Goal: Task Accomplishment & Management: Contribute content

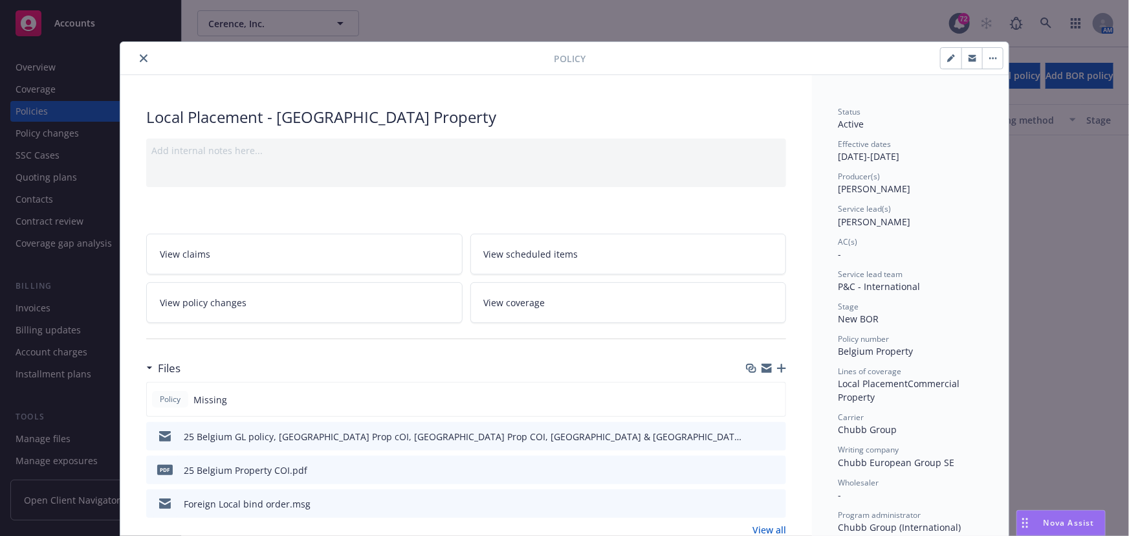
scroll to position [879, 0]
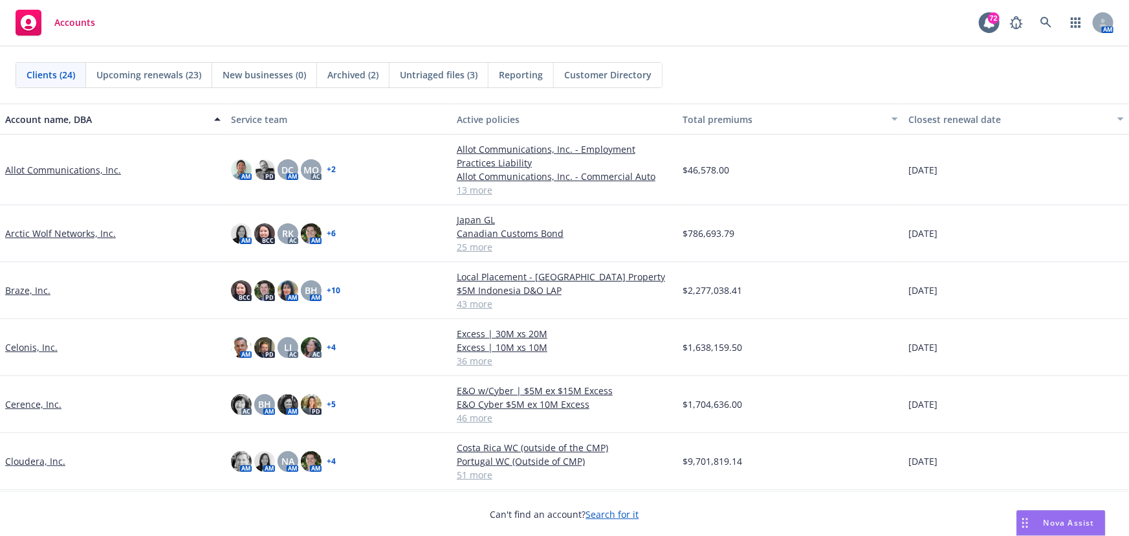
click at [30, 401] on link "Cerence, Inc." at bounding box center [33, 404] width 56 height 14
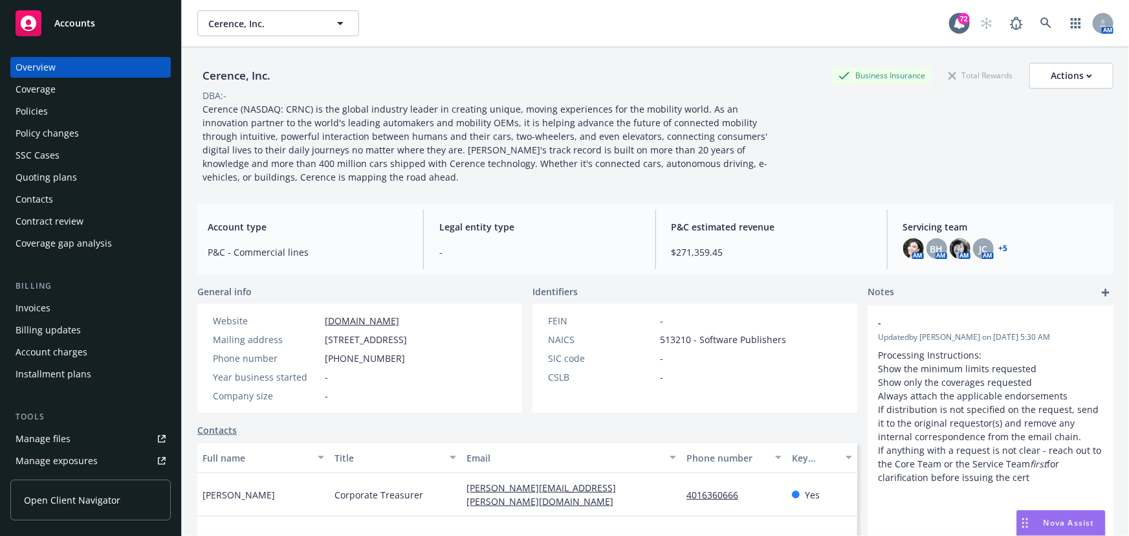
click at [46, 116] on div "Policies" at bounding box center [32, 111] width 32 height 21
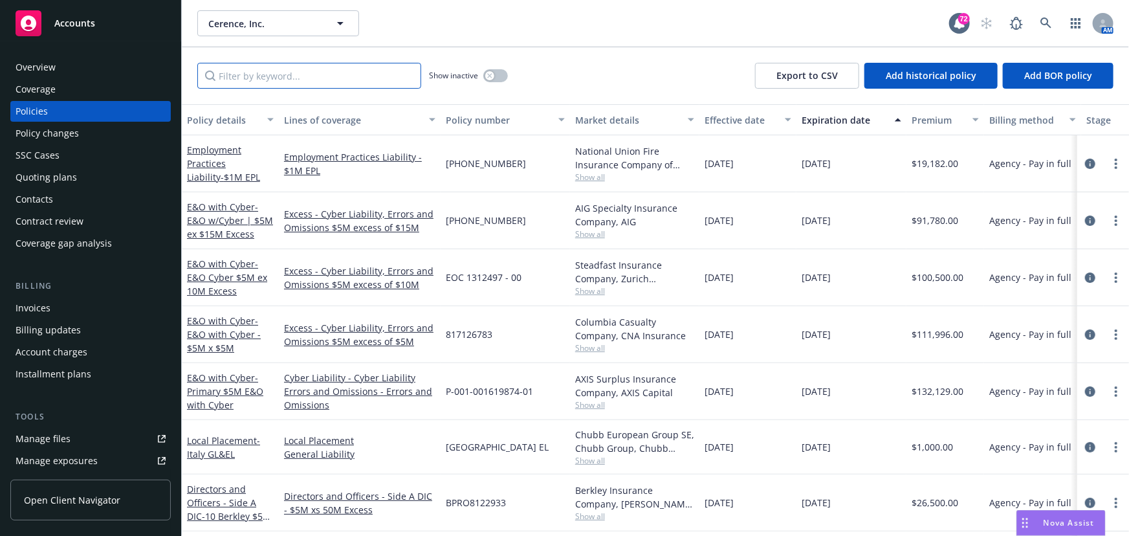
click at [275, 79] on input "Filter by keyword..." at bounding box center [309, 76] width 224 height 26
type input "belgium"
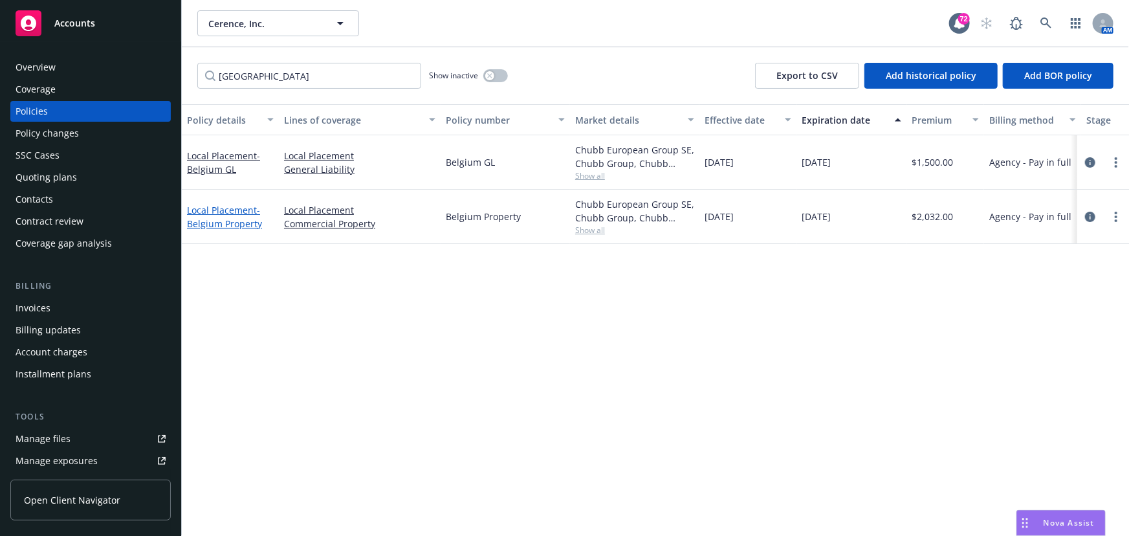
click at [232, 217] on span "- Belgium Property" at bounding box center [224, 217] width 75 height 26
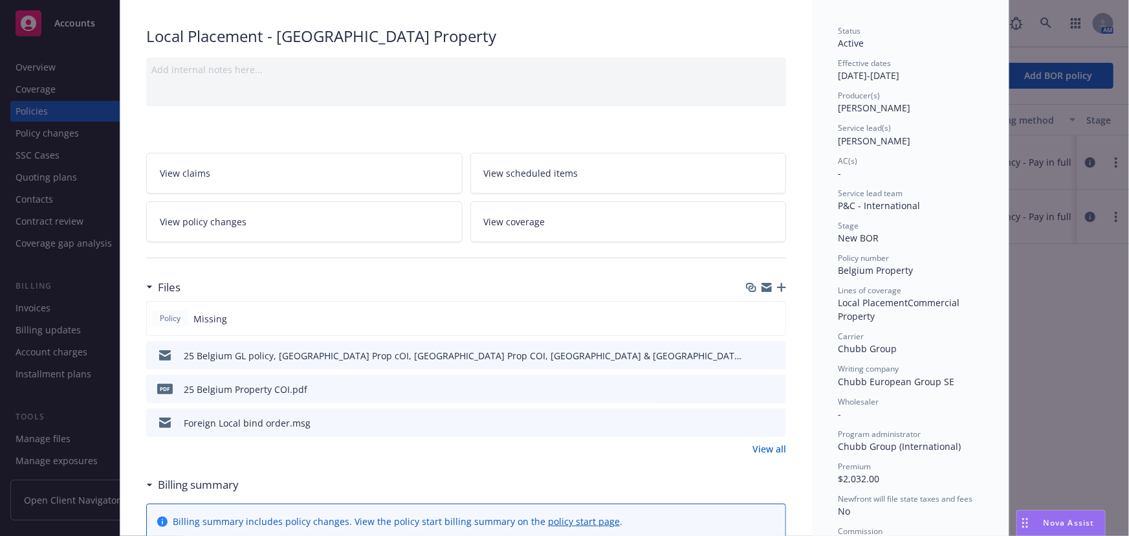
scroll to position [117, 0]
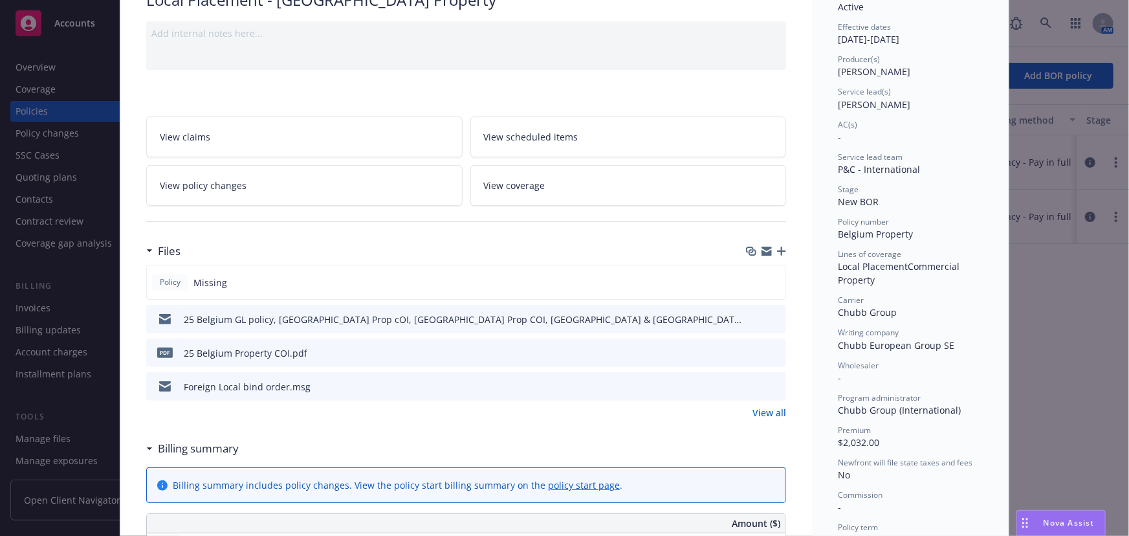
click at [770, 249] on div at bounding box center [766, 251] width 40 height 10
click at [771, 246] on div at bounding box center [766, 251] width 40 height 10
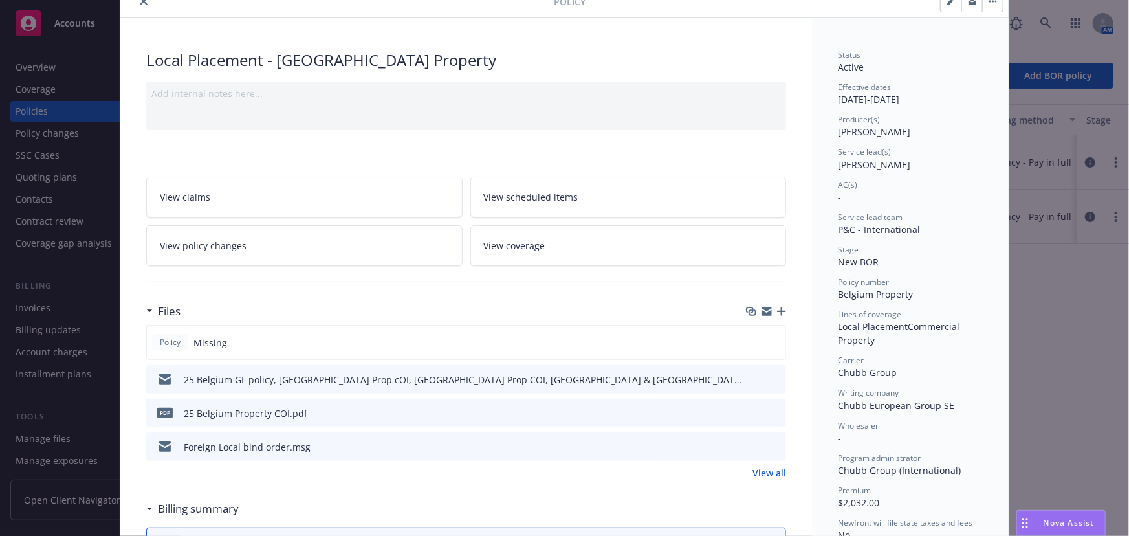
scroll to position [0, 0]
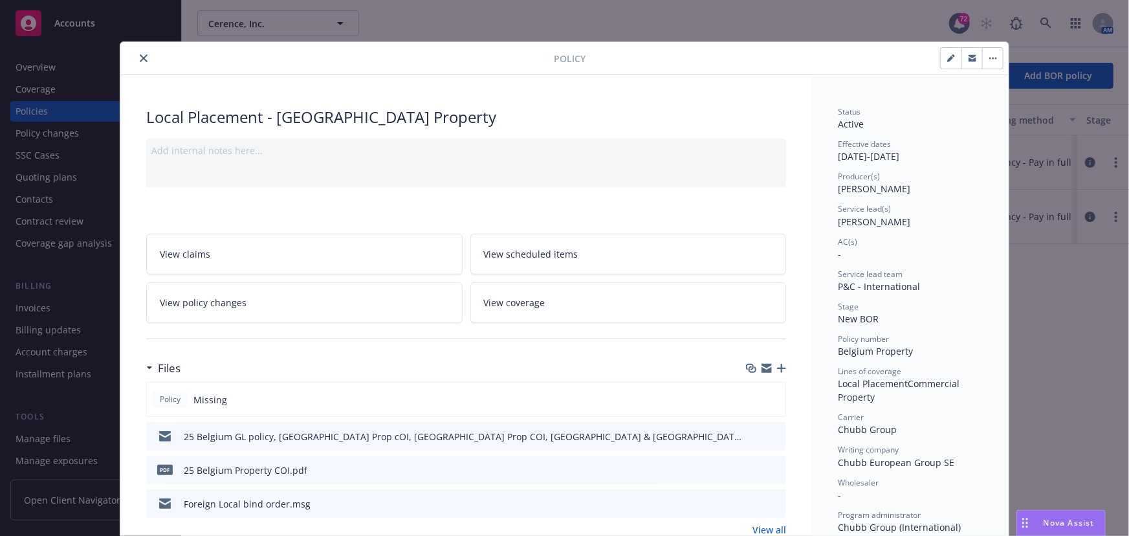
click at [761, 371] on icon "button" at bounding box center [766, 370] width 10 height 6
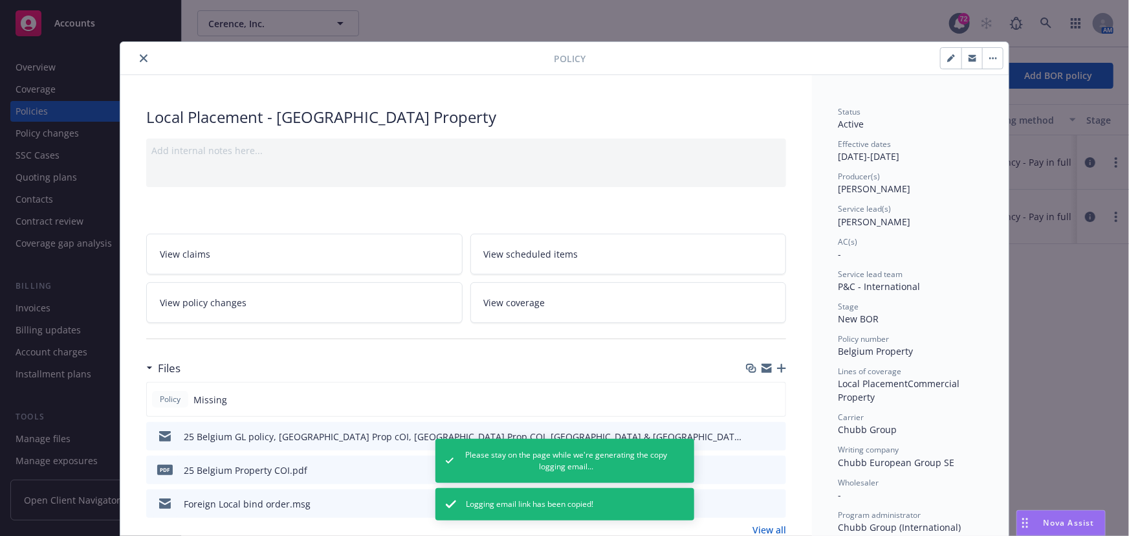
click at [777, 367] on icon "button" at bounding box center [781, 368] width 9 height 9
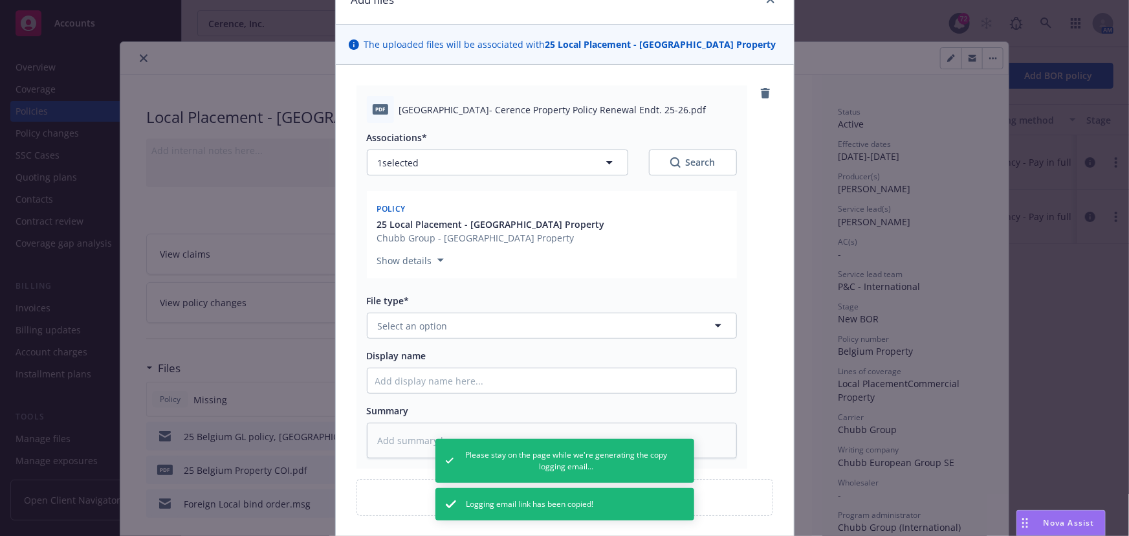
scroll to position [117, 0]
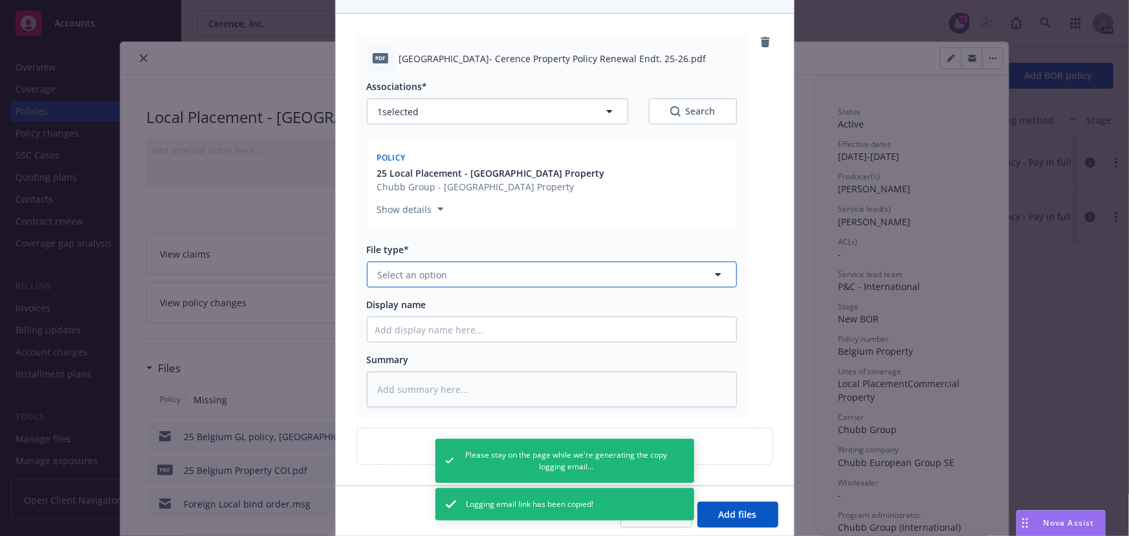
click at [397, 270] on span "Select an option" at bounding box center [413, 275] width 70 height 14
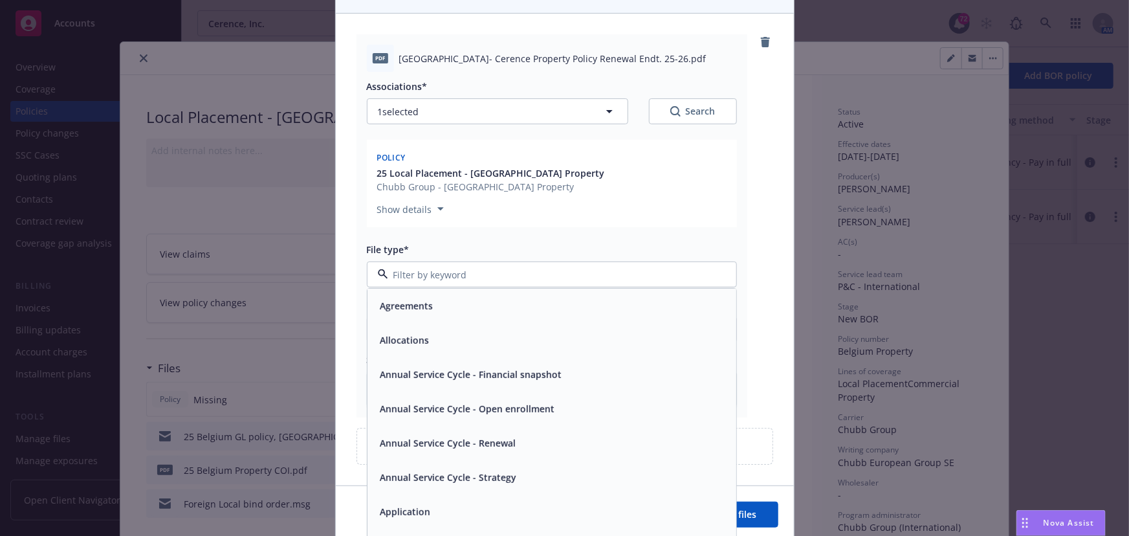
type textarea "x"
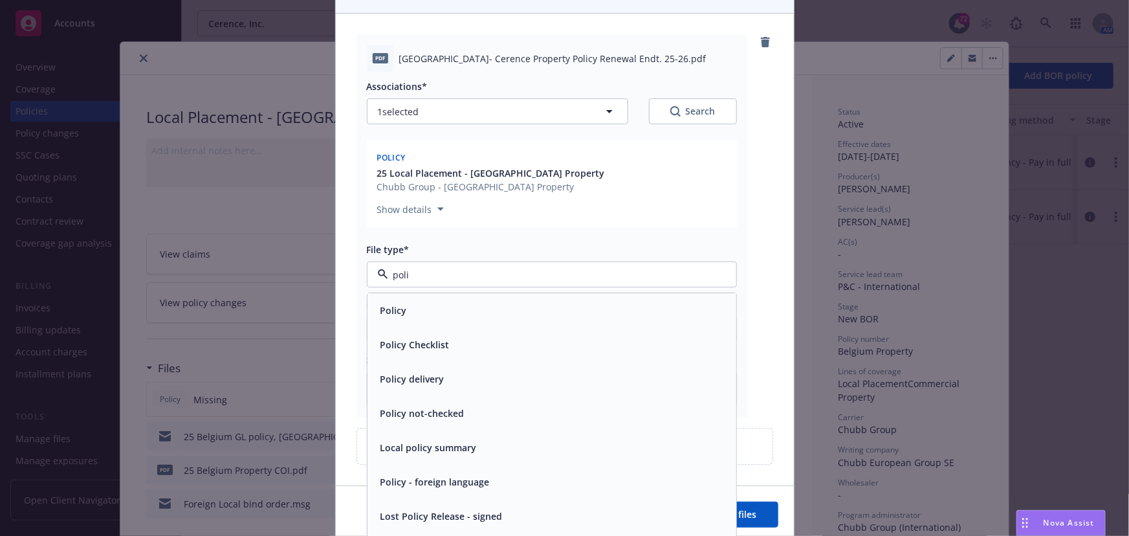
type input "pol"
click at [448, 323] on div "Policy" at bounding box center [551, 311] width 369 height 34
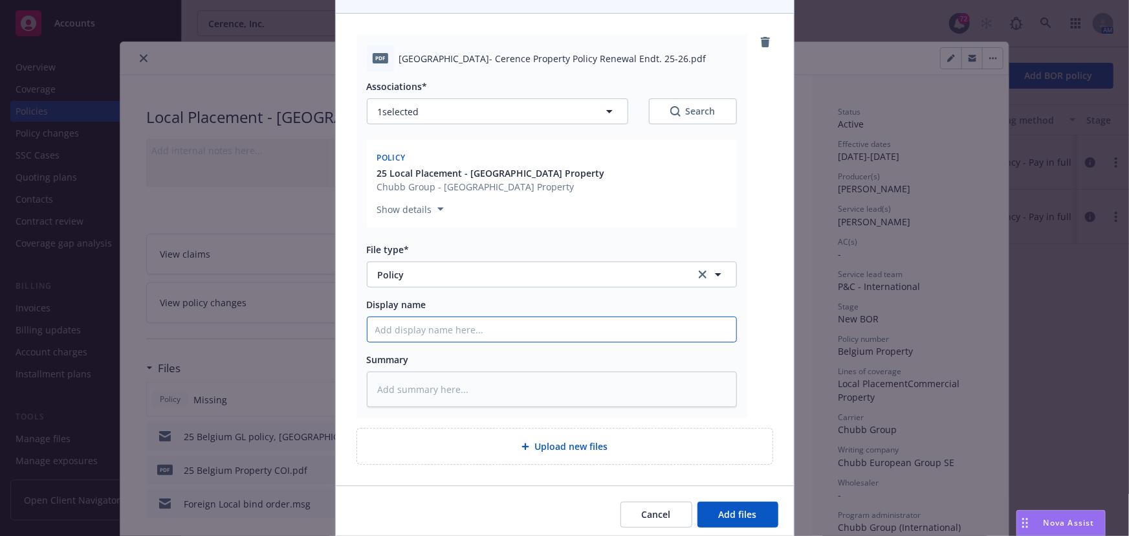
click at [386, 320] on input "Display name" at bounding box center [551, 329] width 369 height 25
type textarea "x"
type input "B"
type textarea "x"
type input "Be"
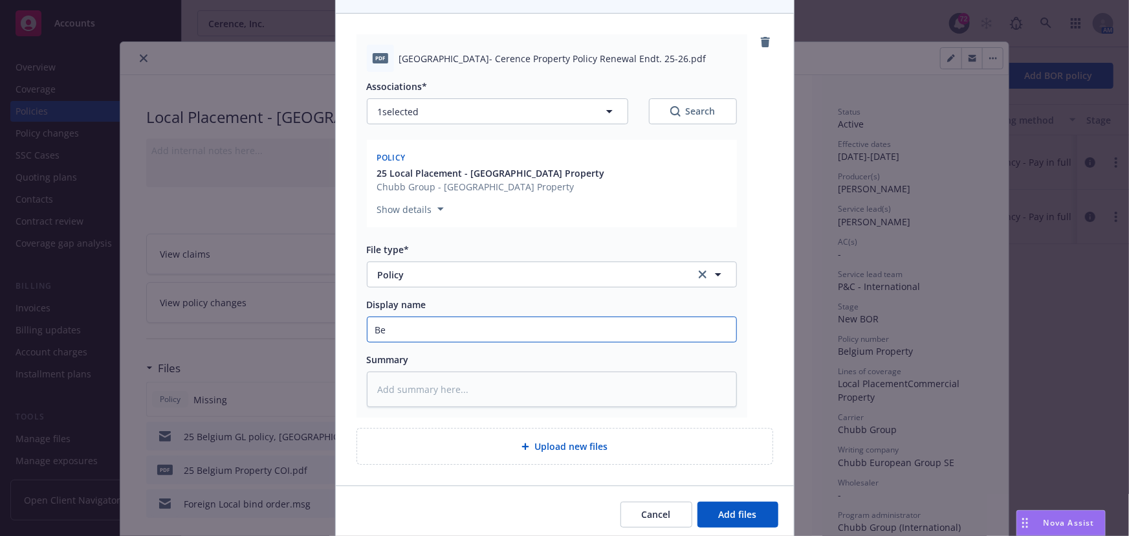
type textarea "x"
type input "Bel"
type textarea "x"
type input "Belg"
type textarea "x"
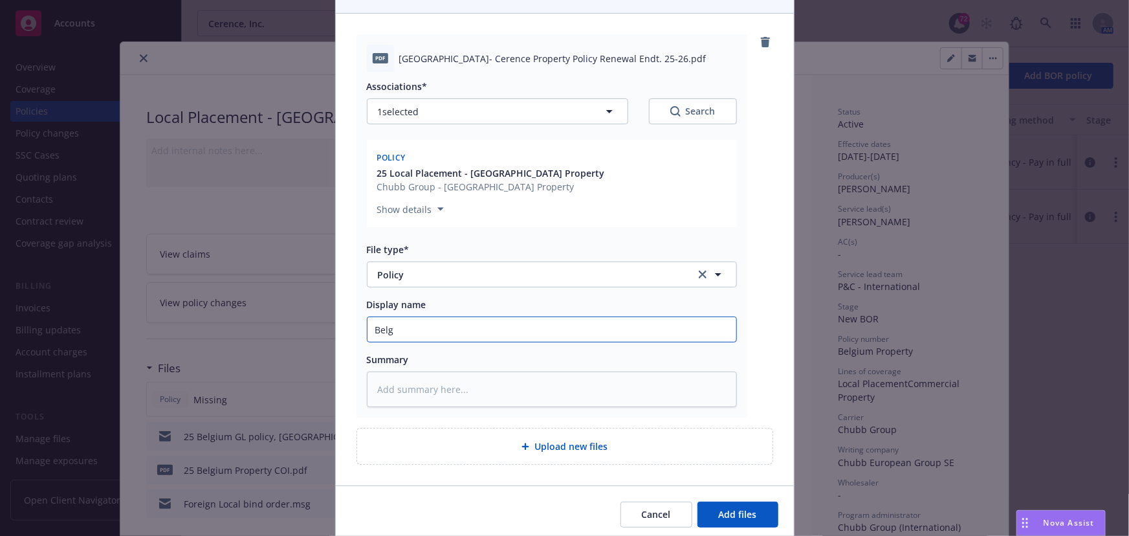
type input "Belgi"
type textarea "x"
type input "Belgiu"
type textarea "x"
type input "Belgium"
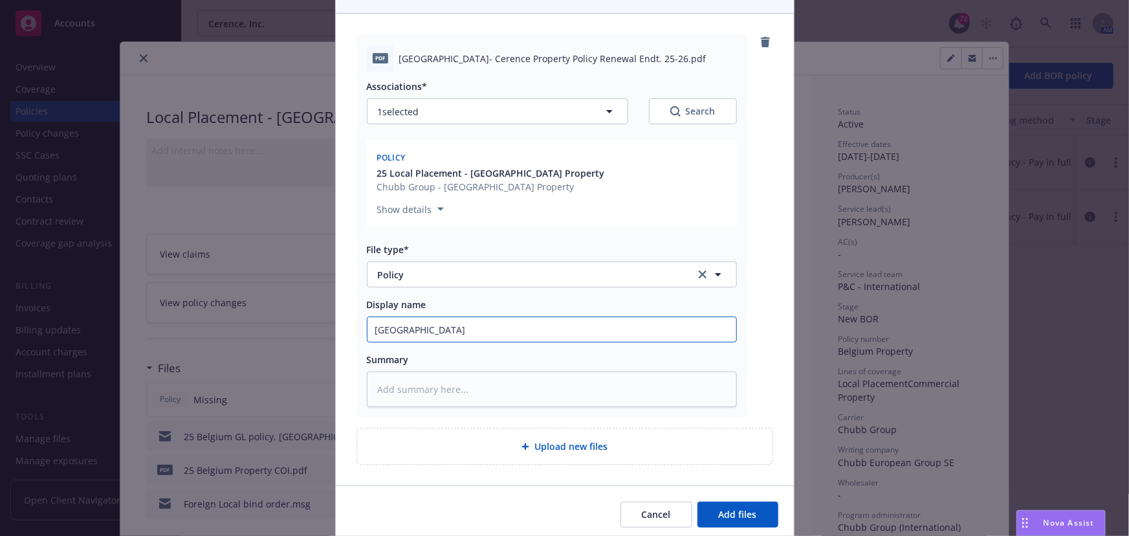
type textarea "x"
type input "Belgium-"
type textarea "x"
type input "Belgium-"
type textarea "x"
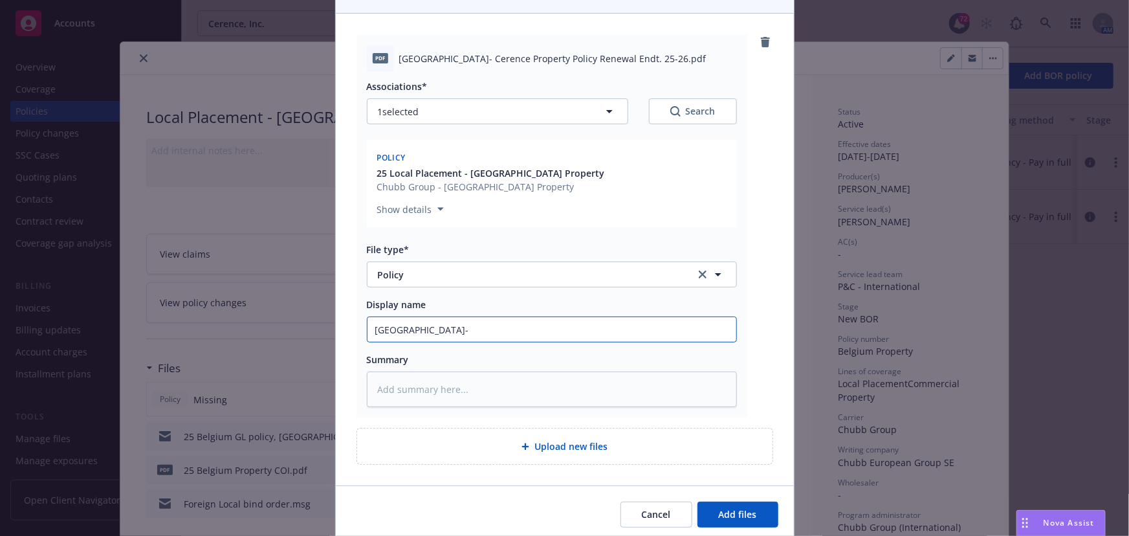
type input "Belgium- C"
type textarea "x"
type input "Belgium- Ce"
type textarea "x"
type input "Belgium- Cer"
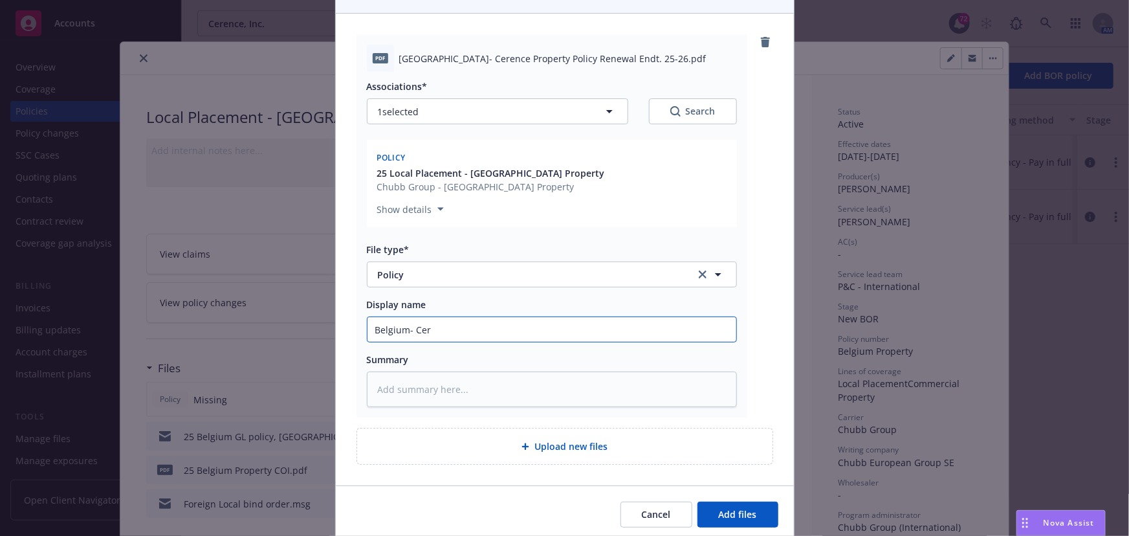
type textarea "x"
type input "Belgium- Cere"
type textarea "x"
type input "Belgium- Ceren"
type textarea "x"
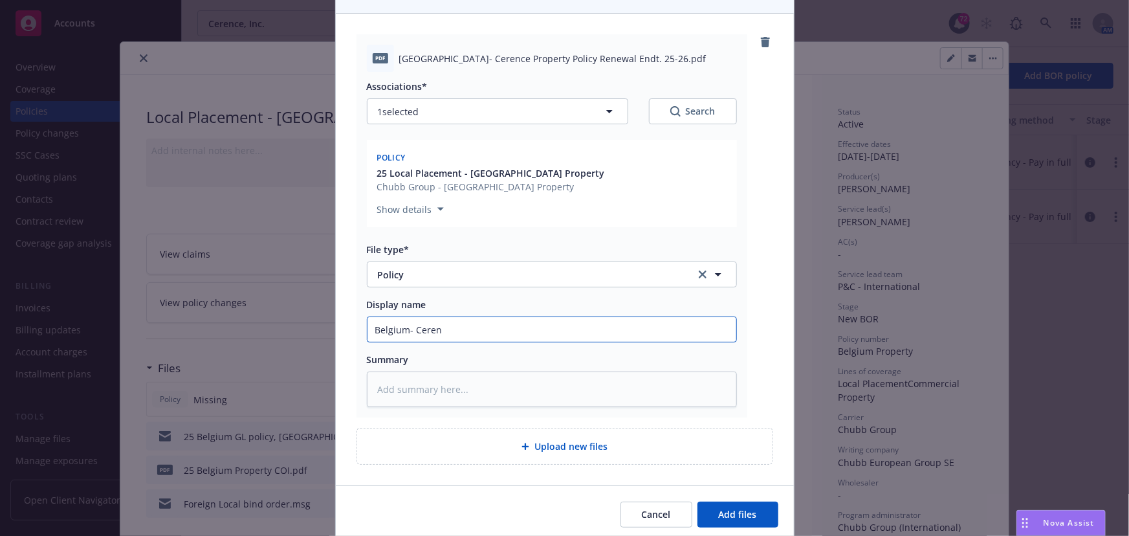
type input "Belgium- Cerenc"
type textarea "x"
type input "Belgium- Cerence"
type textarea "x"
type input "Belgium- Cerence P"
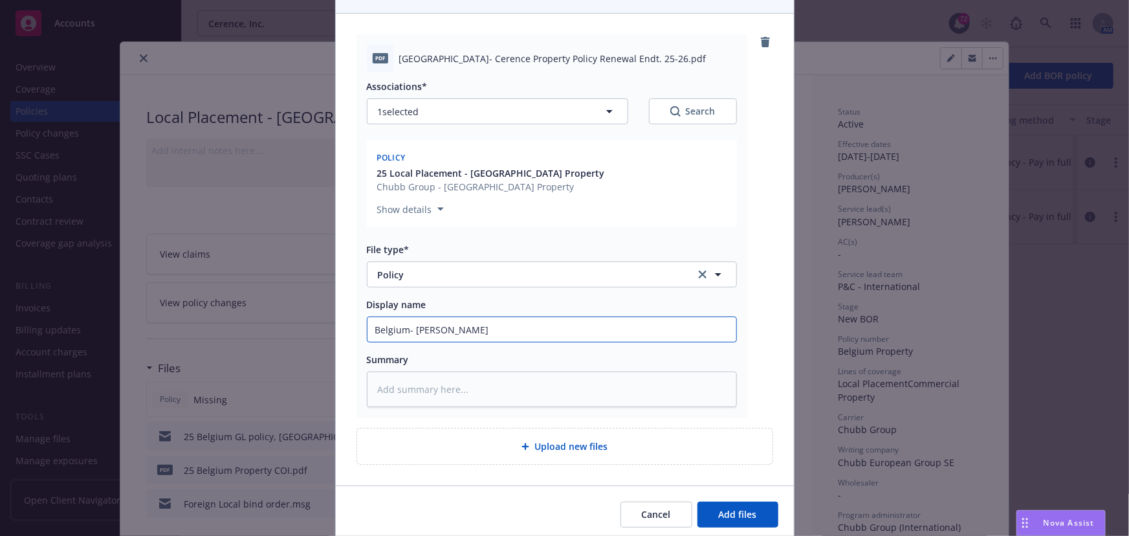
type textarea "x"
type input "Belgium- Cerence Pr"
type textarea "x"
type input "Belgium- Cerence Pro"
type textarea "x"
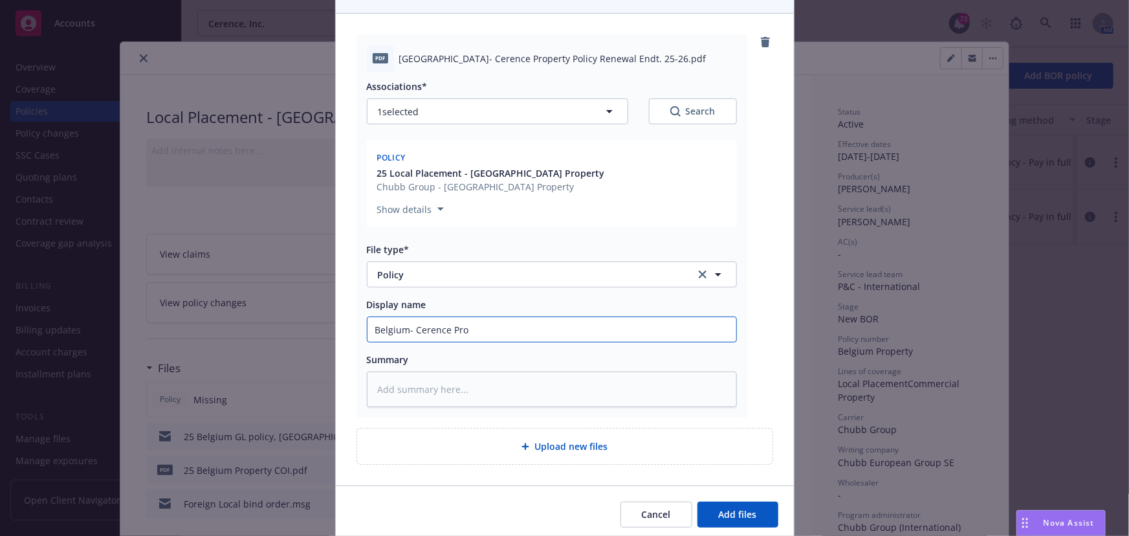
type input "Belgium- Cerence Prop"
type textarea "x"
type input "Belgium- Cerence Prope"
type textarea "x"
type input "Belgium- Cerence Proper"
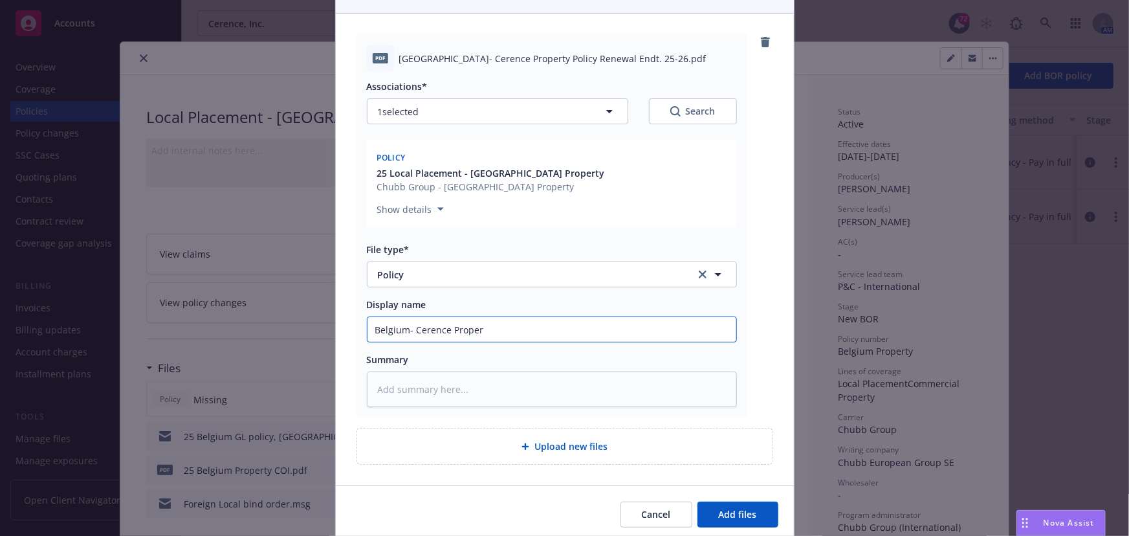
type textarea "x"
type input "Belgium- Cerence Propert"
type textarea "x"
type input "Belgium- Cerence Property"
type textarea "x"
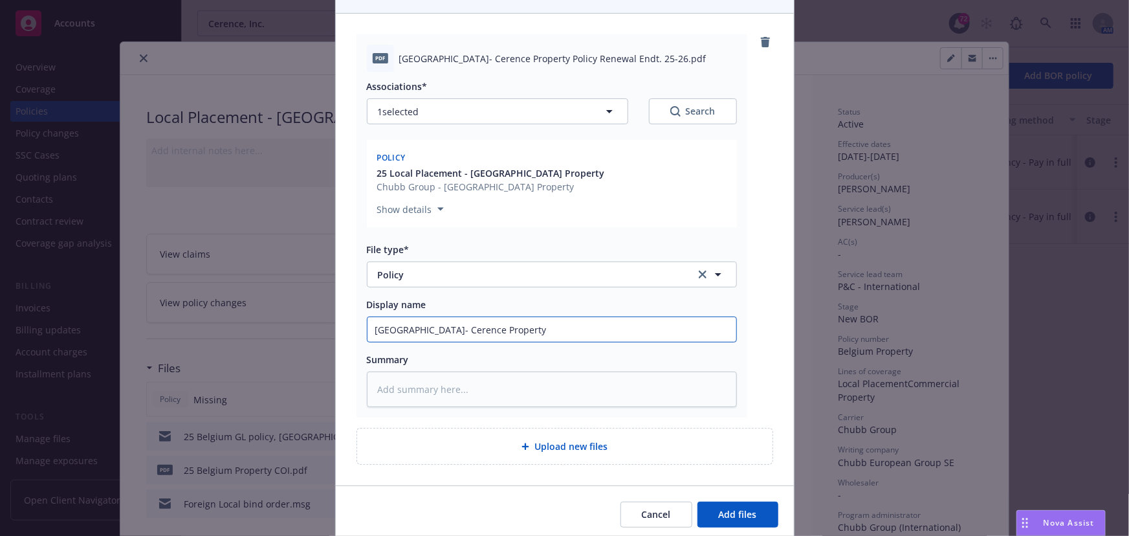
type input "Belgium- Cerence Property"
type textarea "x"
type input "Belgium- Cerence Property P"
type textarea "x"
type input "Belgium- Cerence Property Po"
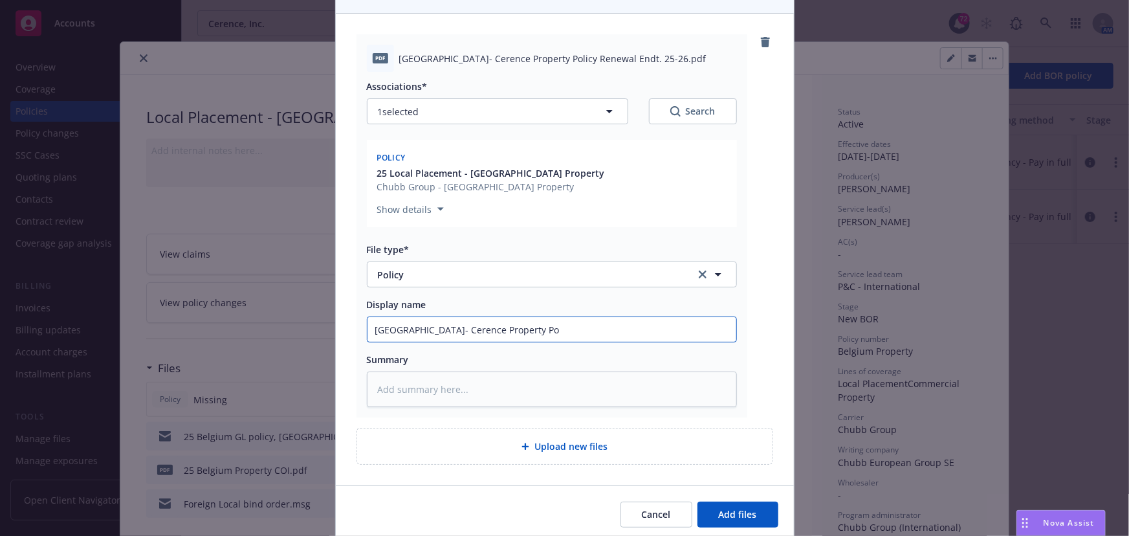
type textarea "x"
type input "Belgium- Cerence Property Pol"
type textarea "x"
type input "Belgium- Cerence Property Poli"
type textarea "x"
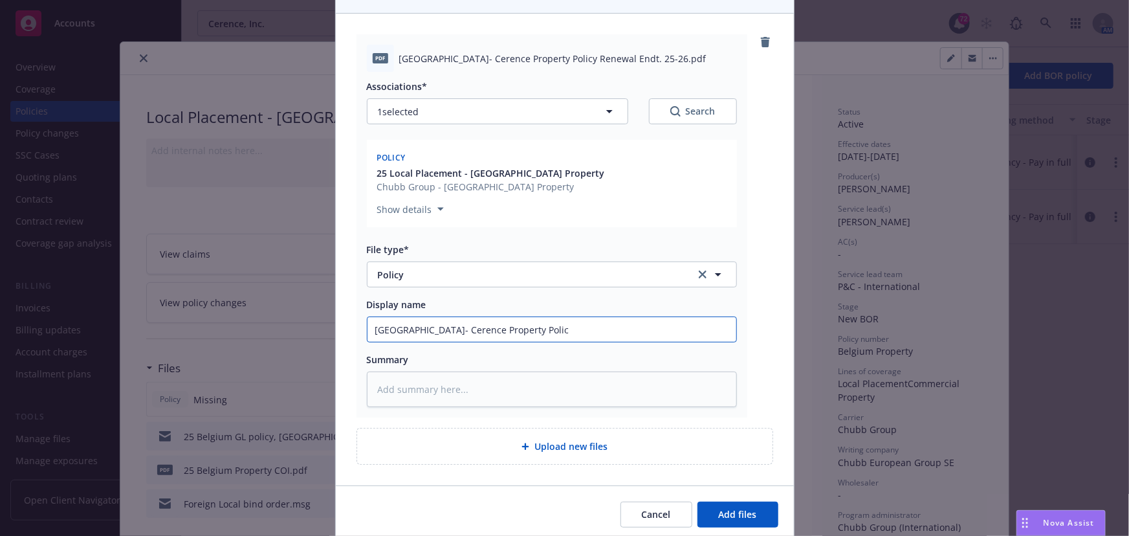
type input "Belgium- Cerence Property Policy"
type textarea "x"
type input "Belgium- Cerence Property Policy"
type textarea "x"
type input "Belgium- Cerence Property Policy R"
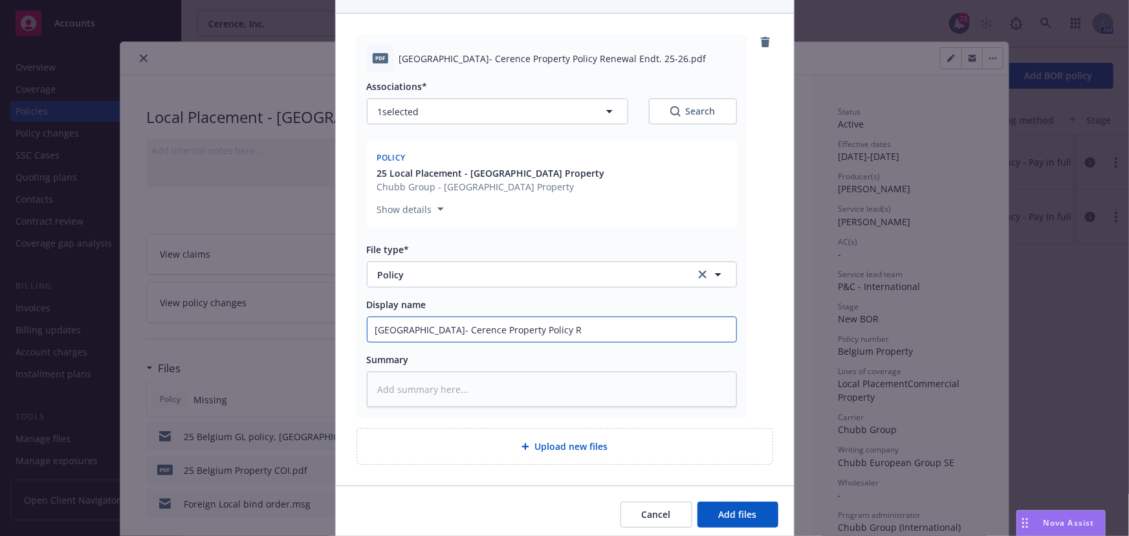
type textarea "x"
type input "Belgium- Cerence Property Policy Re"
type textarea "x"
type input "Belgium- Cerence Property Policy Rene"
type textarea "x"
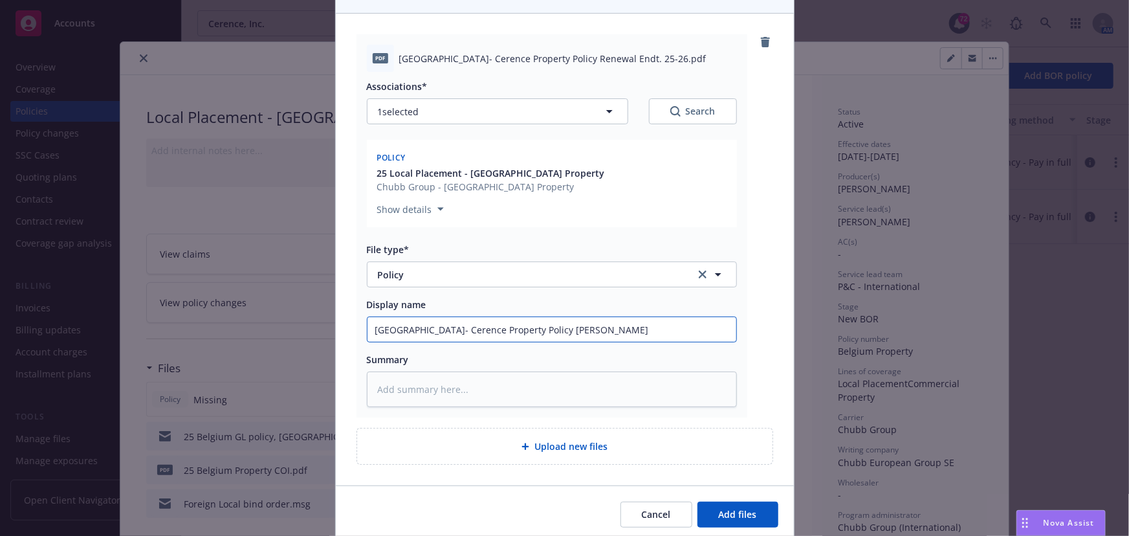
type input "Belgium- Cerence Property Policy Renew"
type textarea "x"
type input "Belgium- Cerence Property Policy Renewa"
type textarea "x"
type input "Belgium- Cerence Property Policy Renewal"
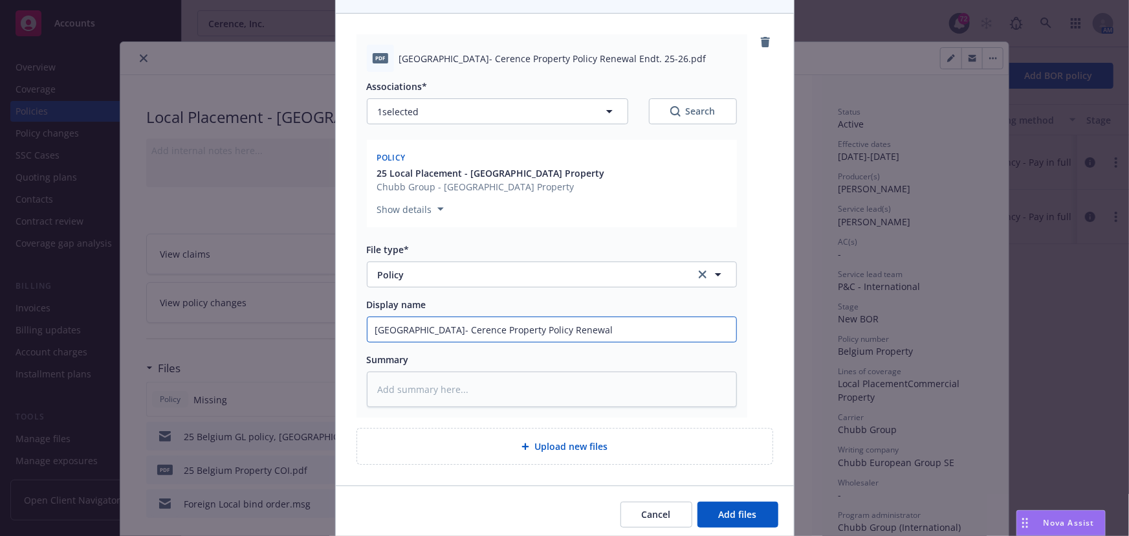
type textarea "x"
type input "Belgium- Cerence Property Policy Renewal"
type textarea "x"
type input "Belgium- Cerence Property Policy Renewal 2"
type textarea "x"
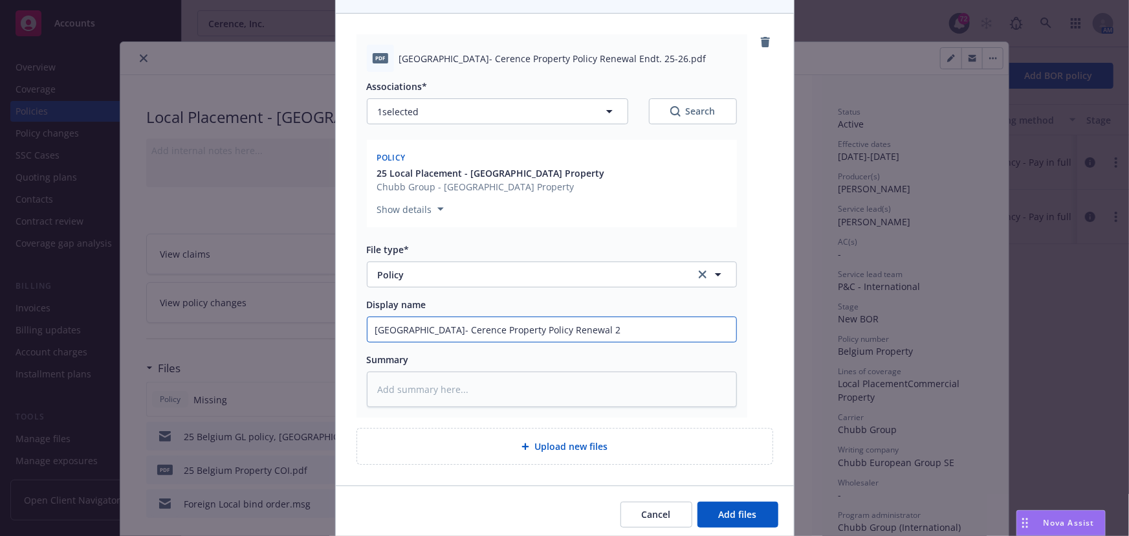
type input "Belgium- Cerence Property Policy Renewal 25"
type textarea "x"
type input "Belgium- Cerence Property Policy Renewal 25-"
type textarea "x"
type input "Belgium- Cerence Property Policy Renewal 25-2"
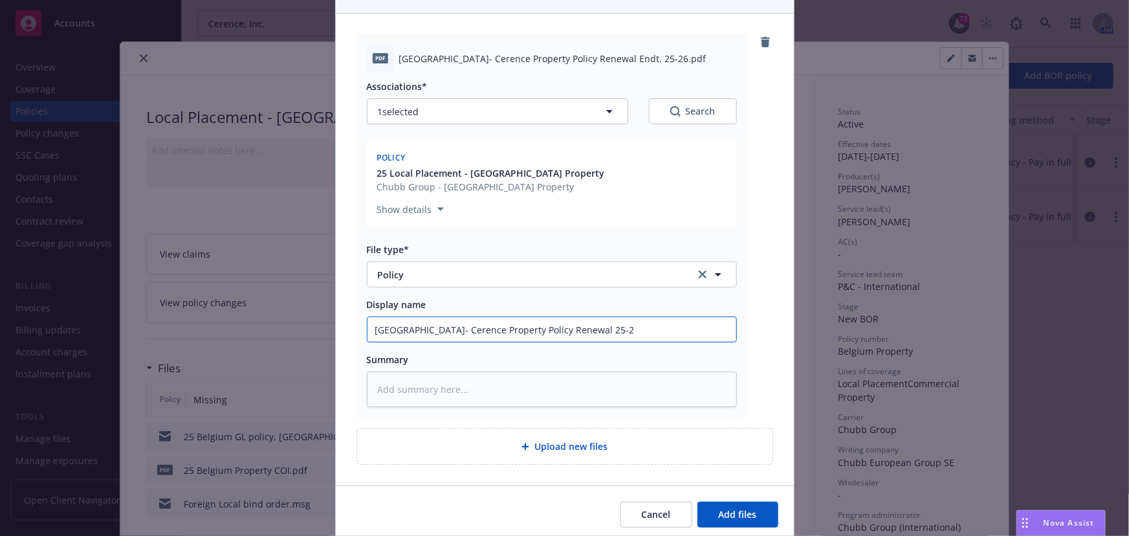
type textarea "x"
type input "Belgium- Cerence Property Policy Renewal 25-26"
click at [697, 501] on button "Add files" at bounding box center [737, 514] width 81 height 26
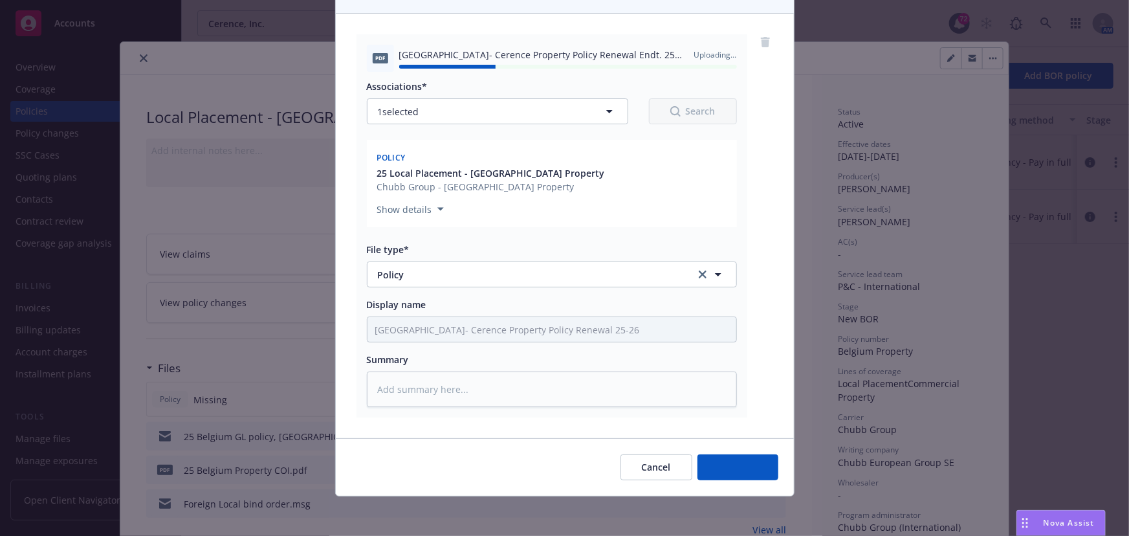
type textarea "x"
click at [135, 58] on div "Add files The uploaded files will be associated with 25 Local Placement - Belgi…" at bounding box center [564, 268] width 1129 height 536
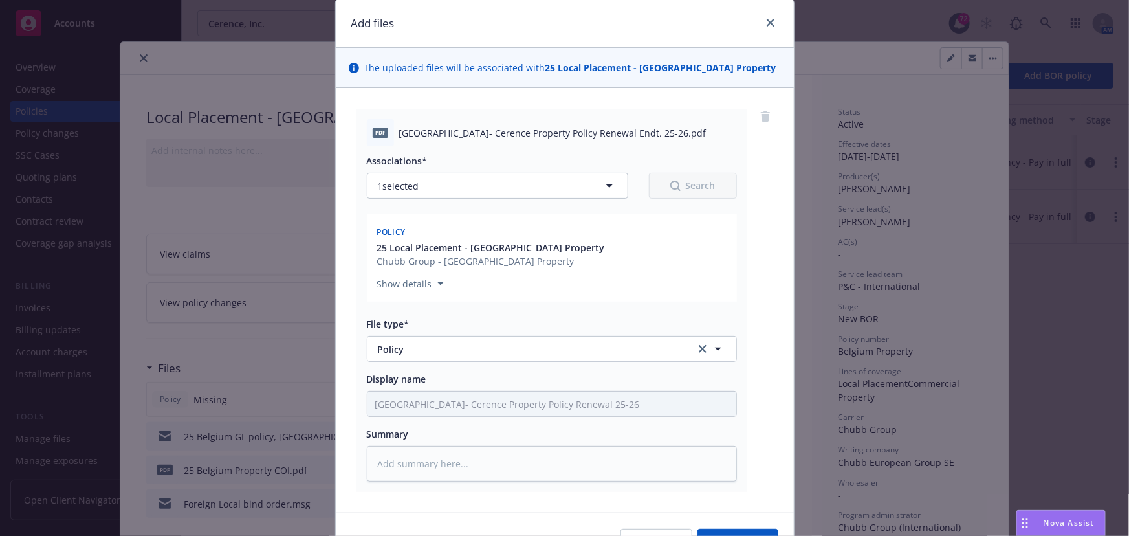
scroll to position [0, 0]
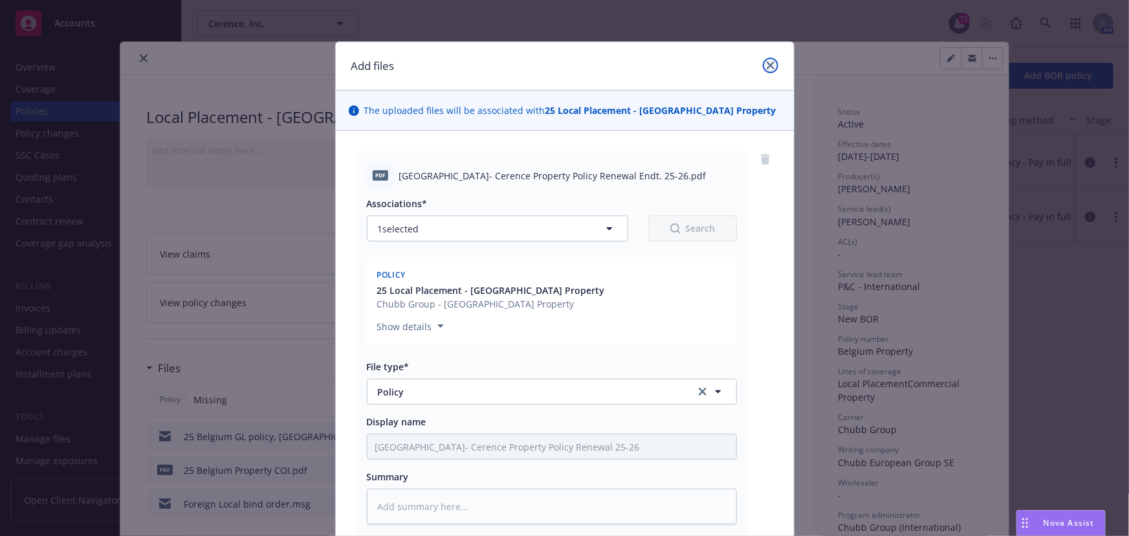
click at [763, 60] on link "close" at bounding box center [771, 66] width 16 height 16
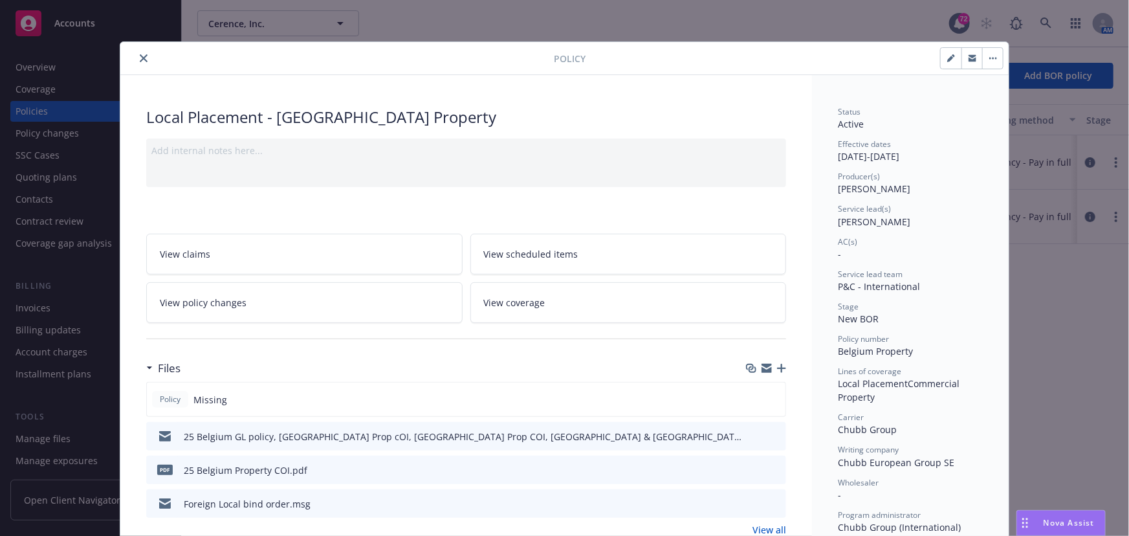
click at [145, 55] on button "close" at bounding box center [144, 58] width 16 height 16
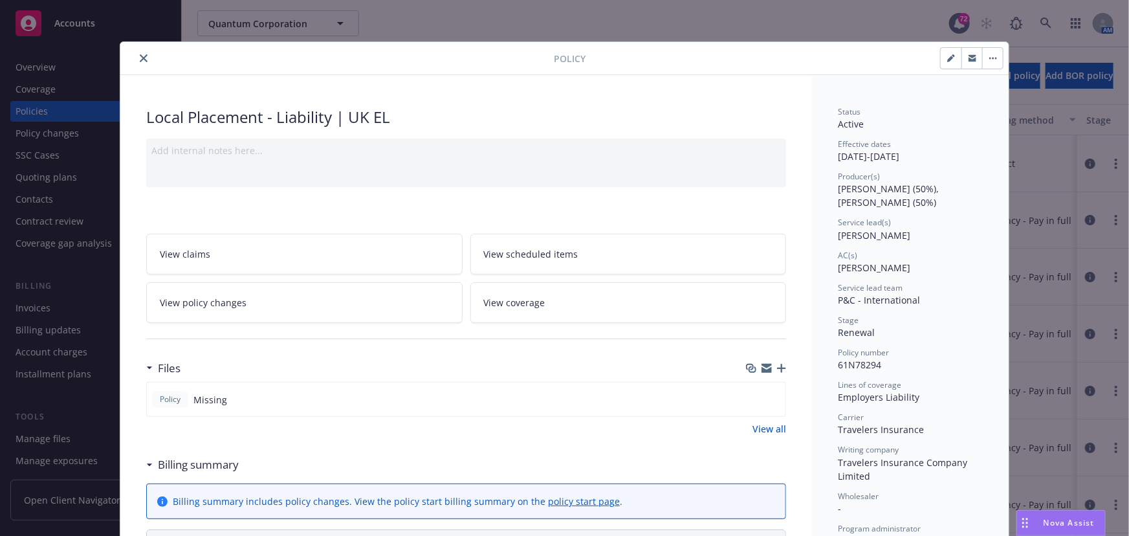
scroll to position [58, 0]
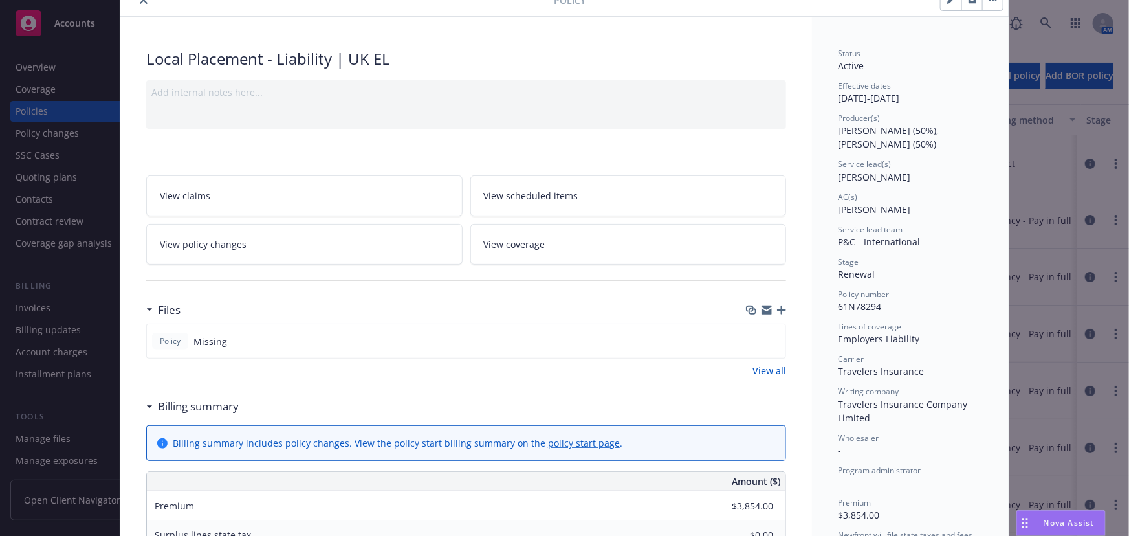
click at [777, 311] on icon "button" at bounding box center [781, 309] width 9 height 9
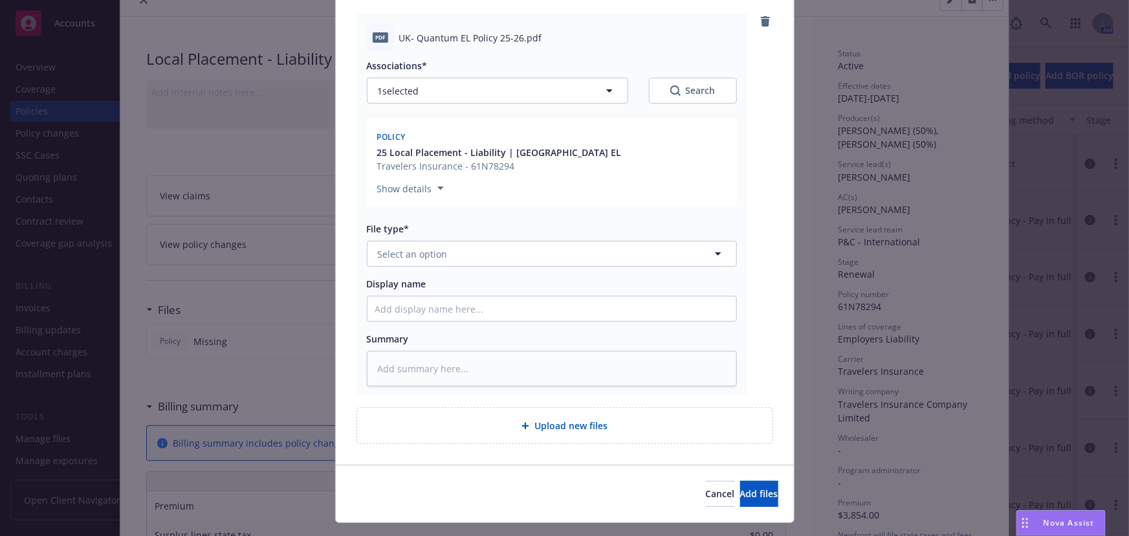
scroll to position [166, 0]
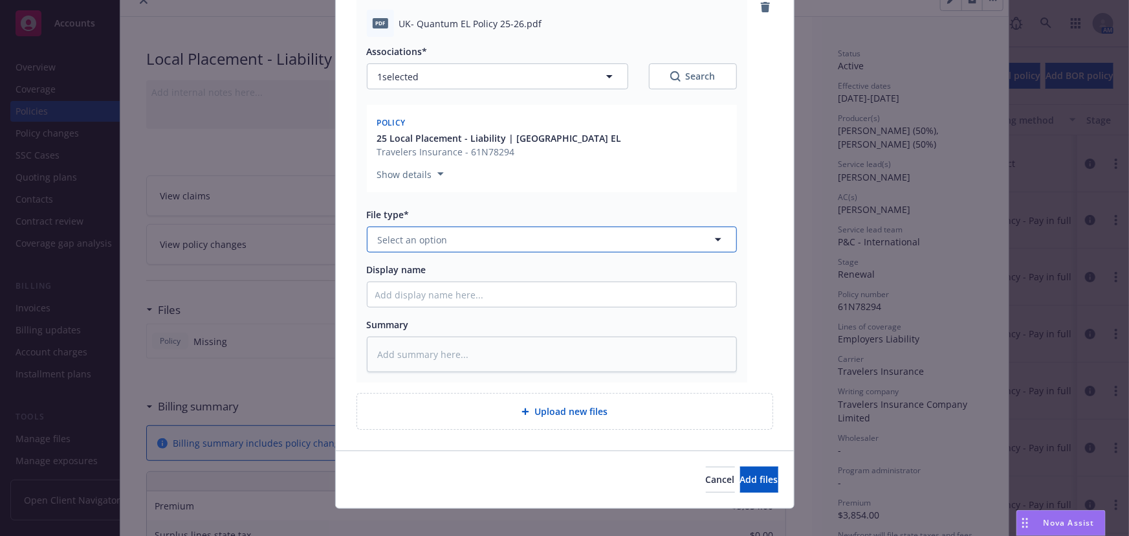
click at [395, 233] on span "Select an option" at bounding box center [413, 240] width 70 height 14
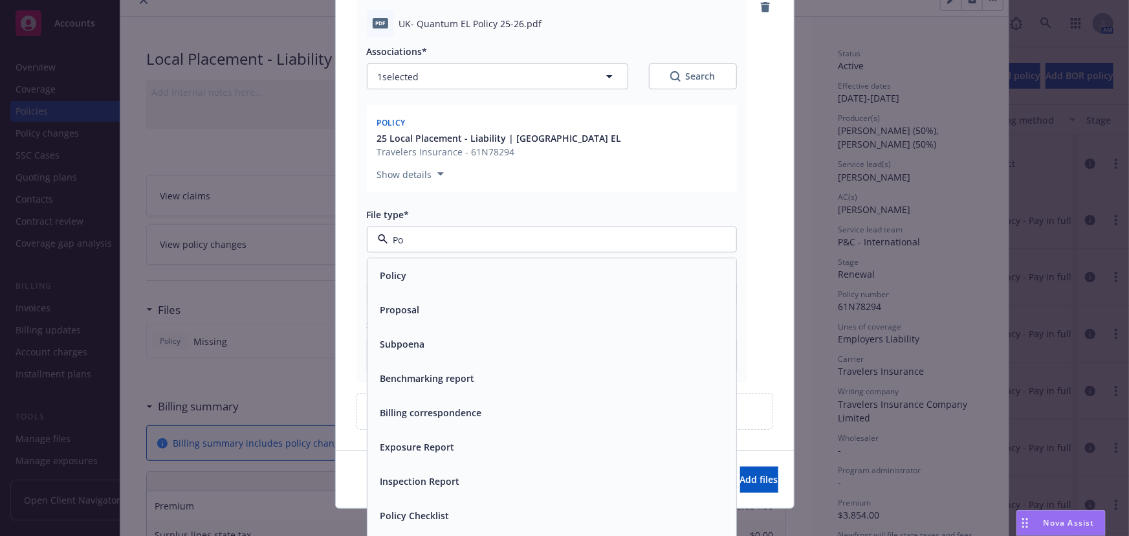
type input "Pol"
click at [387, 269] on span "Policy" at bounding box center [393, 276] width 27 height 14
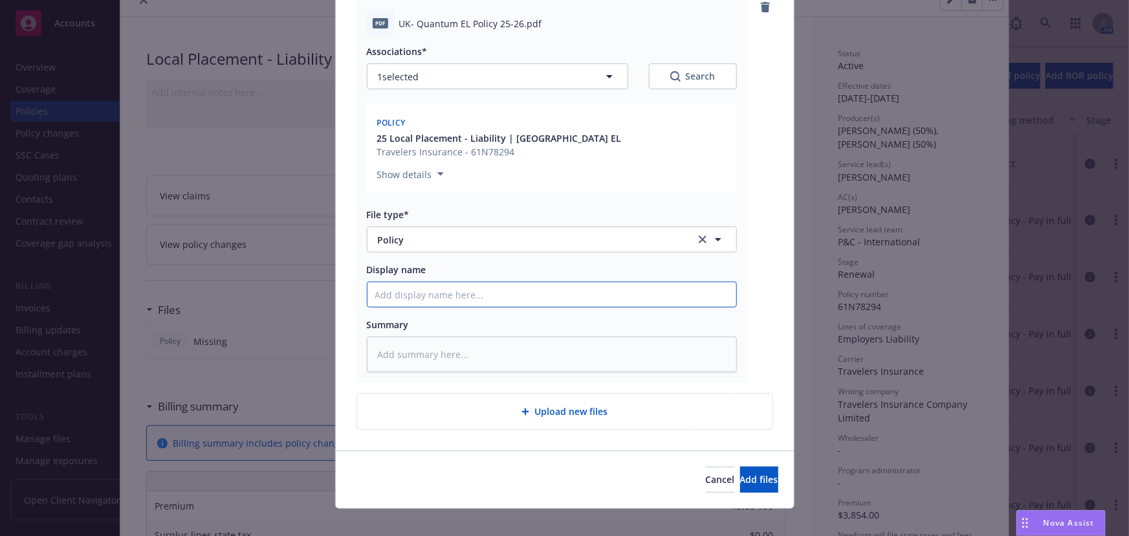
click at [382, 283] on input "Display name" at bounding box center [551, 294] width 369 height 25
type textarea "x"
type input "U"
type textarea "x"
type input "UK"
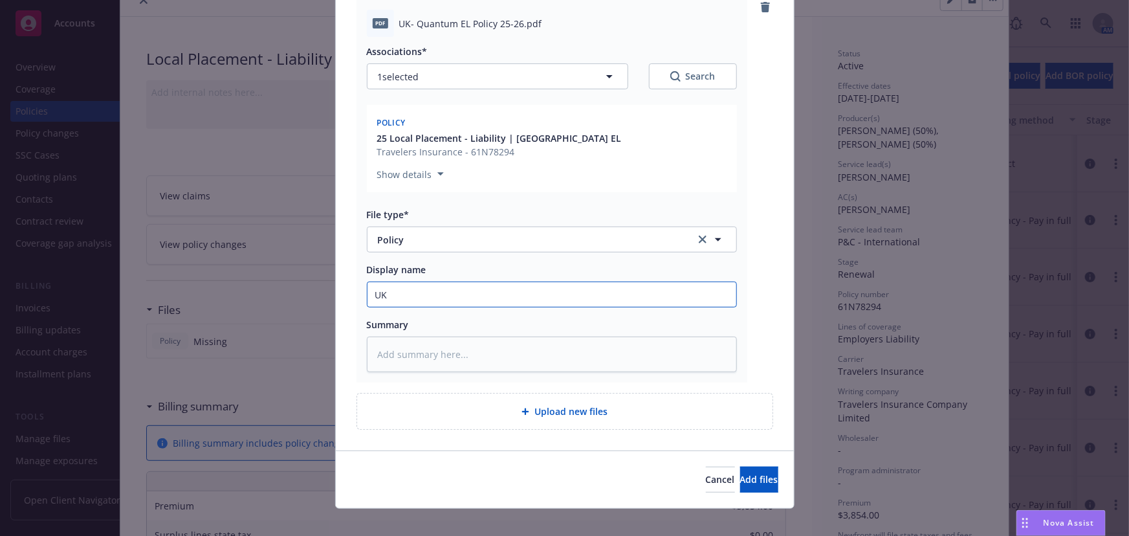
type textarea "x"
type input "UK-"
type textarea "x"
type input "UK-"
type textarea "x"
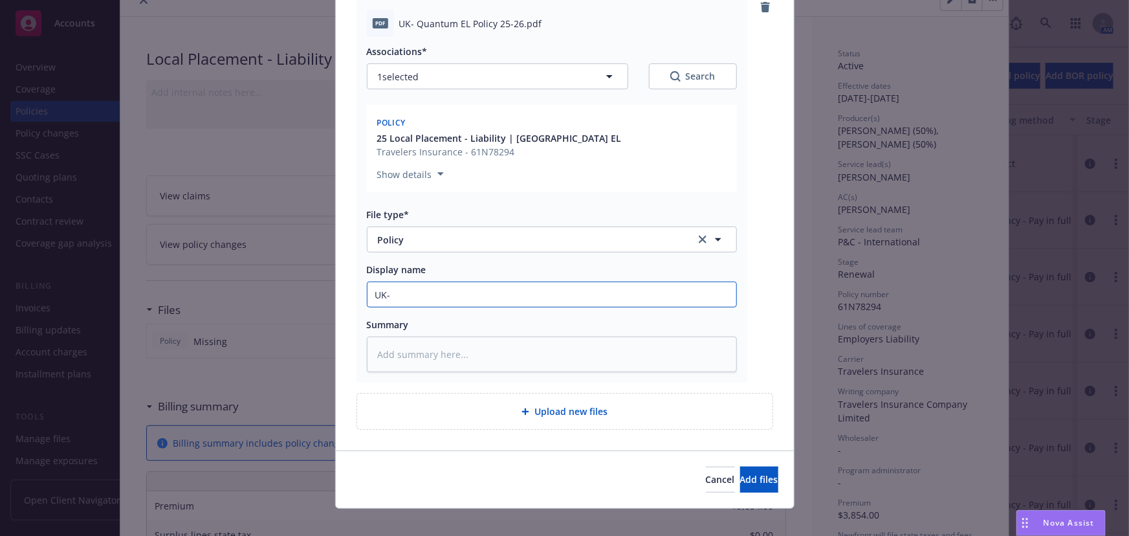
type input "UK- Q"
type textarea "x"
type input "UK- Qu"
type textarea "x"
type input "UK- Qua"
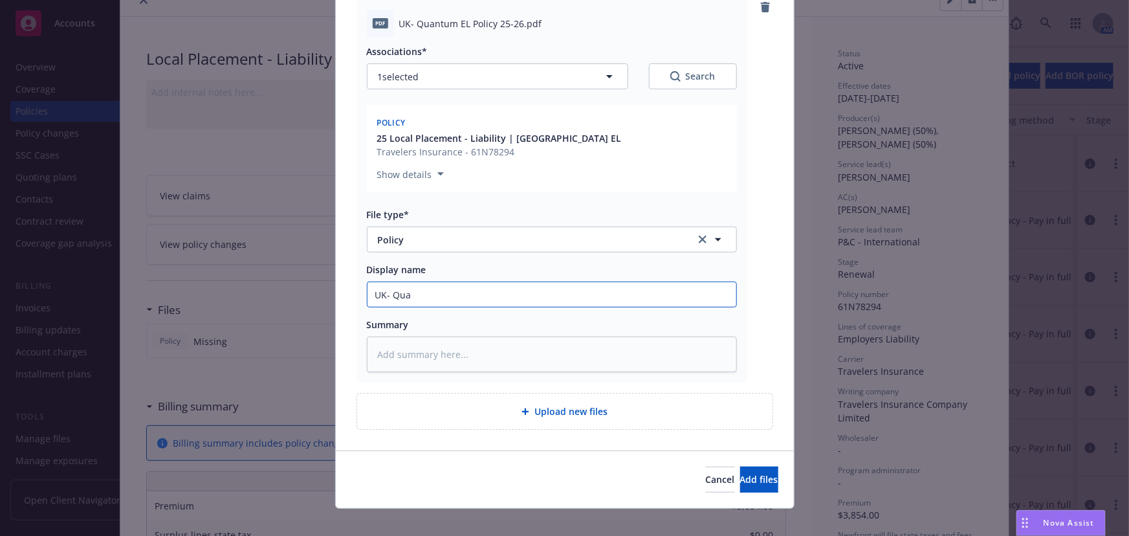
type textarea "x"
type input "UK- Quan"
type textarea "x"
type input "UK- Quant"
type textarea "x"
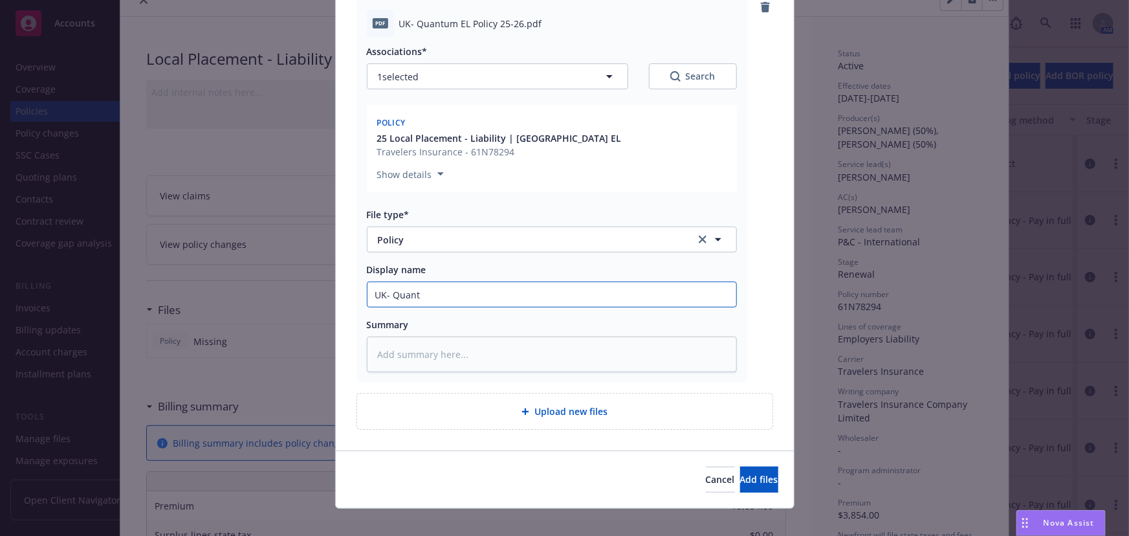
type input "UK- Quantu"
type textarea "x"
type input "UK- Quantum"
type textarea "x"
type input "UK- Quantum"
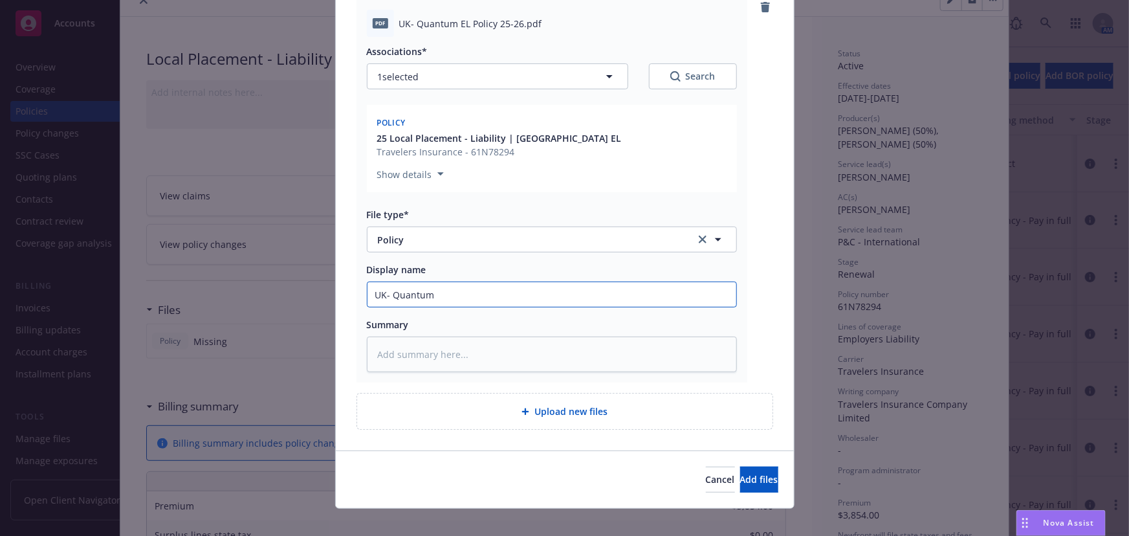
type textarea "x"
type input "UK- Quantum U"
type textarea "x"
type input "UK- Quantum UK"
type textarea "x"
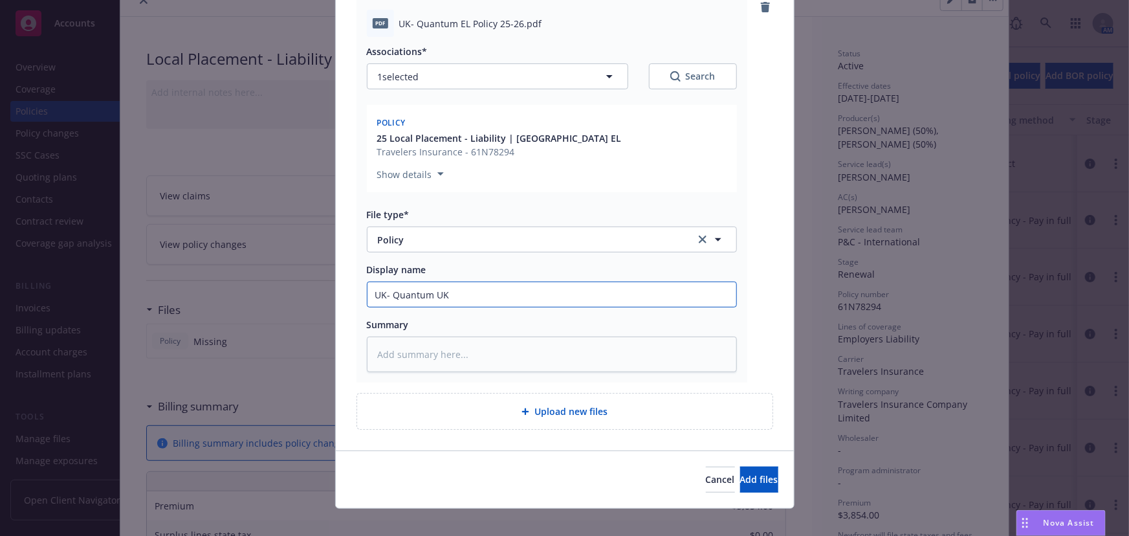
type input "UK- Quantum UK"
type textarea "x"
type input "UK- Quantum UK E"
type textarea "x"
type input "UK- Quantum UK EL"
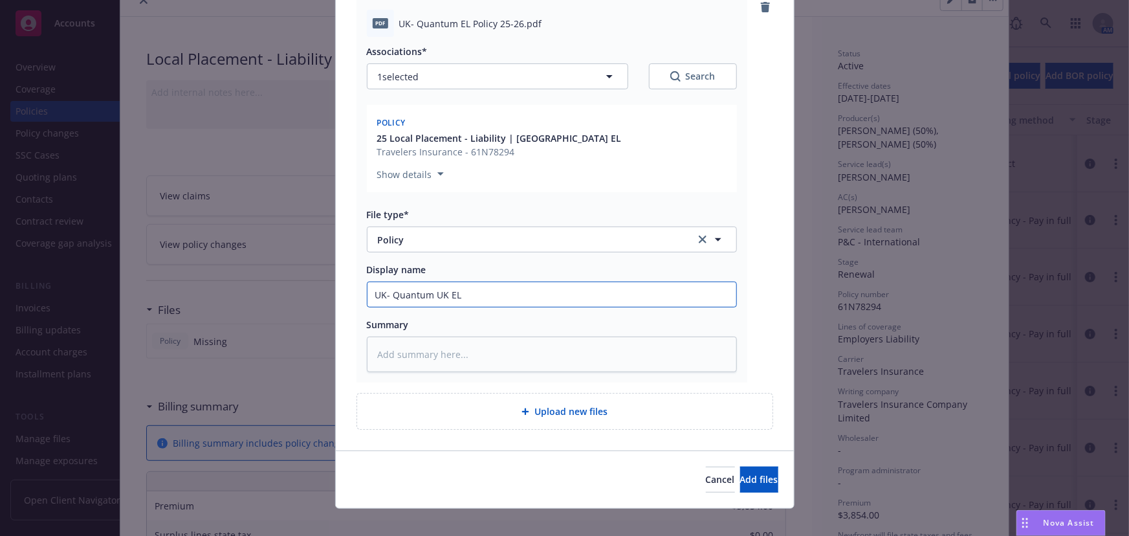
type textarea "x"
type input "UK- Quantum UK EL"
type textarea "x"
type input "UK- Quantum UK EL P"
type textarea "x"
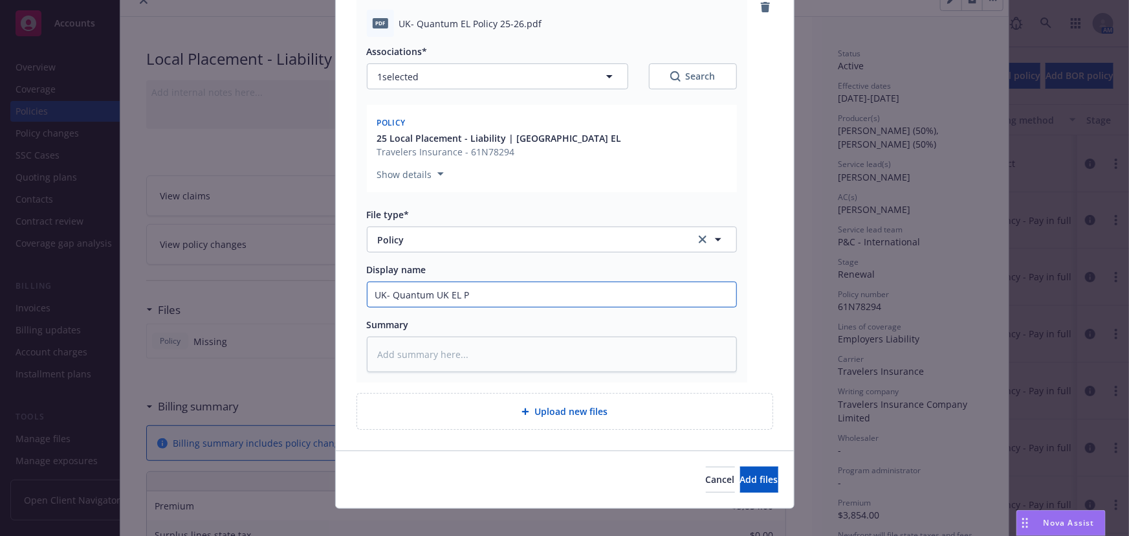
type input "UK- Quantum UK EL Po"
type textarea "x"
type input "UK- Quantum UK EL Pol"
type textarea "x"
type input "UK- Quantum UK EL Poli"
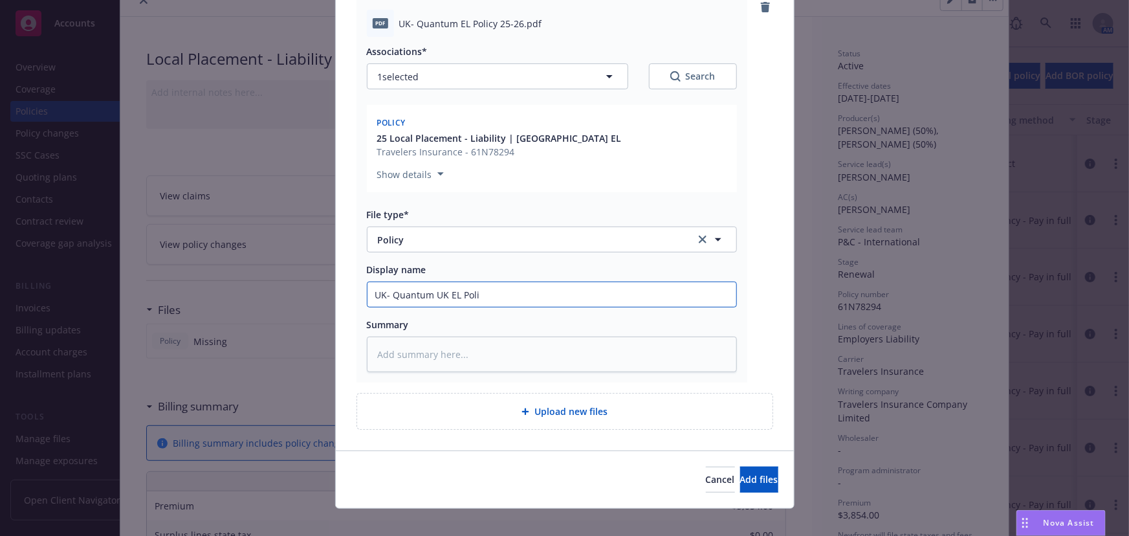
type textarea "x"
type input "UK- Quantum UK EL Polic"
type textarea "x"
type input "UK- Quantum UK EL Policy"
type textarea "x"
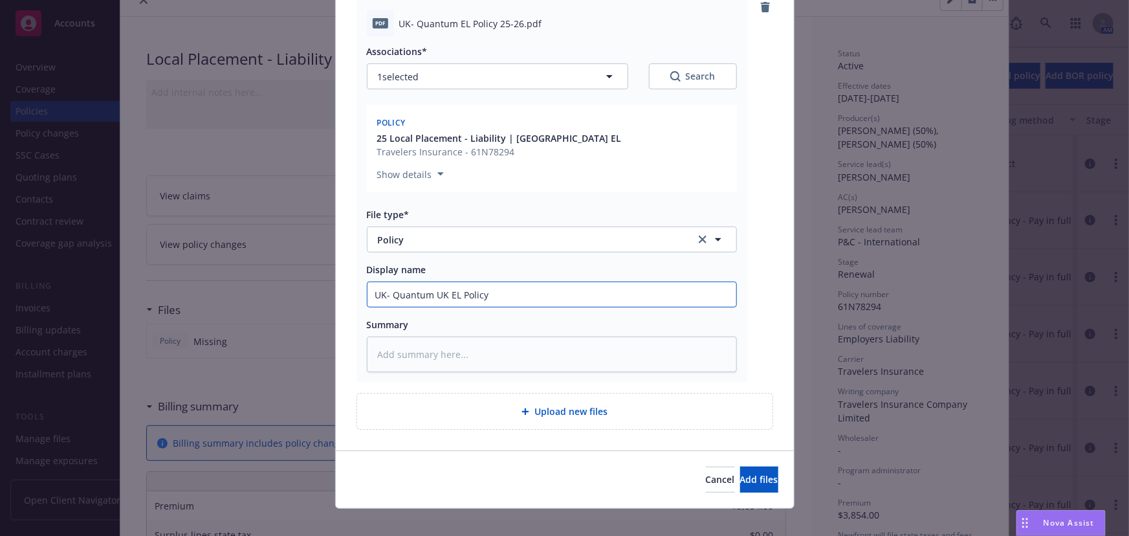
type input "UK- Quantum UK EL Policy"
type textarea "x"
type input "UK- Quantum UK EL Policy 2"
type textarea "x"
type input "UK- Quantum UK EL Policy 25"
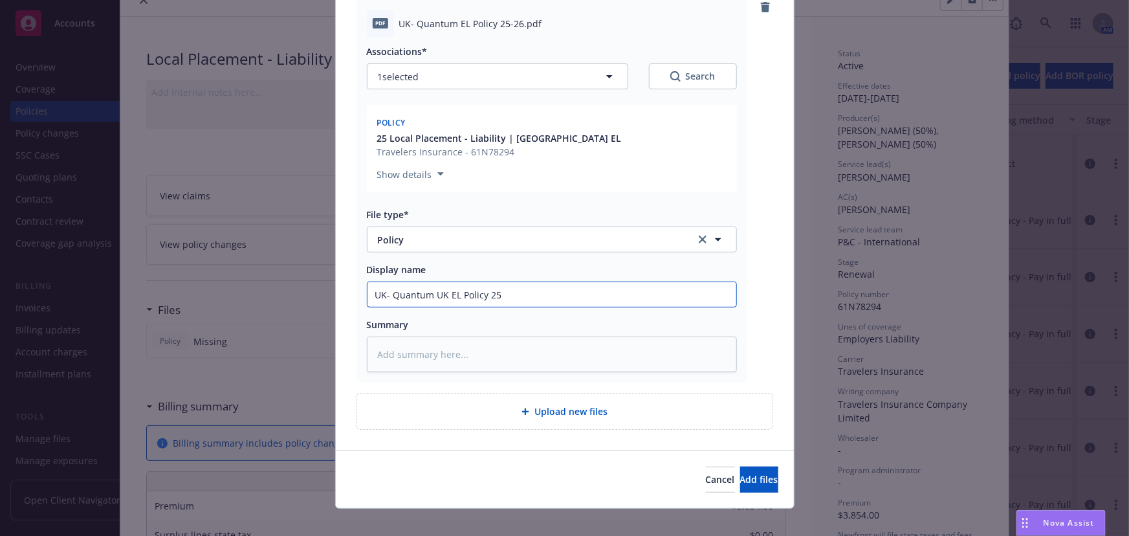
type textarea "x"
type input "UK- Quantum UK EL Policy 25-"
type textarea "x"
type input "UK- Quantum UK EL Policy 25-2"
type textarea "x"
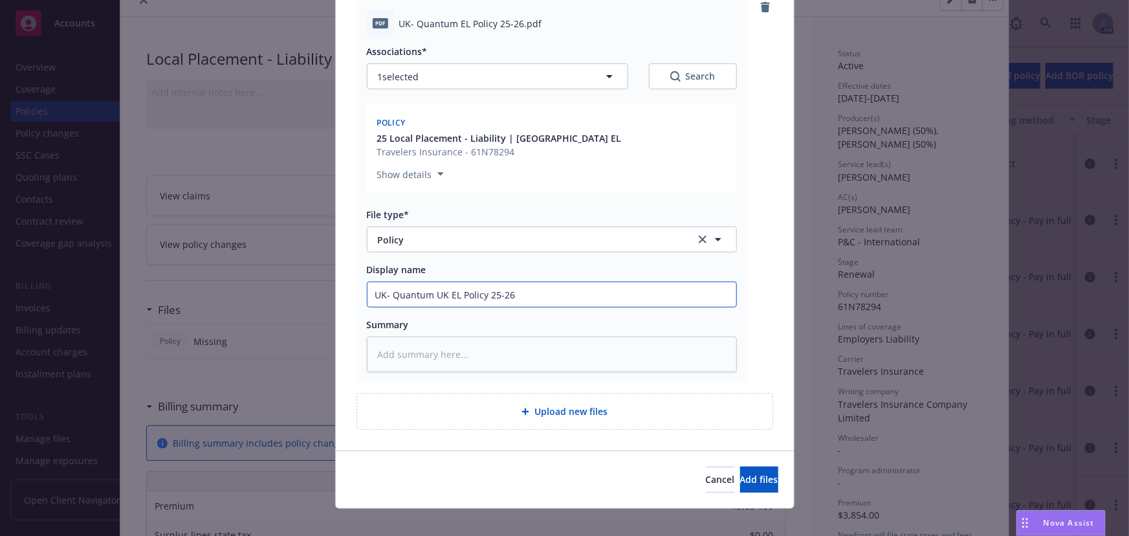
type input "UK- Quantum UK EL Policy 25-26"
click at [740, 466] on button "Add files" at bounding box center [759, 479] width 38 height 26
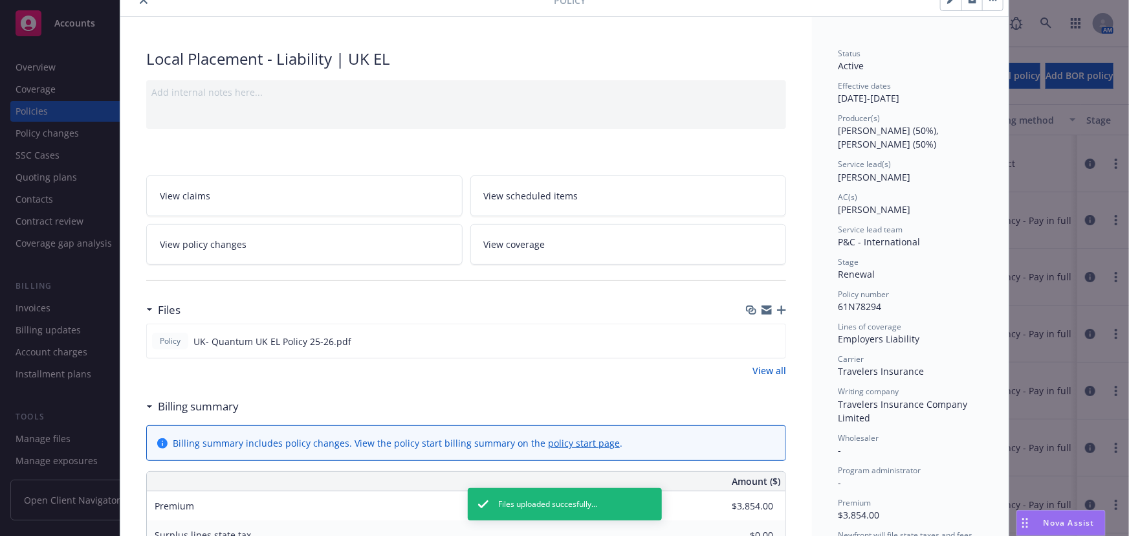
click at [777, 306] on icon "button" at bounding box center [781, 309] width 9 height 9
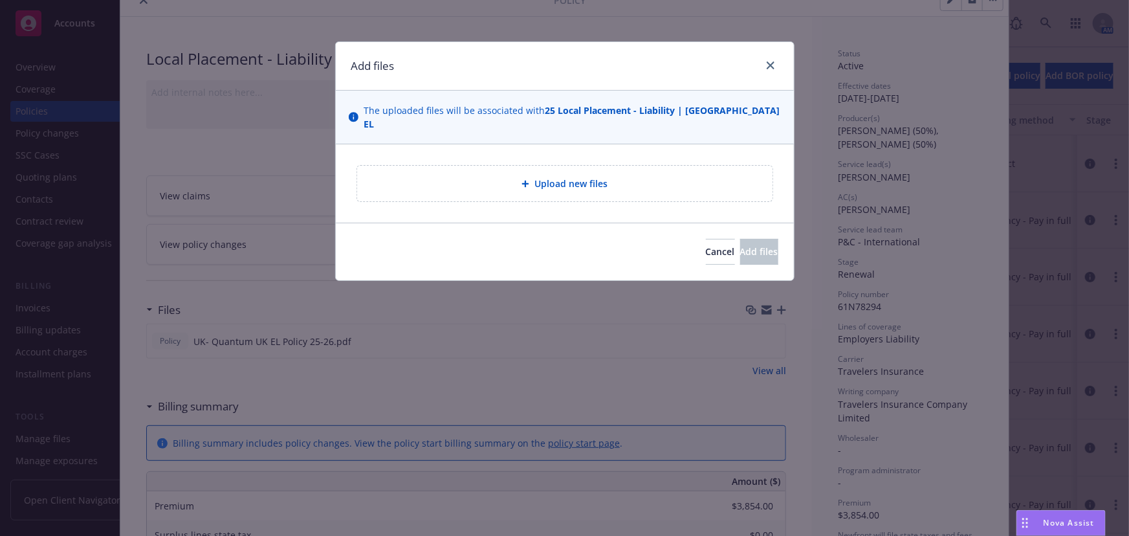
type textarea "x"
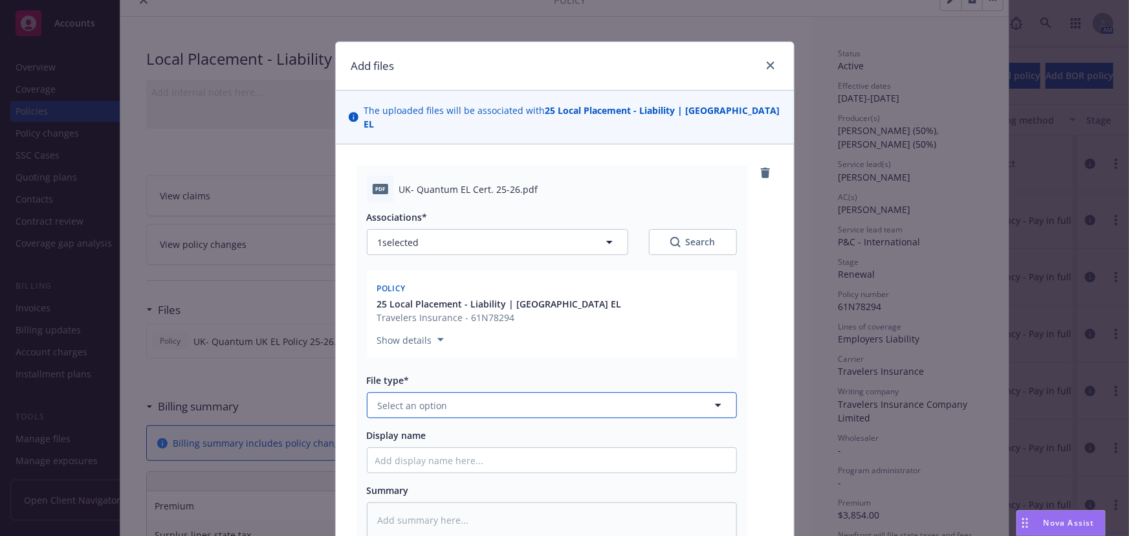
click at [395, 399] on button "Select an option" at bounding box center [552, 405] width 370 height 26
type input "Certificate"
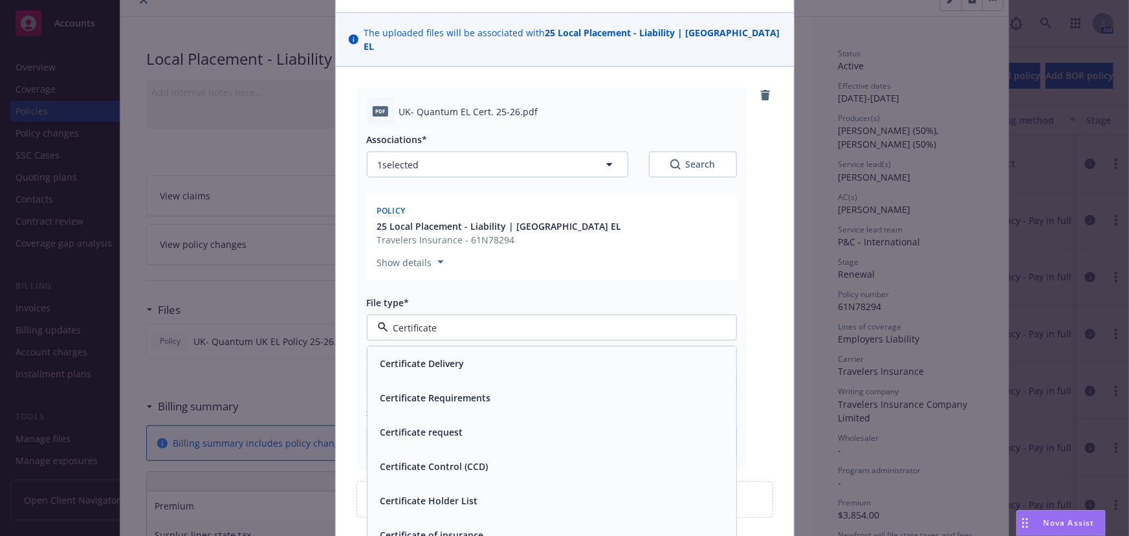
scroll to position [117, 0]
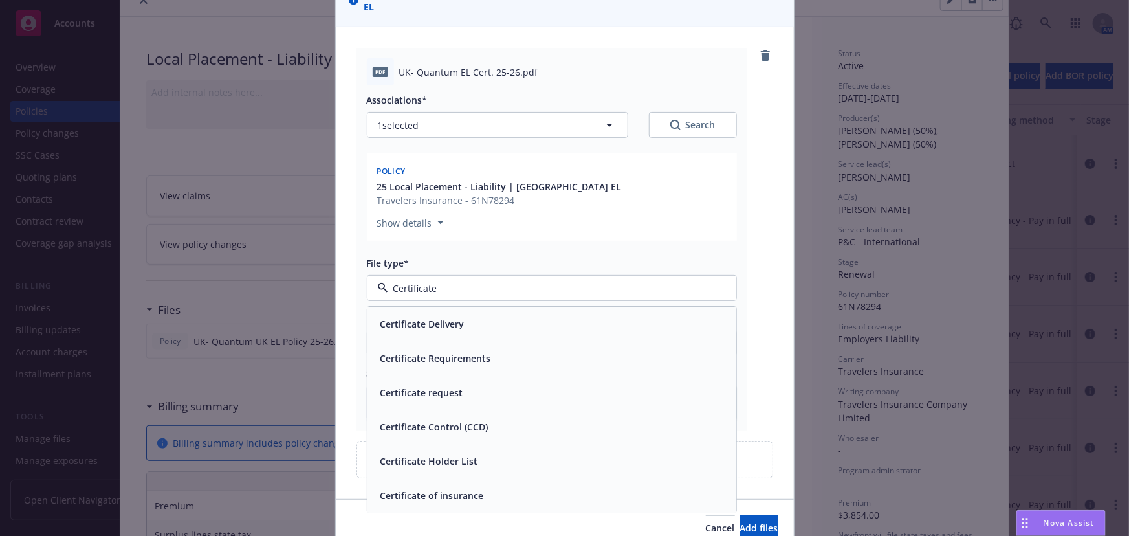
drag, startPoint x: 450, startPoint y: 481, endPoint x: 421, endPoint y: 447, distance: 44.1
click at [449, 489] on span "Certificate of insurance" at bounding box center [432, 496] width 104 height 14
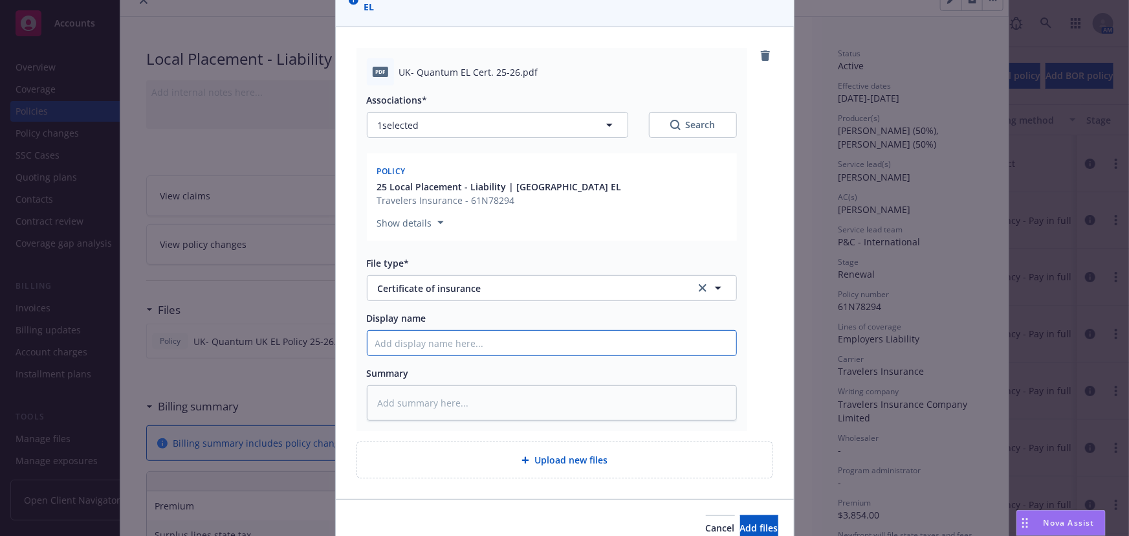
click at [397, 331] on input "Display name" at bounding box center [551, 343] width 369 height 25
type textarea "x"
type input "U"
type textarea "x"
type input "UK"
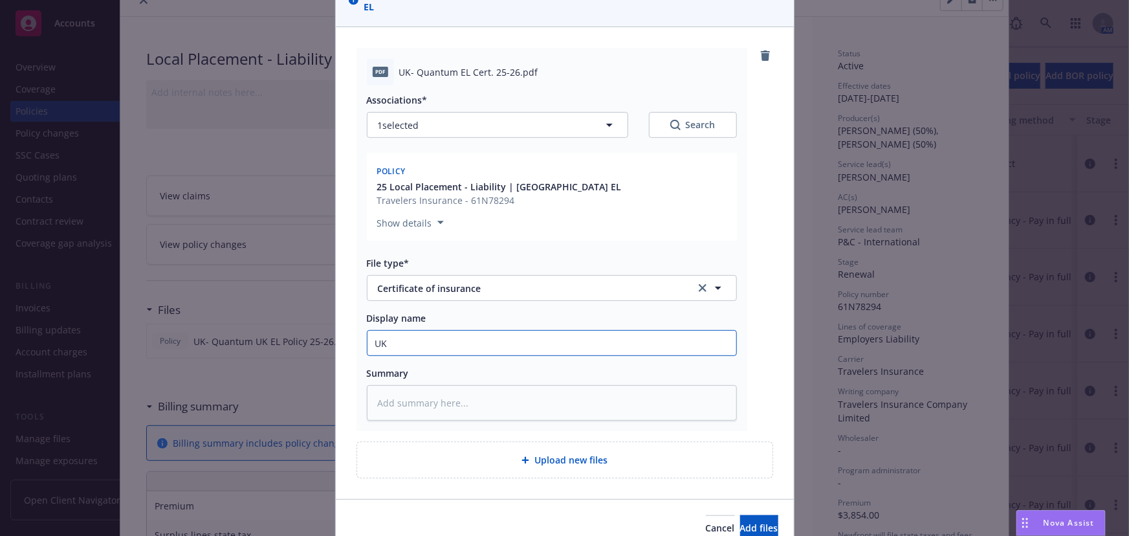
type textarea "x"
type input "UK-"
type textarea "x"
type input "UK-"
type textarea "x"
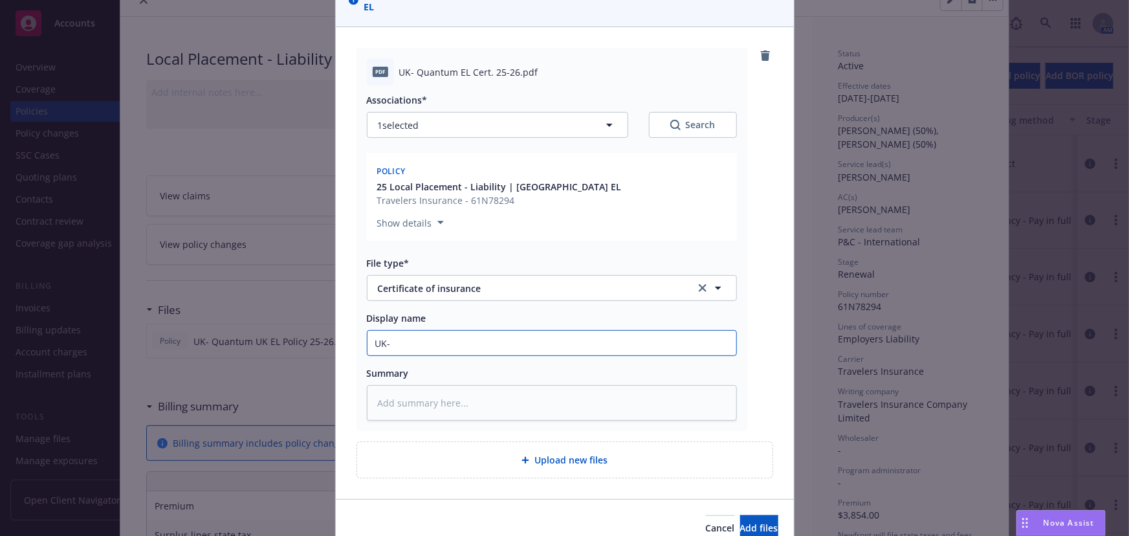
type input "UK- Q"
type textarea "x"
type input "UK- Qu"
type textarea "x"
type input "UK- Qua"
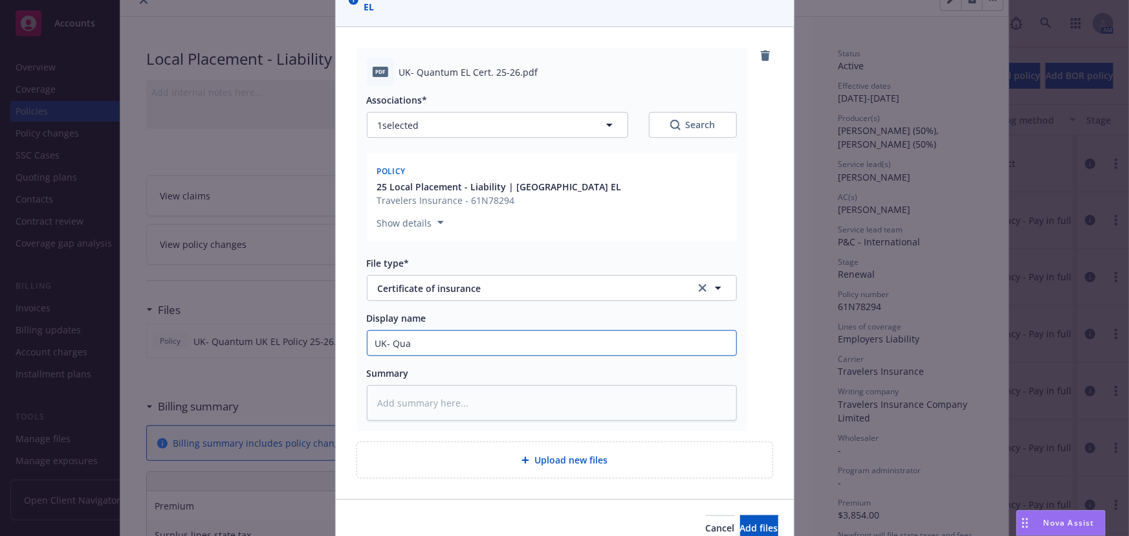
type textarea "x"
type input "UK- Quan"
type textarea "x"
type input "UK- Quant"
type textarea "x"
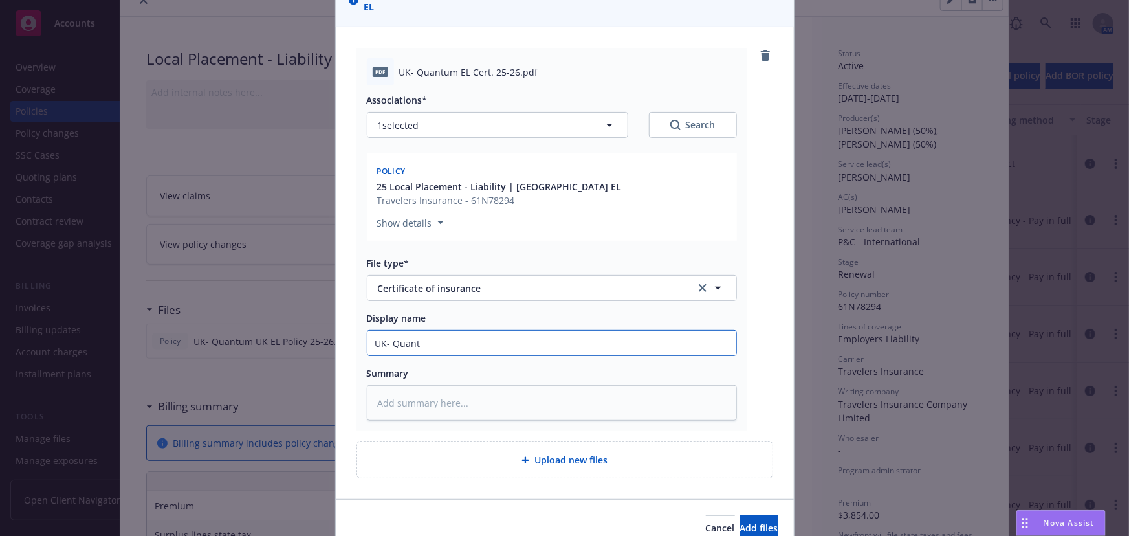
type input "UK- Quantu"
type textarea "x"
type input "UK- Quantum"
type textarea "x"
type input "UK- Quantum U"
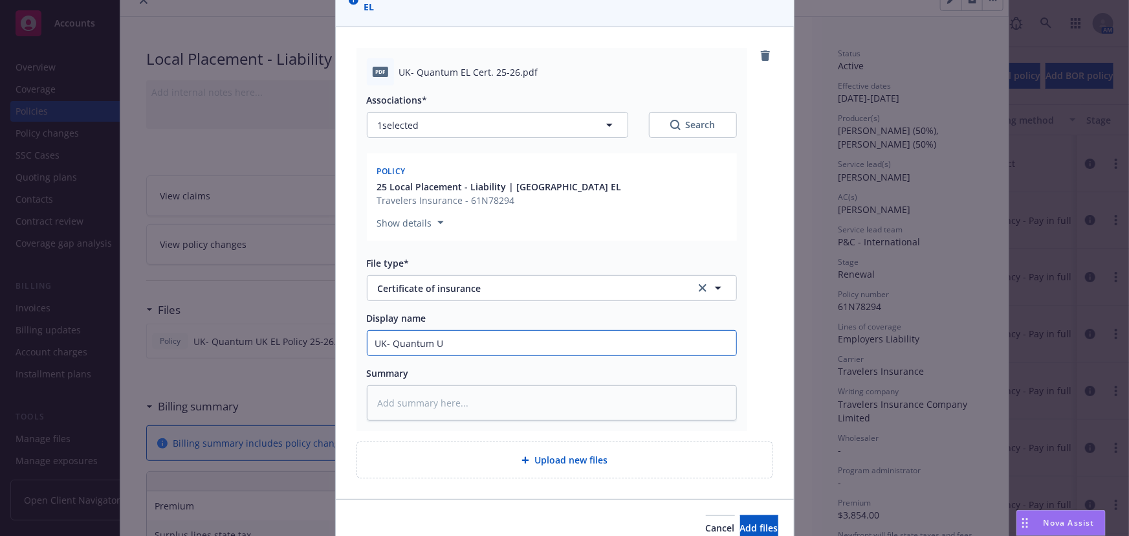
type textarea "x"
type input "UK- Quantum UK"
type textarea "x"
type input "UK- Quantum UK"
type textarea "x"
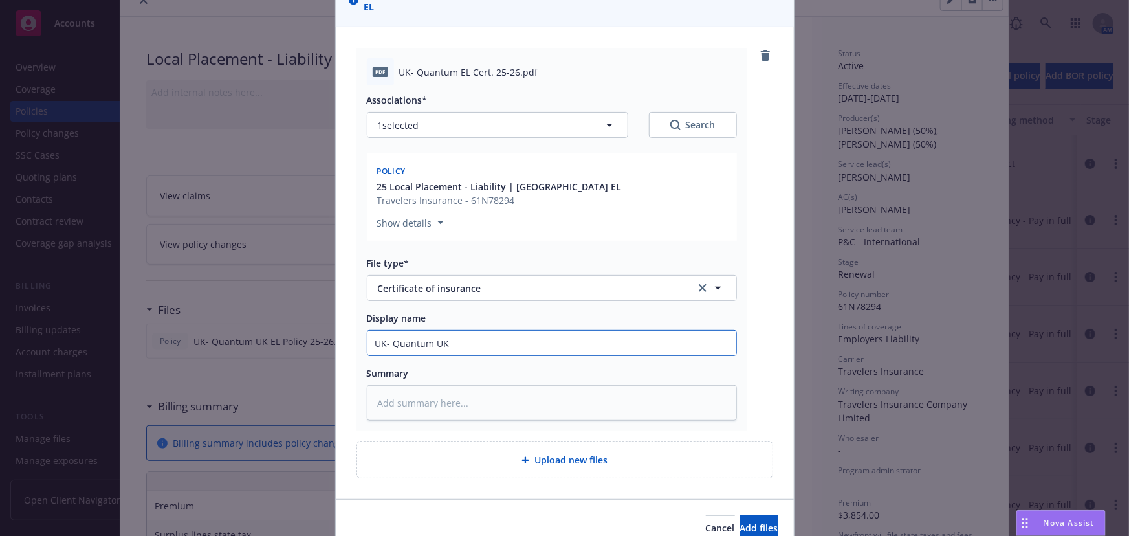
type input "UK- Quantum UK E"
type textarea "x"
type input "UK- Quantum UK EL"
type textarea "x"
type input "UK- Quantum UK EL C"
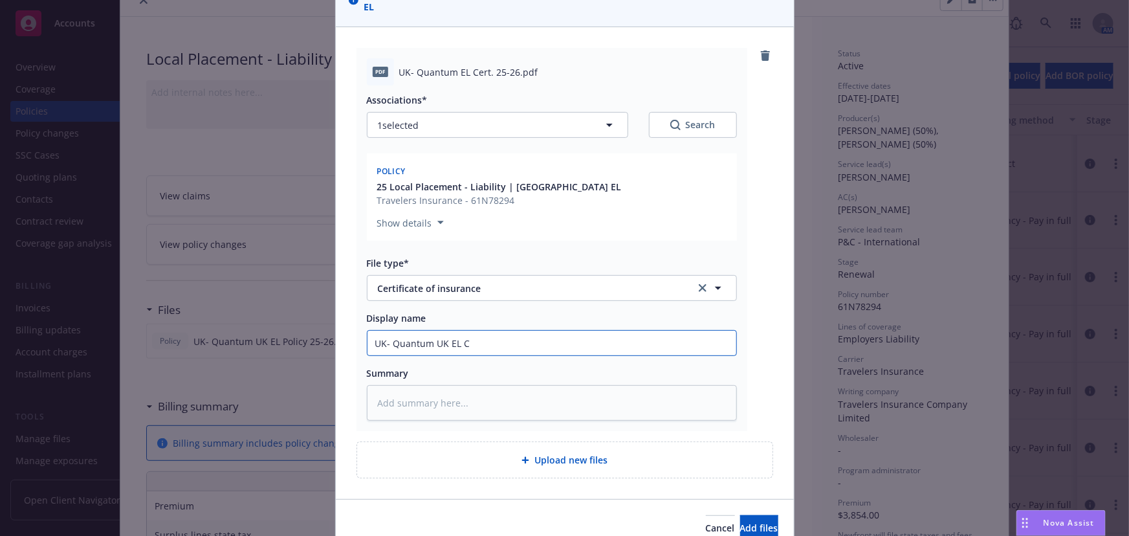
type textarea "x"
type input "UK- Quantum UK EL Ce"
type textarea "x"
type input "UK- Quantum UK EL Cer"
type textarea "x"
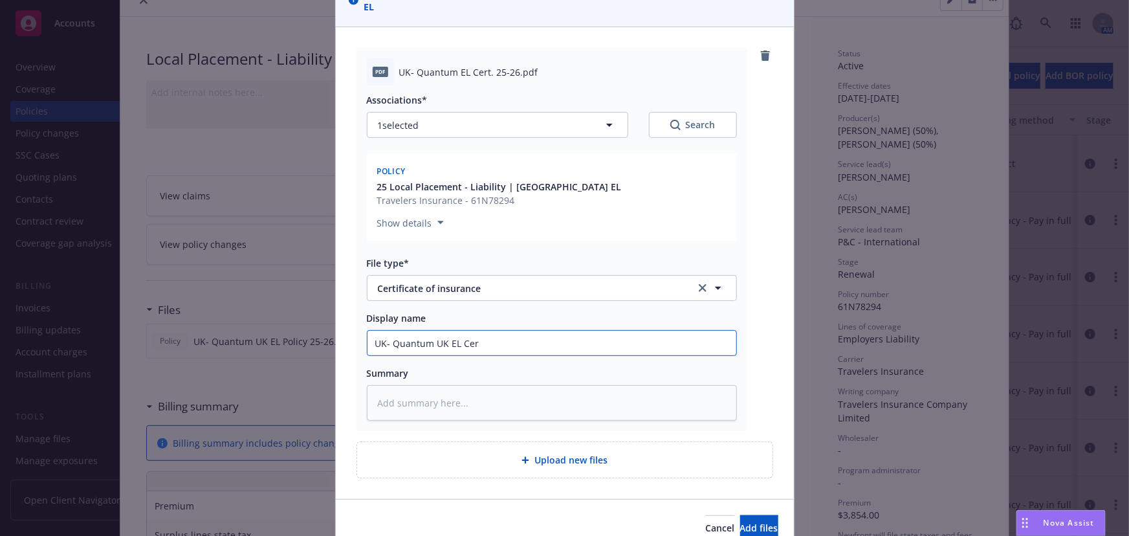
type input "UK- Quantum UK EL Cert"
type textarea "x"
type input "UK- Quantum UK EL Cert."
type textarea "x"
type input "UK- Quantum UK EL Cert."
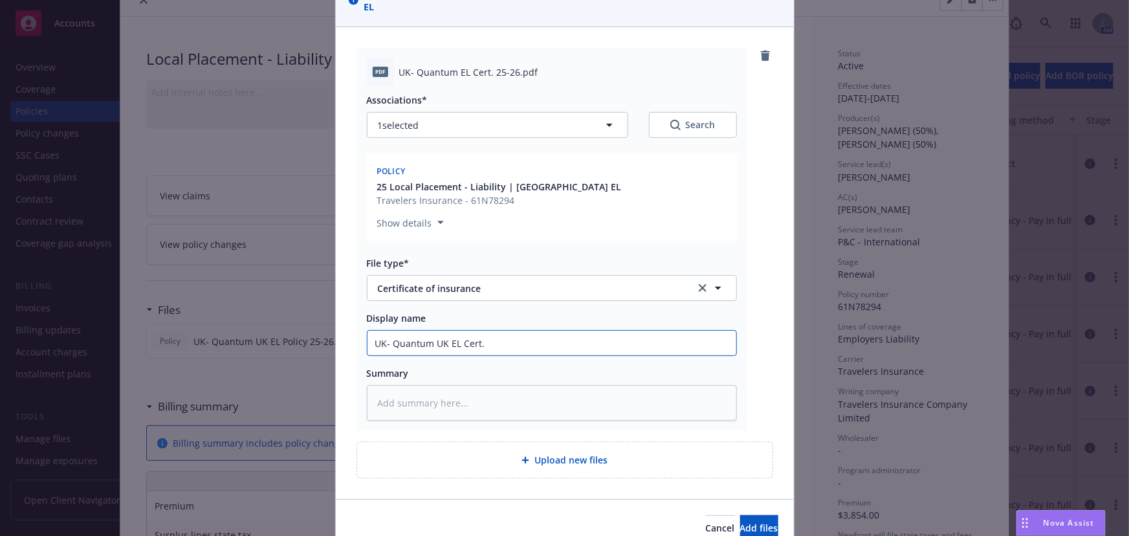
type textarea "x"
type input "UK- Quantum UK EL Cert. 2"
type textarea "x"
type input "UK- Quantum UK EL Cert. 25"
type textarea "x"
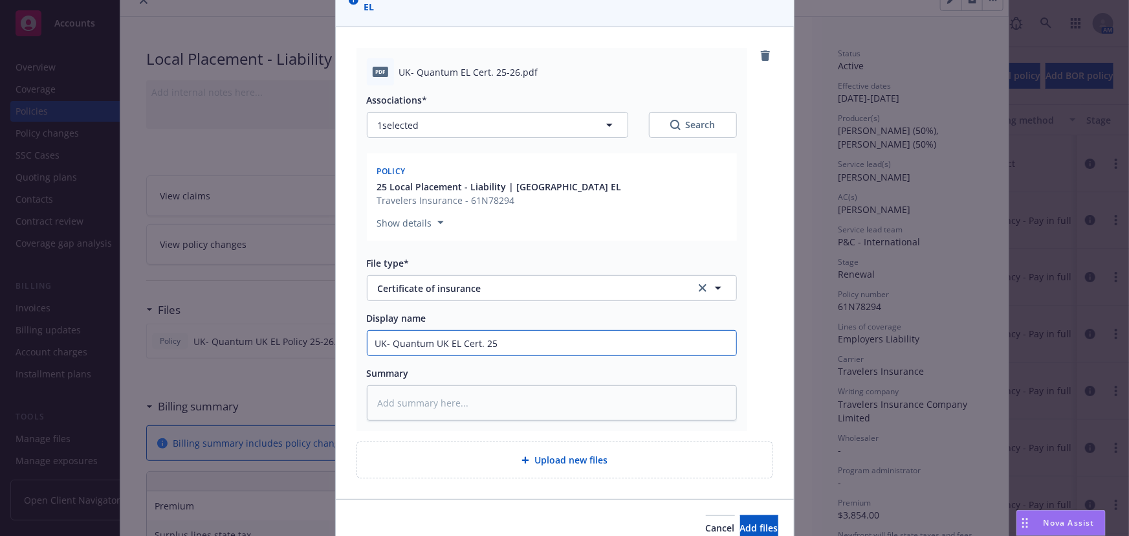
type input "UK- Quantum UK EL Cert. 25-"
type textarea "x"
type input "UK- Quantum UK EL Cert. 25-2"
type textarea "x"
type input "UK- Quantum UK EL Cert. 25-26"
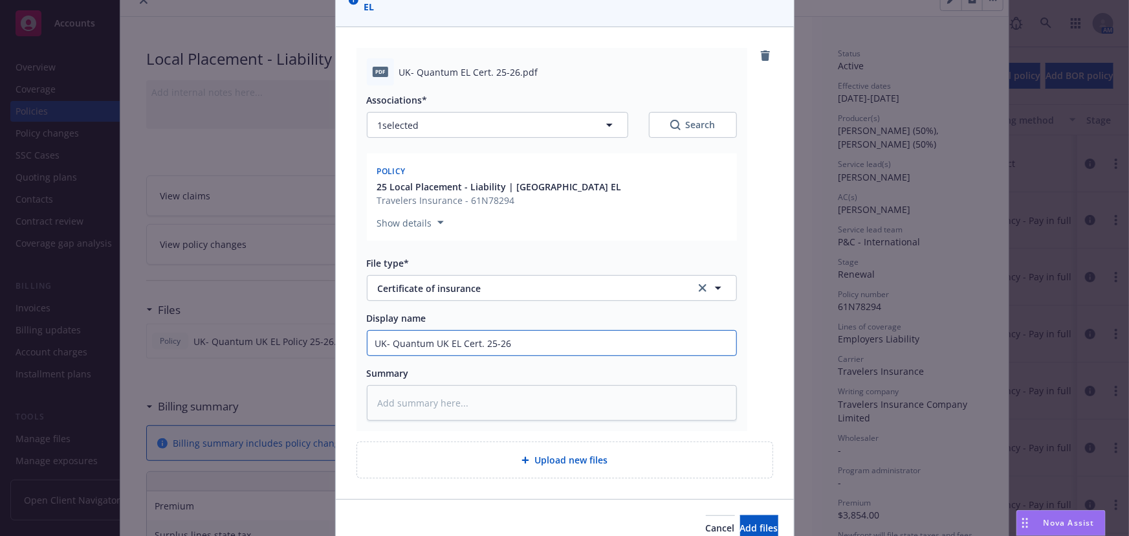
click at [740, 515] on button "Add files" at bounding box center [759, 528] width 38 height 26
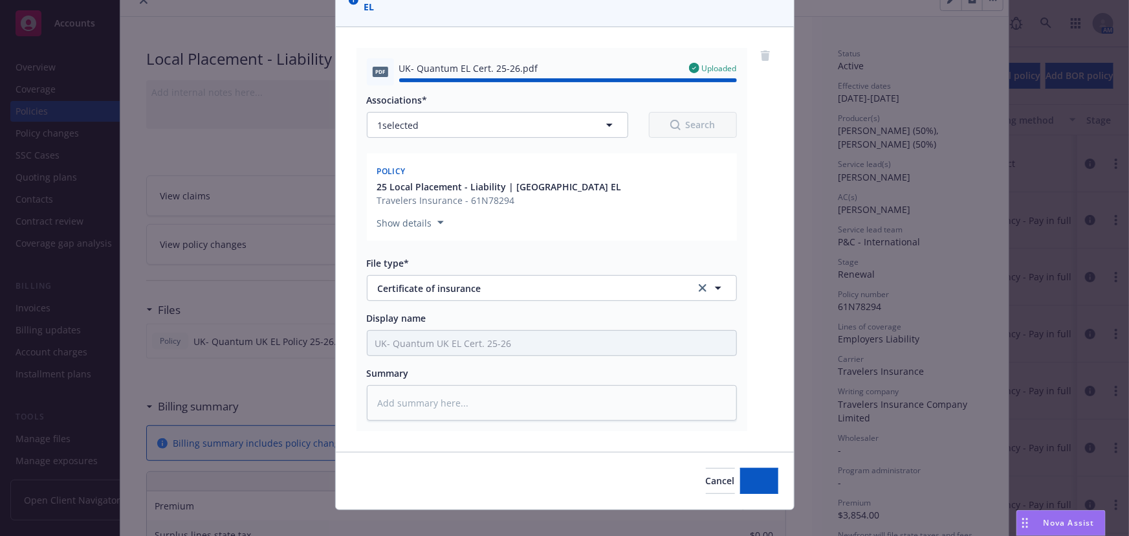
type textarea "x"
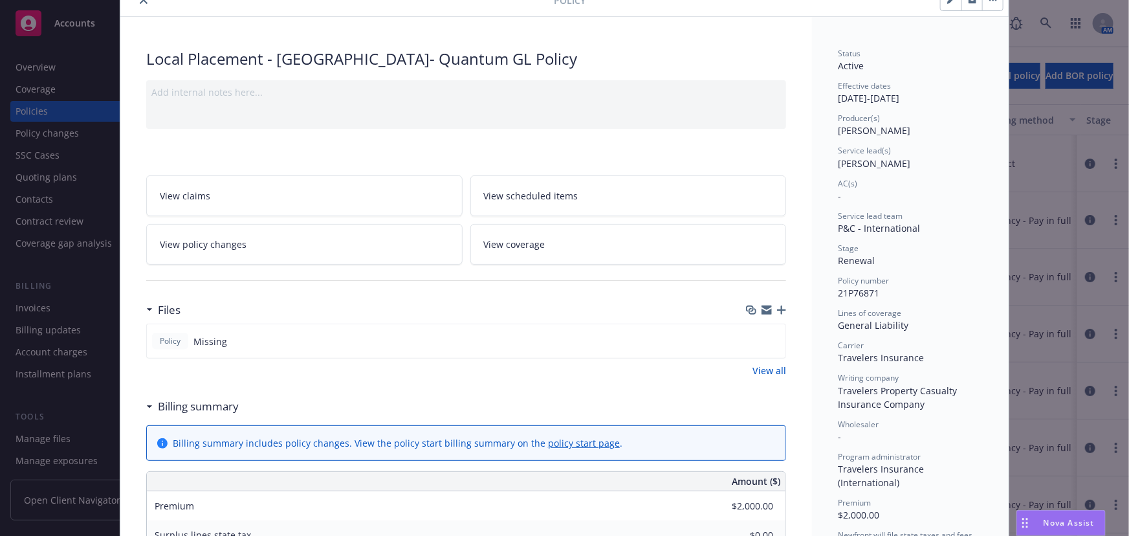
scroll to position [235, 0]
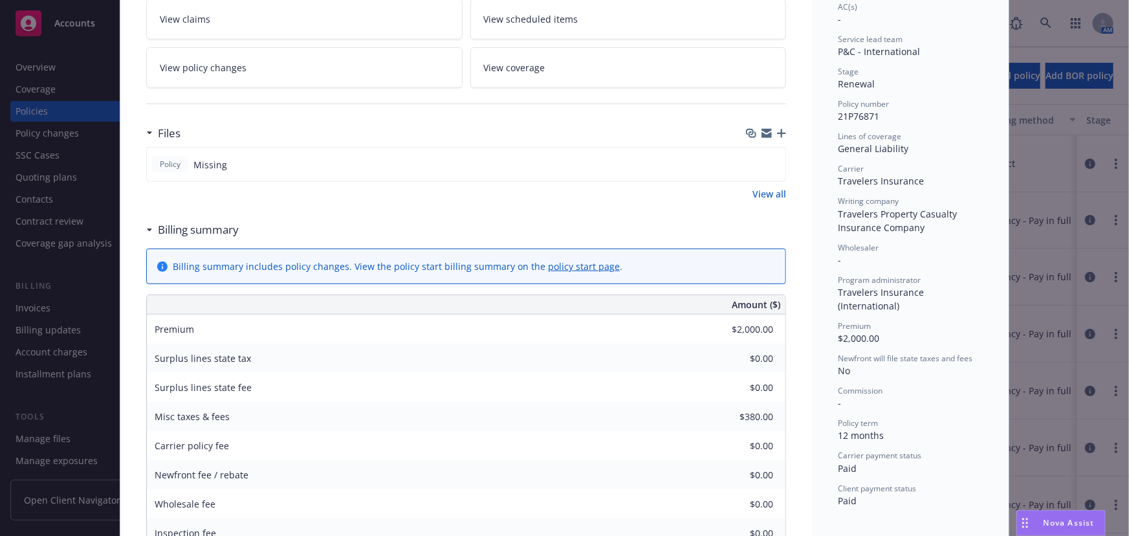
click at [780, 129] on icon "button" at bounding box center [781, 133] width 9 height 9
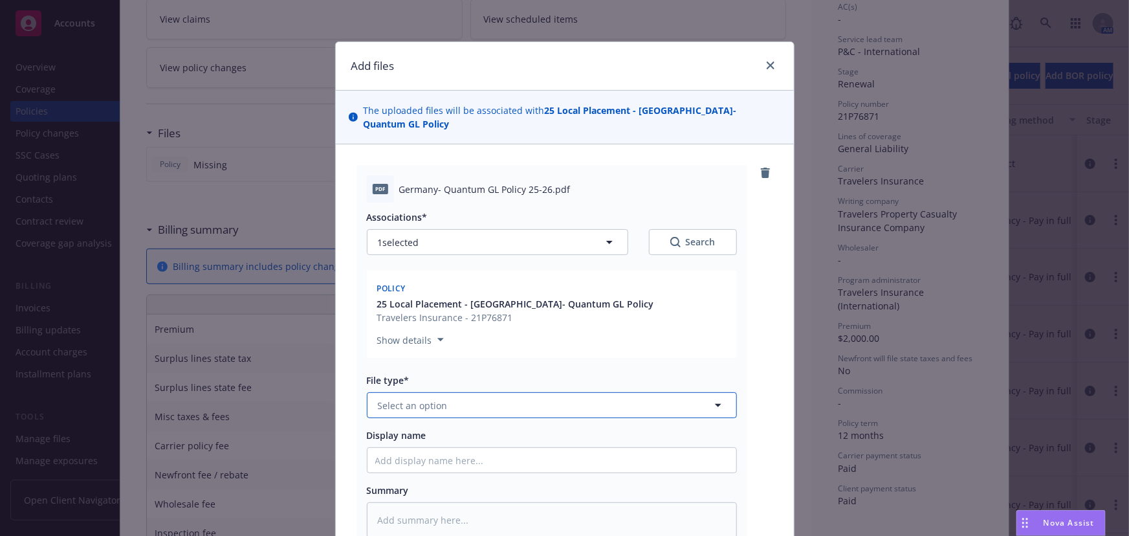
click at [408, 399] on span "Select an option" at bounding box center [413, 406] width 70 height 14
type input "Policy"
click at [389, 435] on span "Policy" at bounding box center [393, 442] width 27 height 14
click at [393, 452] on input "Display name" at bounding box center [551, 460] width 369 height 25
type textarea "x"
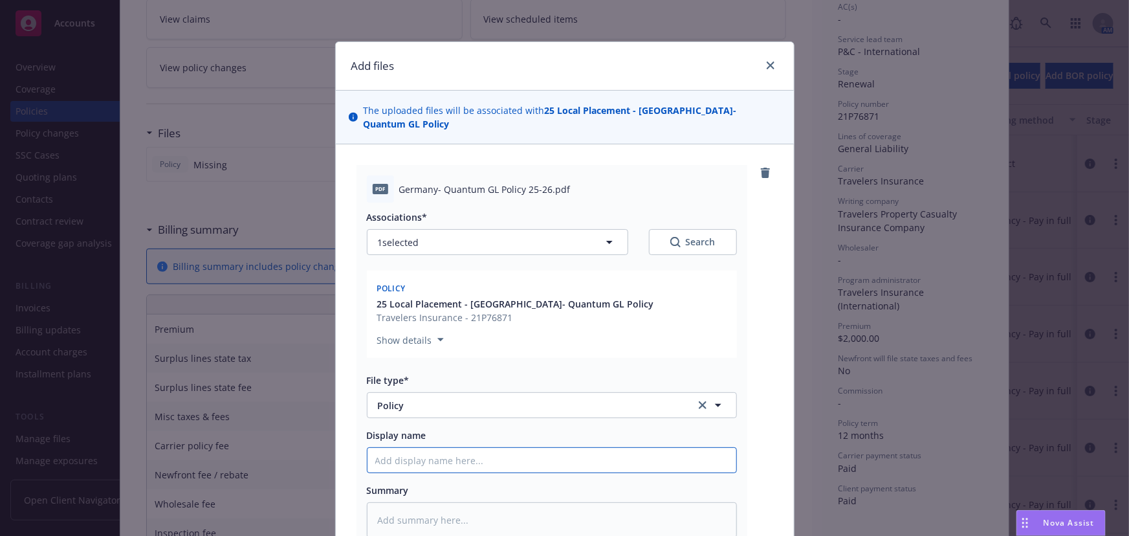
type input "G"
type textarea "x"
type input "Ge"
type textarea "x"
type input "Ger"
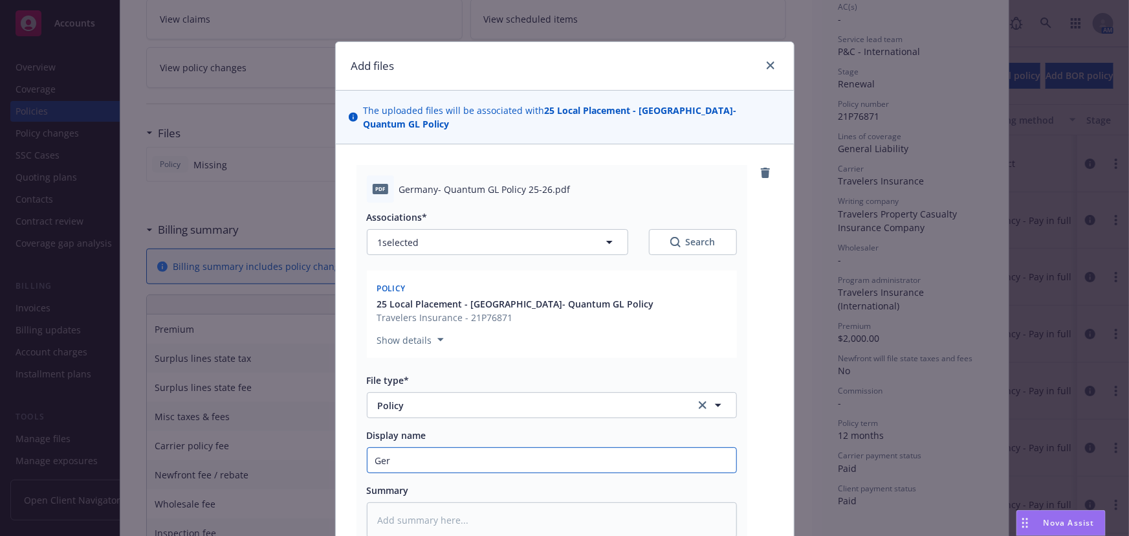
type textarea "x"
type input "Germ"
type textarea "x"
type input "Germa"
type textarea "x"
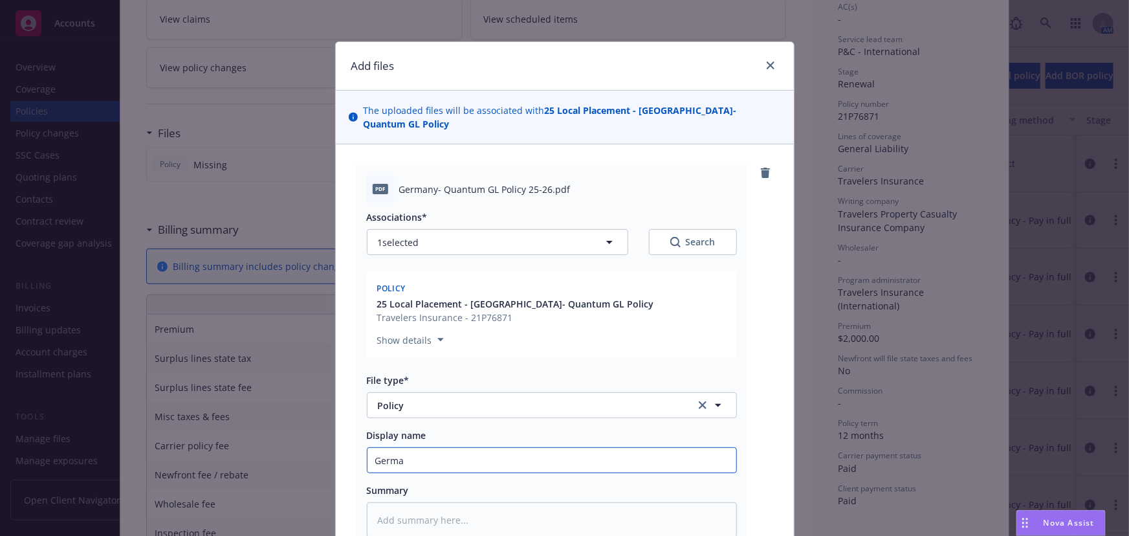
type input "German"
type textarea "x"
type input "Germany"
type textarea "x"
type input "Germany-"
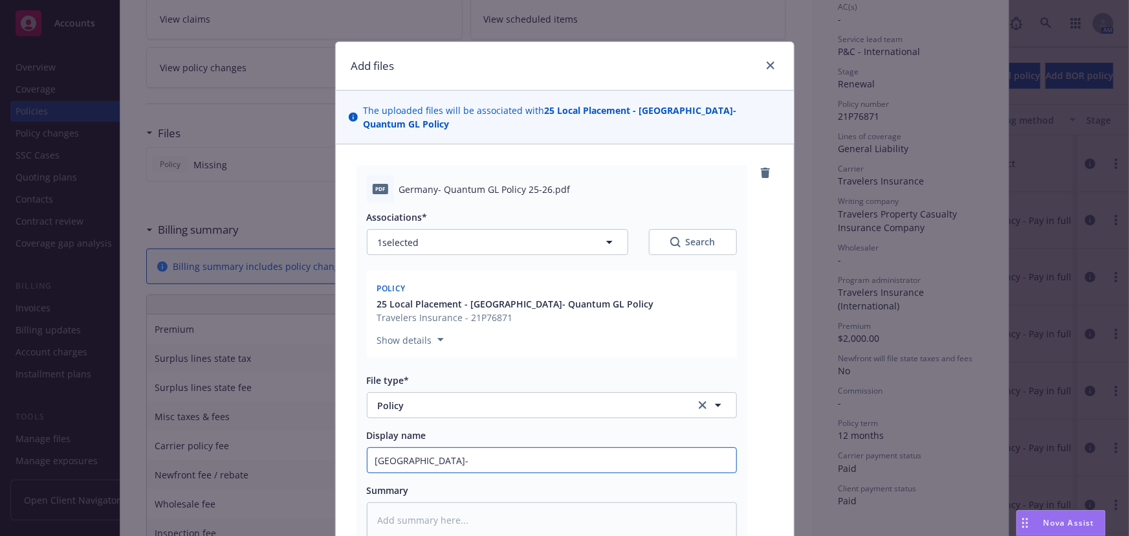
type textarea "x"
type input "Germany-"
type textarea "x"
type input "Germany- Q"
type textarea "x"
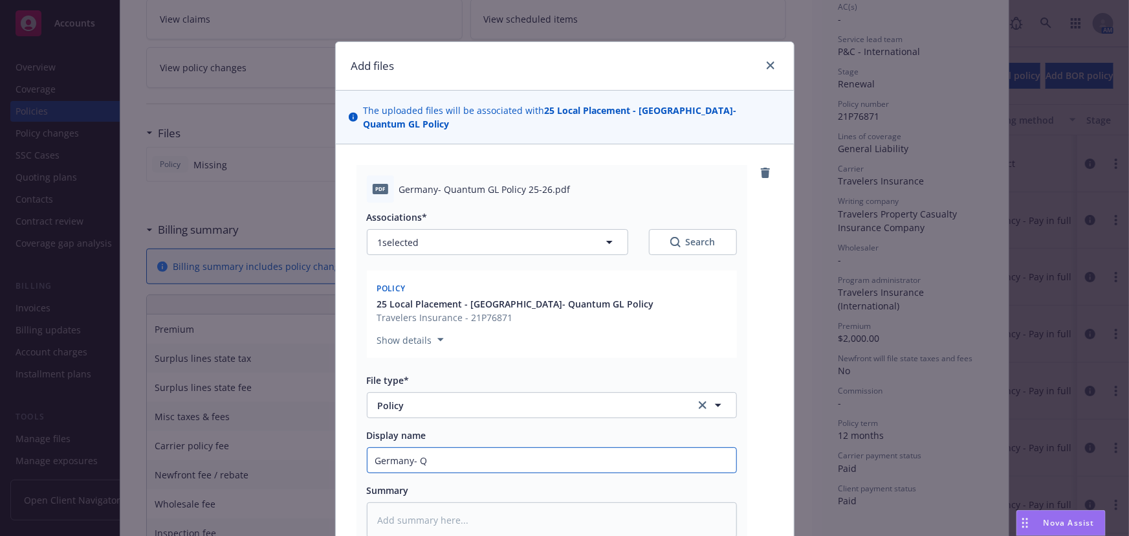
type input "Germany- Qu"
type textarea "x"
type input "Germany- Qua"
type textarea "x"
type input "Germany- Quan"
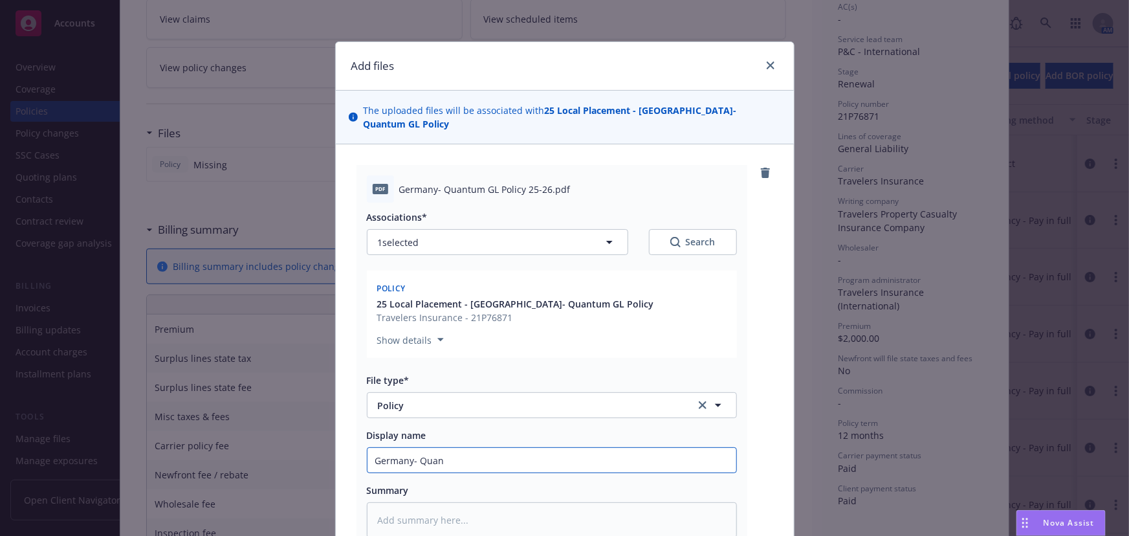
type textarea "x"
type input "Germany- Quant"
type textarea "x"
type input "Germany- Quantu"
type textarea "x"
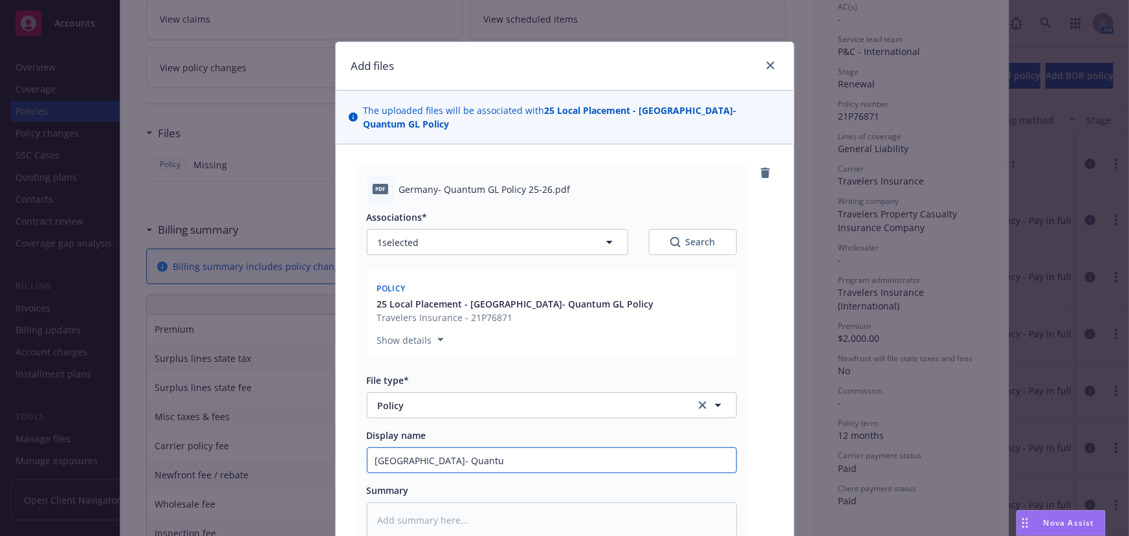
type input "Germany- Quantum"
type textarea "x"
type input "Germany- Quantum"
type textarea "x"
type input "Germany- Quantum GL"
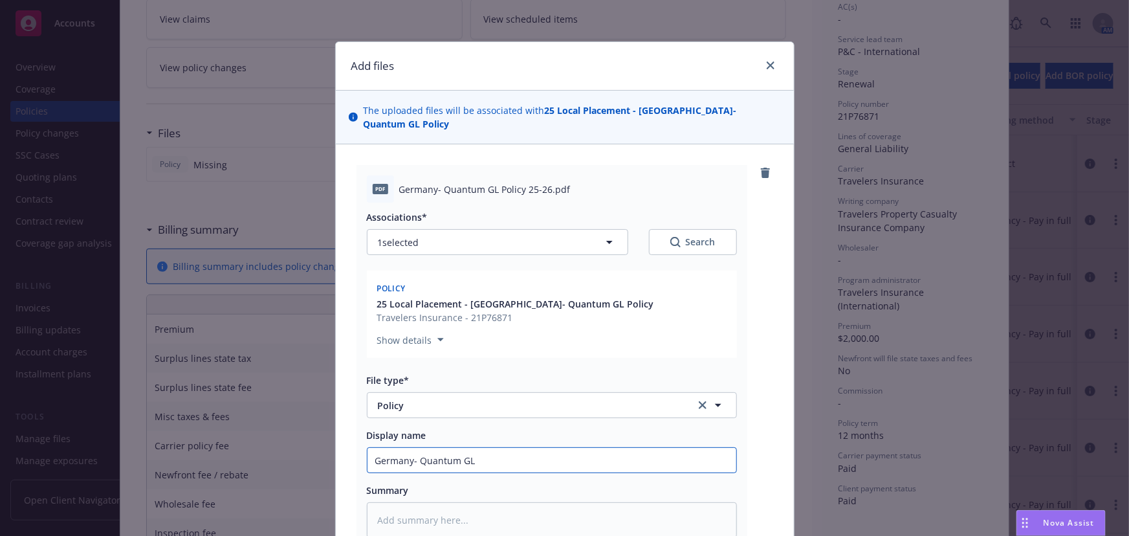
type textarea "x"
type input "Germany- Quantum GL"
type textarea "x"
type input "Germany- Quantum GL P"
type textarea "x"
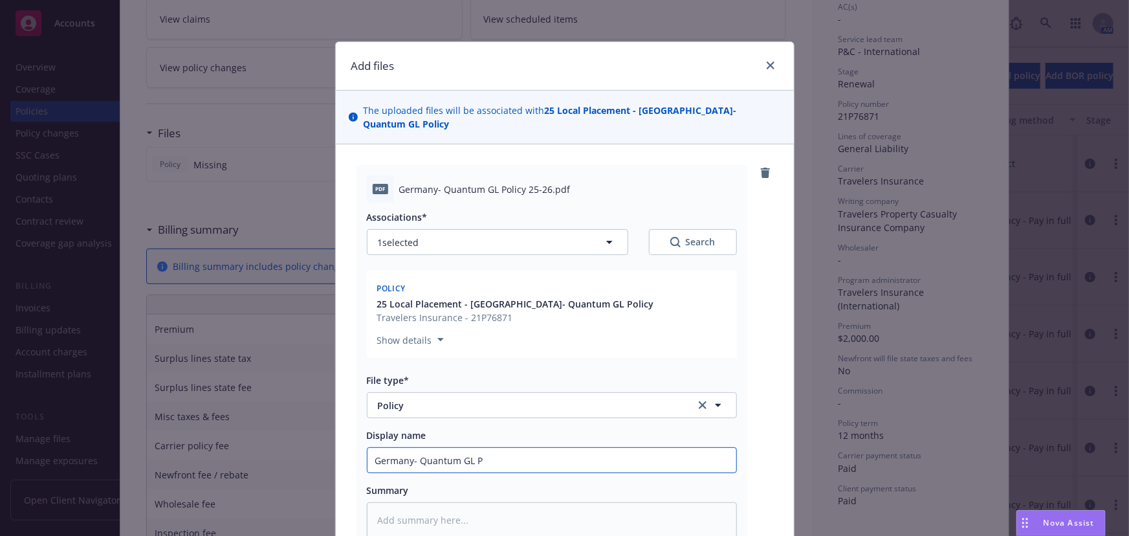
type input "Germany- Quantum GL Po"
type textarea "x"
type input "Germany- Quantum GL Pol"
type textarea "x"
type input "Germany- Quantum GL Poli"
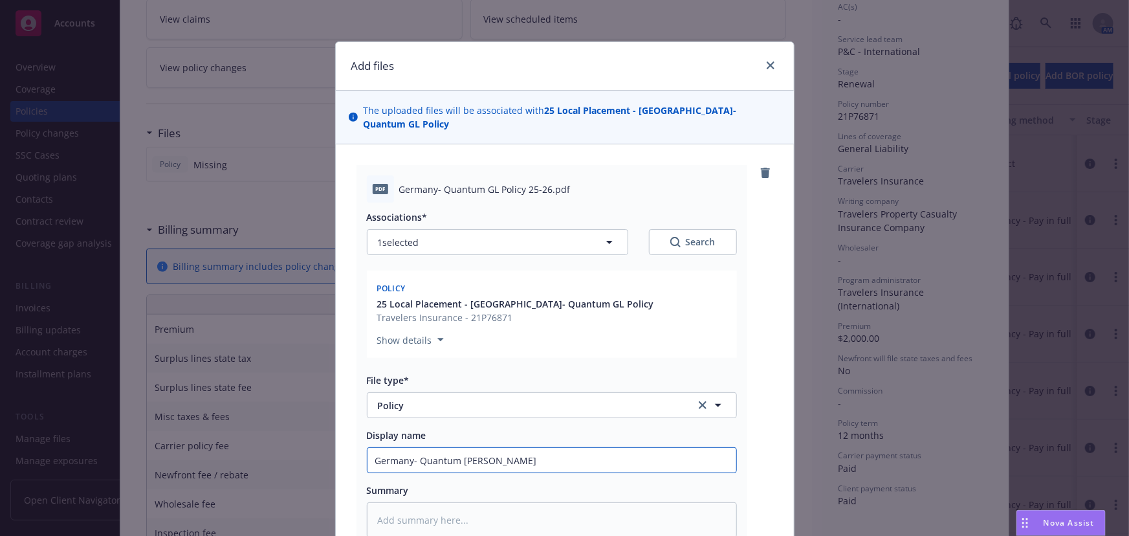
type textarea "x"
type input "Germany- Quantum GL Polic"
type textarea "x"
type input "Germany- Quantum GL Policy"
type textarea "x"
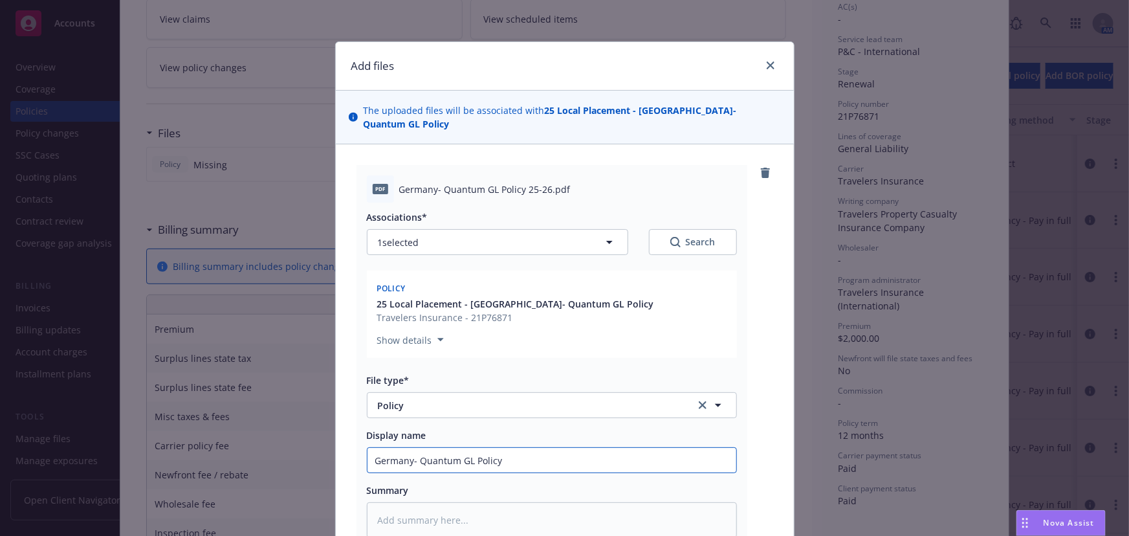
type input "Germany- Quantum GL Policy"
type textarea "x"
type input "Germany- Quantum GL Policy 2"
type textarea "x"
type input "Germany- Quantum GL Policy 25"
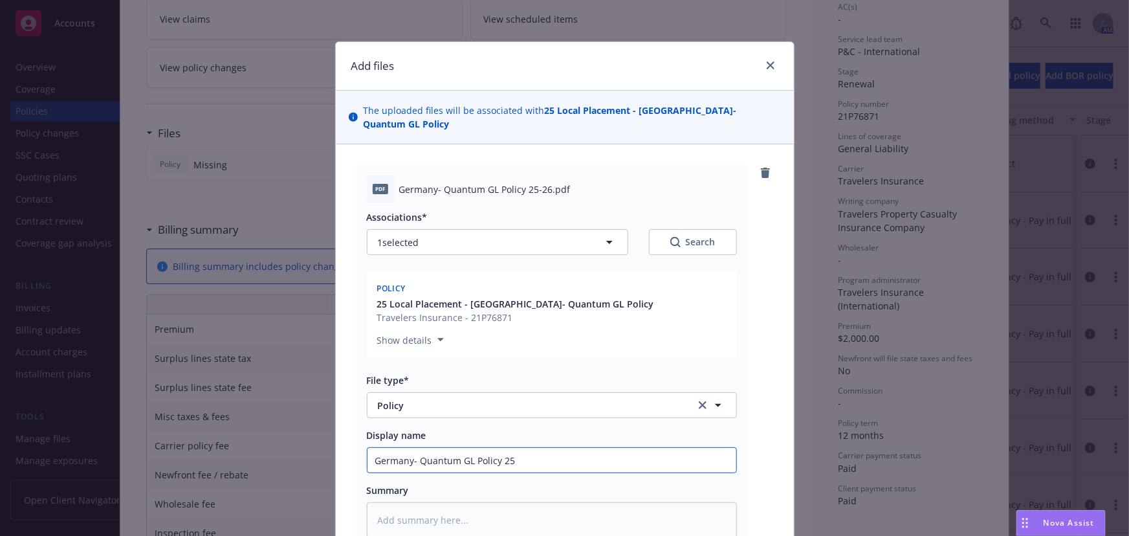
type textarea "x"
type input "Germany- Quantum GL Policy 25-"
type textarea "x"
type input "Germany- Quantum GL Policy 25-2"
type textarea "x"
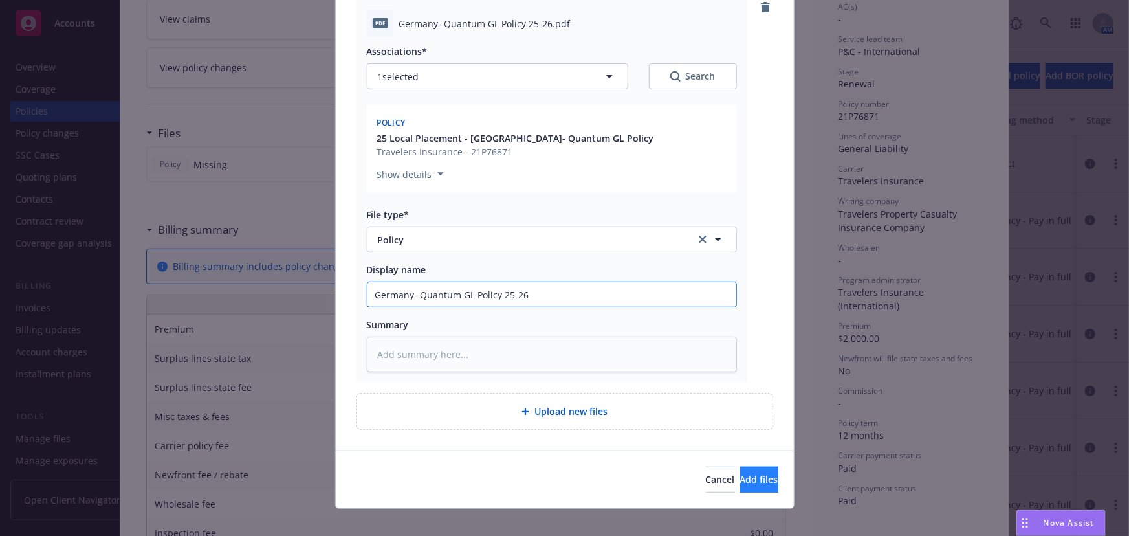
type input "Germany- Quantum GL Policy 25-26"
click at [740, 473] on span "Add files" at bounding box center [759, 479] width 38 height 12
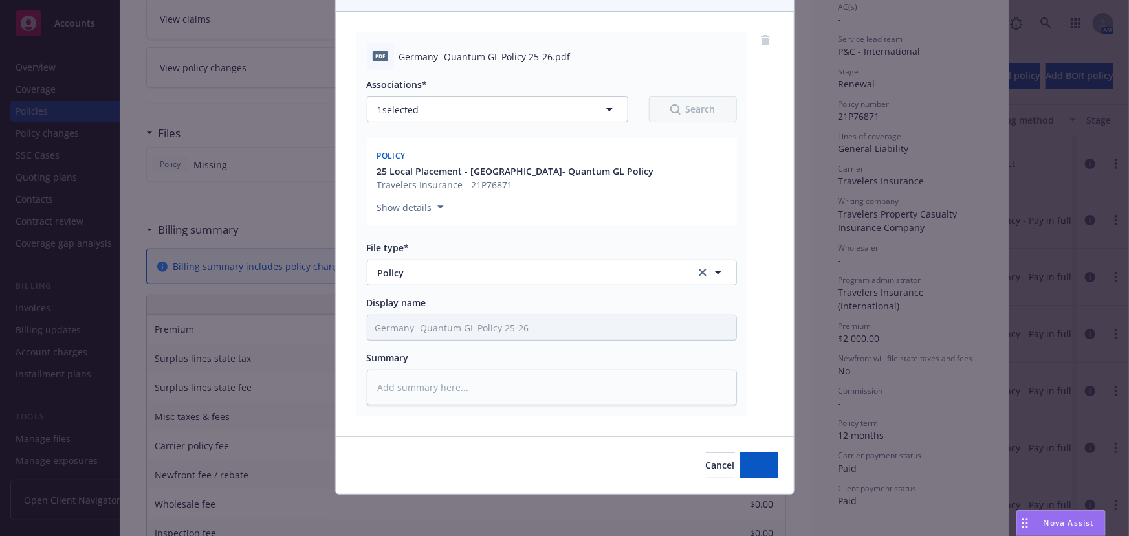
scroll to position [118, 0]
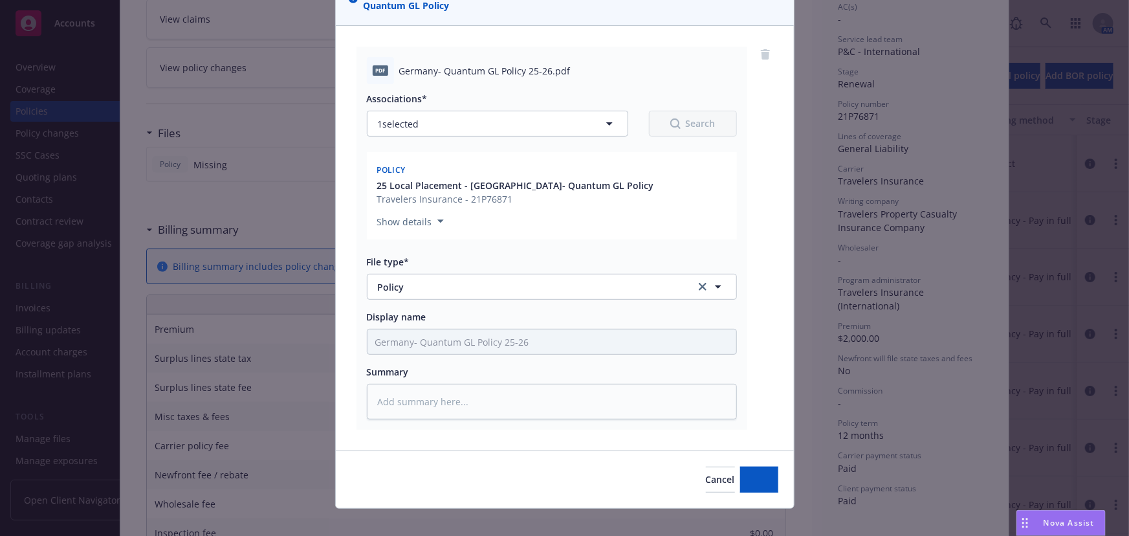
type textarea "x"
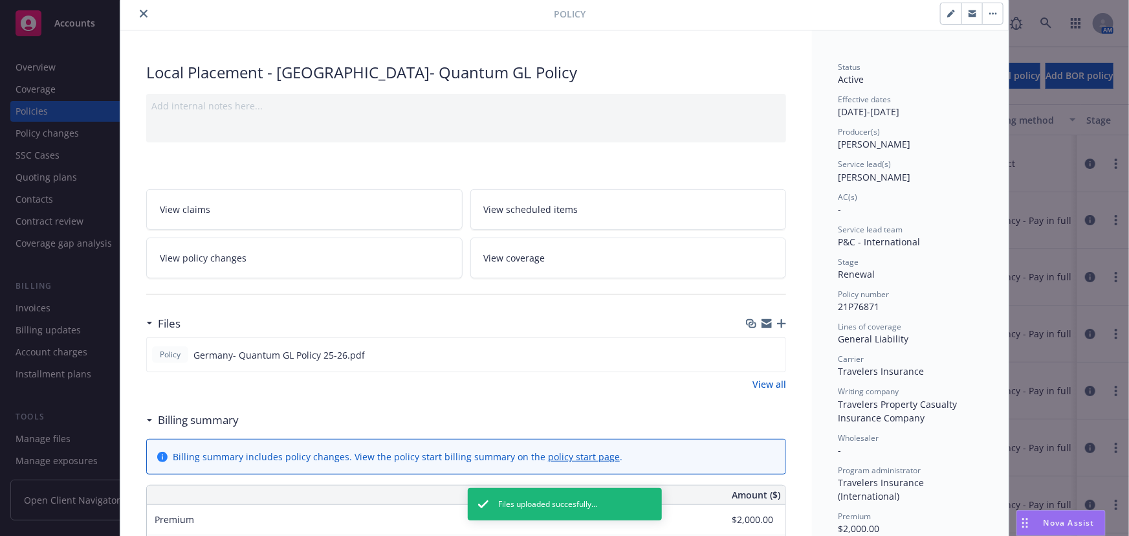
scroll to position [0, 0]
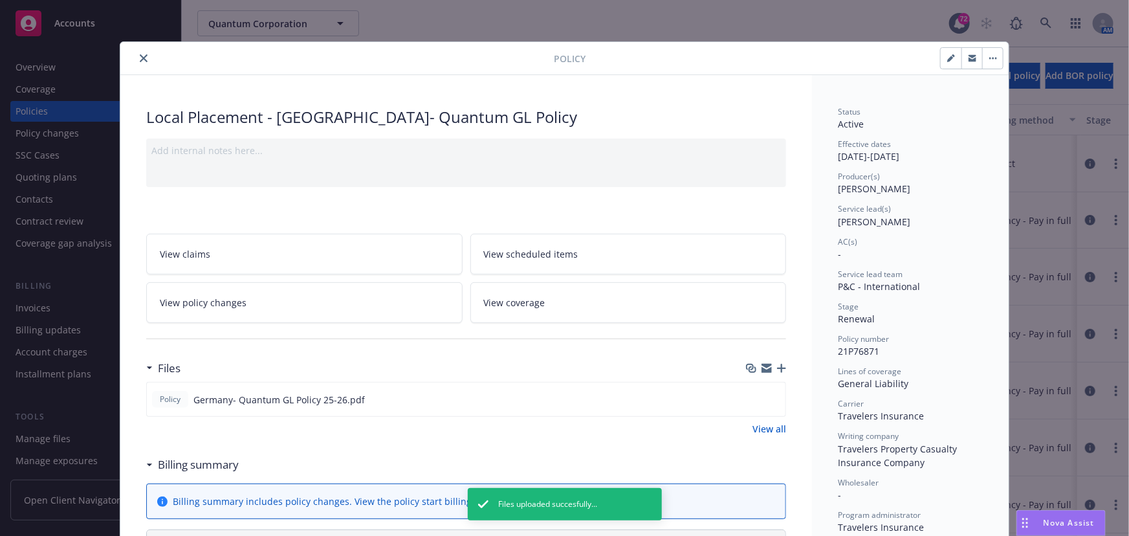
click at [136, 55] on button "close" at bounding box center [144, 58] width 16 height 16
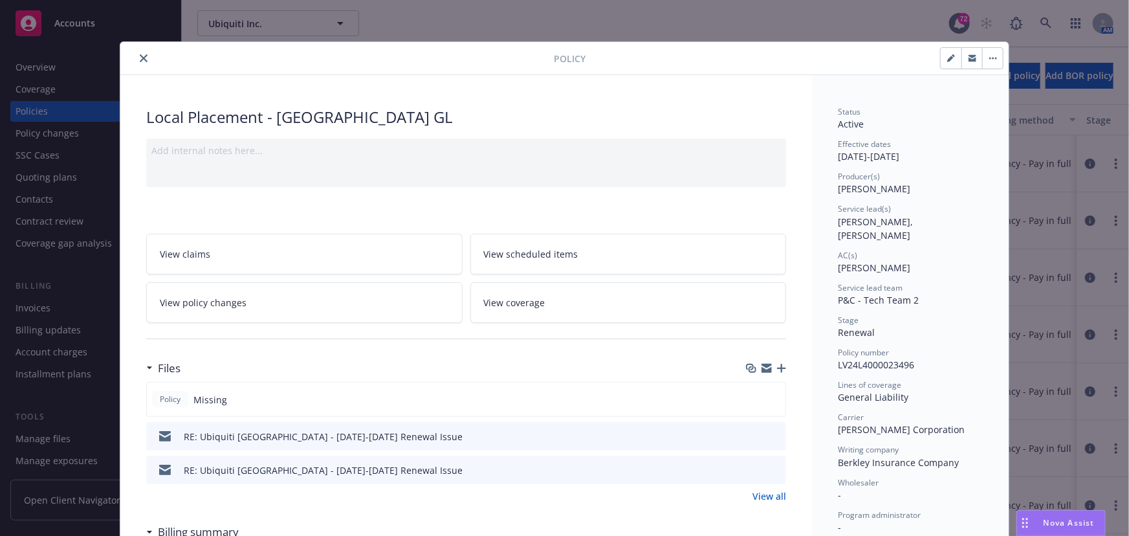
click at [140, 55] on icon "close" at bounding box center [144, 58] width 8 height 8
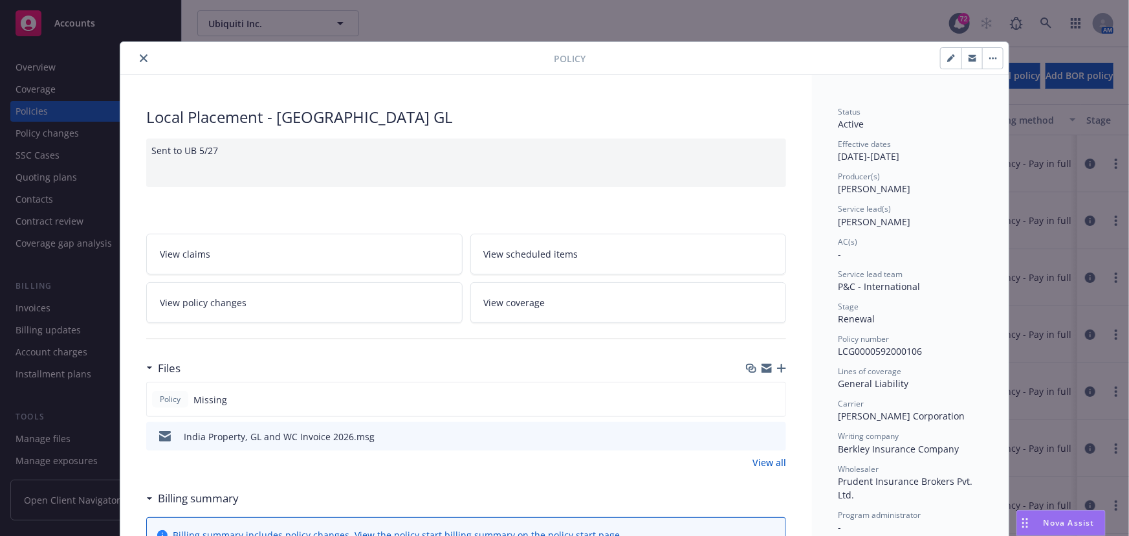
click at [142, 50] on div at bounding box center [340, 58] width 428 height 16
drag, startPoint x: 135, startPoint y: 60, endPoint x: 140, endPoint y: 52, distance: 9.3
click at [136, 60] on button "close" at bounding box center [144, 58] width 16 height 16
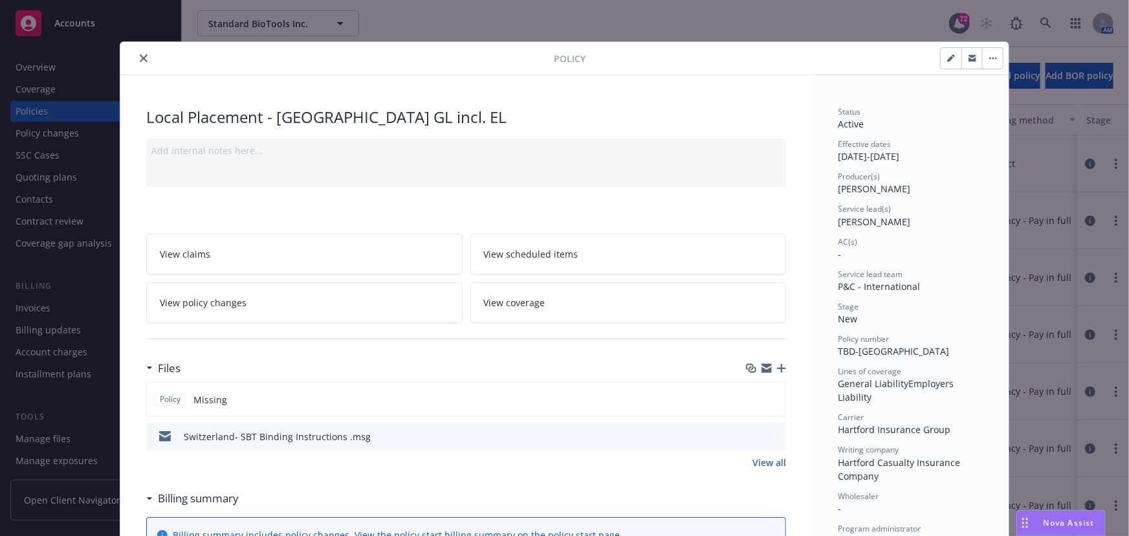
click at [140, 55] on icon "close" at bounding box center [144, 58] width 8 height 8
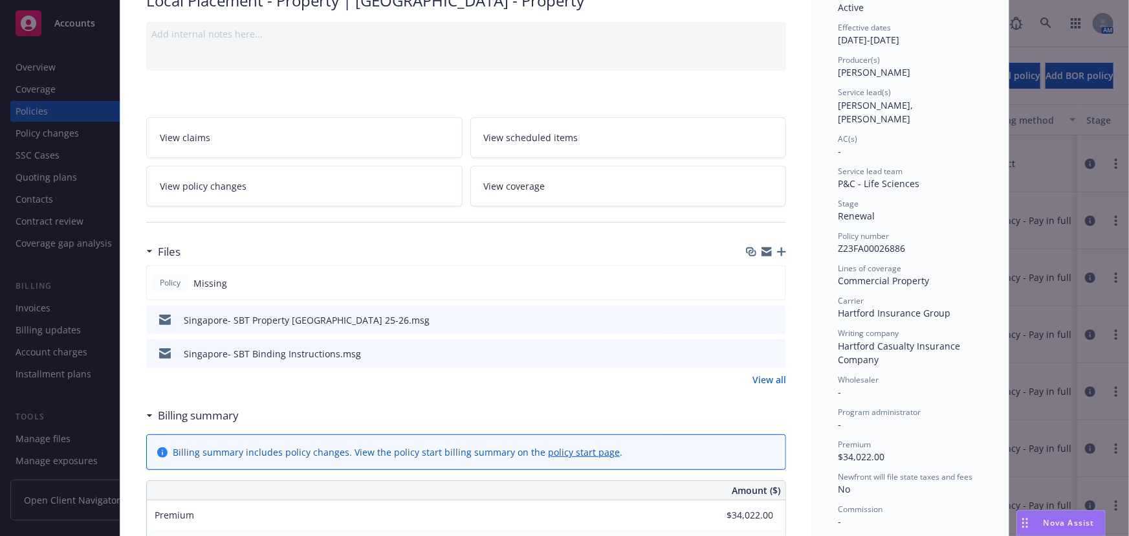
scroll to position [117, 0]
click at [777, 247] on icon "button" at bounding box center [781, 250] width 9 height 9
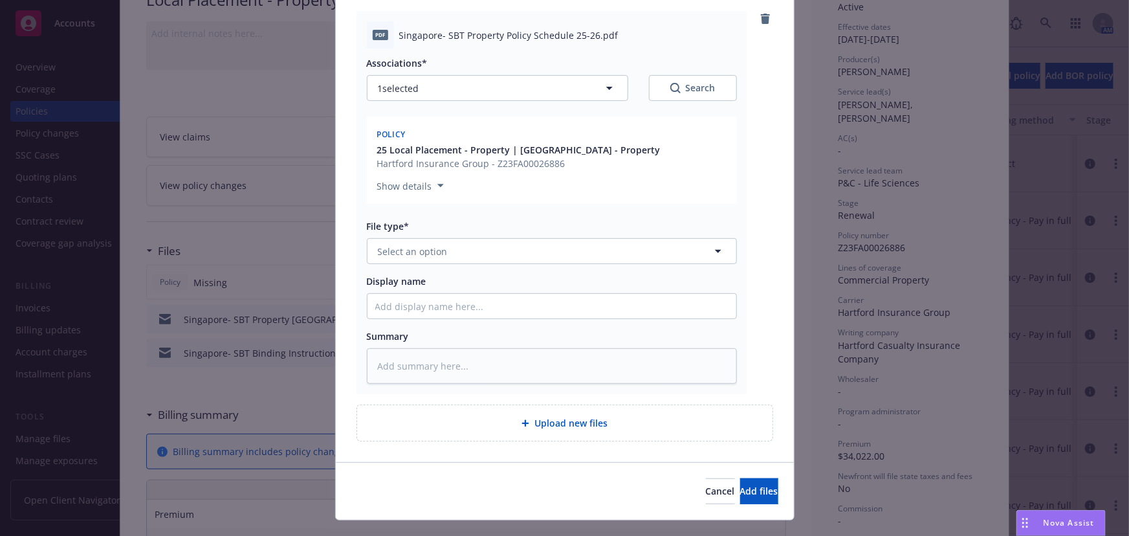
scroll to position [166, 0]
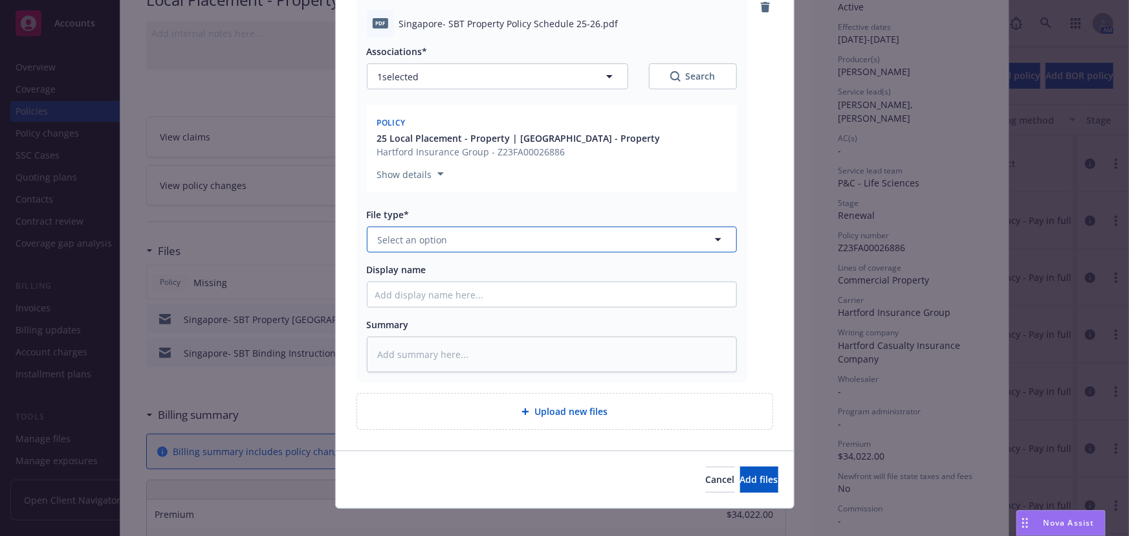
click at [398, 233] on span "Select an option" at bounding box center [413, 240] width 70 height 14
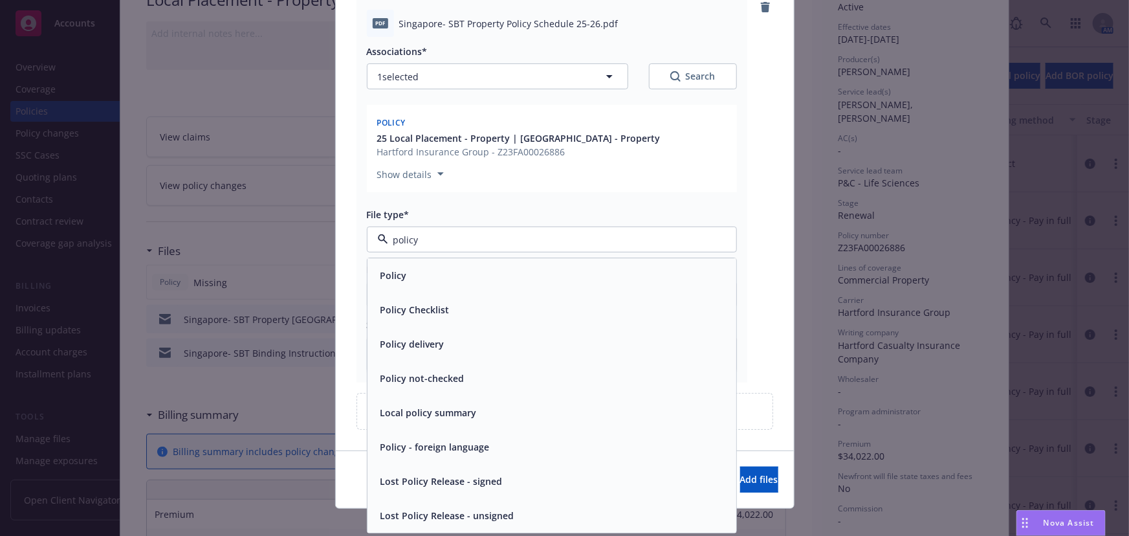
type input "policy"
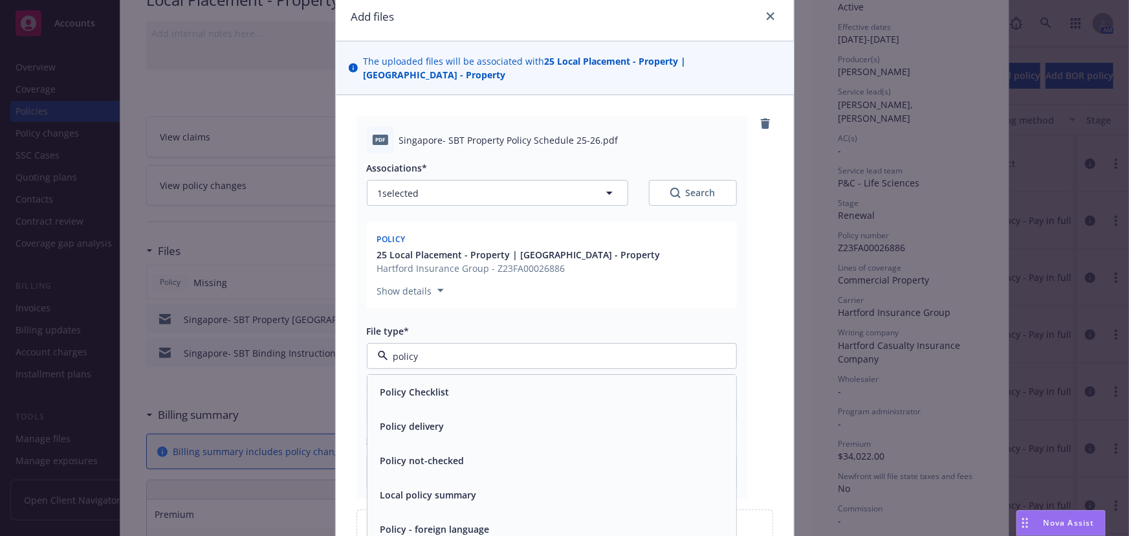
scroll to position [48, 0]
click at [431, 351] on input "policy" at bounding box center [549, 358] width 322 height 14
type input "pol"
click at [415, 384] on div "Policy" at bounding box center [551, 393] width 353 height 19
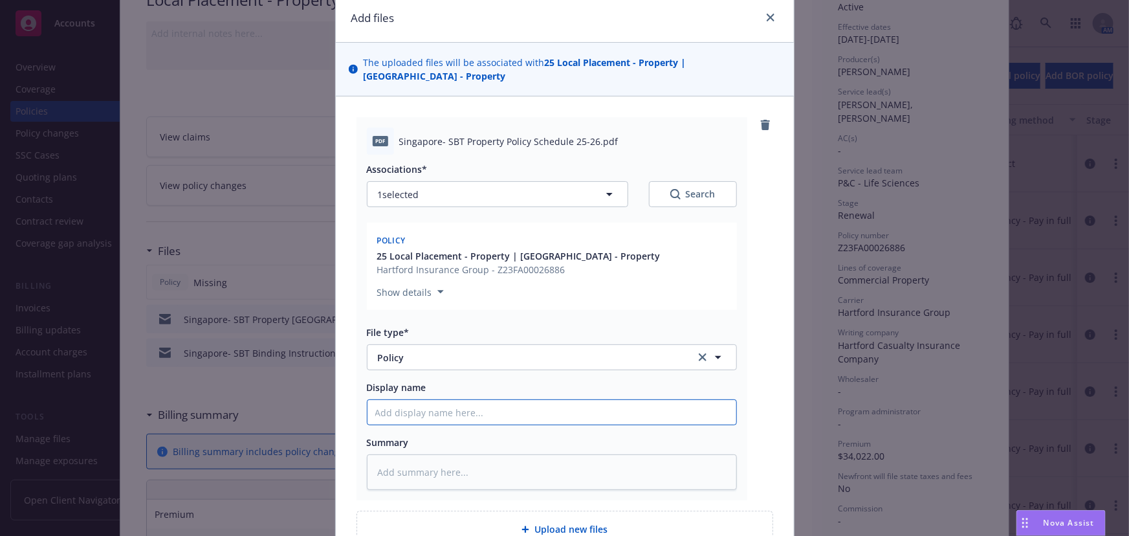
click at [381, 400] on input "Display name" at bounding box center [551, 412] width 369 height 25
type textarea "x"
type input "S"
type textarea "x"
type input "Si"
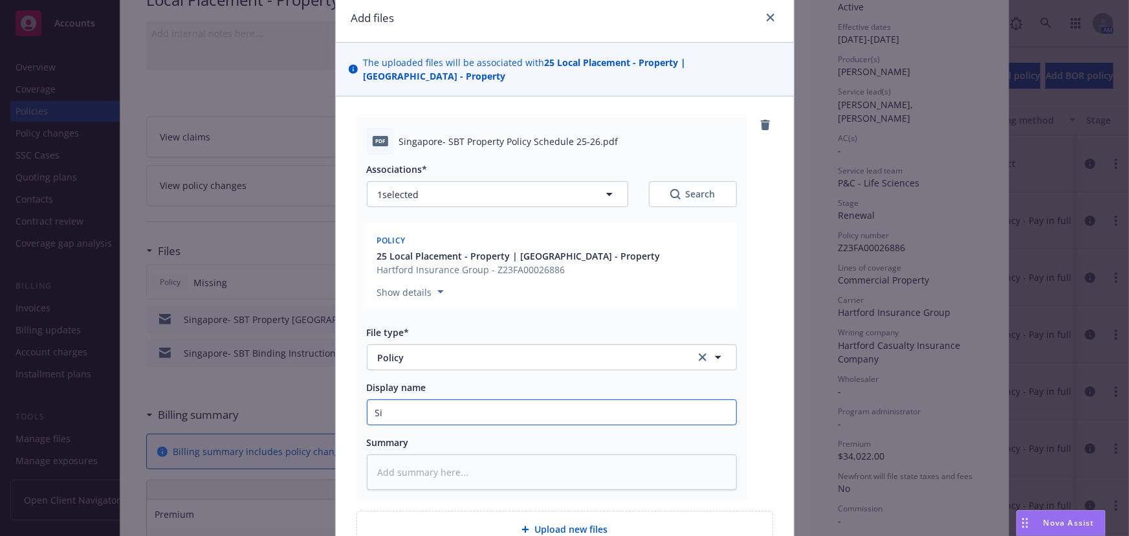
type textarea "x"
type input "Sin"
type textarea "x"
type input "Singa"
type textarea "x"
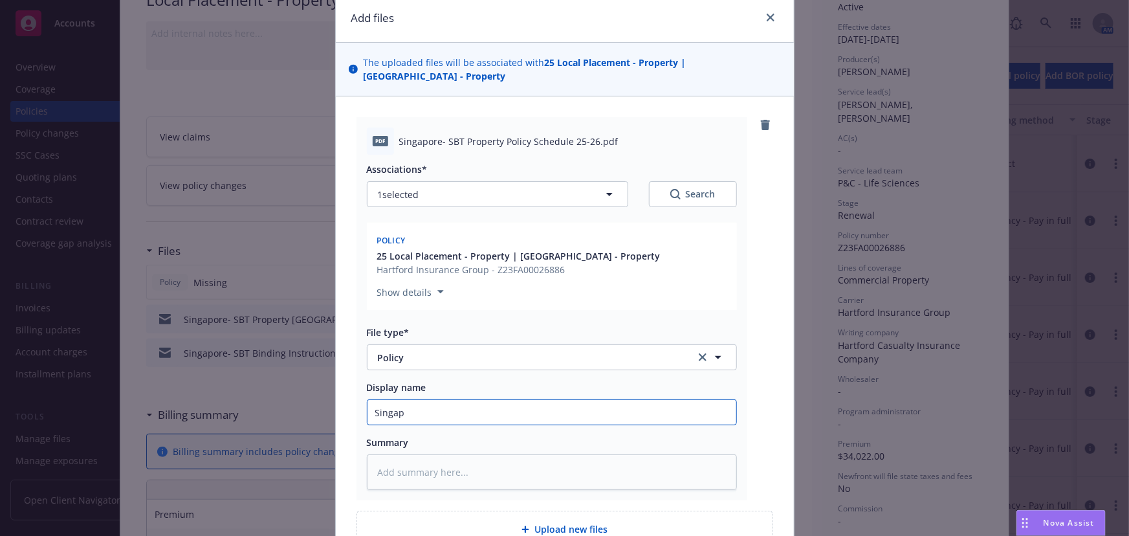
type input "Singapo"
type textarea "x"
type input "Singapor"
type textarea "x"
type input "Singapore"
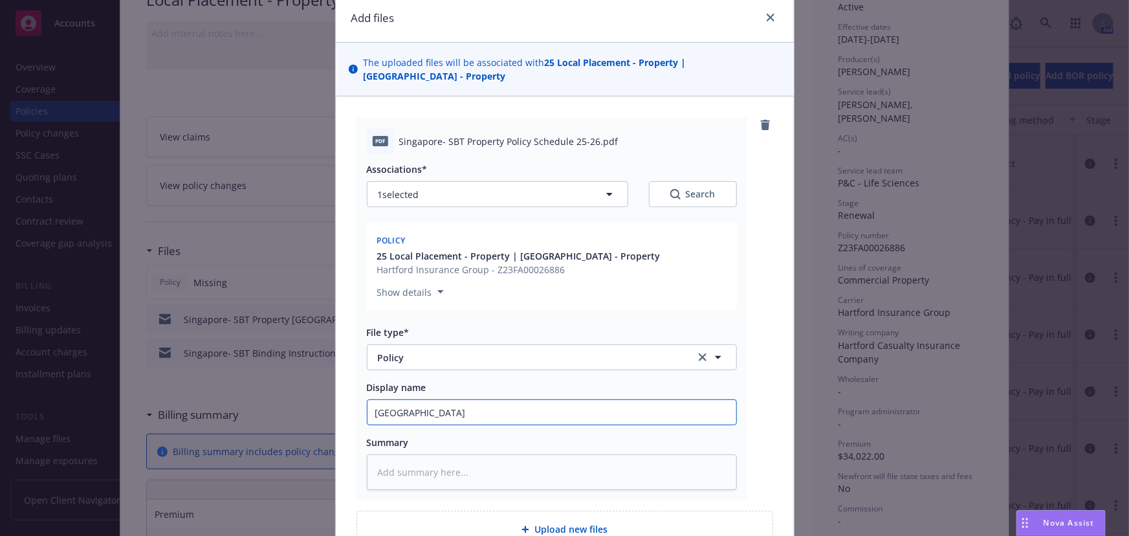
type textarea "x"
type input "Singapore-"
type textarea "x"
type input "Singapore-"
type textarea "x"
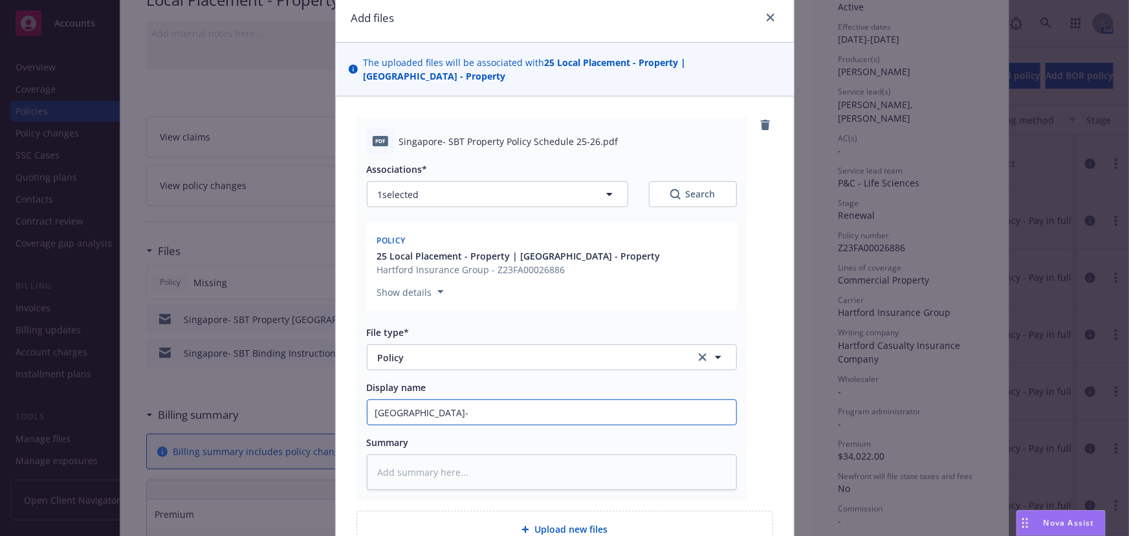
type input "Singapore- U"
type textarea "x"
type input "Singapore- UB"
type textarea "x"
type input "Singapore- UB"
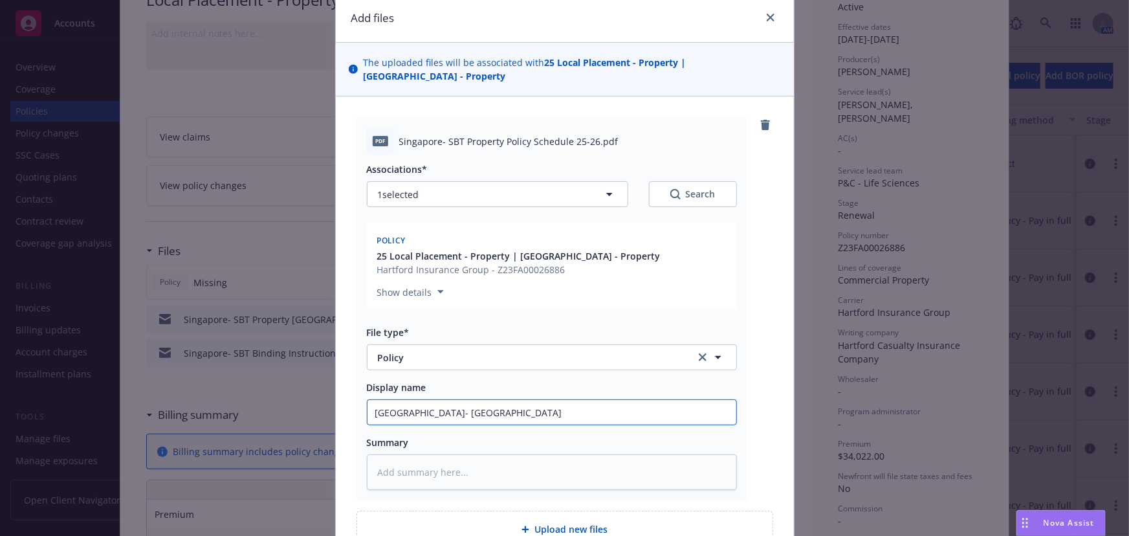
type textarea "x"
type input "Singapore- UB P"
type textarea "x"
type input "Singapore- UB Pr"
type textarea "x"
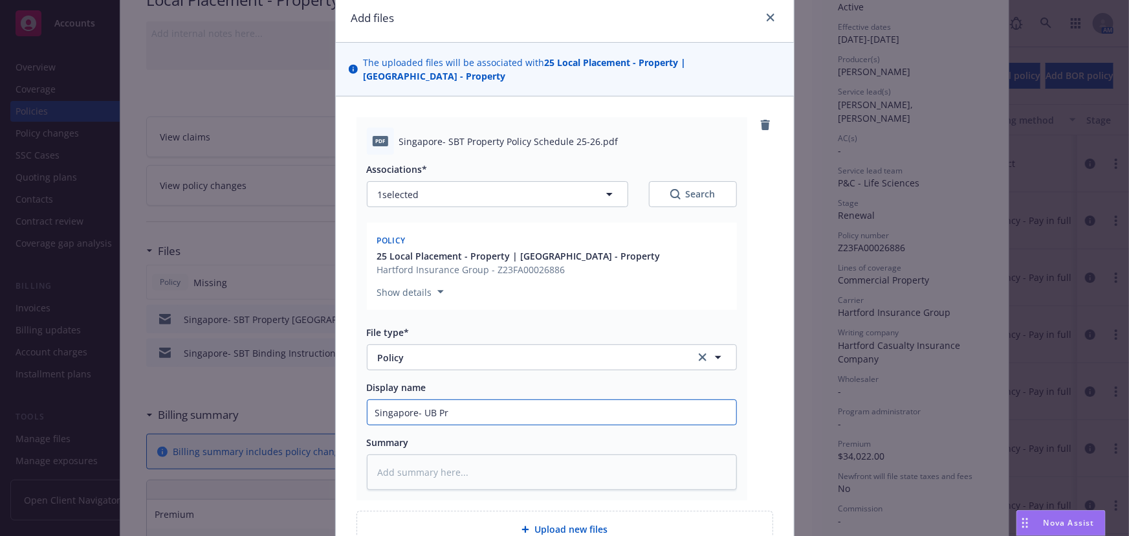
type input "Singapore- UB Pro"
type textarea "x"
type input "Singapore- UB Prop"
type textarea "x"
type input "Singapore- UB Proper"
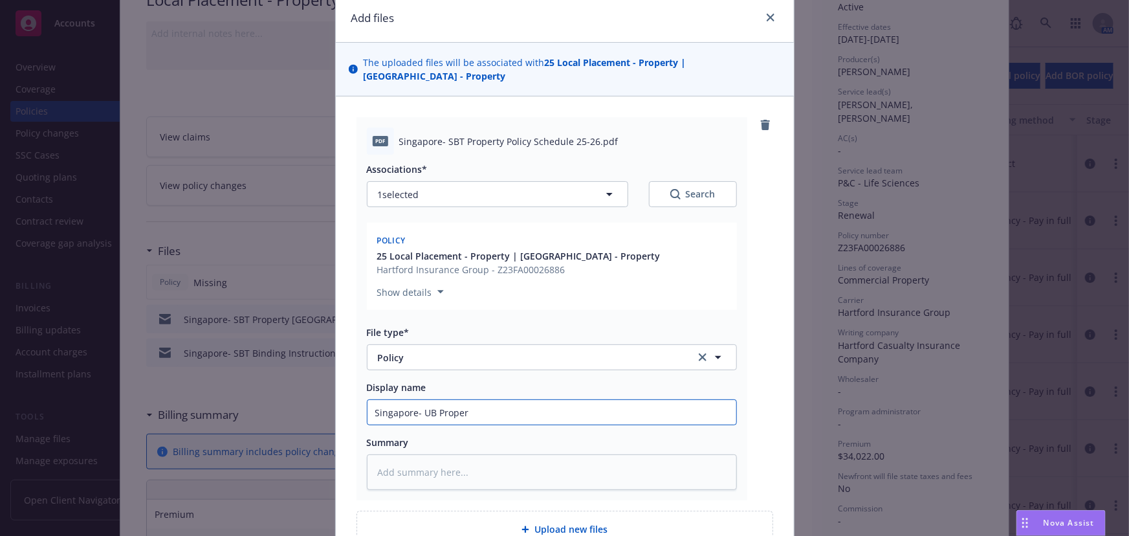
type textarea "x"
type input "Singapore- UB Propert"
type textarea "x"
type input "Singapore- UB Property"
type textarea "x"
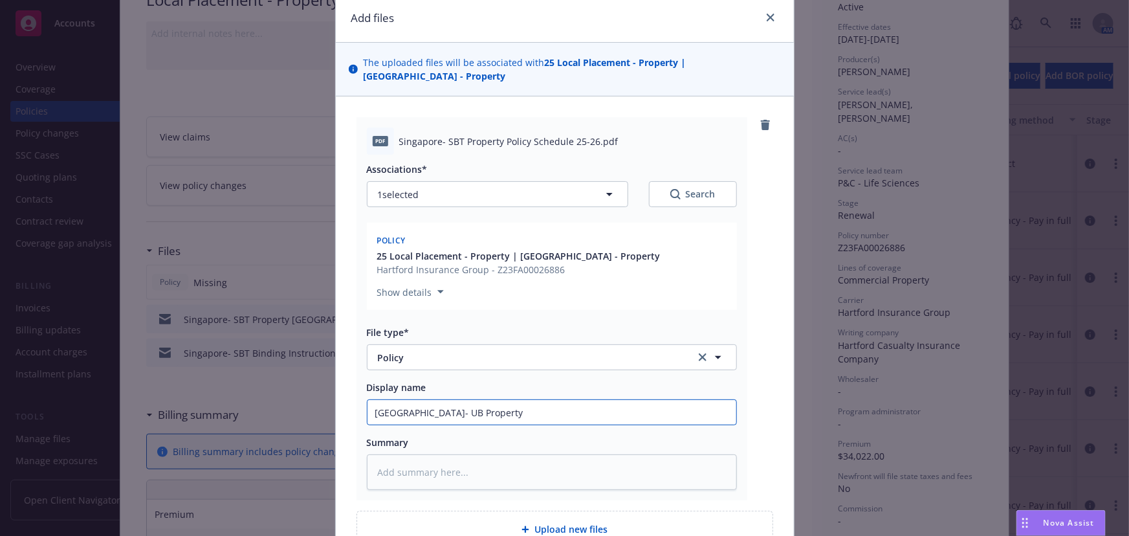
type input "Singapore- UB Property"
type textarea "x"
type input "Singapore- UB Property P"
type textarea "x"
type input "Singapore- UB Property Po"
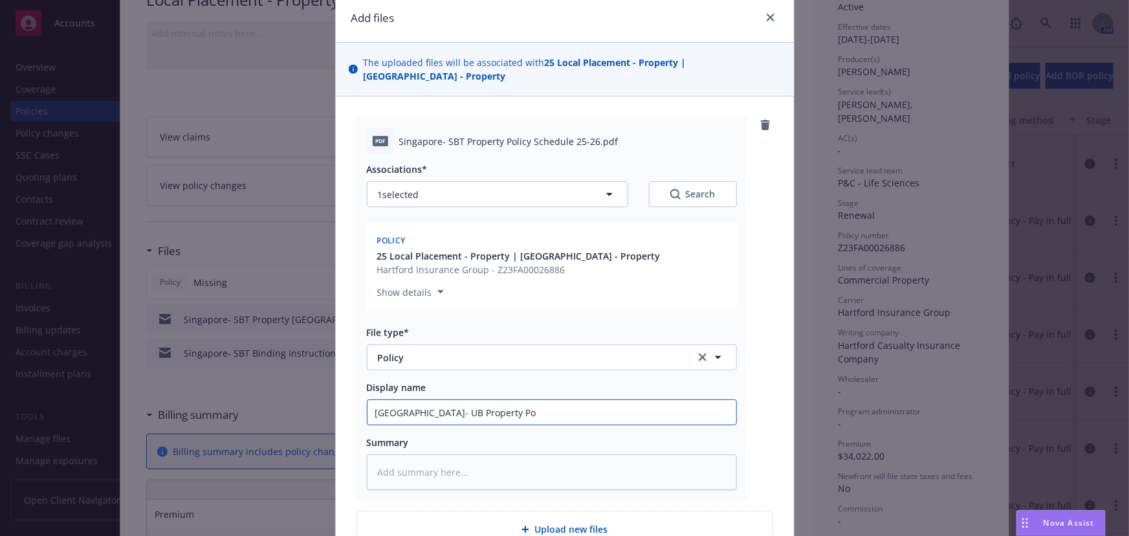
type textarea "x"
type input "Singapore- UB Property Pol"
type textarea "x"
type input "Singapore- UB Property Poli"
type textarea "x"
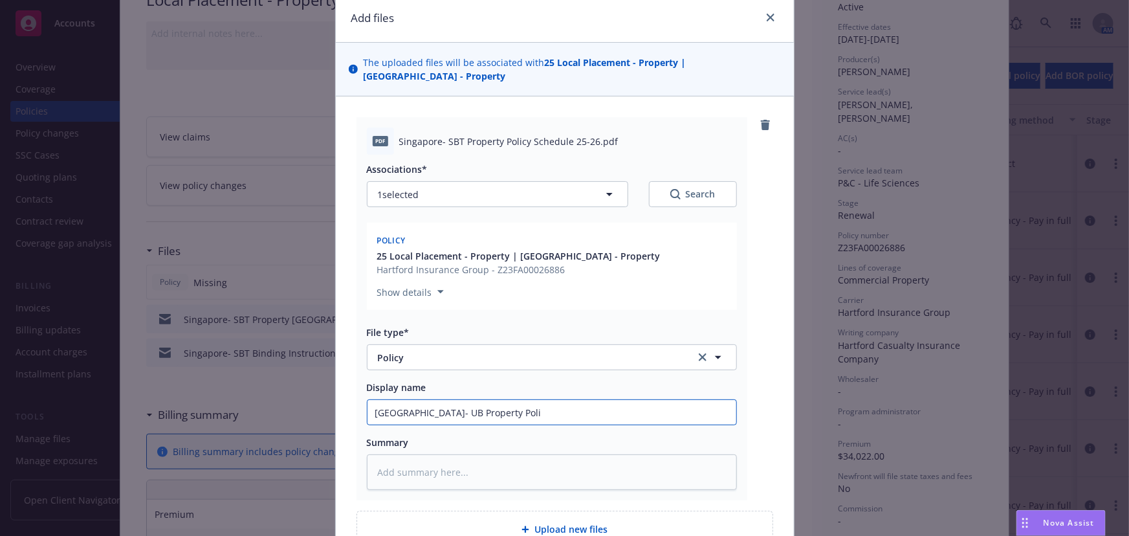
type input "Singapore- UB Property Polic"
type textarea "x"
type input "Singapore- UB Property Policy"
type textarea "x"
type input "Singapore- UB Property Policy"
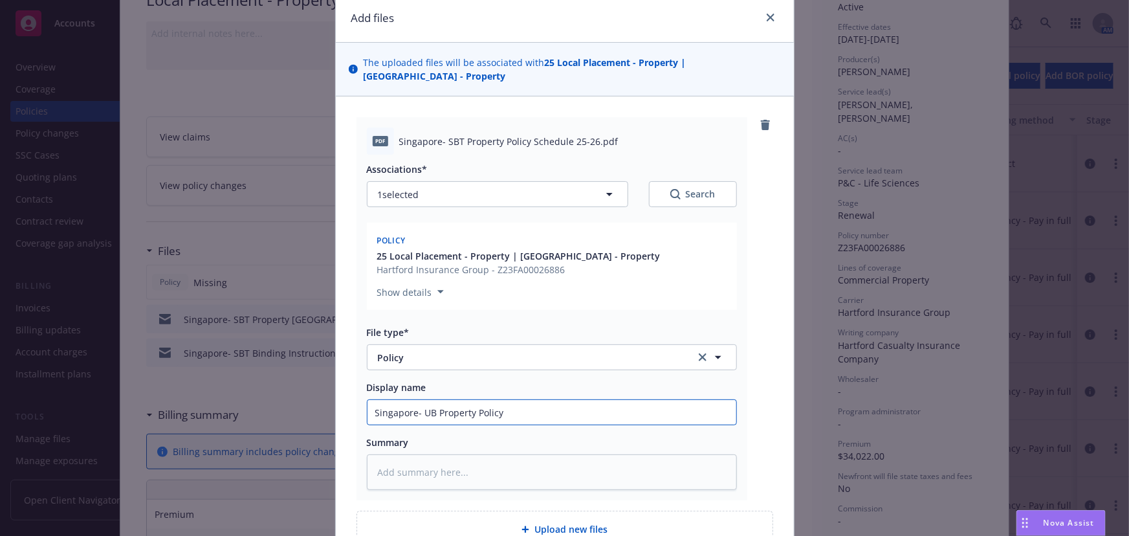
type textarea "x"
type input "Singapore- UB Property Policy 2"
type textarea "x"
type input "Singapore- UB Property Policy 25"
type textarea "x"
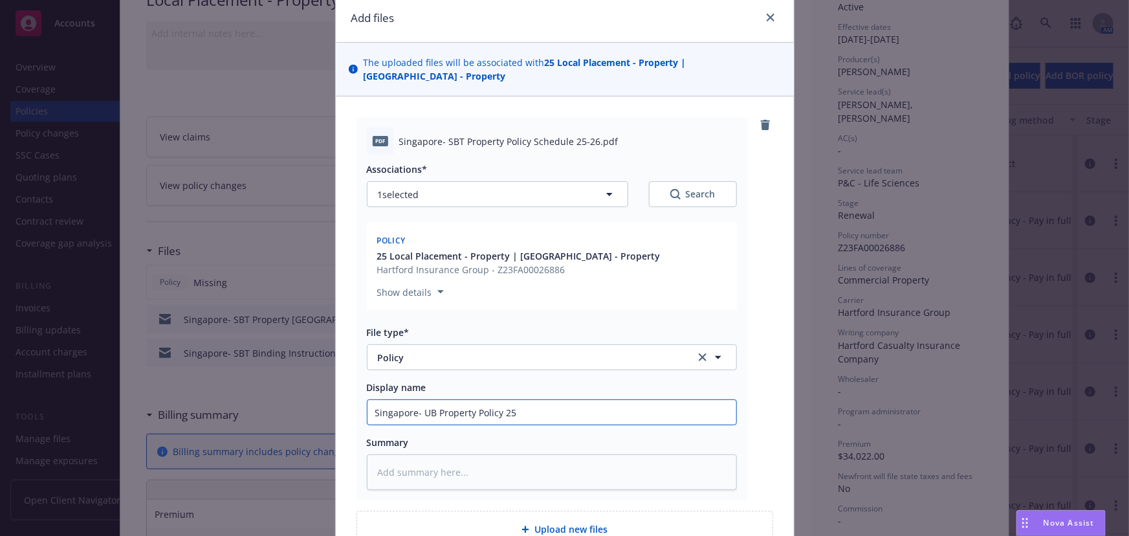
type input "Singapore- UB Property Policy 25-"
type textarea "x"
type input "Singapore- UB Property Policy 25-2"
type textarea "x"
type input "Singapore- UB Property Policy 25-26"
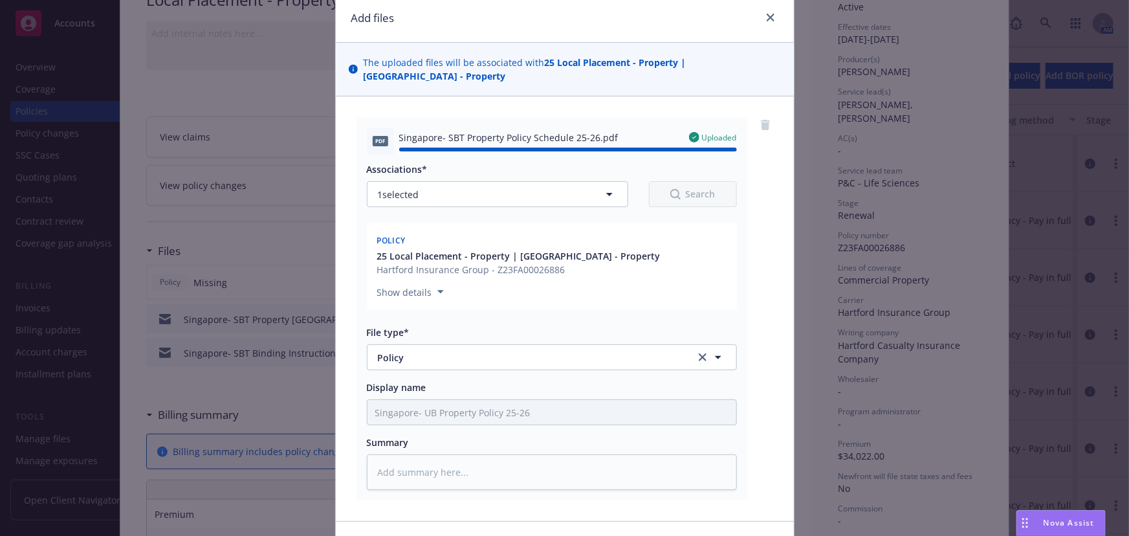
type textarea "x"
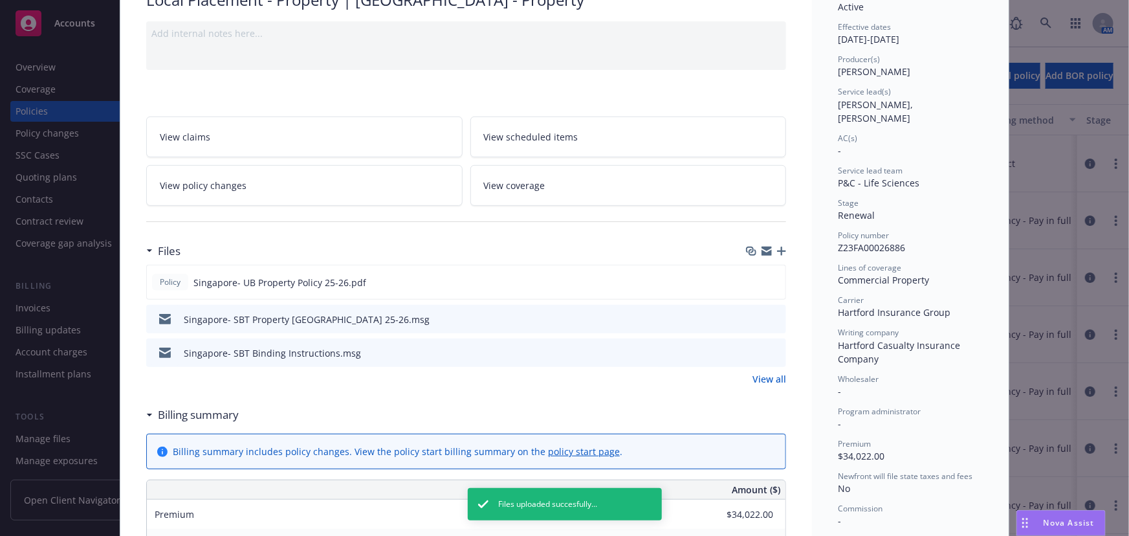
scroll to position [0, 0]
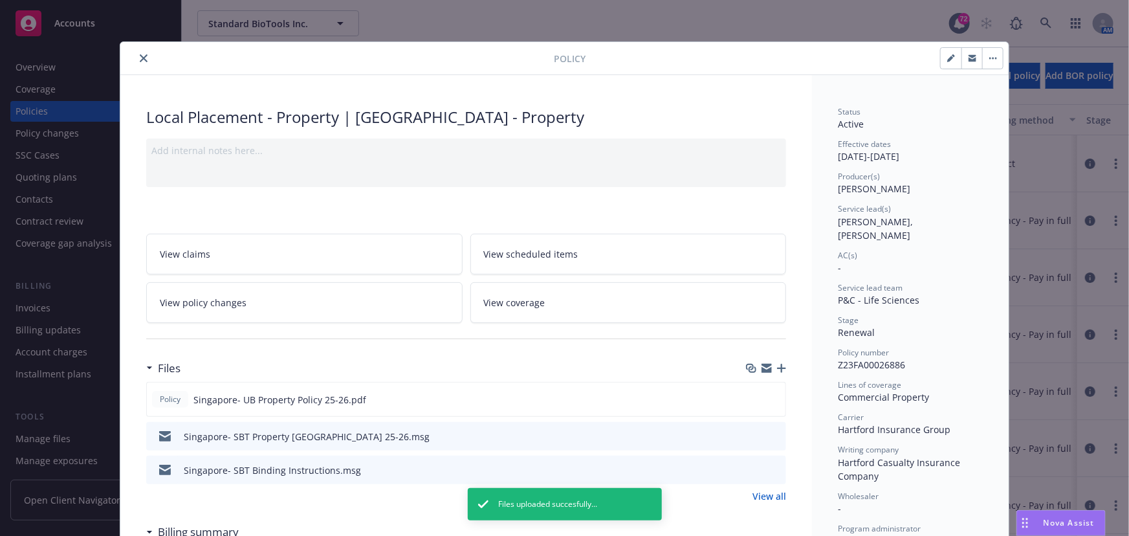
click at [140, 58] on icon "close" at bounding box center [144, 58] width 8 height 8
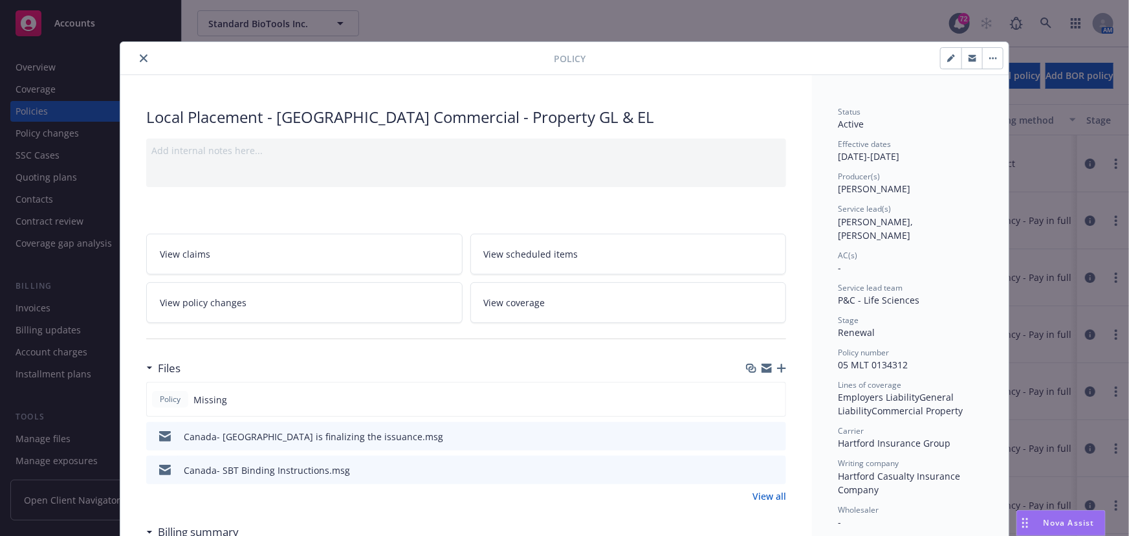
click at [777, 368] on icon "button" at bounding box center [781, 368] width 9 height 9
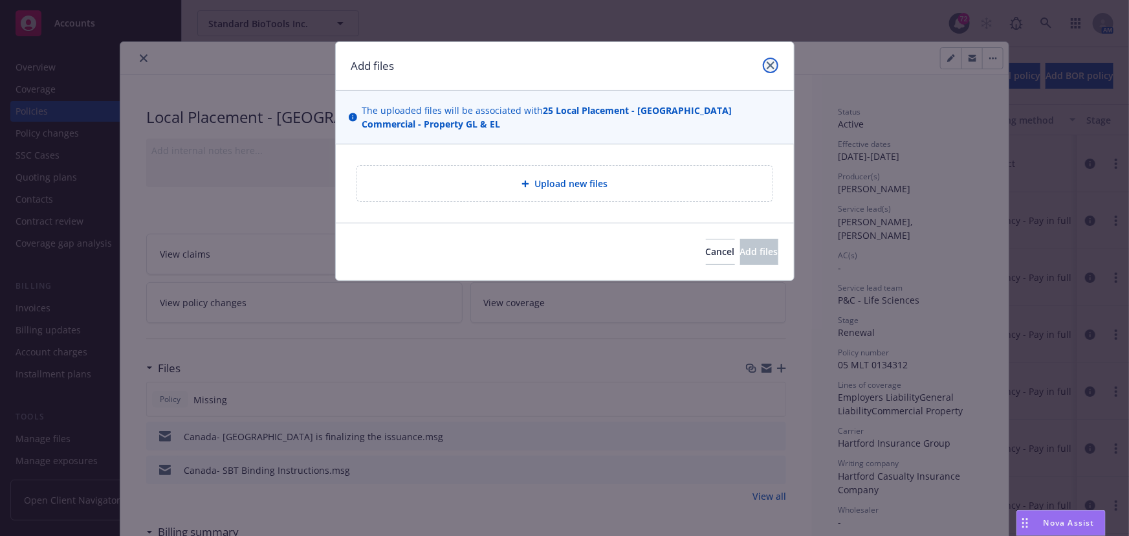
click at [770, 66] on icon "close" at bounding box center [771, 65] width 8 height 8
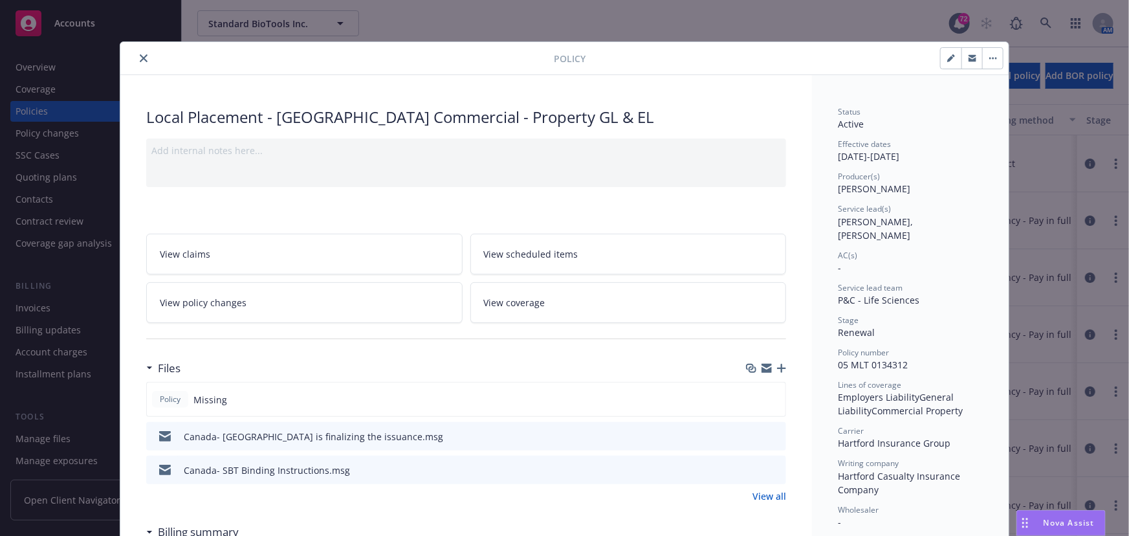
click at [140, 58] on icon "close" at bounding box center [144, 58] width 8 height 8
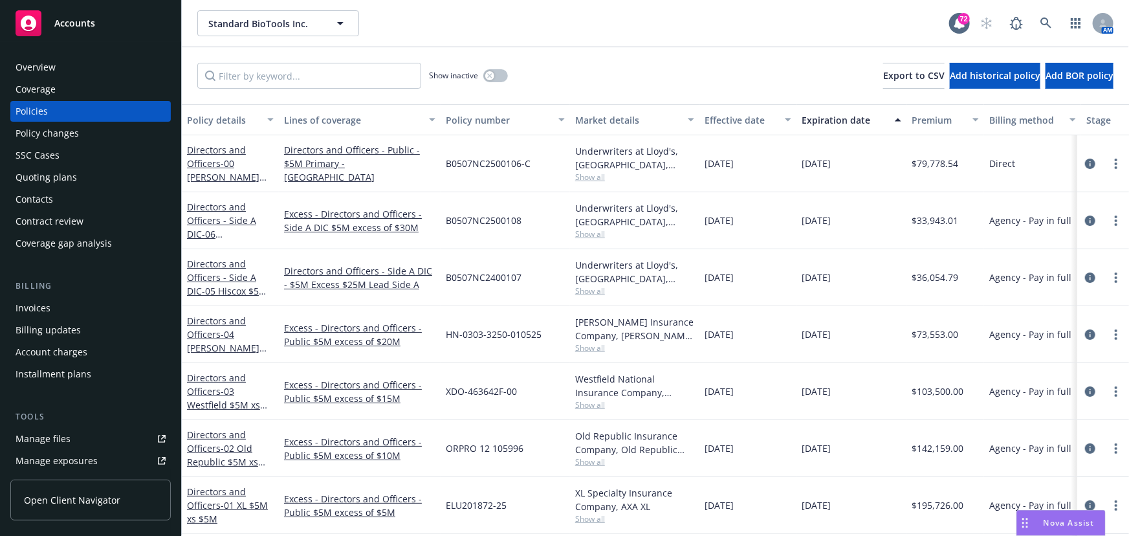
scroll to position [117, 0]
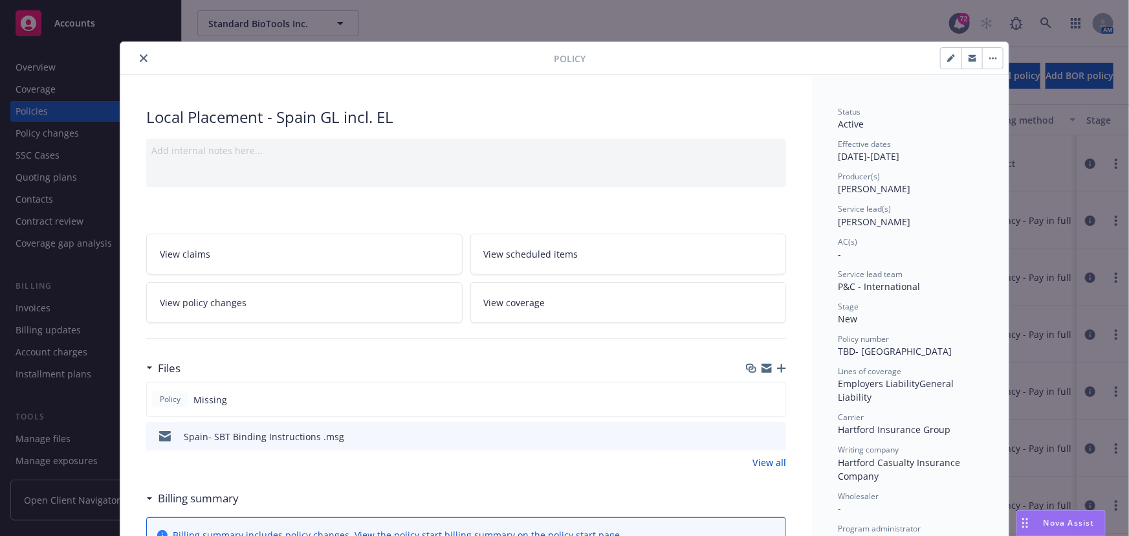
click at [140, 56] on icon "close" at bounding box center [144, 58] width 8 height 8
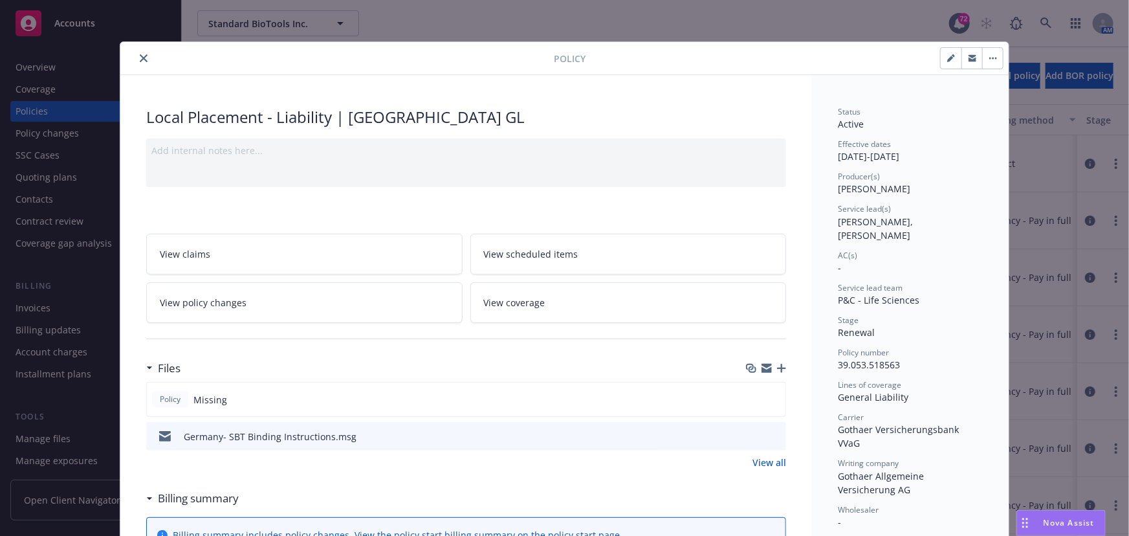
click at [777, 364] on icon "button" at bounding box center [781, 368] width 9 height 9
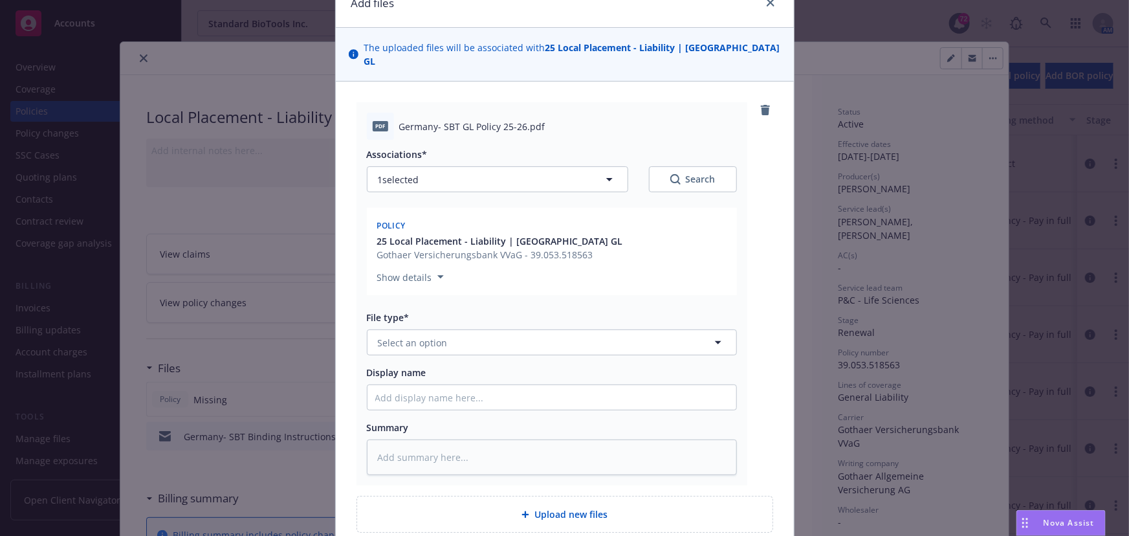
scroll to position [117, 0]
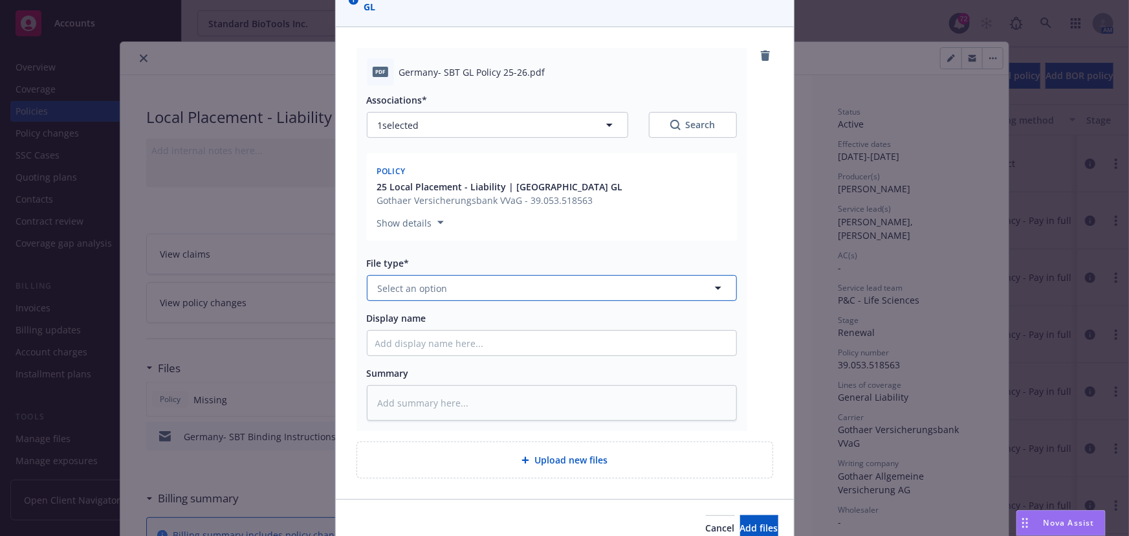
click at [402, 281] on span "Select an option" at bounding box center [413, 288] width 70 height 14
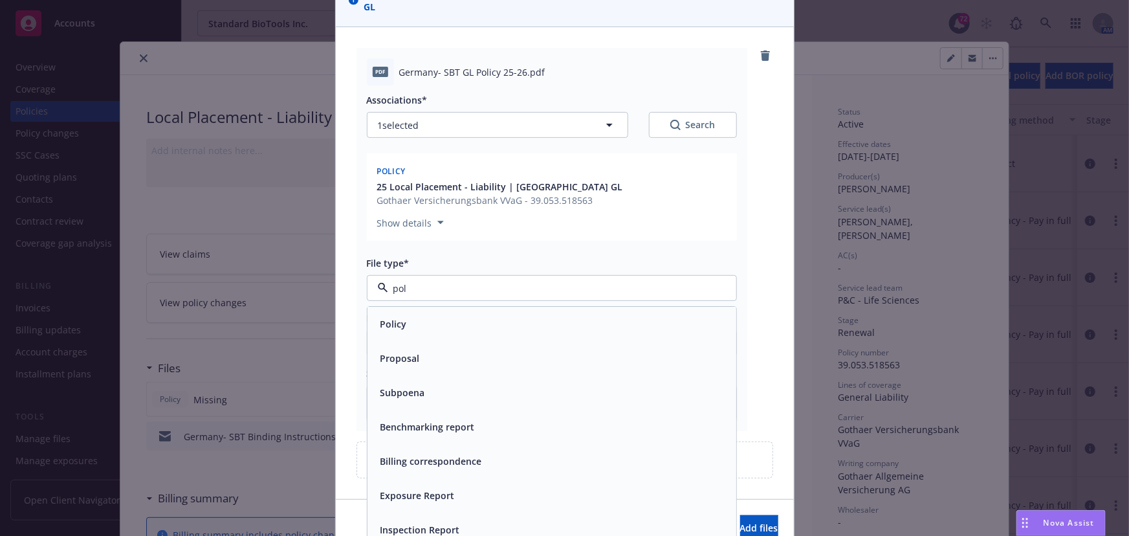
type input "poli"
click at [389, 307] on div "Policy" at bounding box center [551, 324] width 369 height 34
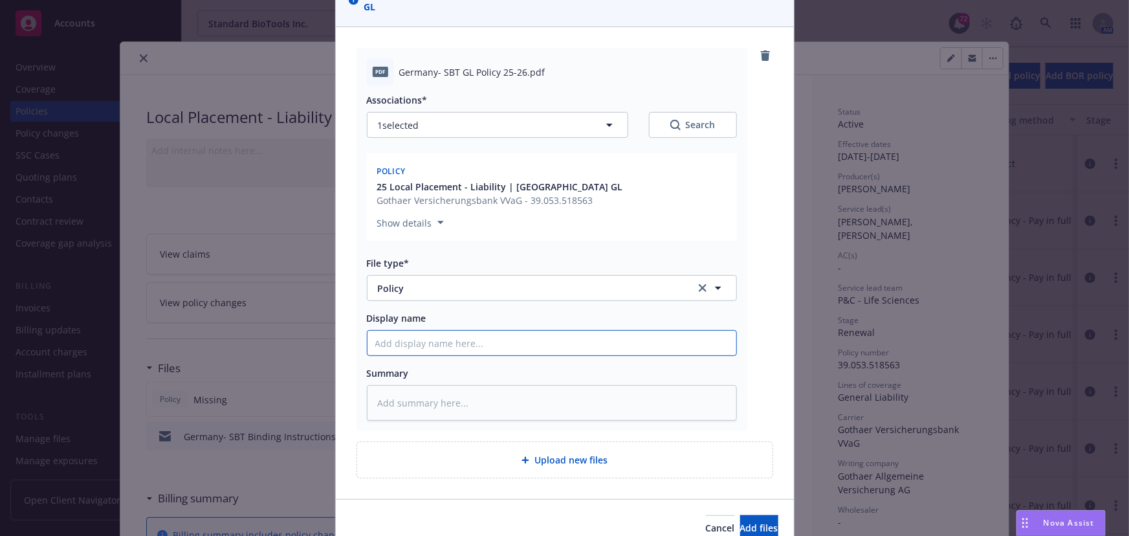
click at [388, 336] on input "Display name" at bounding box center [551, 343] width 369 height 25
type textarea "x"
type input "G"
type textarea "x"
type input "Ge"
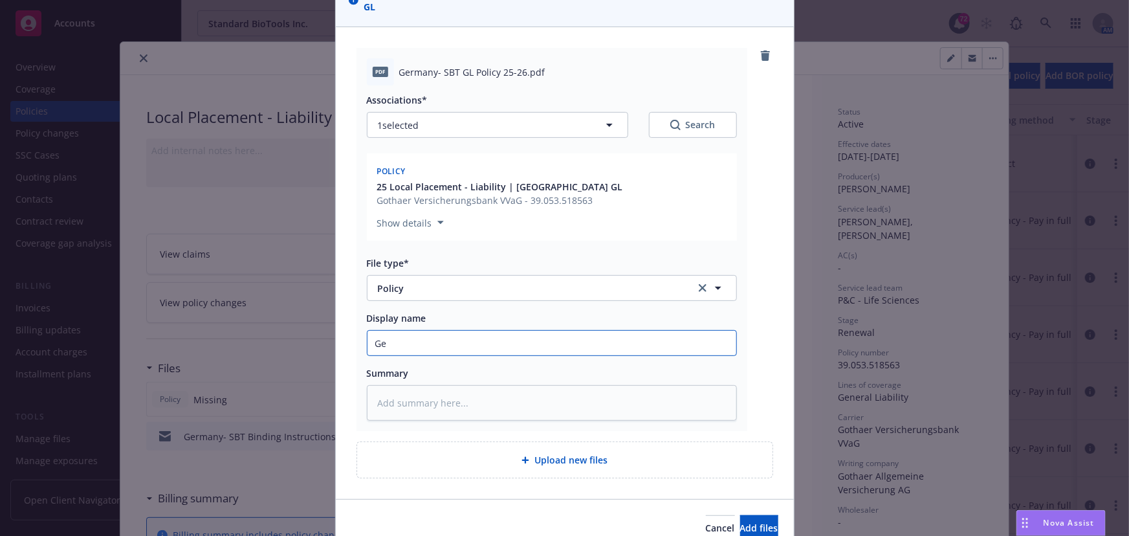
type textarea "x"
type input "Ger"
type textarea "x"
type input "Germ"
type textarea "x"
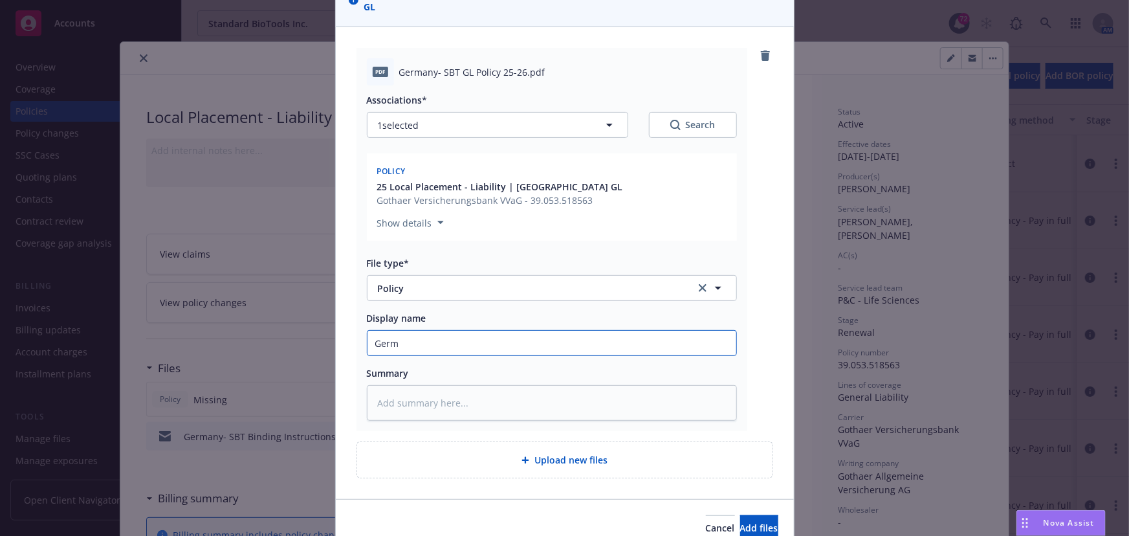
type input "Germa"
type textarea "x"
type input "Germay"
type textarea "x"
type input "Germa"
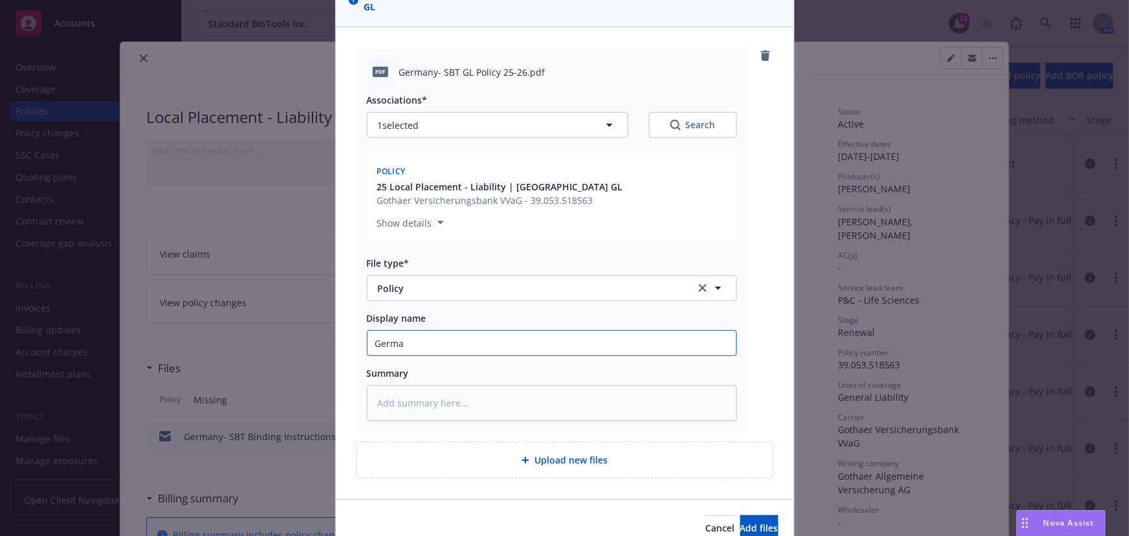
type textarea "x"
type input "German"
type textarea "x"
type input "Germany"
type textarea "x"
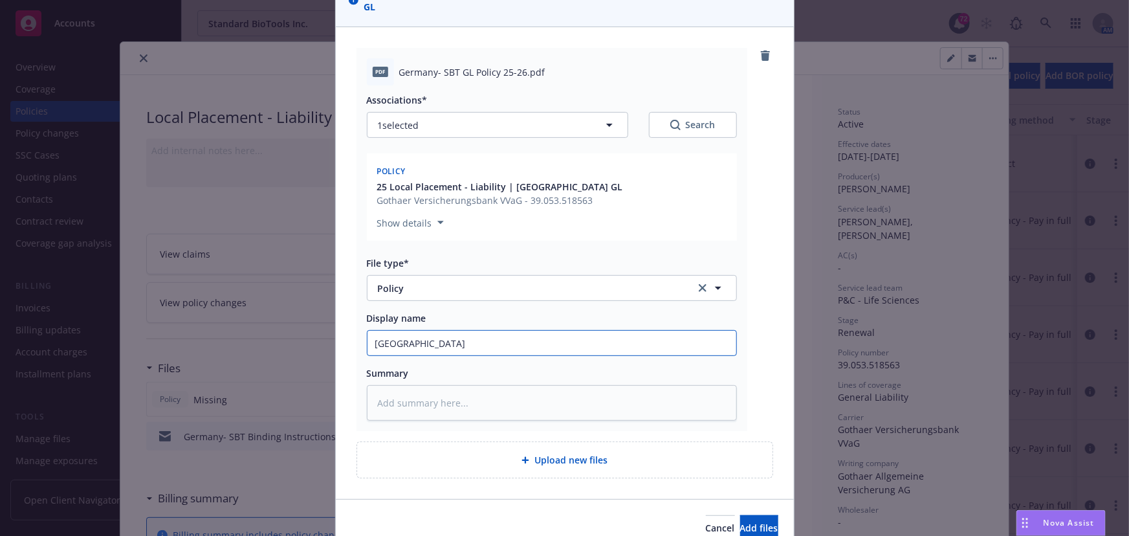
type input "Germany-"
type textarea "x"
type input "Germany-"
type textarea "x"
type input "Germany- U"
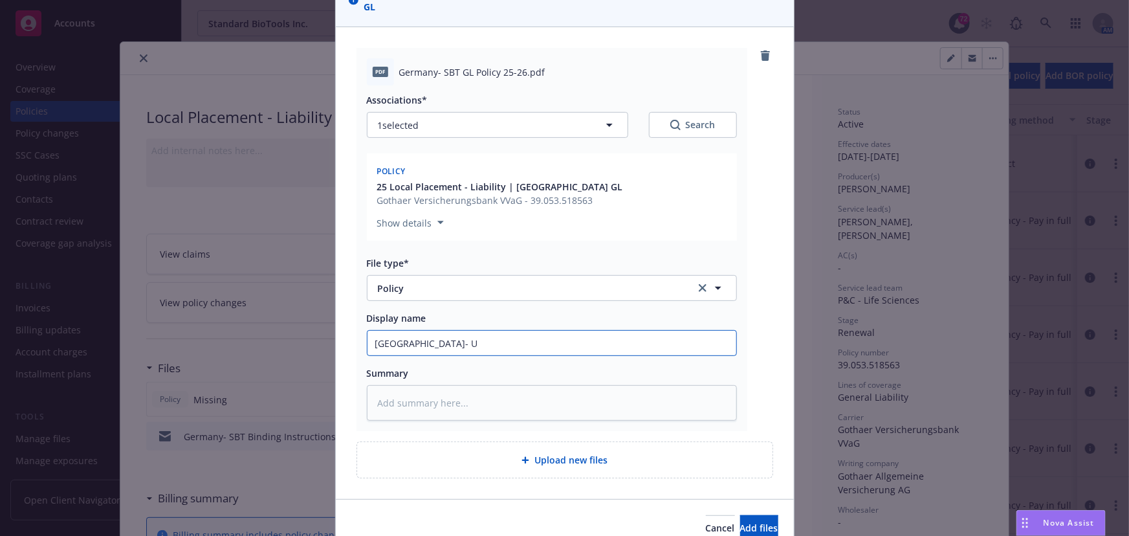
type textarea "x"
type input "Germany- UB"
type textarea "x"
type input "Germany- UB"
type textarea "x"
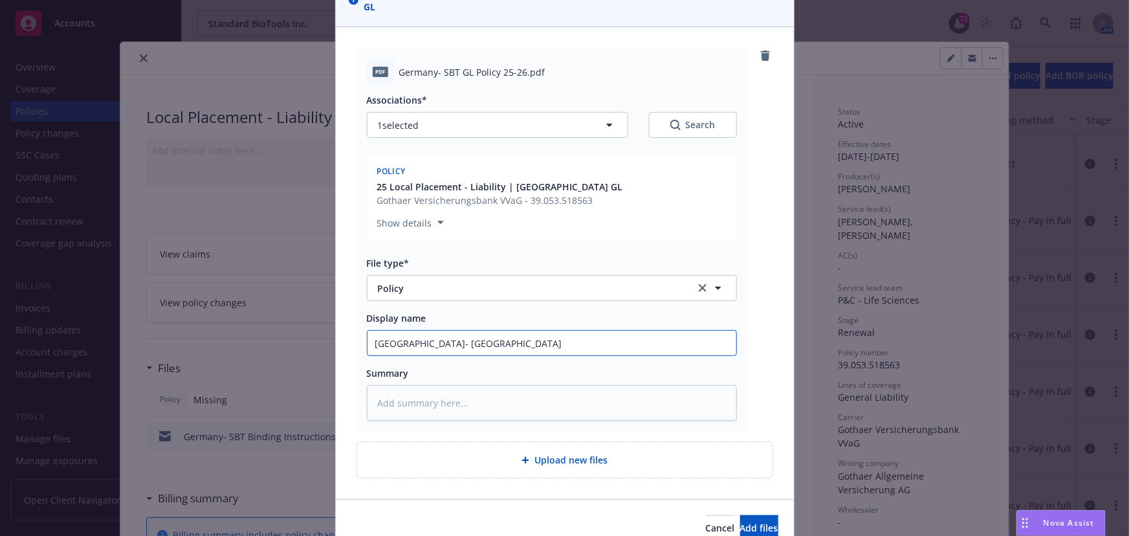
type input "Germany- UB"
type textarea "x"
type input "Germany- U"
type textarea "x"
type input "Germany-"
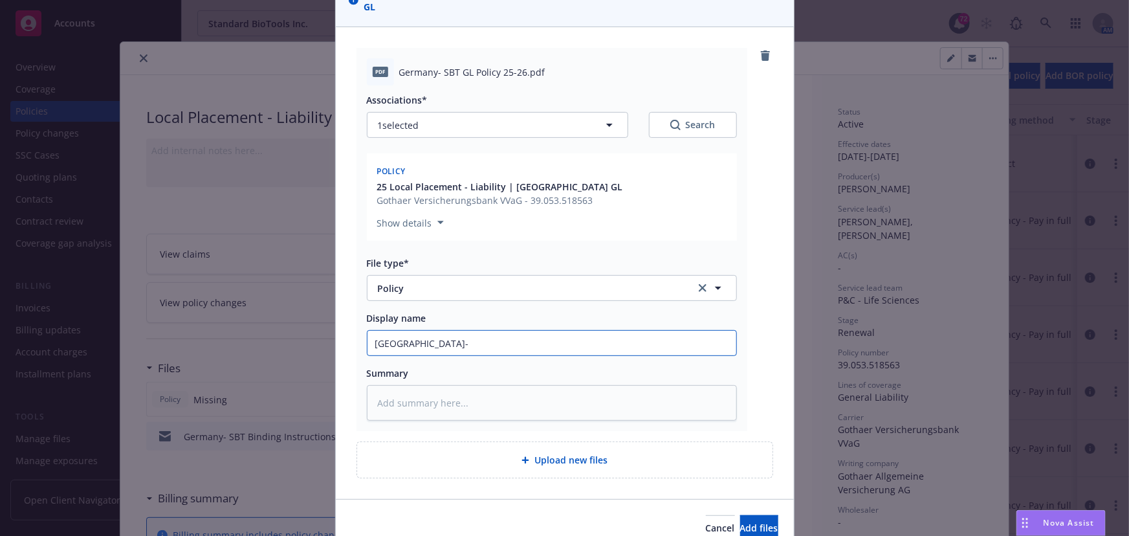
type textarea "x"
type input "Germany- S"
type textarea "x"
type input "Germany- ST"
type textarea "x"
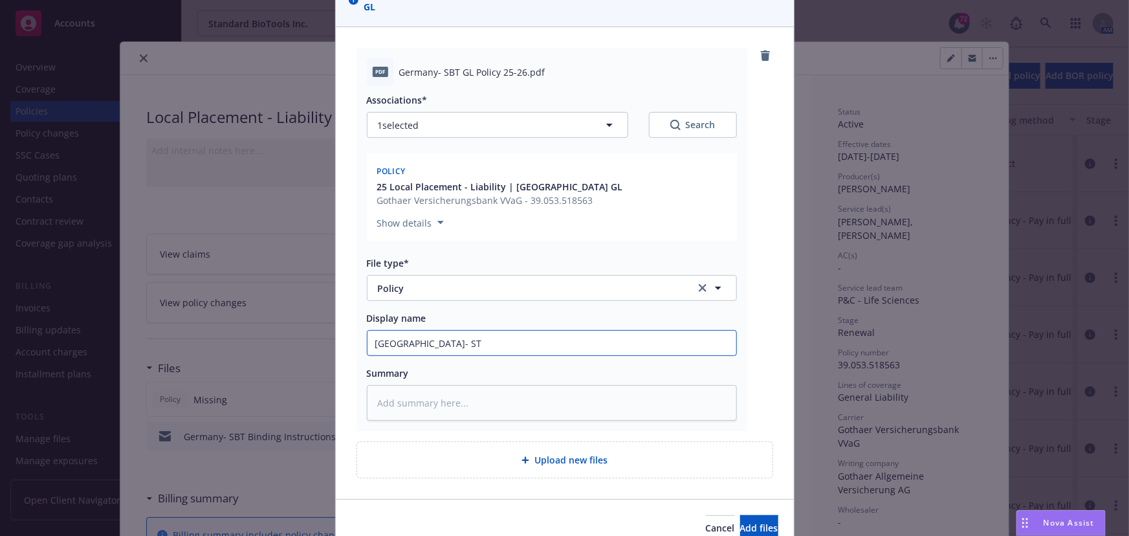
type input "Germany- STB"
type textarea "x"
type input "Germany- STB"
type textarea "x"
type input "Germany- STB G"
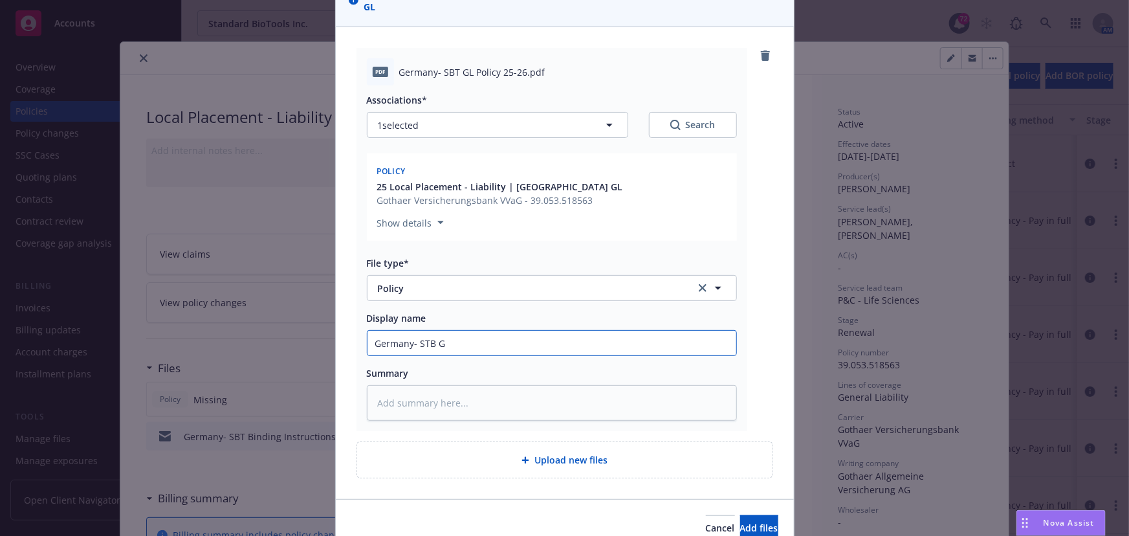
type textarea "x"
type input "Germany- STB GL"
type textarea "x"
type input "Germany- STB GL"
type textarea "x"
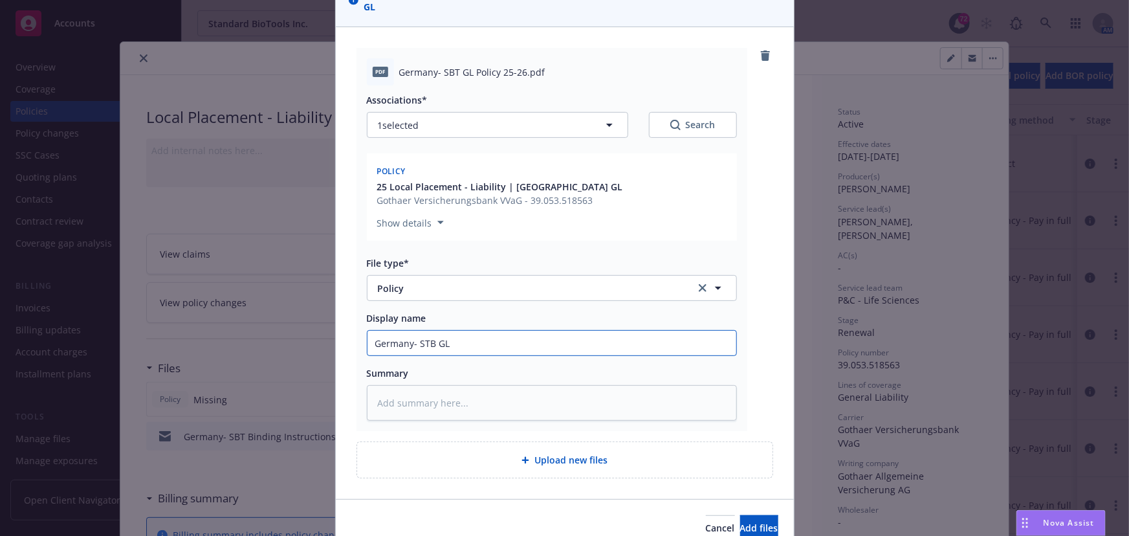
type input "Germany- STB GL P"
type textarea "x"
type input "Germany- STB GL Po"
type textarea "x"
type input "Germany- STB GL Pol"
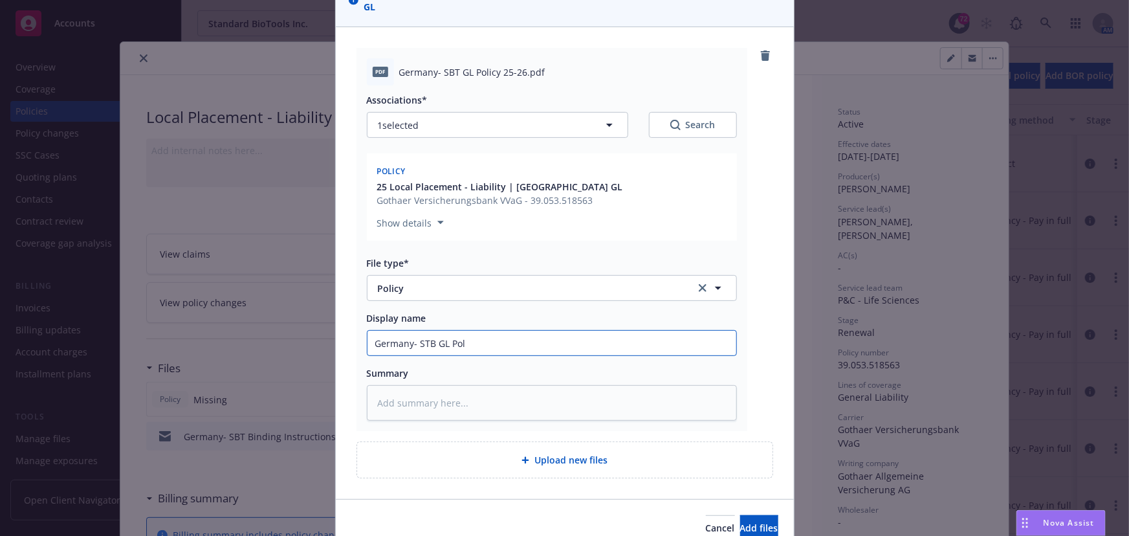
type textarea "x"
type input "Germany- STB GL Poli"
type textarea "x"
type input "Germany- STB GL Polic"
type textarea "x"
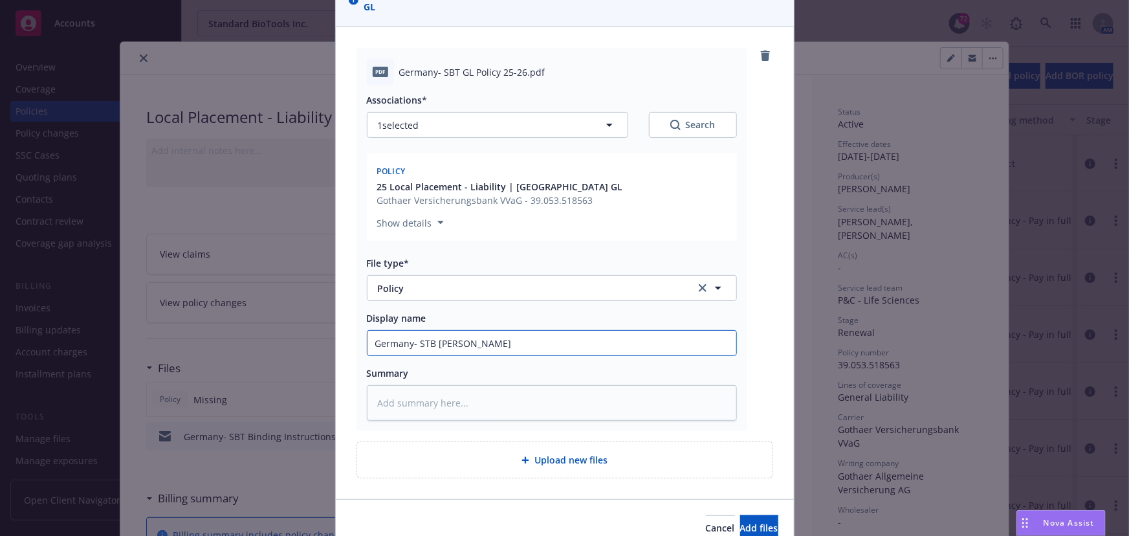
type input "Germany- STB GL Policy"
type textarea "x"
type input "Germany- STB GL Policy"
type textarea "x"
type input "Germany- STB GL Policy 2"
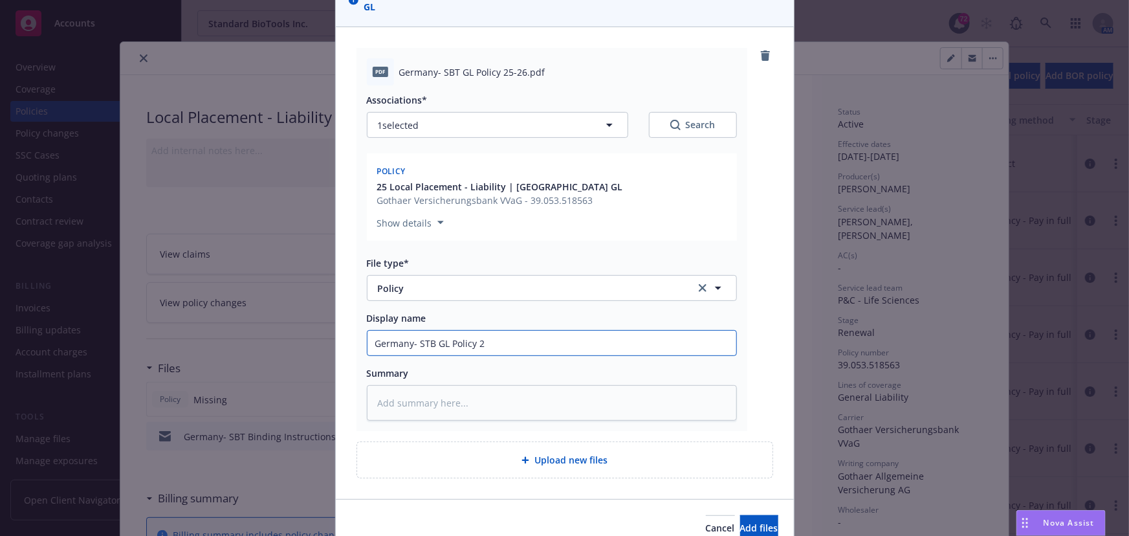
type textarea "x"
type input "Germany- STB GL Policy 25"
type textarea "x"
type input "Germany- STB GL Policy 25-"
type textarea "x"
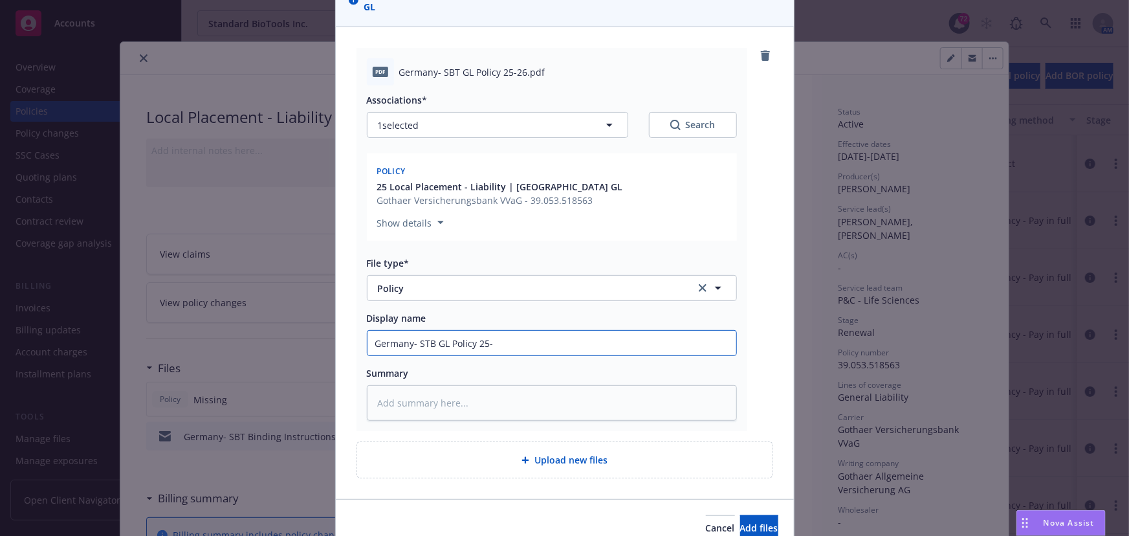
type input "Germany- STB GL Policy 25-2"
type textarea "x"
type input "Germany- STB GL Policy 25-26"
click at [740, 521] on span "Add files" at bounding box center [759, 527] width 38 height 12
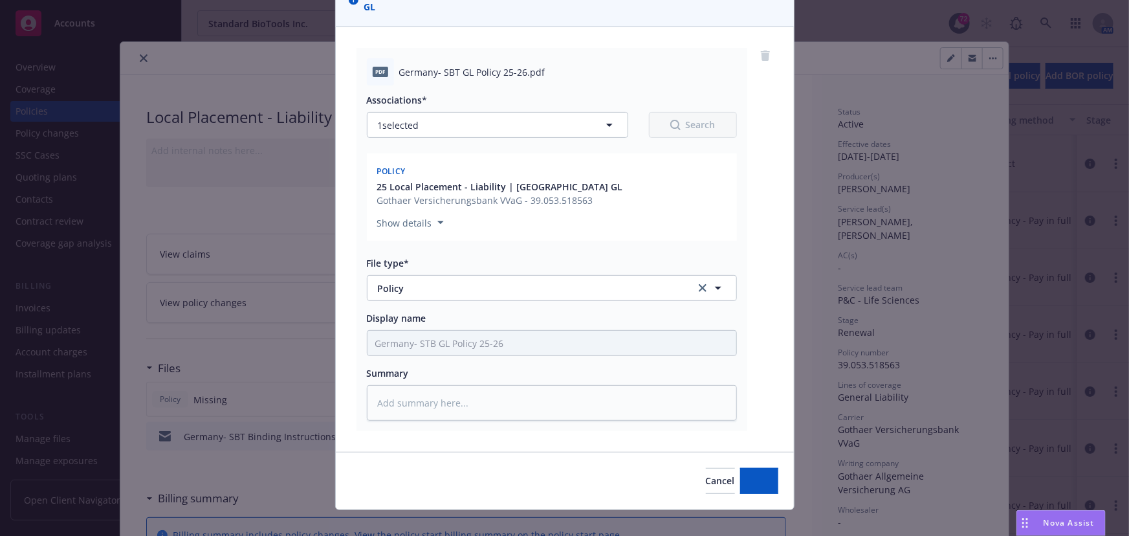
type textarea "x"
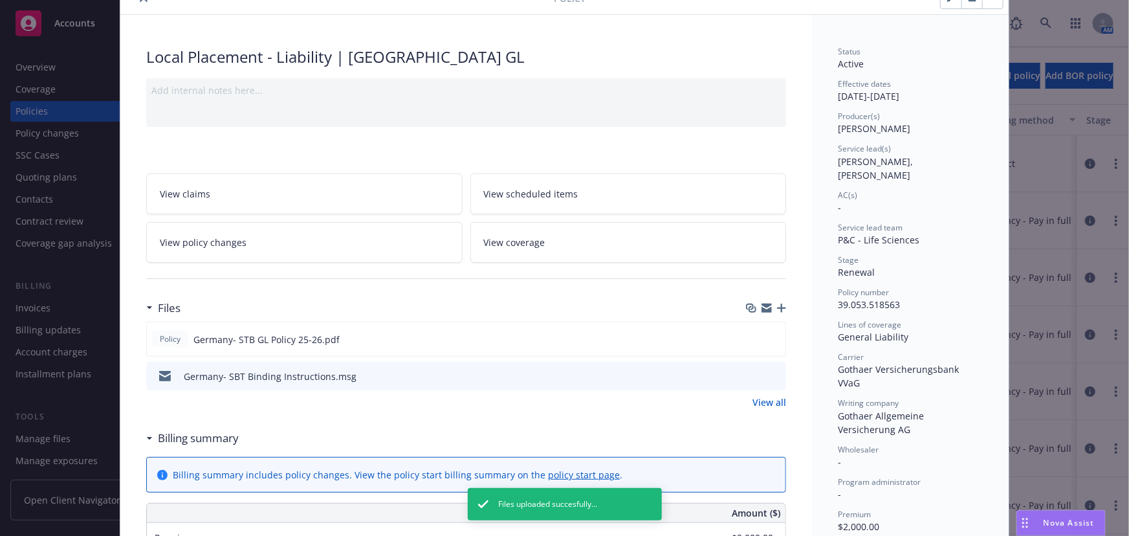
scroll to position [0, 0]
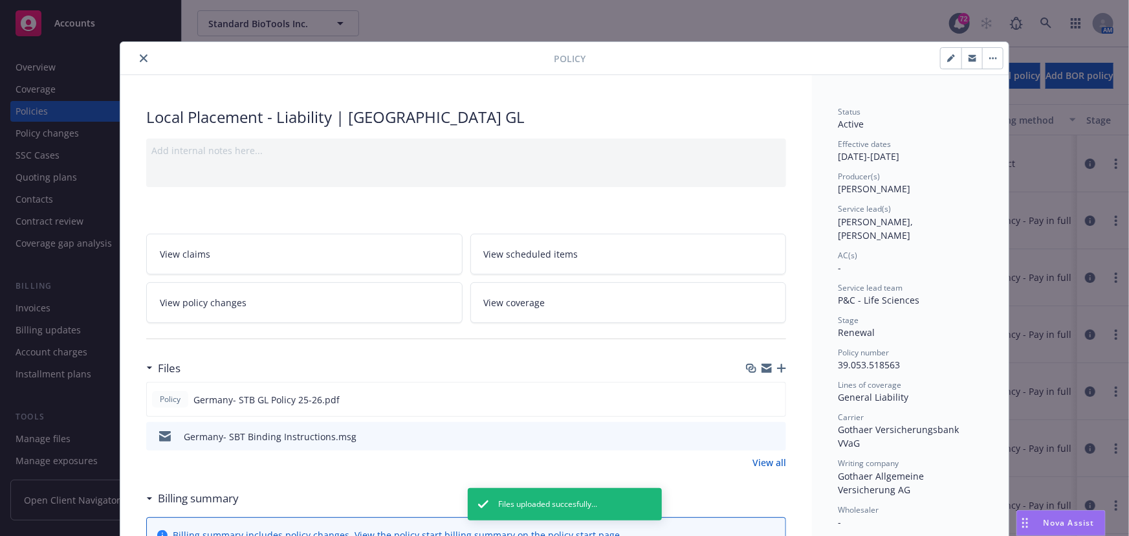
click at [140, 59] on icon "close" at bounding box center [144, 58] width 8 height 8
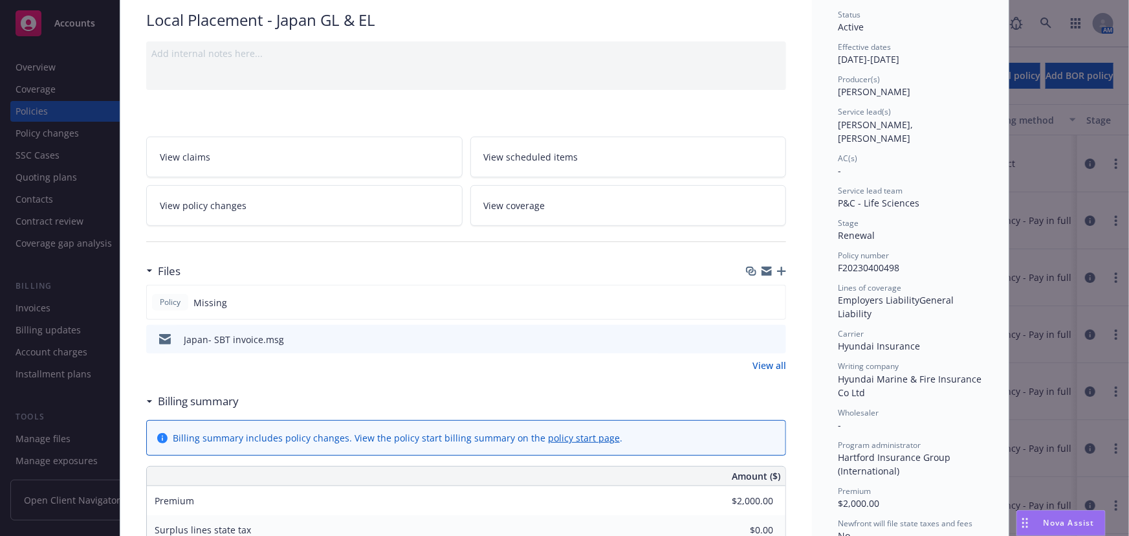
scroll to position [117, 0]
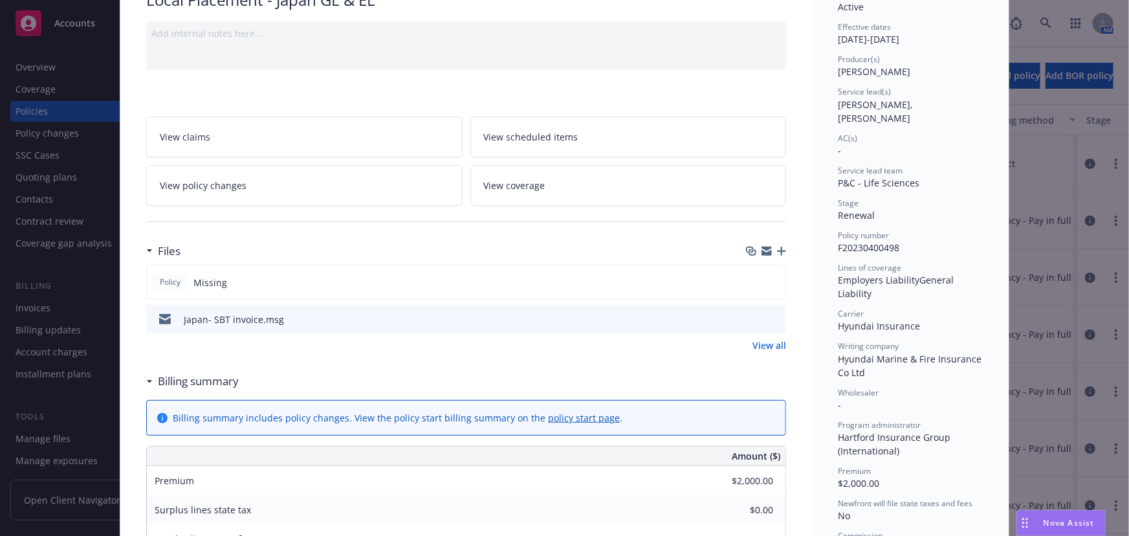
click at [777, 249] on icon "button" at bounding box center [781, 250] width 9 height 9
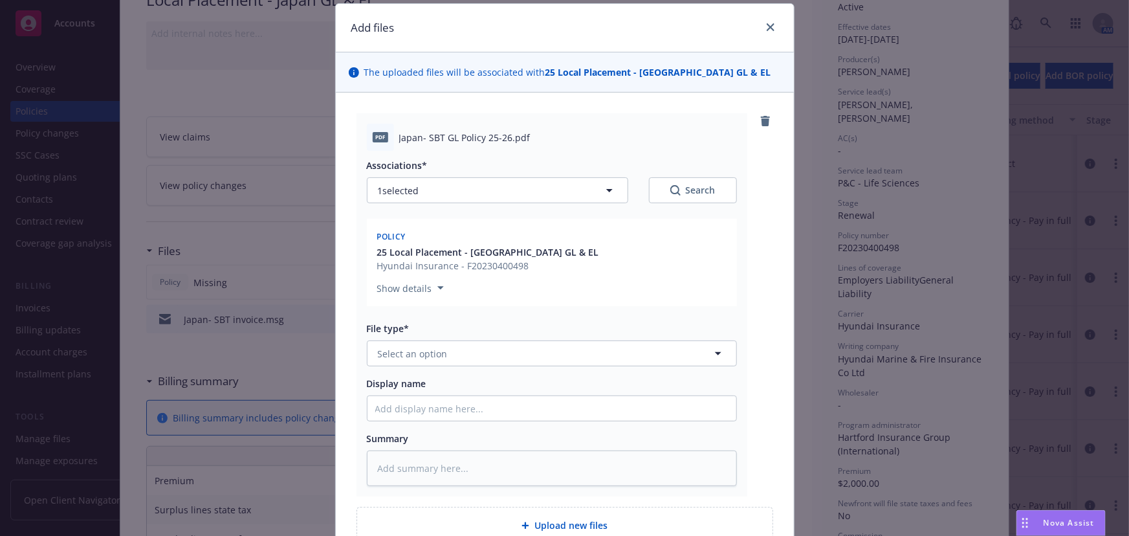
scroll to position [58, 0]
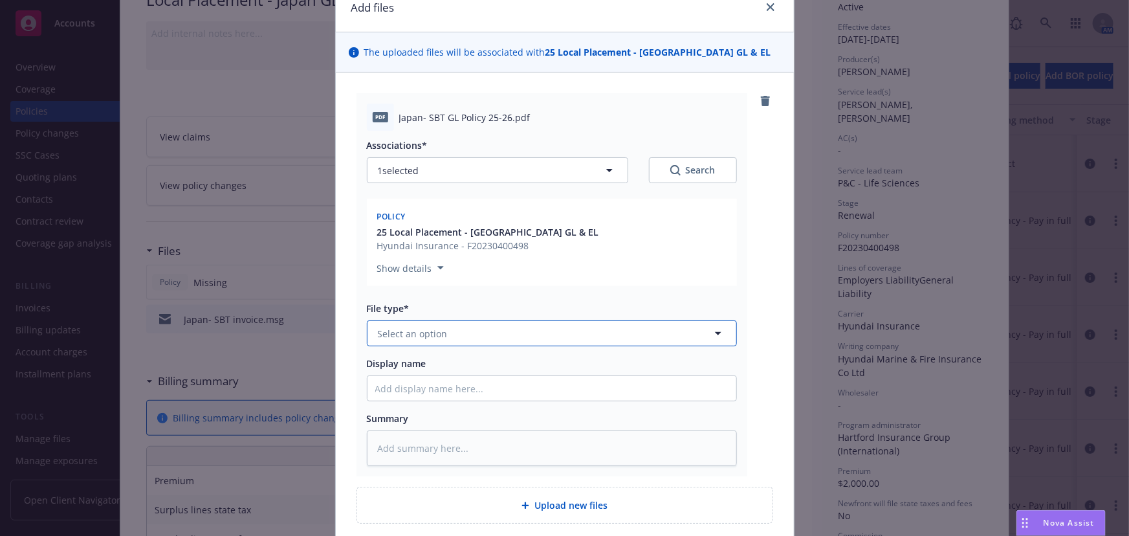
click at [402, 327] on span "Select an option" at bounding box center [413, 334] width 70 height 14
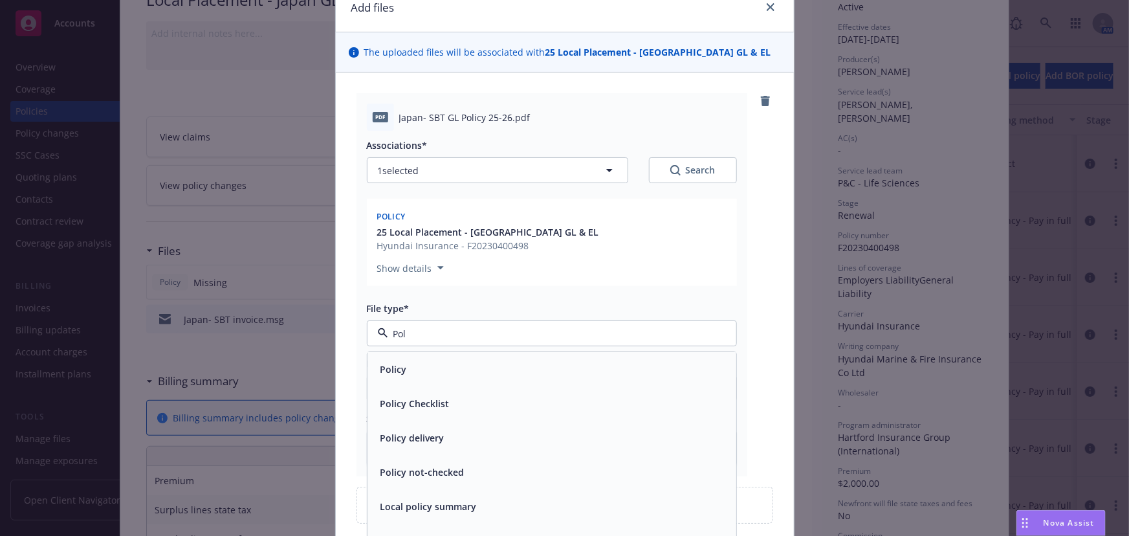
type input "Poli"
click at [396, 366] on span "Policy" at bounding box center [393, 370] width 27 height 14
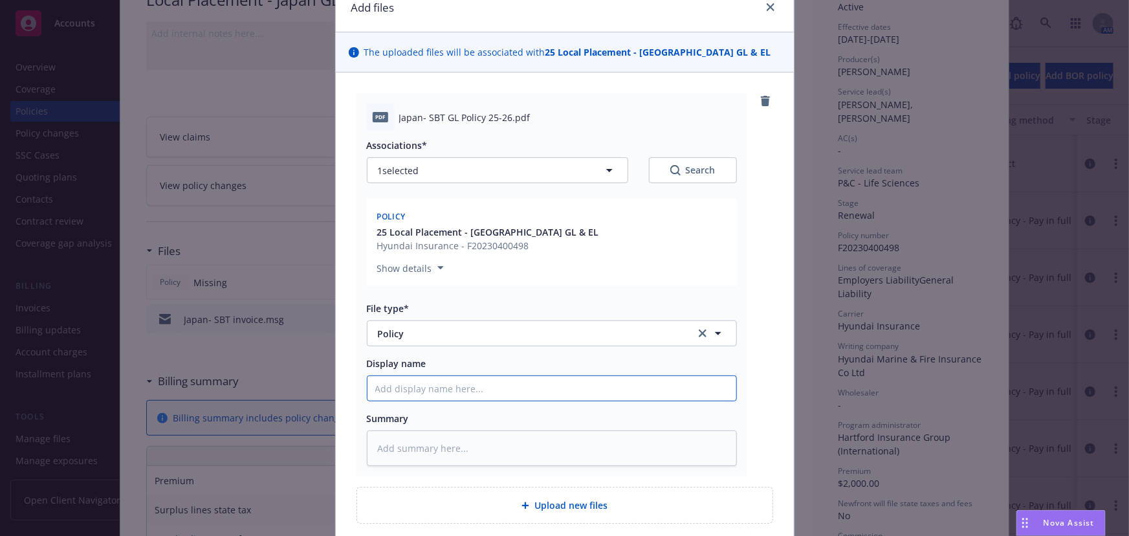
click at [394, 390] on input "Display name" at bounding box center [551, 388] width 369 height 25
type textarea "x"
type input "S"
type textarea "x"
type input "SB"
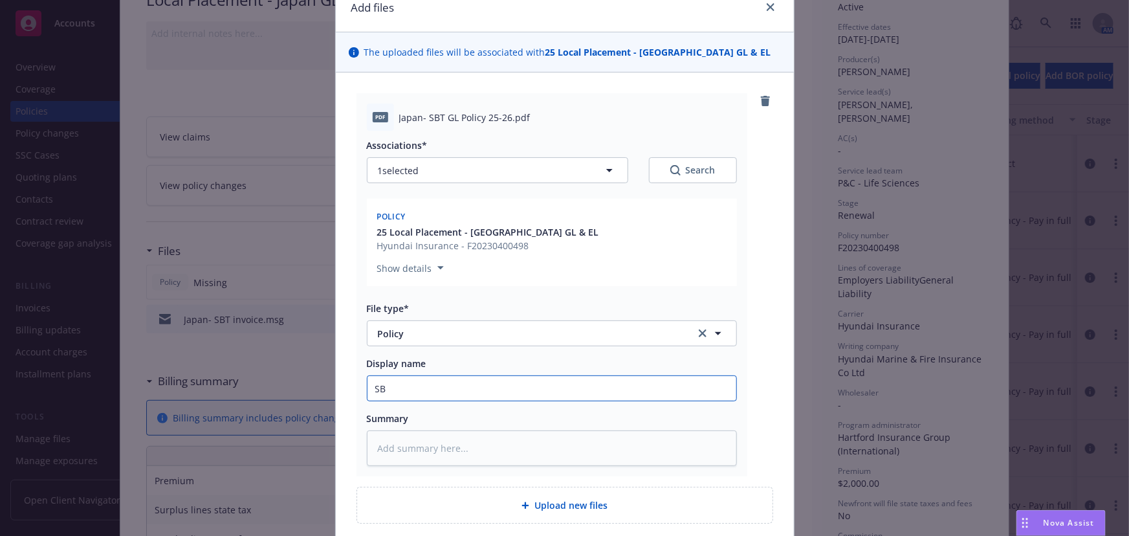
type textarea "x"
type input "SBT"
type textarea "x"
type input "SBT"
type textarea "x"
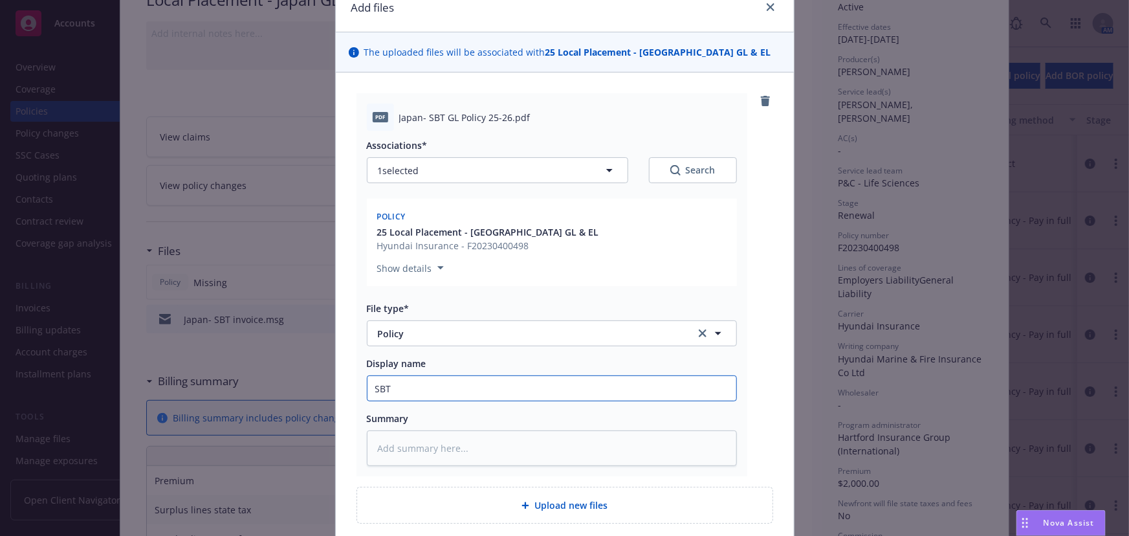
type input "SBT"
type textarea "x"
type input "JSBT"
type textarea "x"
type input "JapSBT"
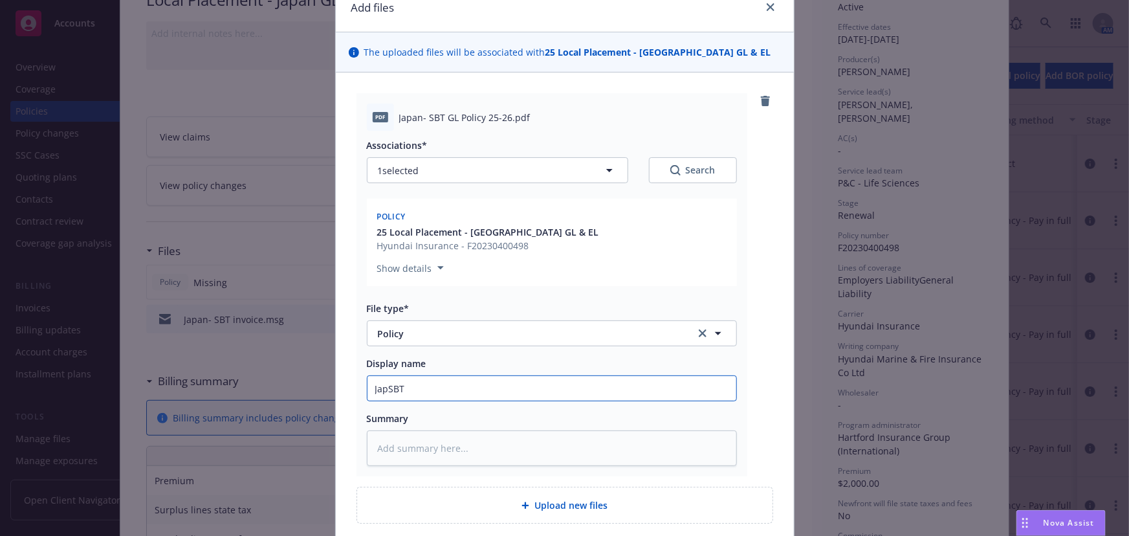
type textarea "x"
type input "JapaSBT"
type textarea "x"
type input "JapanSBT"
type textarea "x"
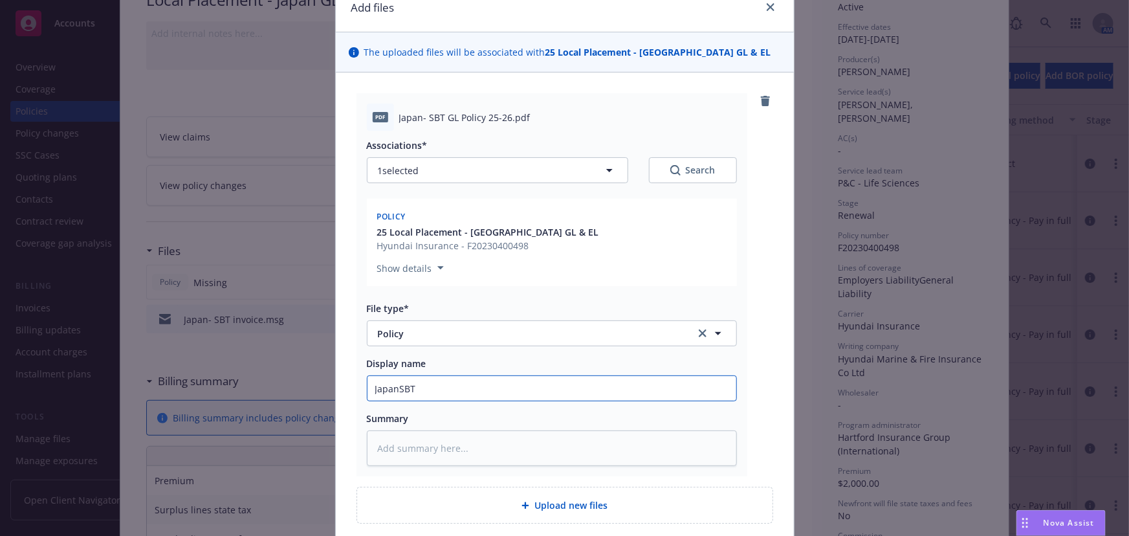
type input "Japan-SBT"
type textarea "x"
type input "Japan- SBT"
type textarea "x"
type input "Japan- SBT"
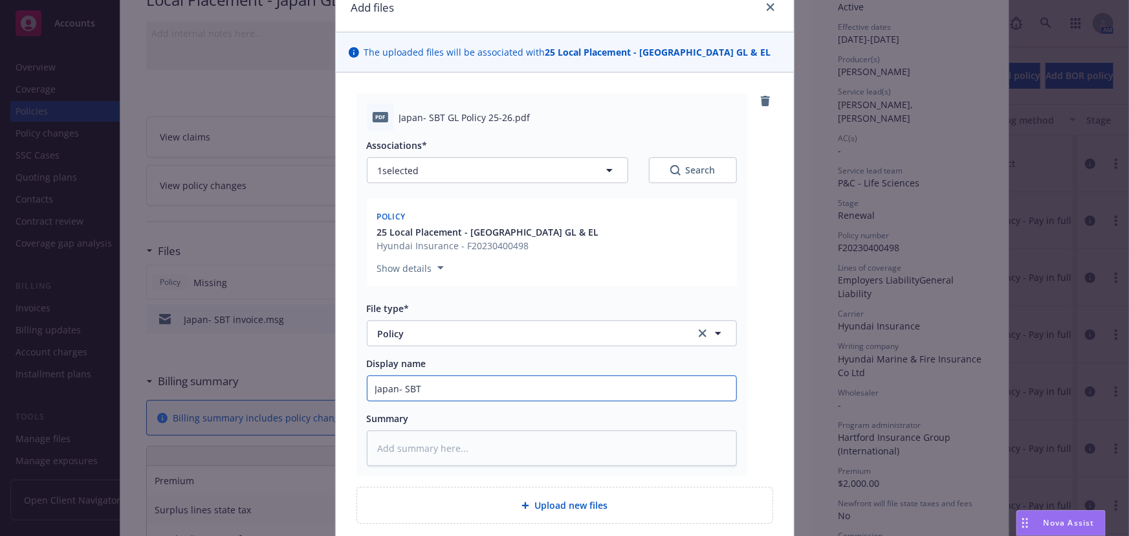
type textarea "x"
type input "Japan- SBT G"
type textarea "x"
type input "Japan- SBT GL"
type textarea "x"
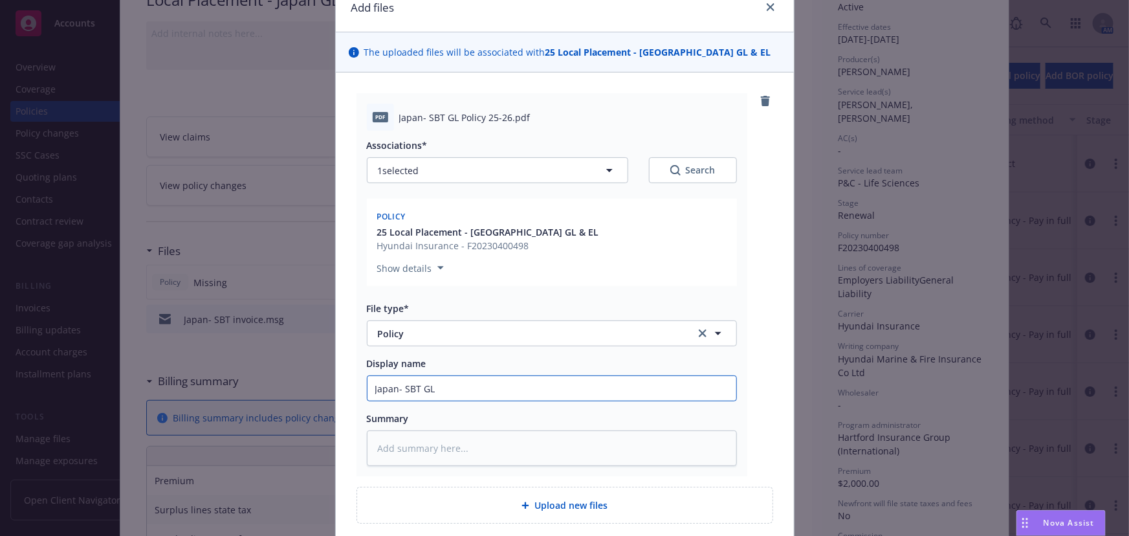
type input "Japan- SBT GL"
type textarea "x"
type input "Japan- SBT GL P"
type textarea "x"
type input "Japan- SBT GL Po"
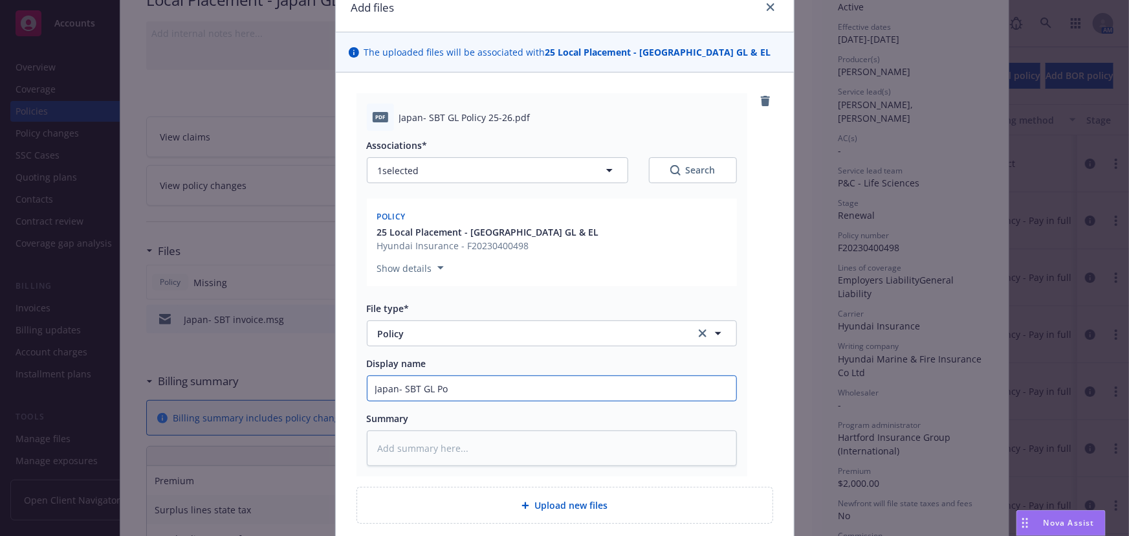
type textarea "x"
type input "Japan- SBT GL Polc"
type textarea "x"
type input "Japan- SBT GL Polci"
type textarea "x"
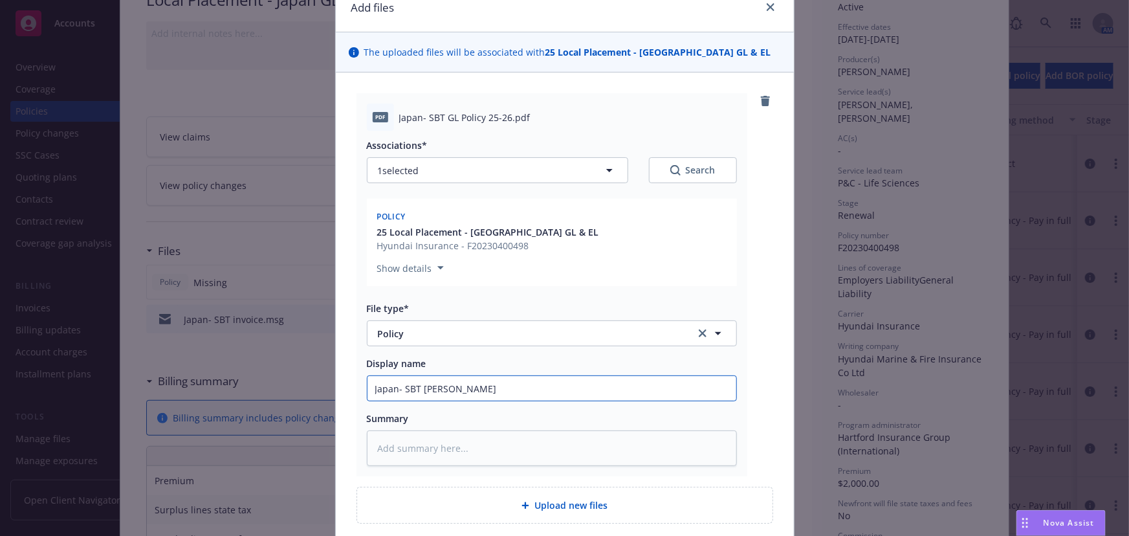
type input "Japan- SBT GL Polciy"
type textarea "x"
type input "Japan- SBT GL Polciy"
type textarea "x"
type input "Japan- SBT GL Polciy"
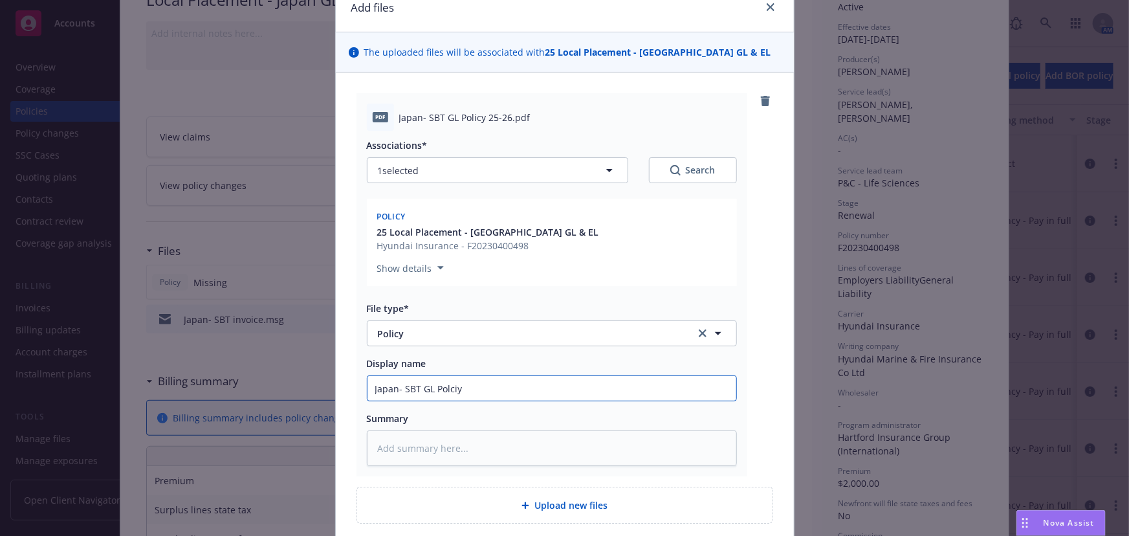
type textarea "x"
type input "Japan- SBT GL Polci"
type textarea "x"
type input "Japan- SBT GL Polc"
type textarea "x"
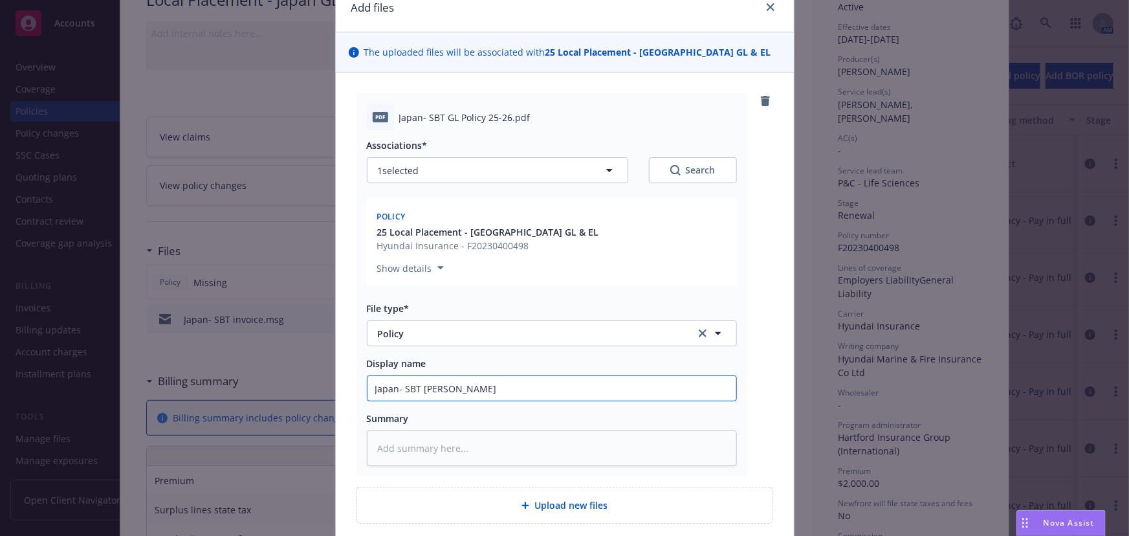
type input "Japan- SBT GL Pol"
type textarea "x"
type input "Japan- SBT GL Poli"
type textarea "x"
type input "Japan- SBT GL Polic"
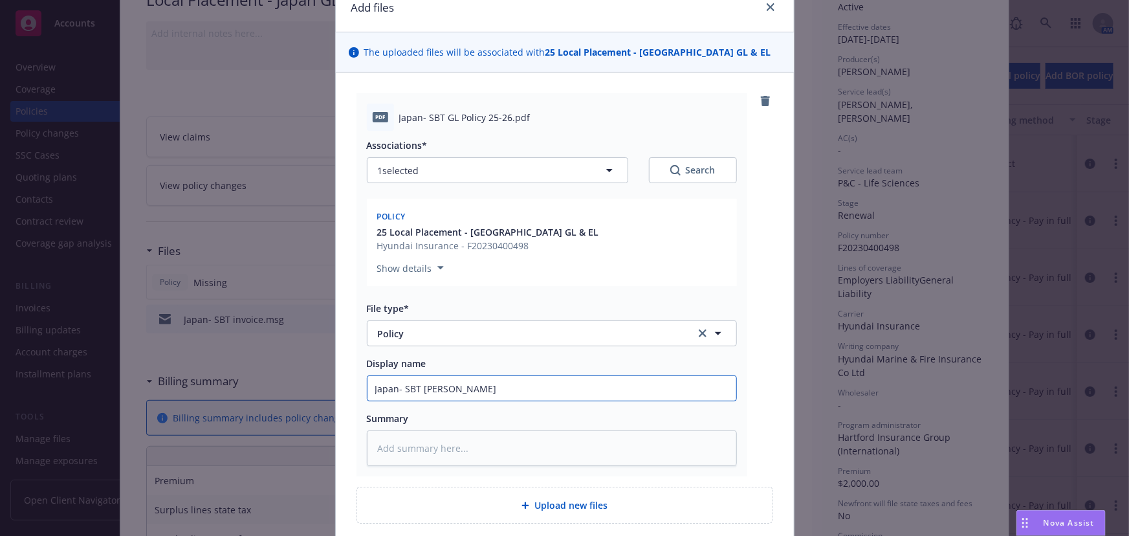
type textarea "x"
type input "Japan- SBT GL Policy"
type textarea "x"
type input "Japan- SBT GL Policy"
type textarea "x"
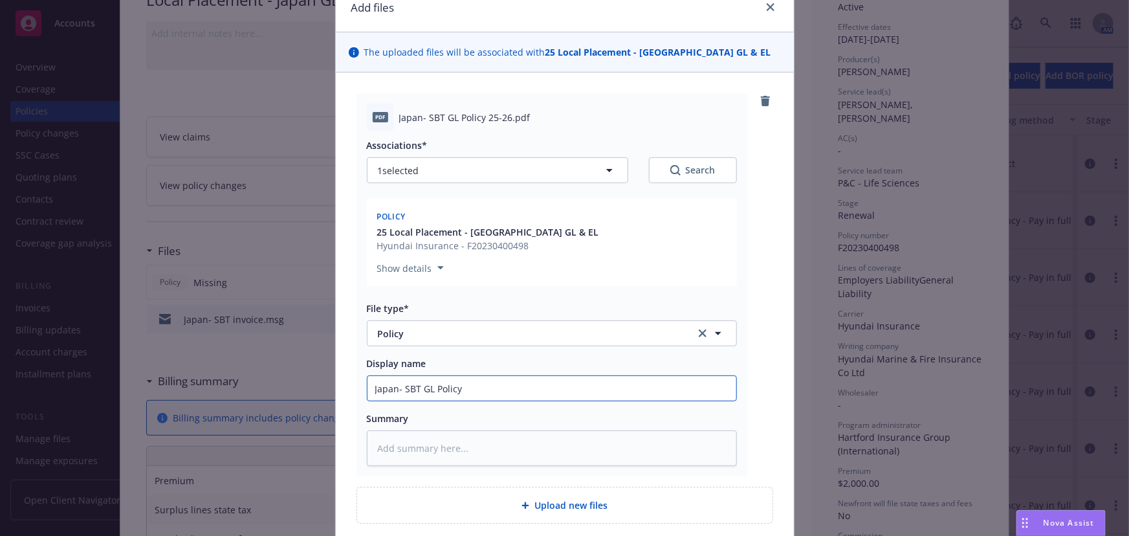
type input "Japan- SBT GL Policy 2"
type textarea "x"
type input "Japan- SBT GL Policy 25"
type textarea "x"
type input "Japan- SBT GL Policy 25-"
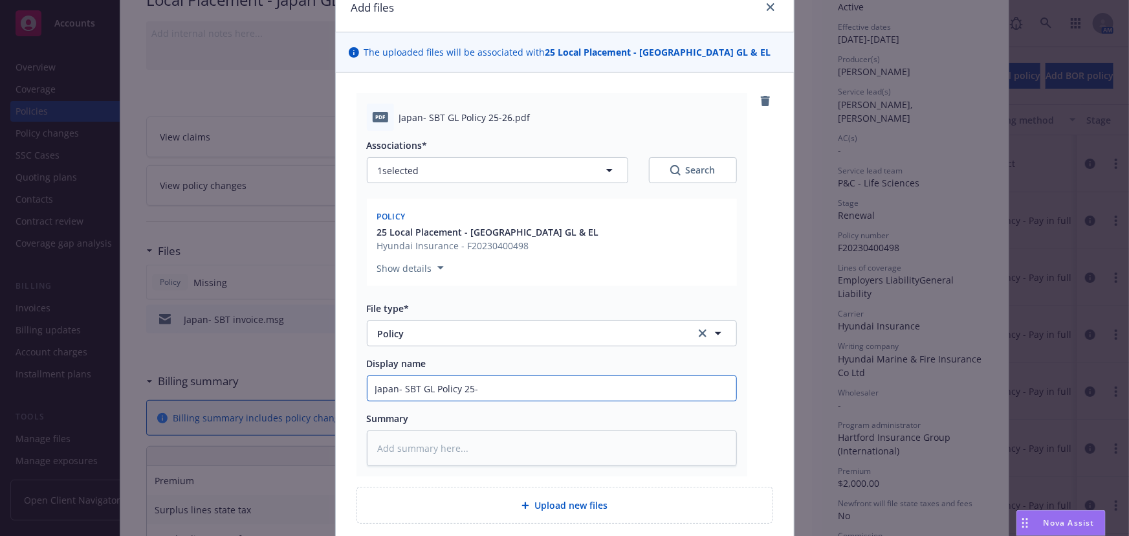
type textarea "x"
type input "Japan- SBT GL Policy 25-2"
type textarea "x"
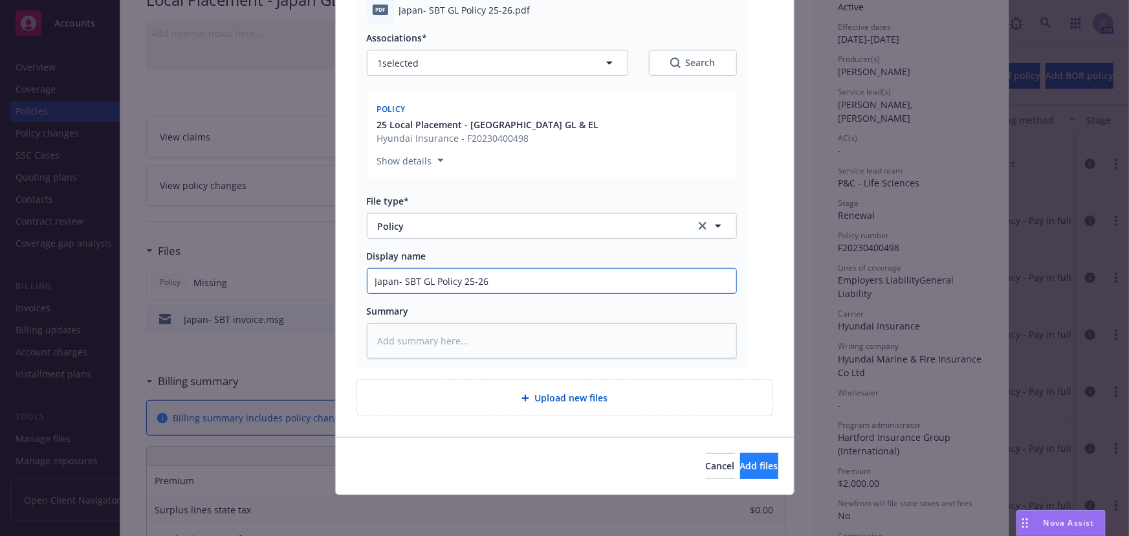
type input "Japan- SBT GL Policy 25-26"
click at [740, 459] on span "Add files" at bounding box center [759, 465] width 38 height 12
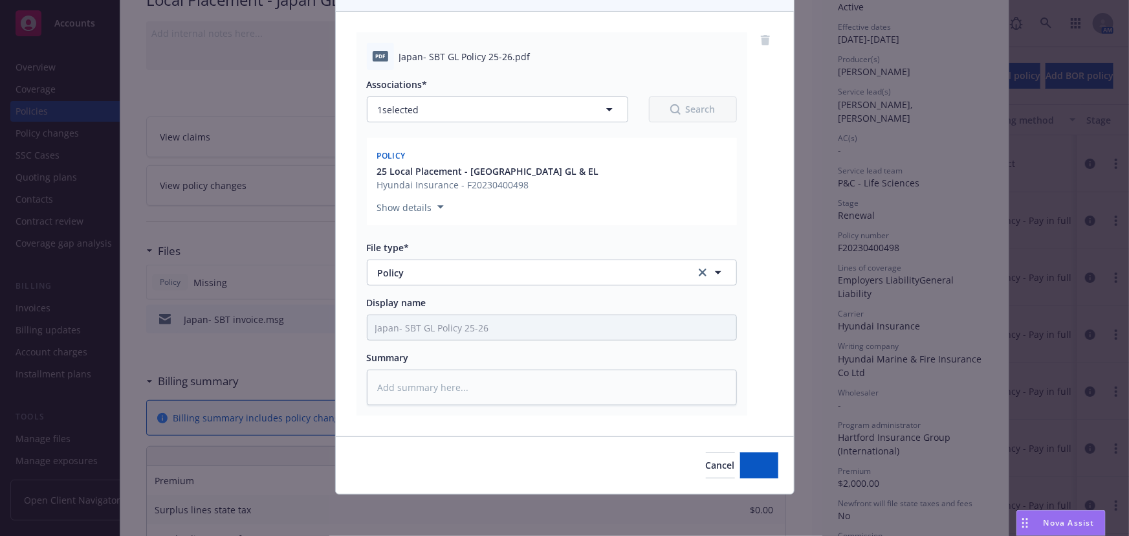
scroll to position [118, 0]
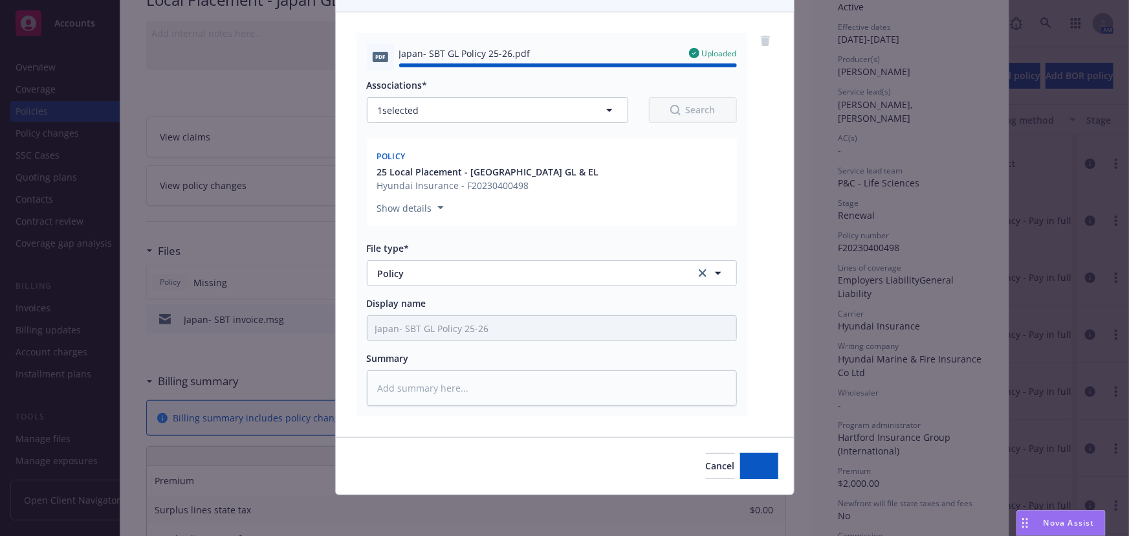
type textarea "x"
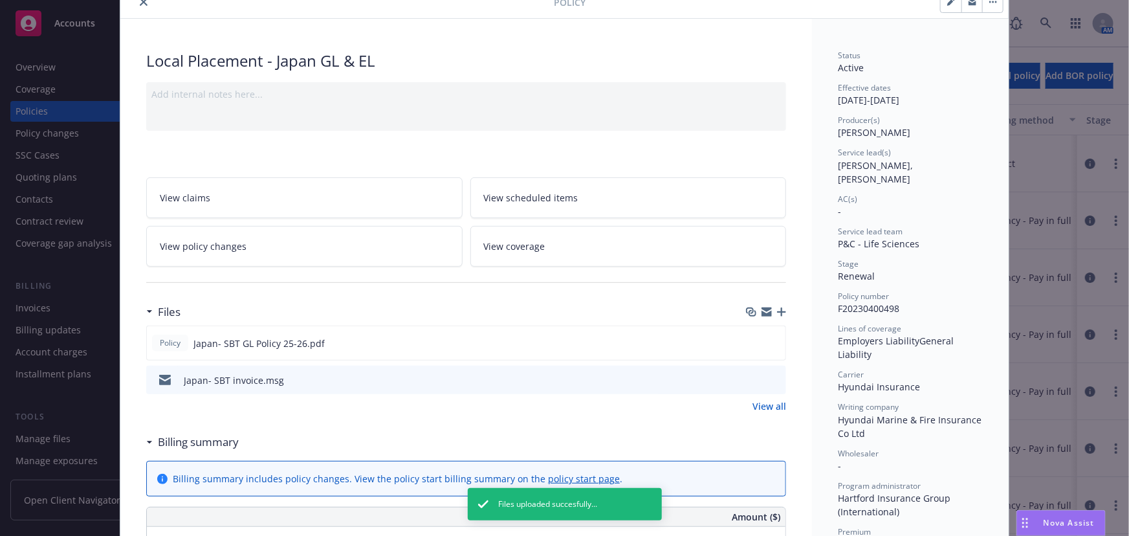
scroll to position [0, 0]
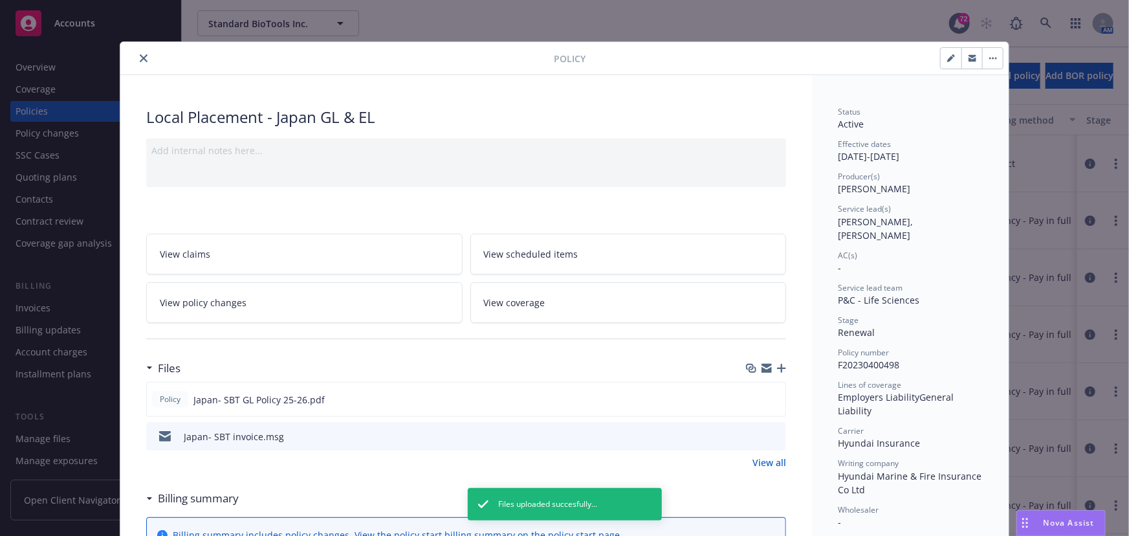
click at [136, 58] on button "close" at bounding box center [144, 58] width 16 height 16
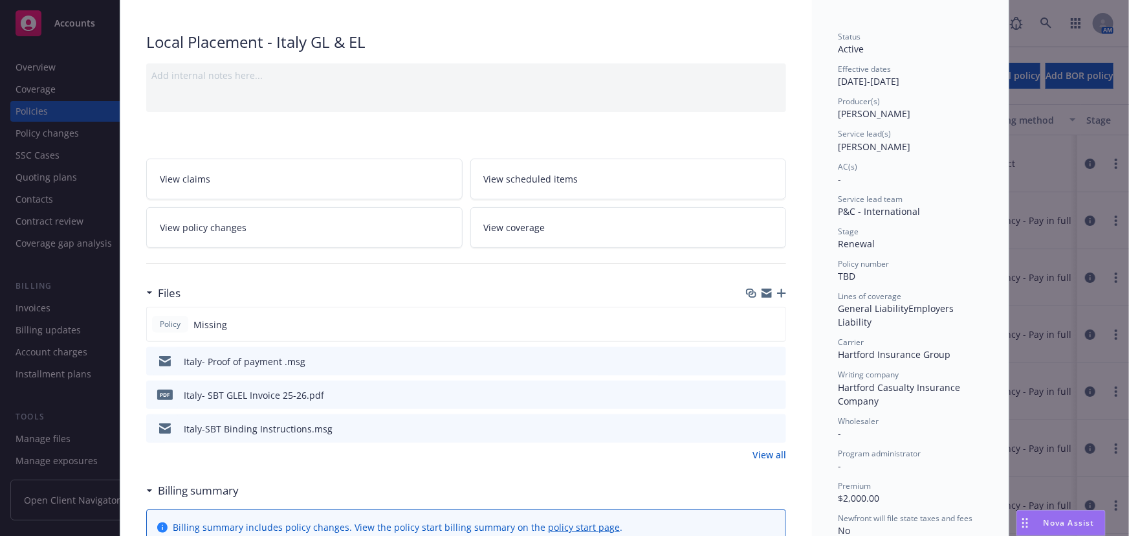
scroll to position [176, 0]
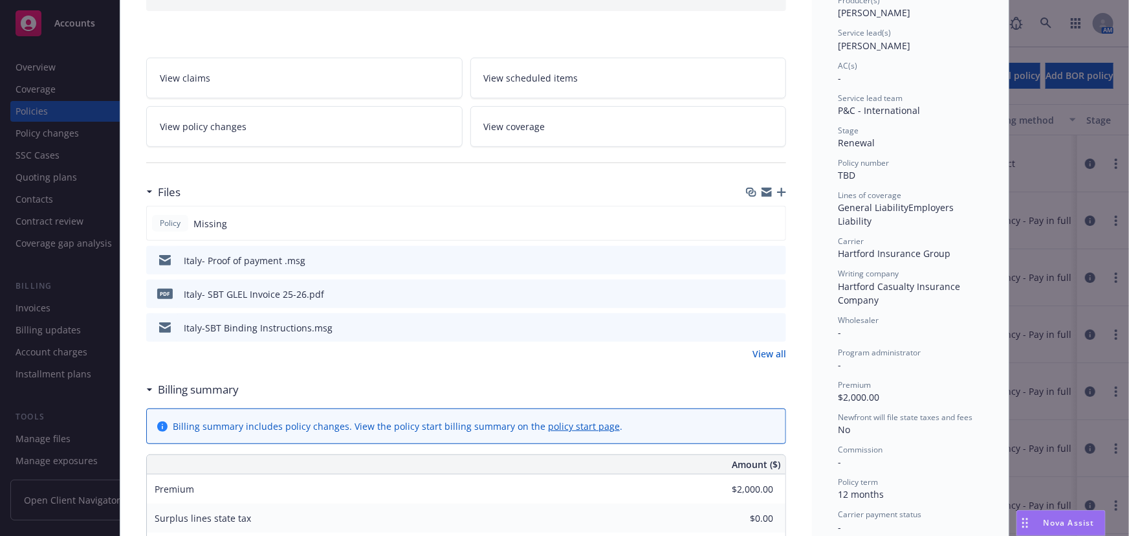
click at [777, 192] on icon "button" at bounding box center [781, 192] width 9 height 9
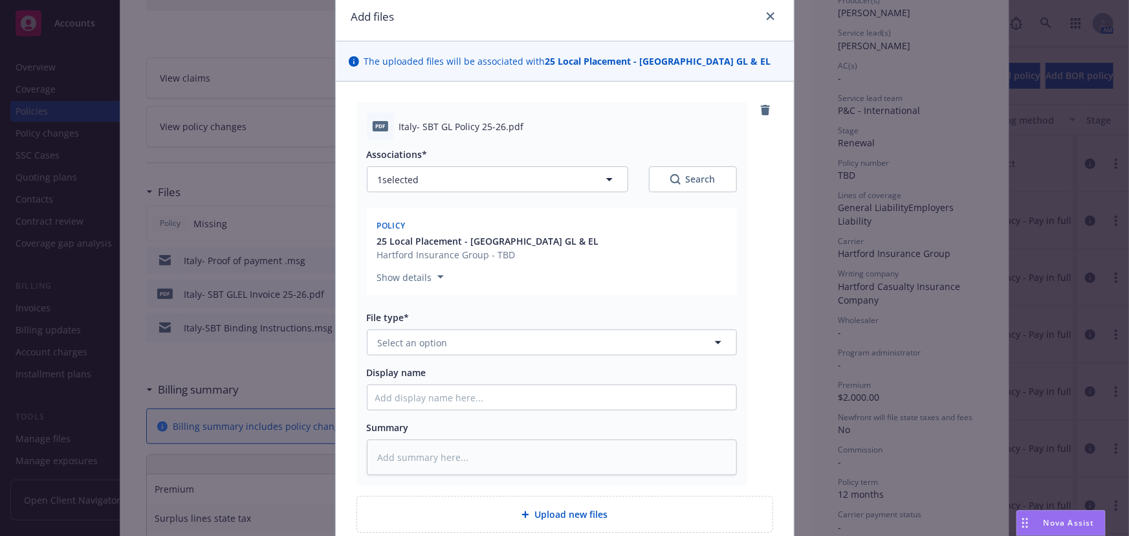
scroll to position [117, 0]
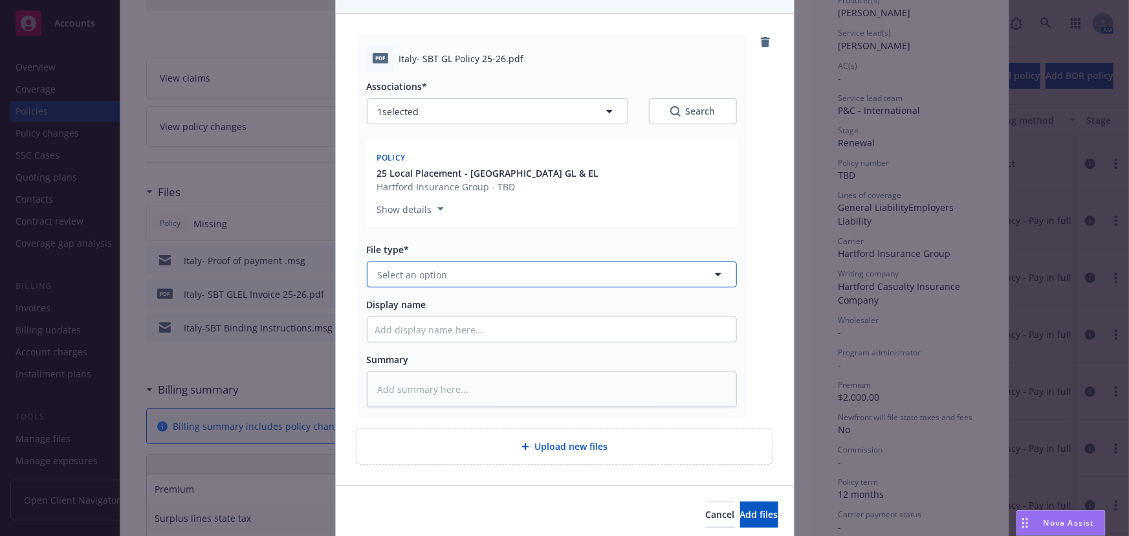
click at [395, 279] on span "Select an option" at bounding box center [413, 275] width 70 height 14
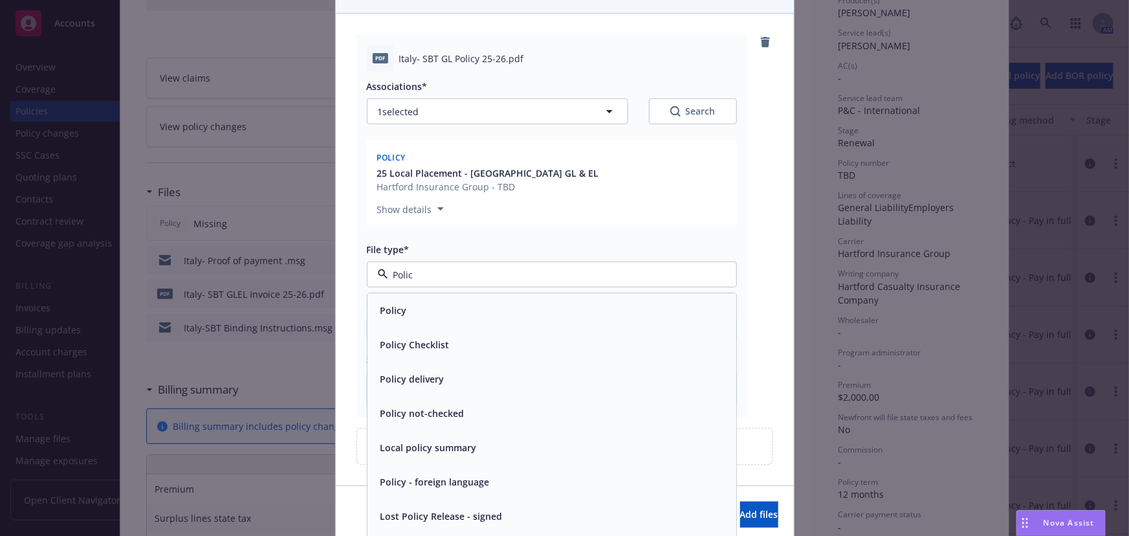
type input "Poli"
click at [415, 310] on div "Policy" at bounding box center [551, 310] width 353 height 19
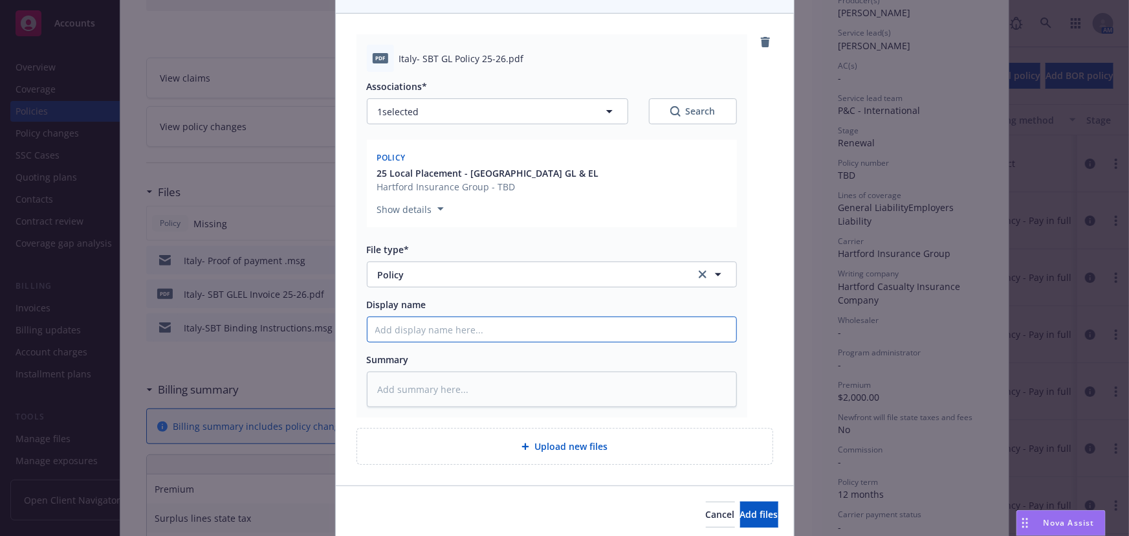
click at [401, 330] on input "Display name" at bounding box center [551, 329] width 369 height 25
type textarea "x"
type input "I"
type textarea "x"
type input "It"
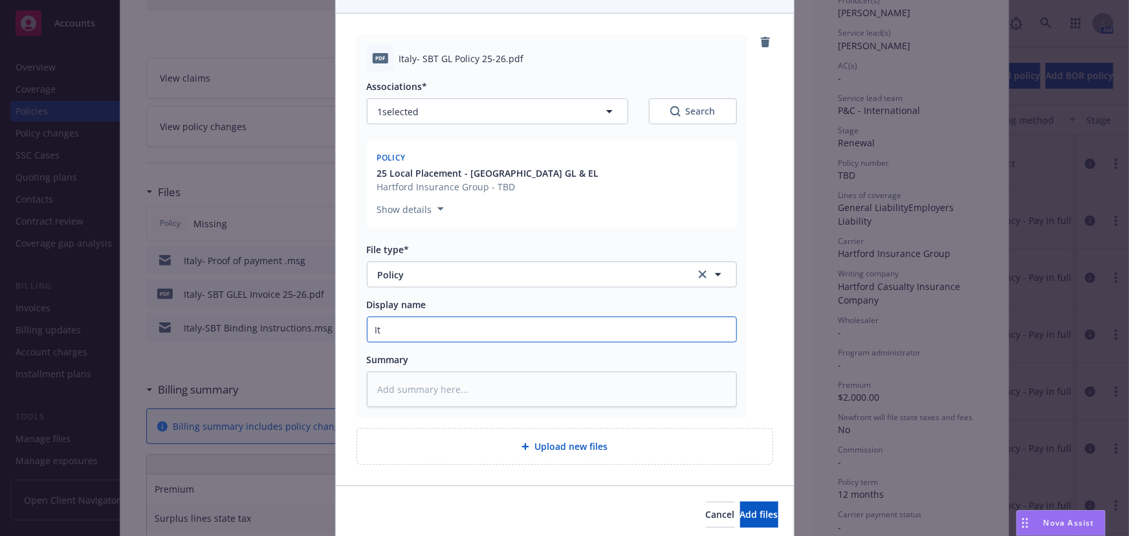
type textarea "x"
type input "Ital"
type textarea "x"
type input "[GEOGRAPHIC_DATA]"
type textarea "x"
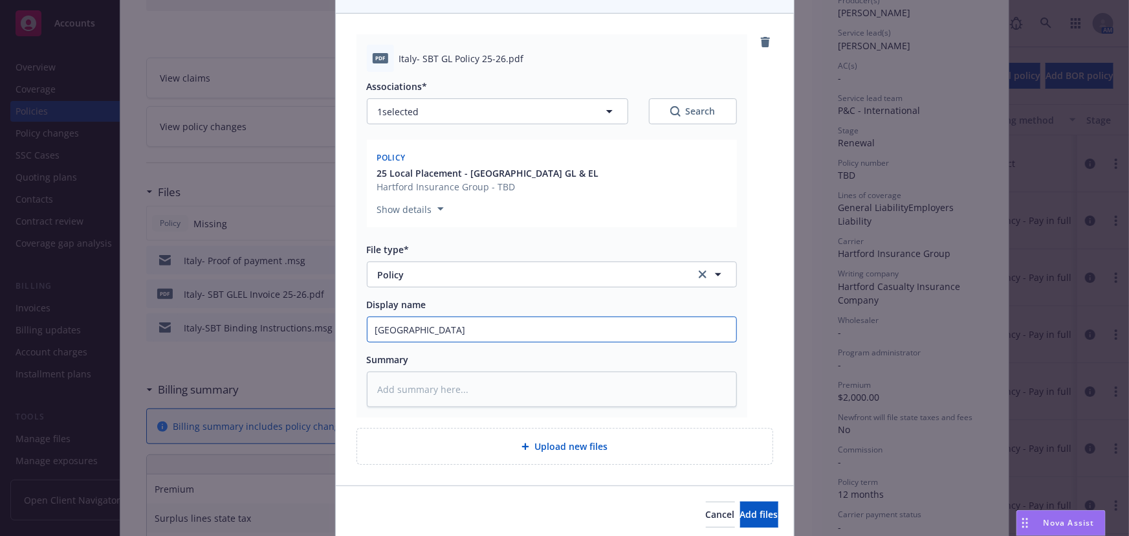
type input "[GEOGRAPHIC_DATA]-"
type textarea "x"
type input "Italy-0"
type textarea "x"
type input "Italy-0"
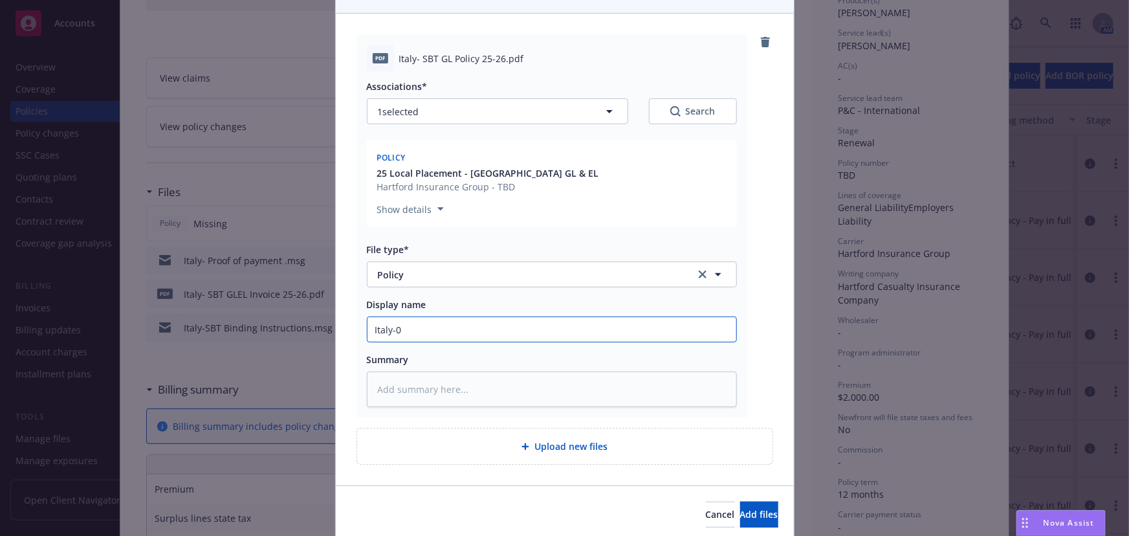
type textarea "x"
type input "Italy-0"
type textarea "x"
type input "[GEOGRAPHIC_DATA]-"
type textarea "x"
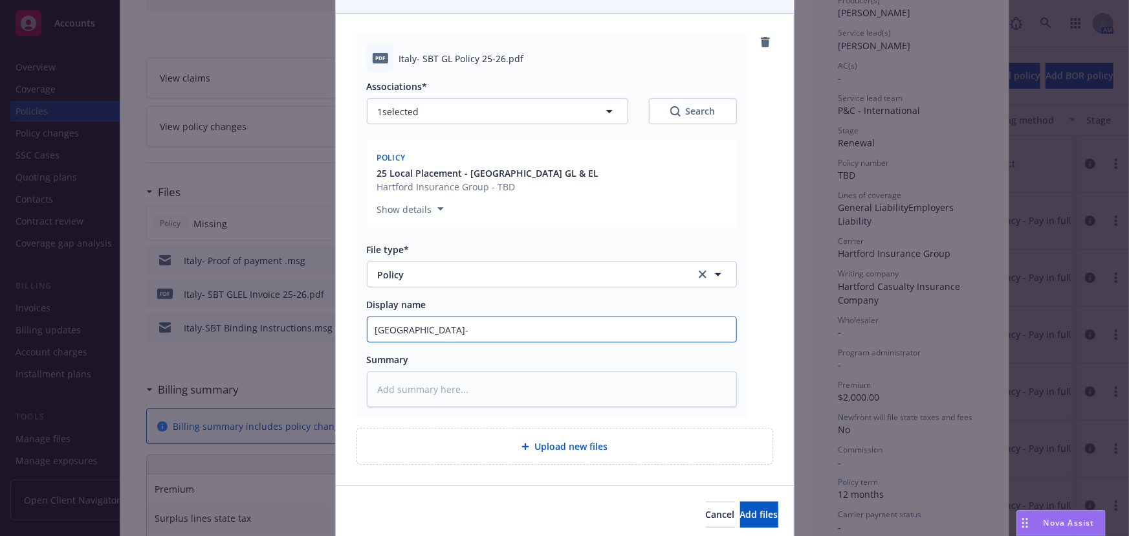
type input "[GEOGRAPHIC_DATA]-"
type textarea "x"
type input "Italy- S"
type textarea "x"
type input "Italy- SB"
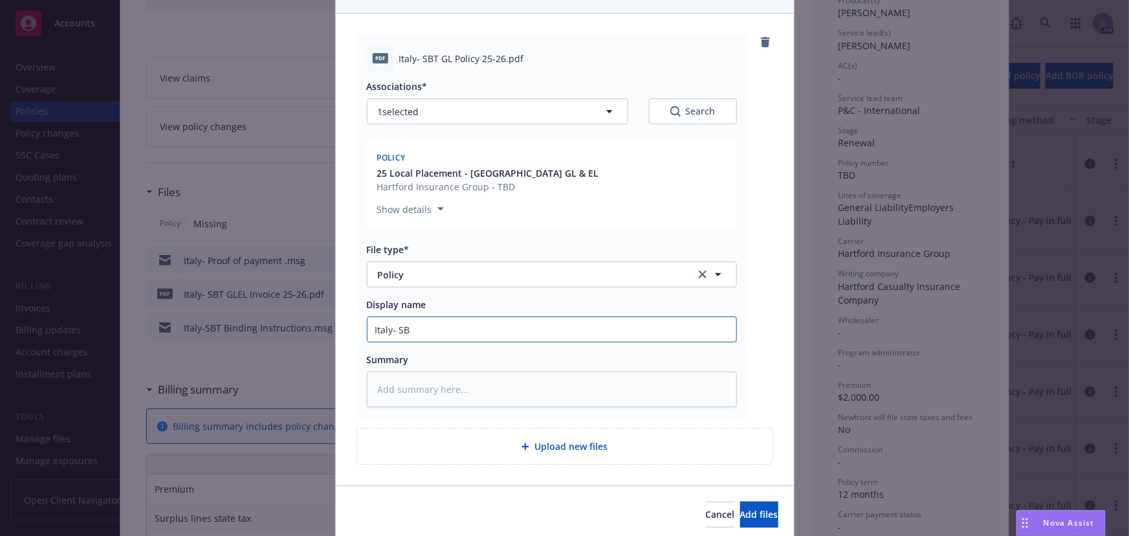
type textarea "x"
type input "Italy- SBT"
type textarea "x"
type input "Italy- SBT"
type textarea "x"
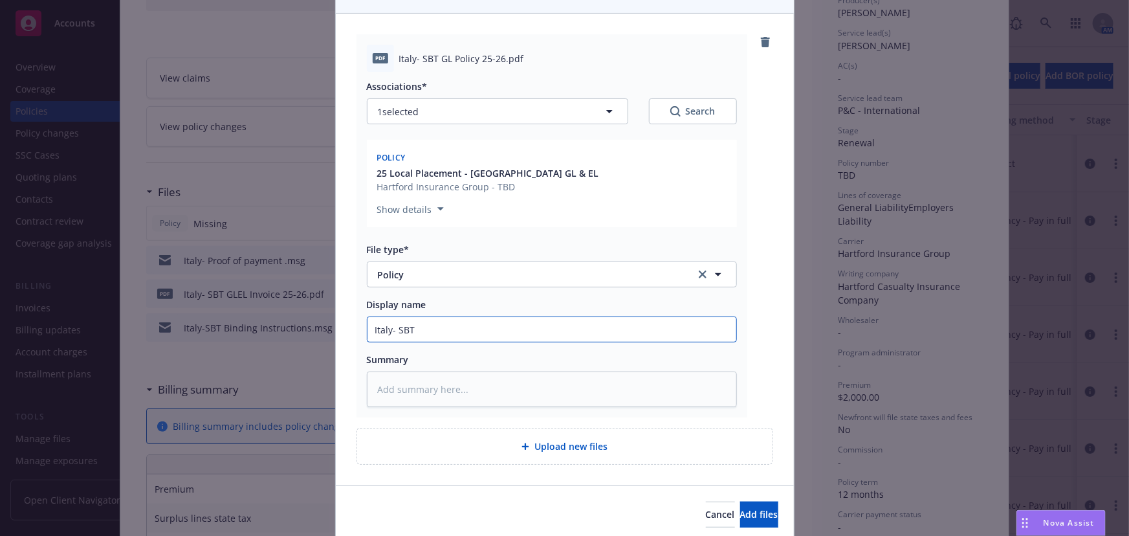
type input "Italy- SBT G"
type textarea "x"
type input "Italy- SBT GL"
type textarea "x"
type input "Italy- SBT GL"
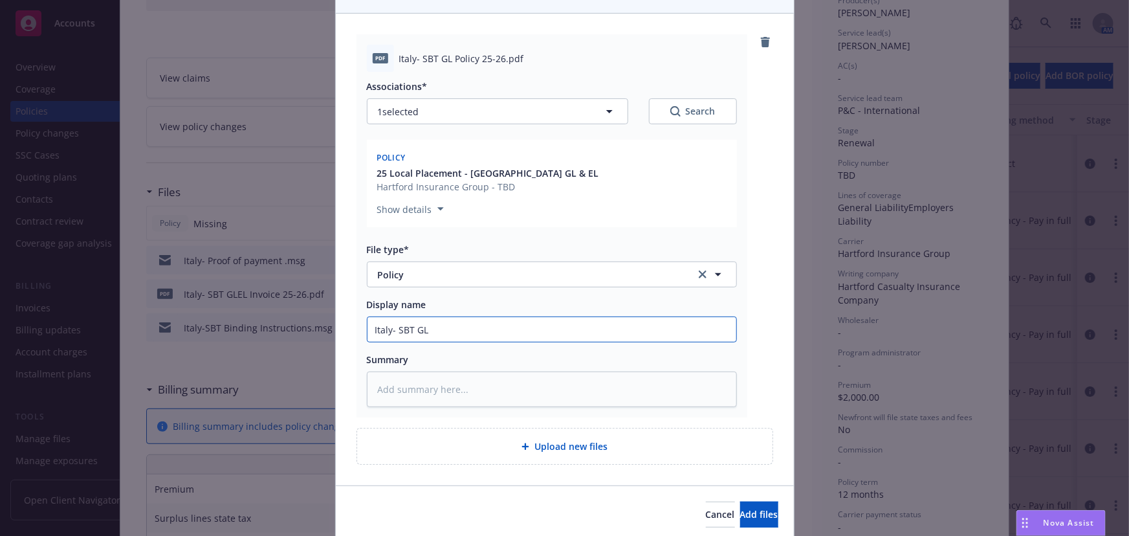
type textarea "x"
type input "Italy- SBT GL P"
type textarea "x"
type input "Italy- SBT GL Po"
type textarea "x"
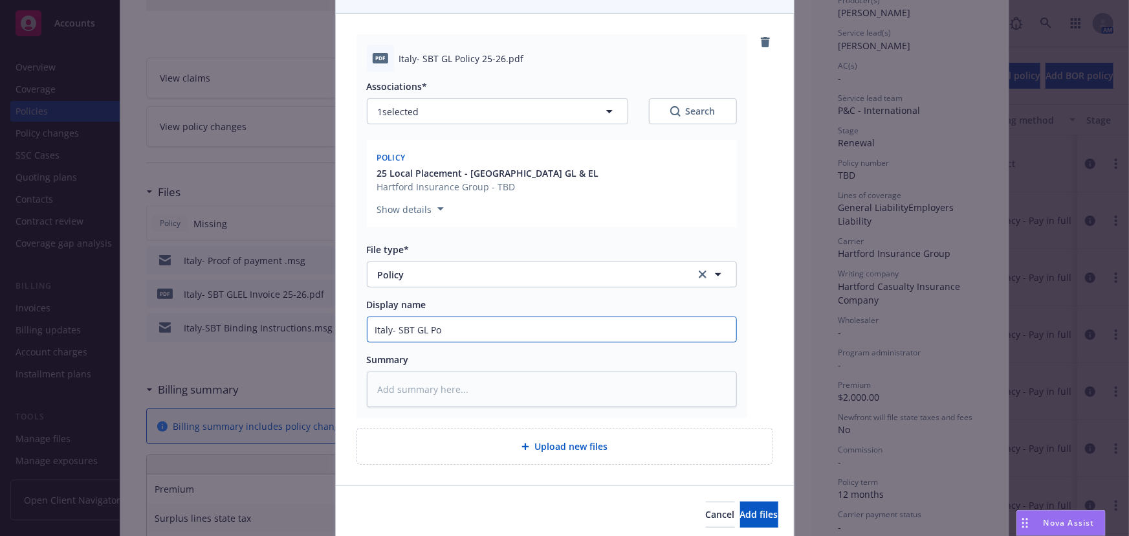
type input "Italy- SBT GL Pol"
type textarea "x"
type input "Italy- SBT [PERSON_NAME]"
type textarea "x"
type input "Italy- SBT [PERSON_NAME]"
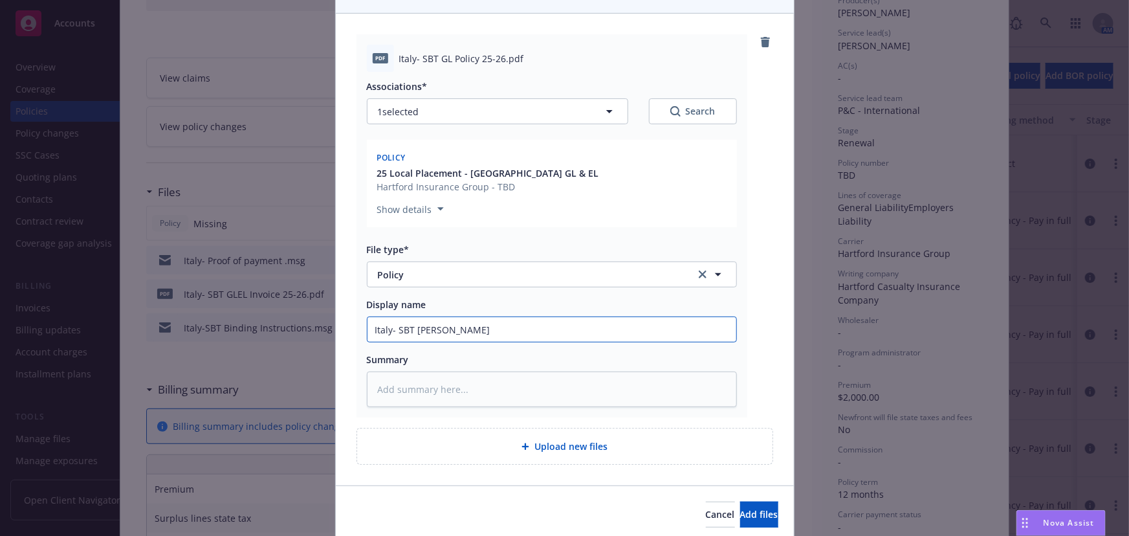
type textarea "x"
type input "Italy- SBT [PERSON_NAME]"
type textarea "x"
type input "Italy- SBT GL Pol"
type textarea "x"
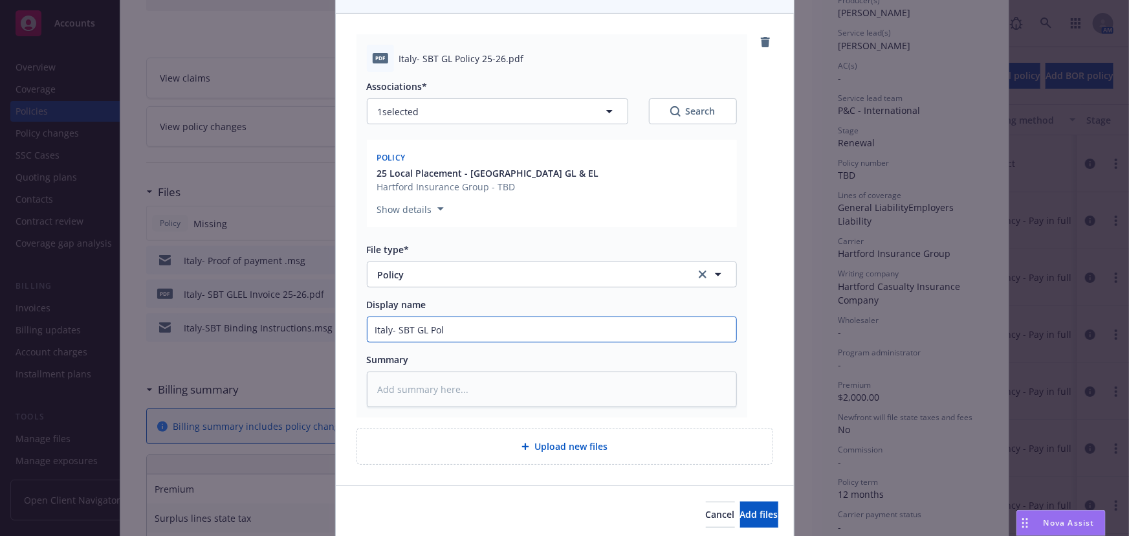
type input "Italy- SBT [PERSON_NAME]"
type textarea "x"
type input "Italy- SBT [PERSON_NAME]"
type textarea "x"
type input "Italy- SBT GL Policy"
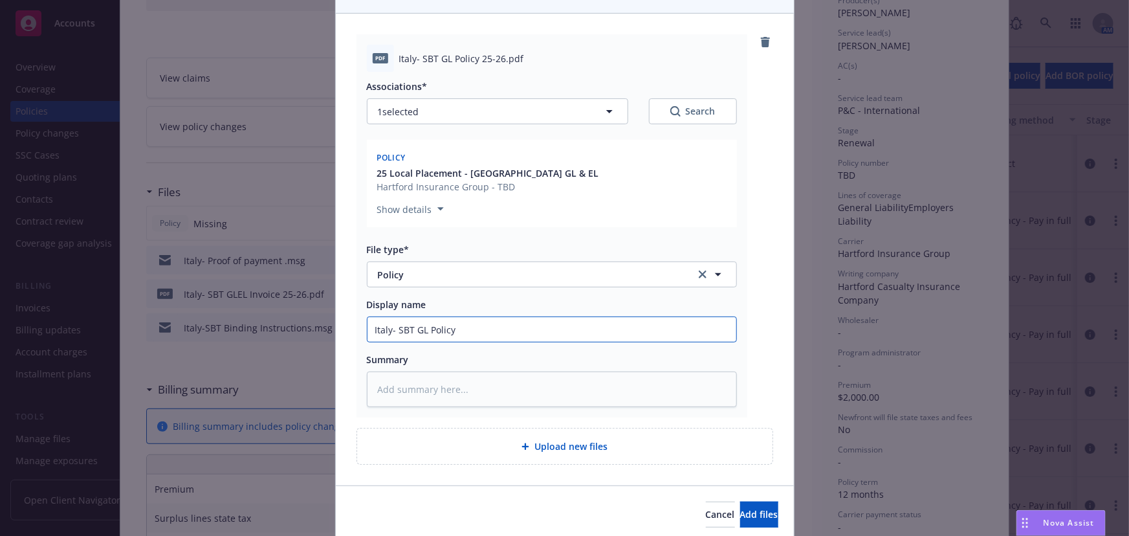
type textarea "x"
type input "Italy- SBT GL Policy"
type textarea "x"
type input "Italy- SBT GL Policy 2"
type textarea "x"
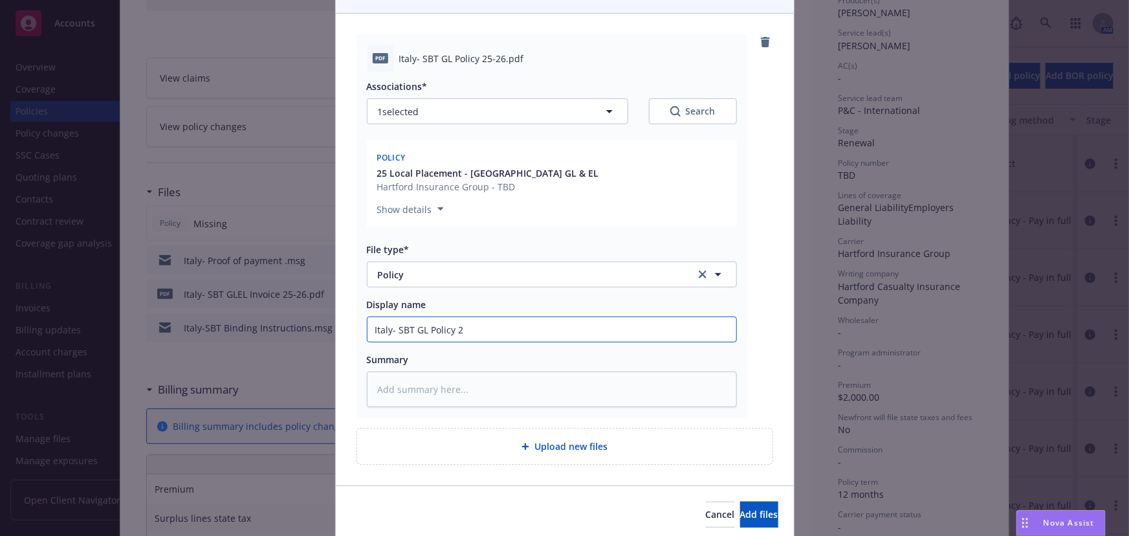
type input "Italy- SBT GL Policy 25"
type textarea "x"
type input "Italy- SBT GL Policy 25-"
type textarea "x"
type input "Italy- SBT GL Policy 25-2"
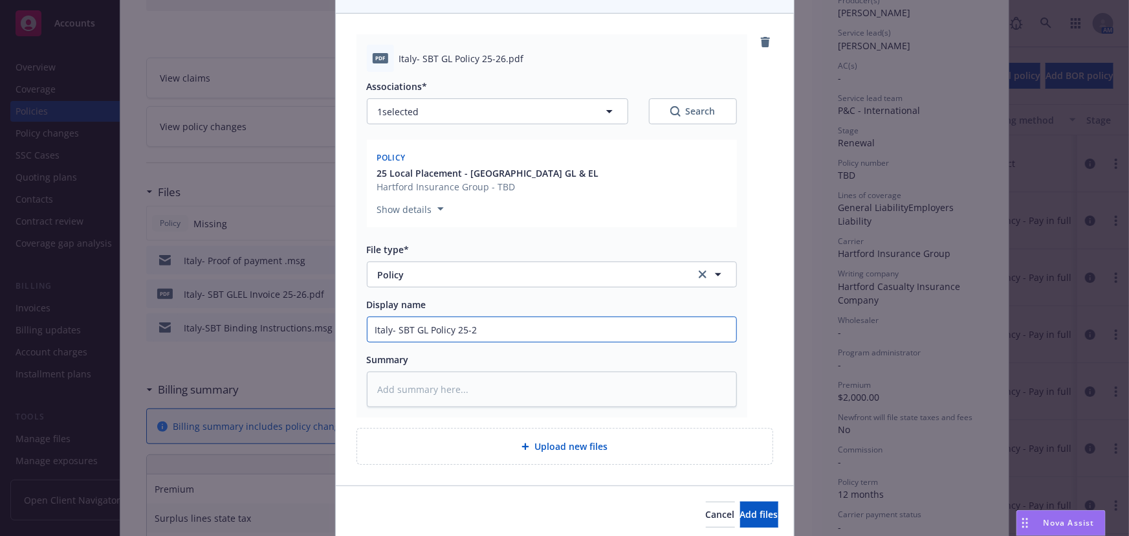
type textarea "x"
type input "Italy- SBT GL Policy 25-26"
click at [740, 511] on span "Add files" at bounding box center [759, 514] width 38 height 12
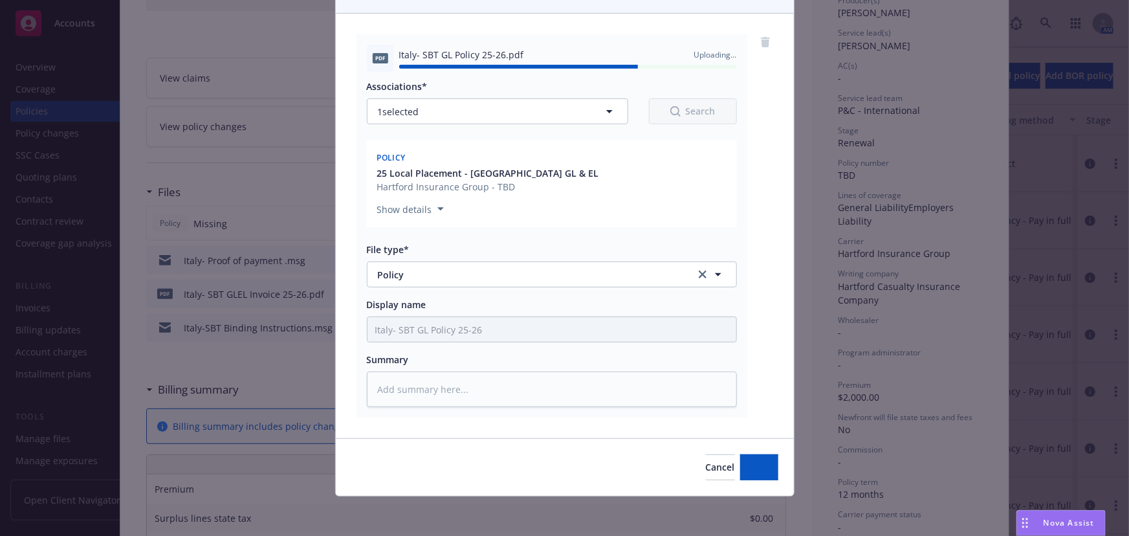
type textarea "x"
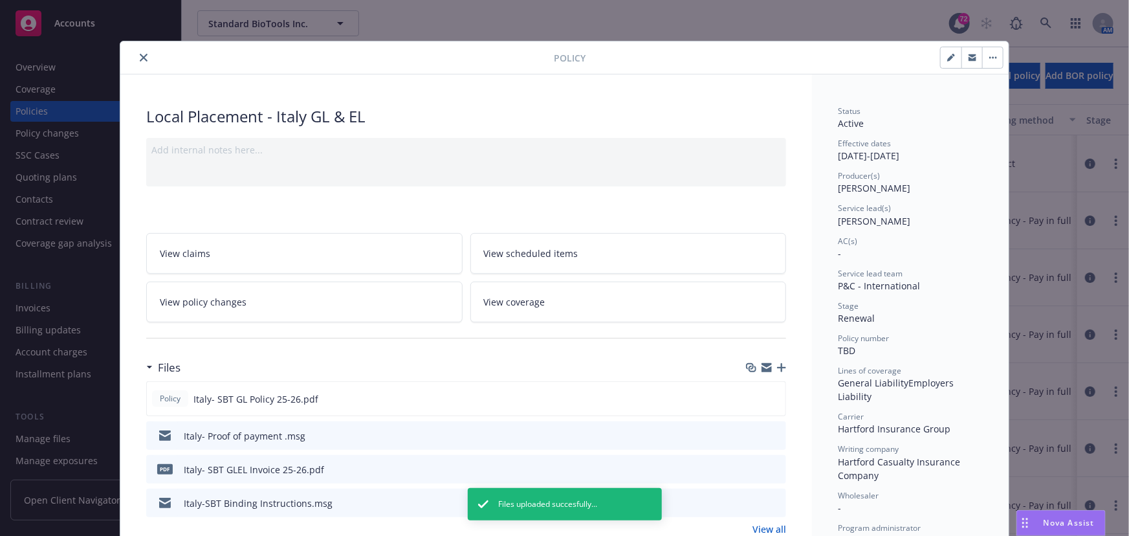
scroll to position [0, 0]
click at [141, 60] on icon "close" at bounding box center [144, 58] width 8 height 8
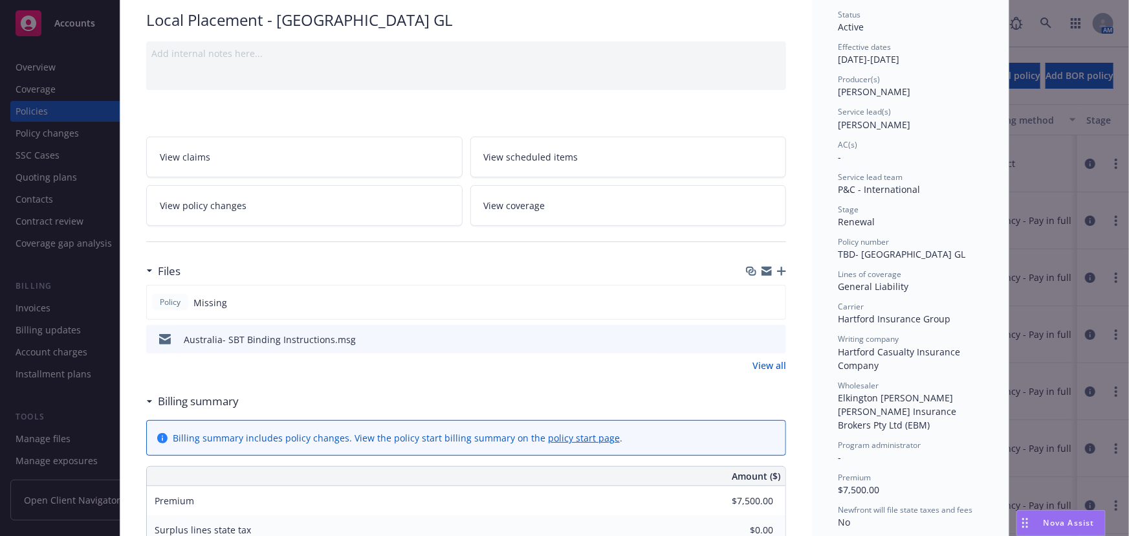
scroll to position [117, 0]
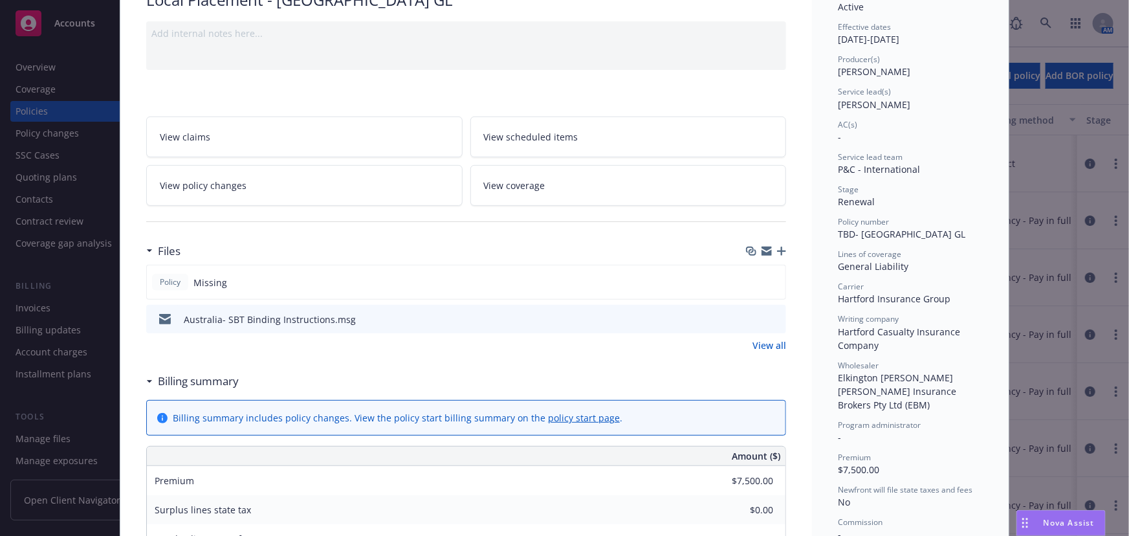
click at [777, 247] on icon "button" at bounding box center [781, 250] width 9 height 9
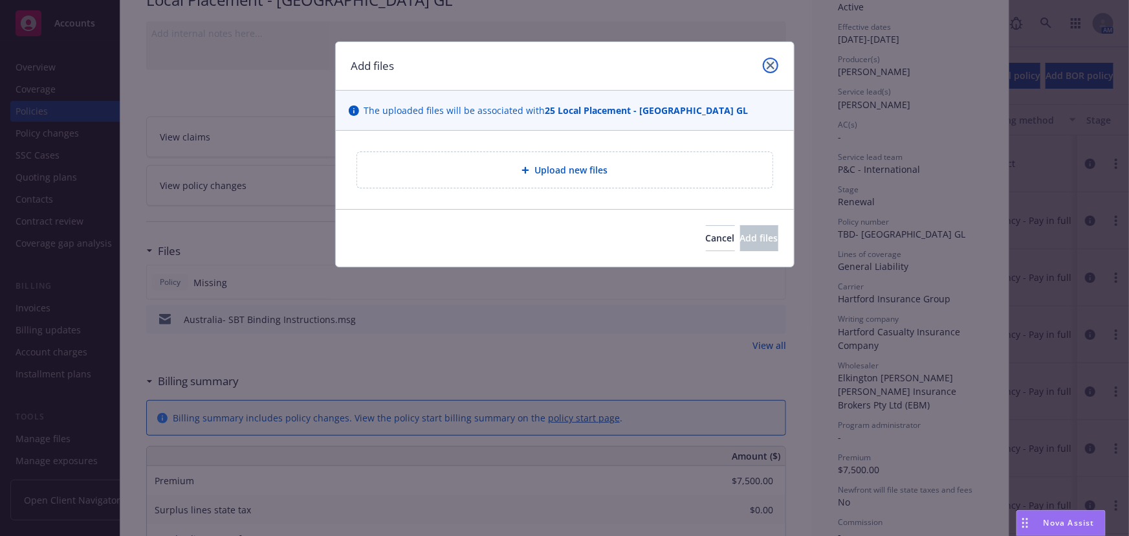
click at [771, 63] on icon "close" at bounding box center [771, 65] width 8 height 8
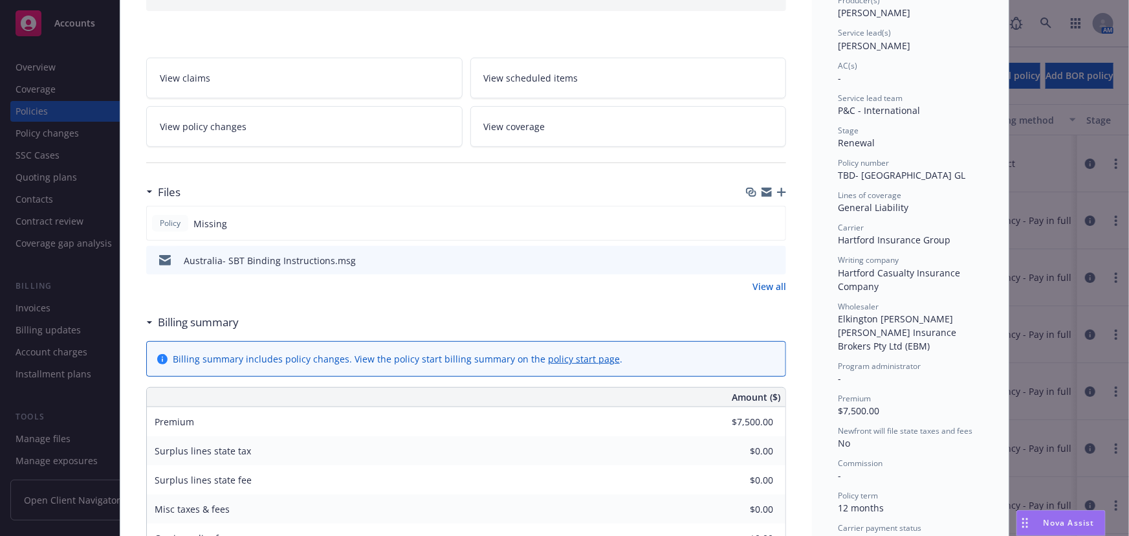
scroll to position [0, 0]
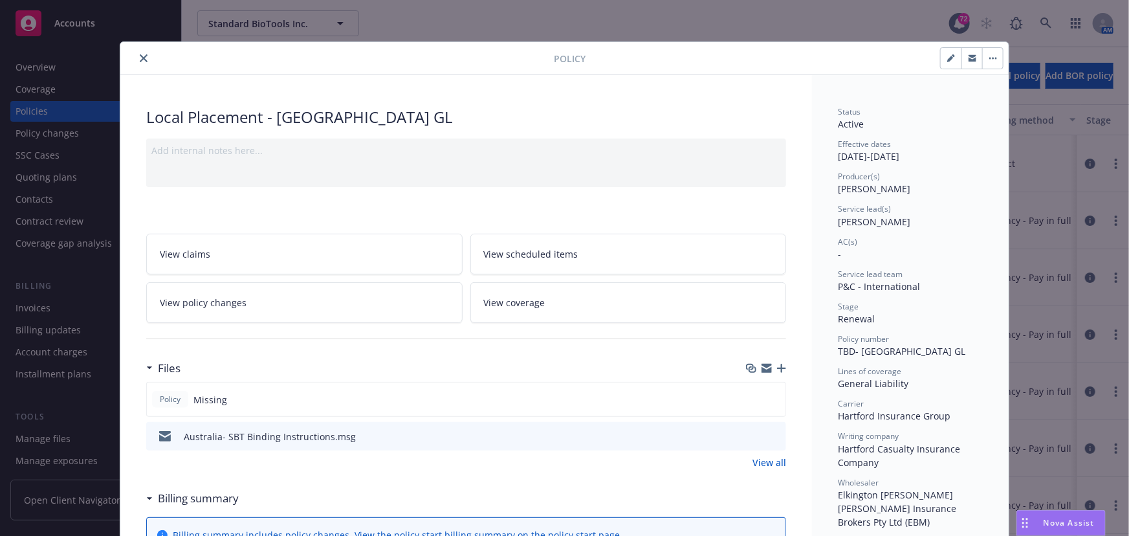
click at [140, 58] on icon "close" at bounding box center [144, 58] width 8 height 8
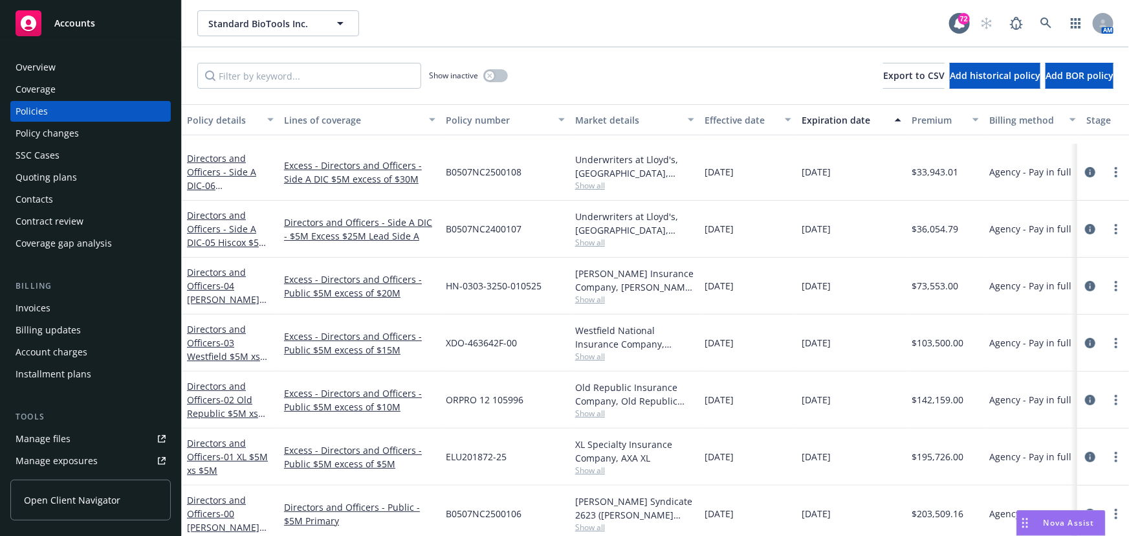
scroll to position [117, 0]
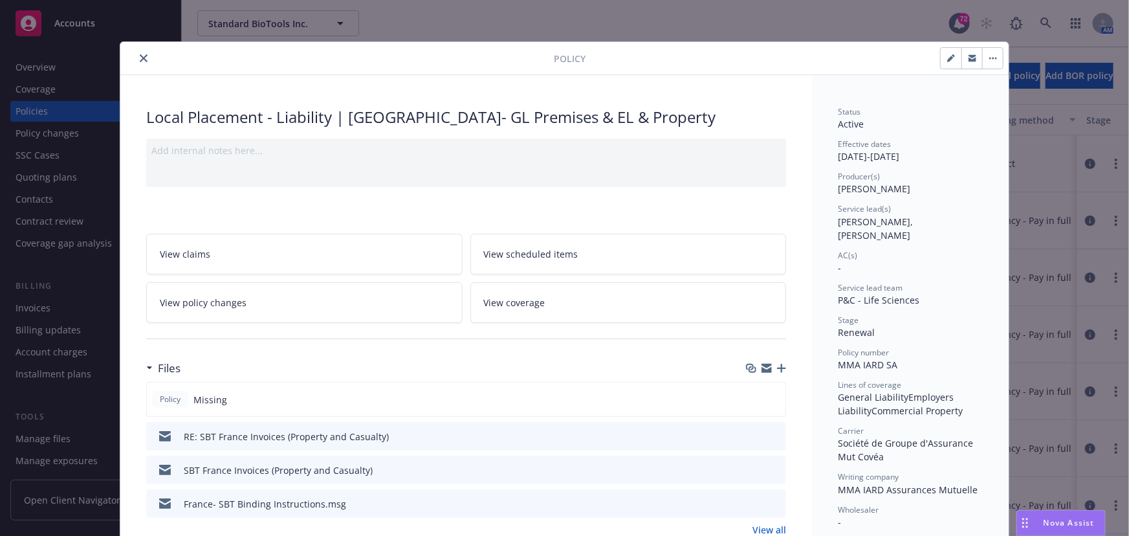
click at [140, 56] on icon "close" at bounding box center [144, 58] width 8 height 8
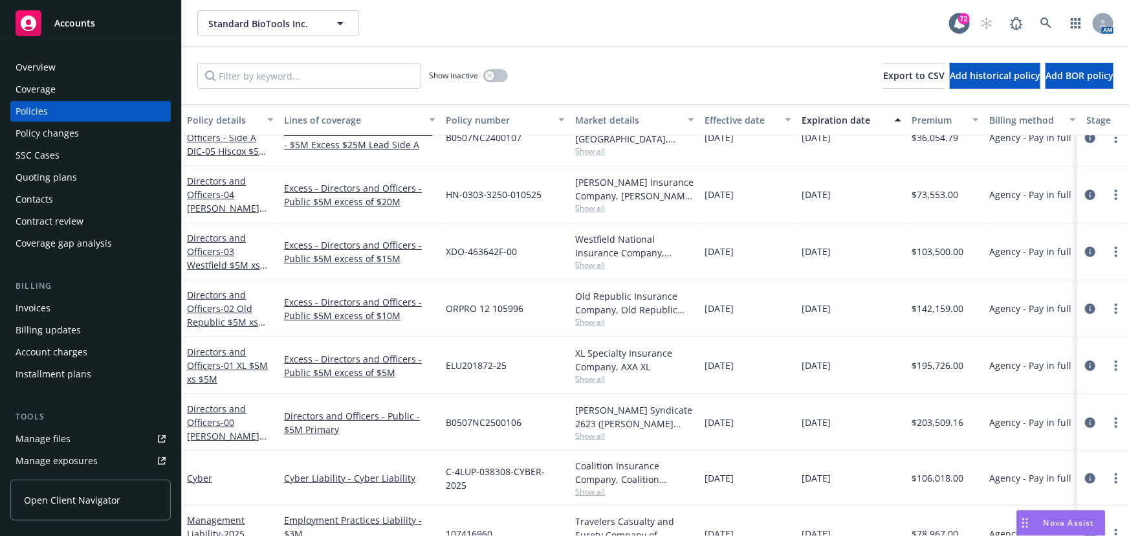
scroll to position [176, 0]
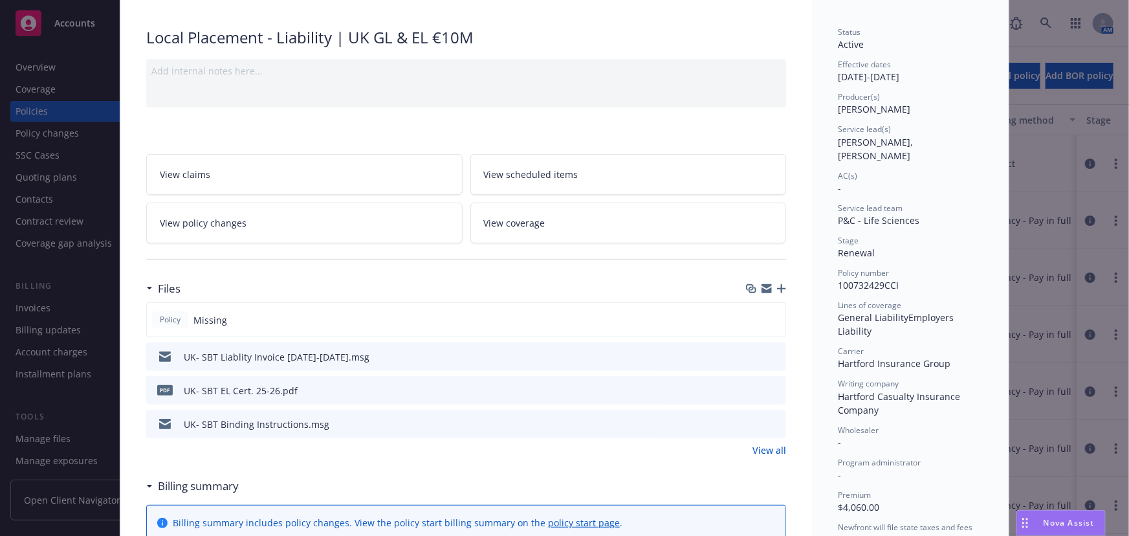
scroll to position [58, 0]
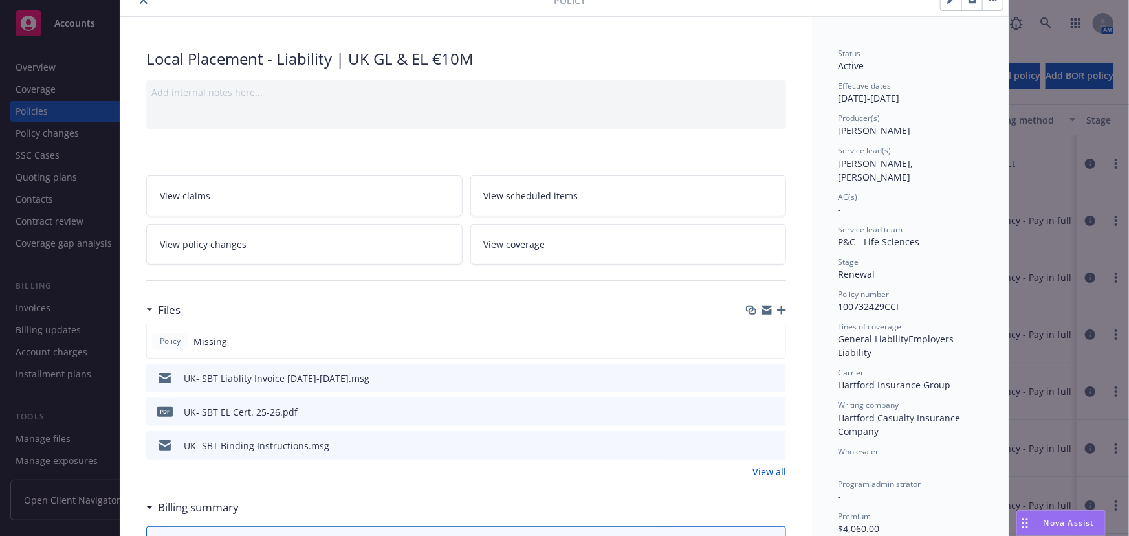
click at [777, 308] on icon "button" at bounding box center [781, 309] width 9 height 9
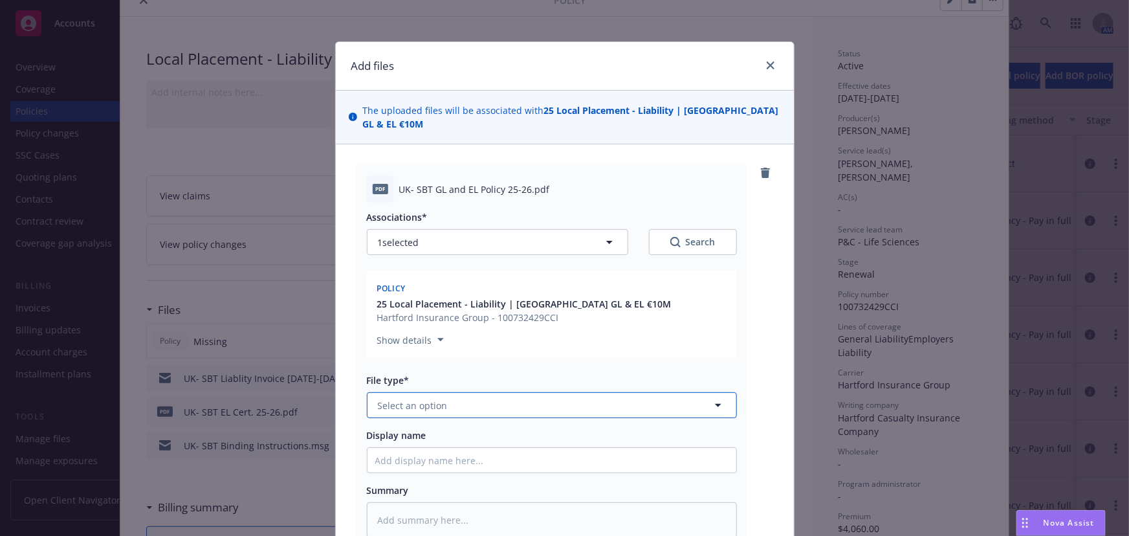
click at [395, 399] on span "Select an option" at bounding box center [413, 406] width 70 height 14
type input "po"
click at [397, 432] on div "Policy" at bounding box center [392, 441] width 34 height 19
click at [397, 429] on span "Display name" at bounding box center [397, 435] width 60 height 12
click at [397, 448] on input "Display name" at bounding box center [551, 460] width 369 height 25
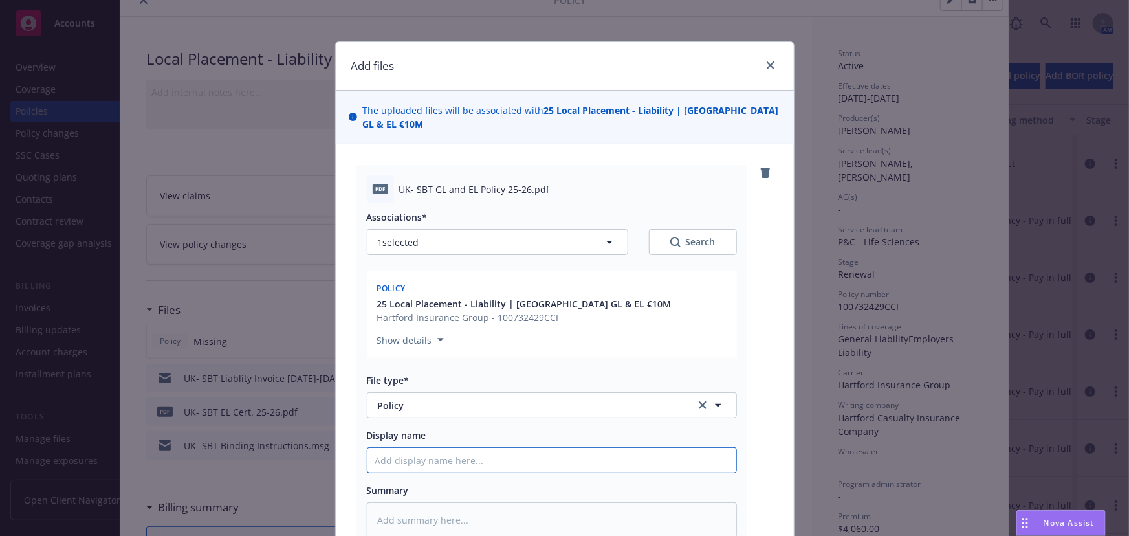
click at [392, 448] on input "Display name" at bounding box center [551, 460] width 369 height 25
type textarea "x"
type input "U"
type textarea "x"
type input "UK"
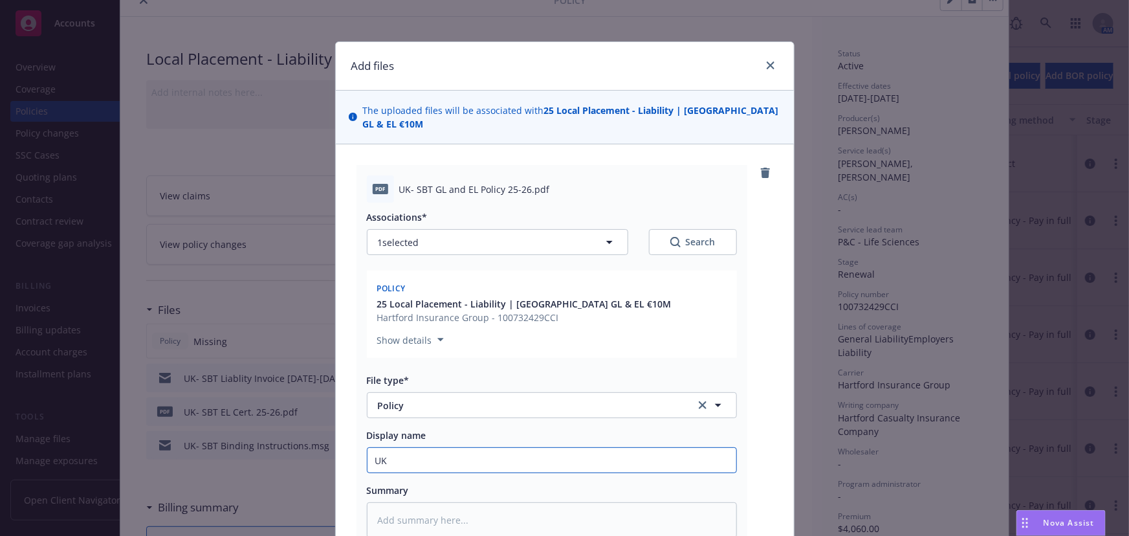
type textarea "x"
type input "UK_"
type textarea "x"
type input "UK_"
type textarea "x"
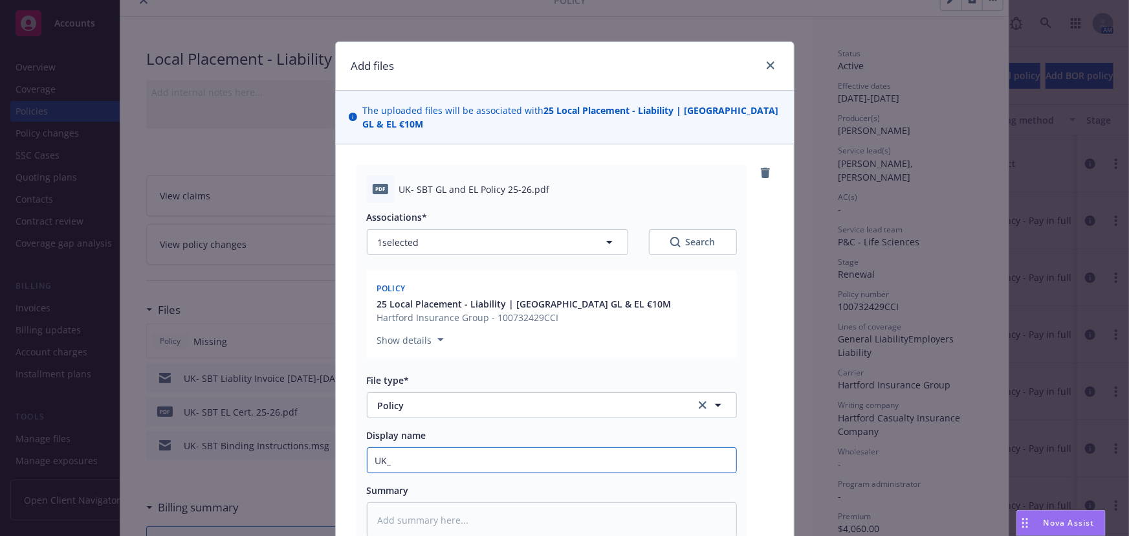
type input "UK_"
type textarea "x"
type input "UK"
type textarea "x"
type input "UK-"
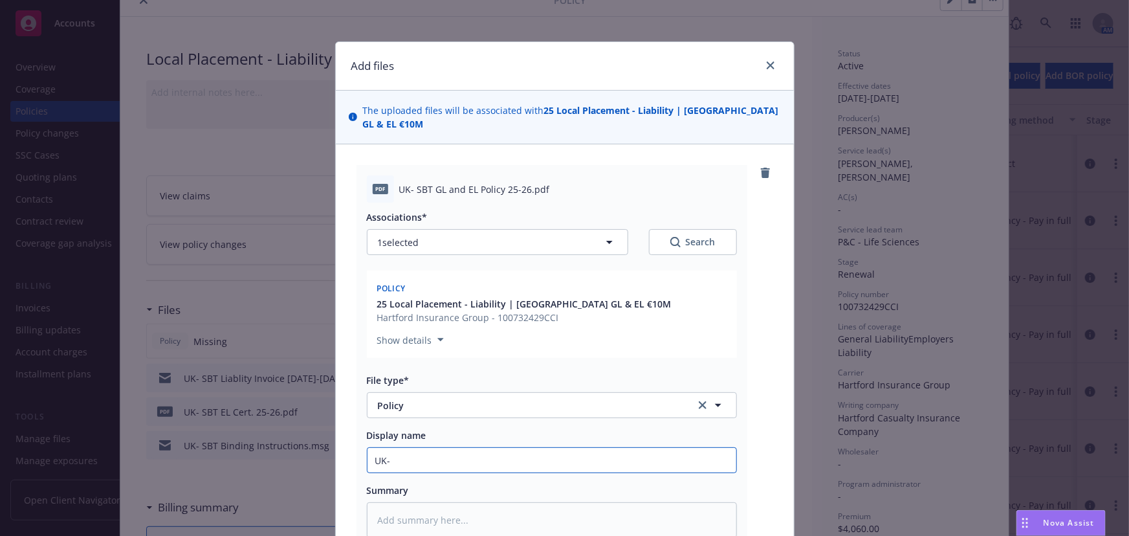
type textarea "x"
type input "UK-"
type textarea "x"
type input "UK- S"
type textarea "x"
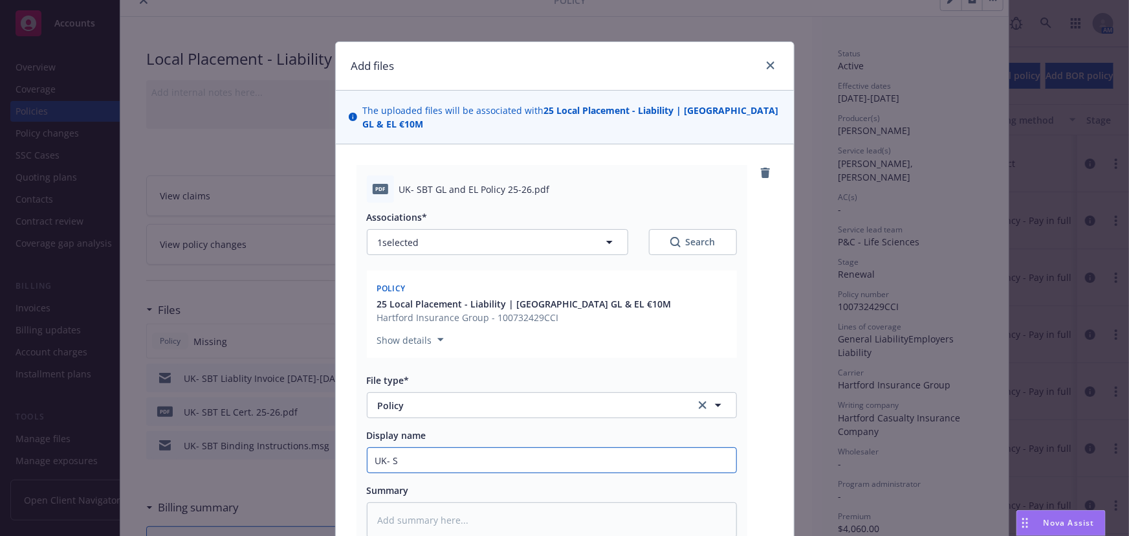
type input "UK- SB"
type textarea "x"
type input "UK- SBT"
type textarea "x"
type input "UK- SBT"
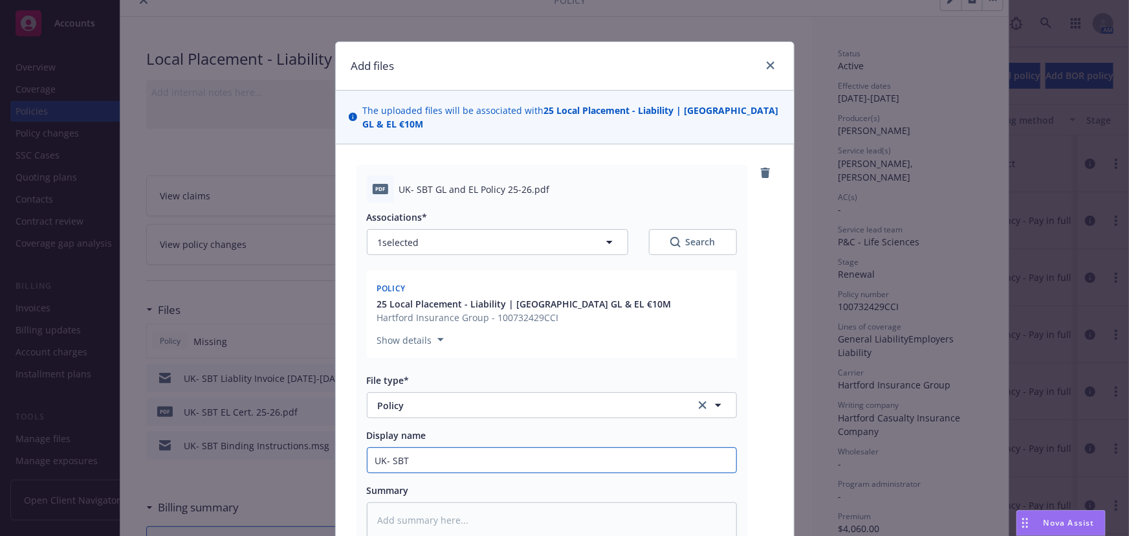
type textarea "x"
type input "UK- SBT GL"
type textarea "x"
type input "UK- SBT GL&"
type textarea "x"
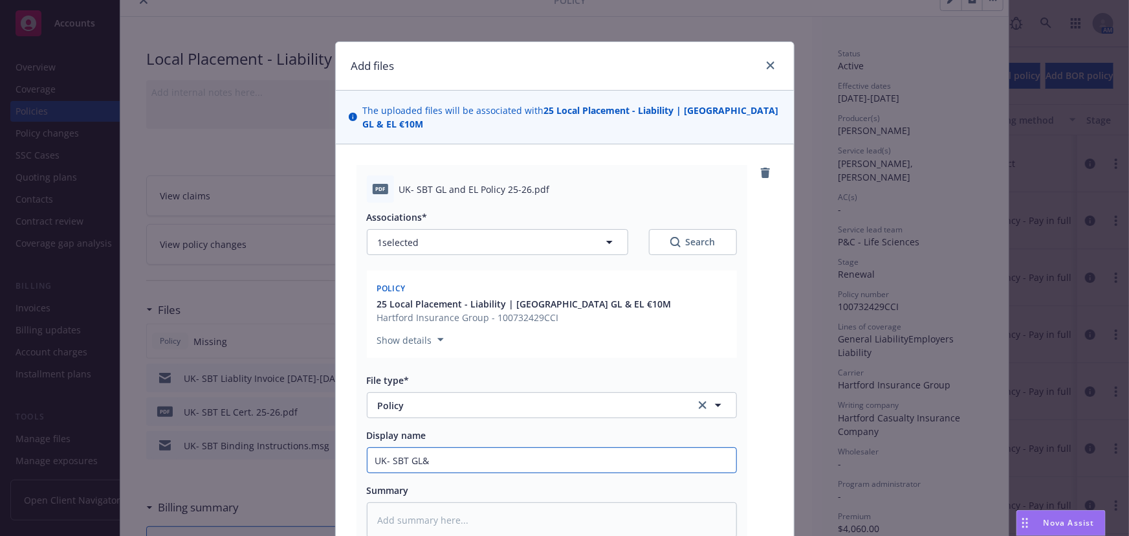
type input "UK- SBT GL&E"
type textarea "x"
type input "UK- SBT GL&EL"
type textarea "x"
type input "UK- SBT GL&EL"
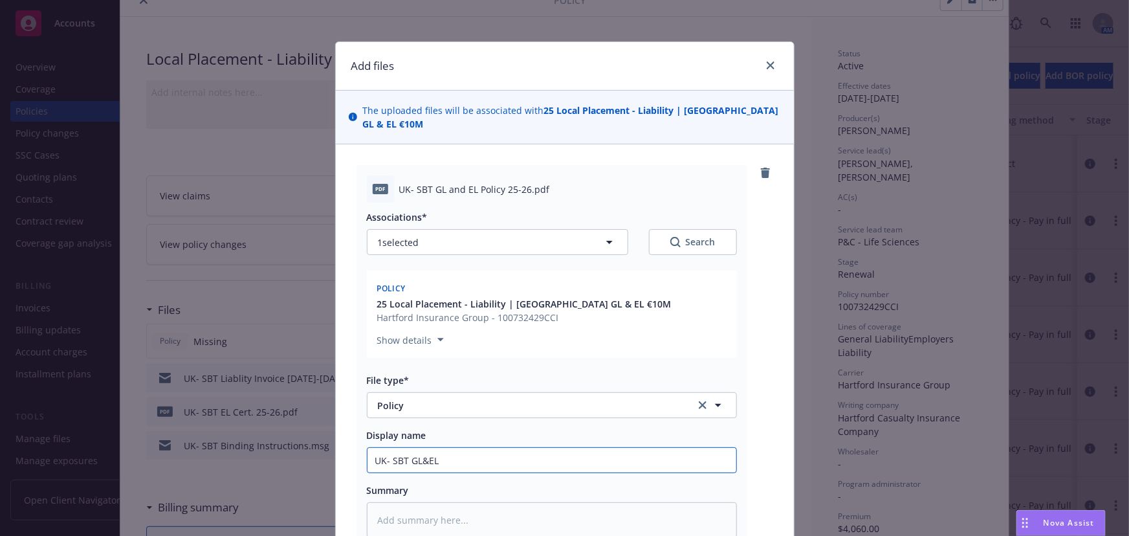
type textarea "x"
type input "UK- SBT GL&EL P"
type textarea "x"
type input "UK- SBT GL&EL Po"
type textarea "x"
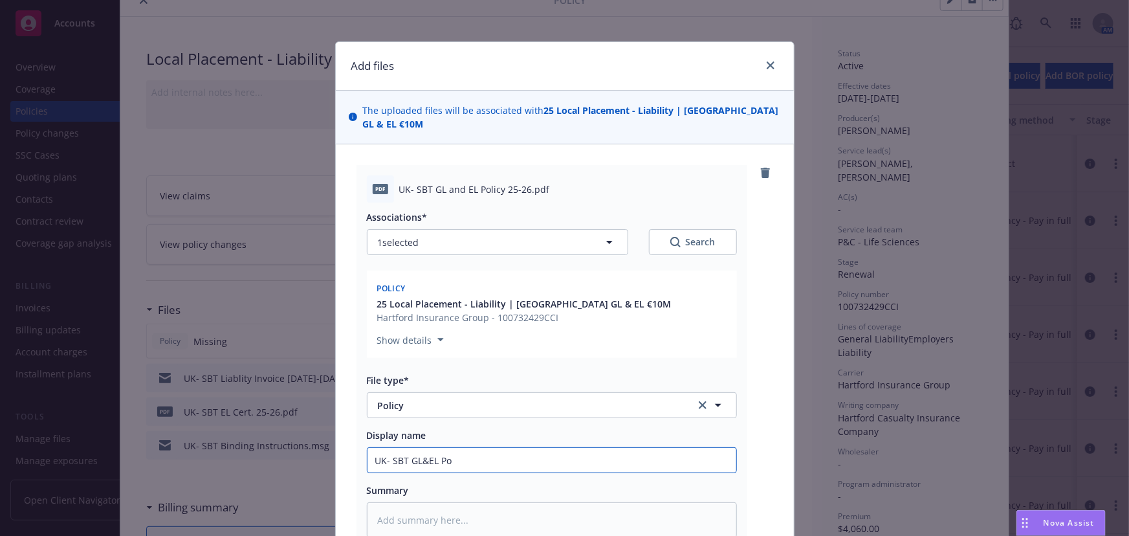
type input "UK- SBT GL&EL Pol"
type textarea "x"
type input "UK- SBT GL&EL Poli"
type textarea "x"
type input "UK- SBT GL&EL Polic"
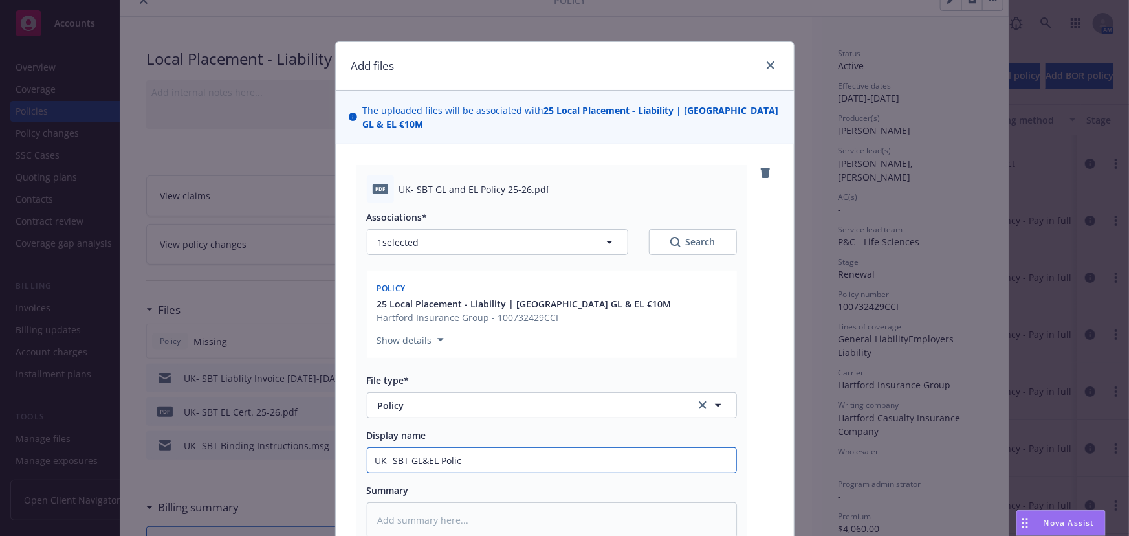
type textarea "x"
type input "UK- SBT GL&EL Policy"
type textarea "x"
type input "UK- SBT GL&EL Policy"
type textarea "x"
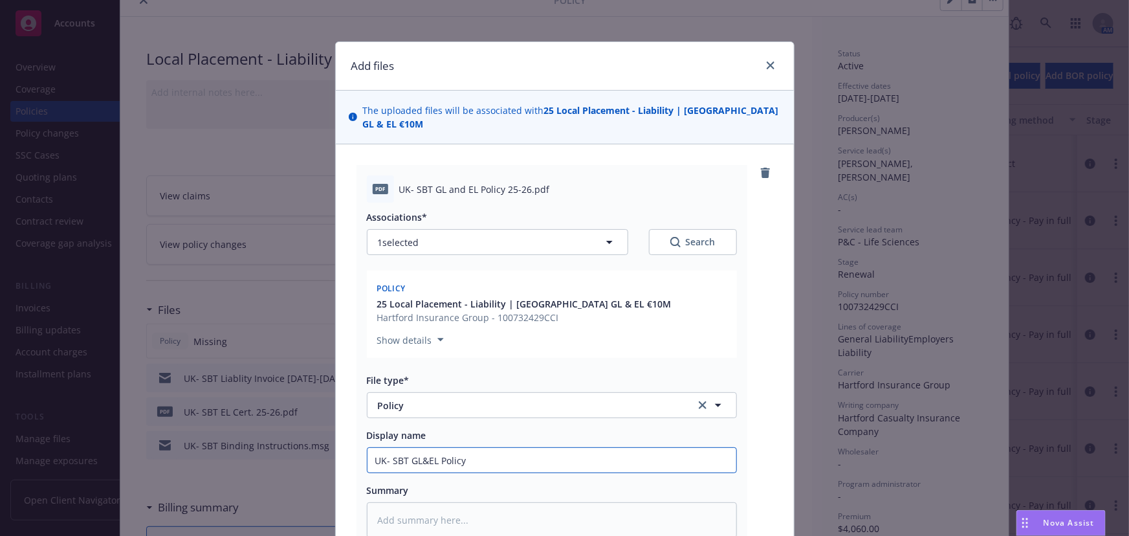
type input "UK- SBT GL&EL Policy 2"
type textarea "x"
type input "UK- SBT GL&EL Policy 25"
type textarea "x"
type input "UK- SBT GL&EL Policy 25-"
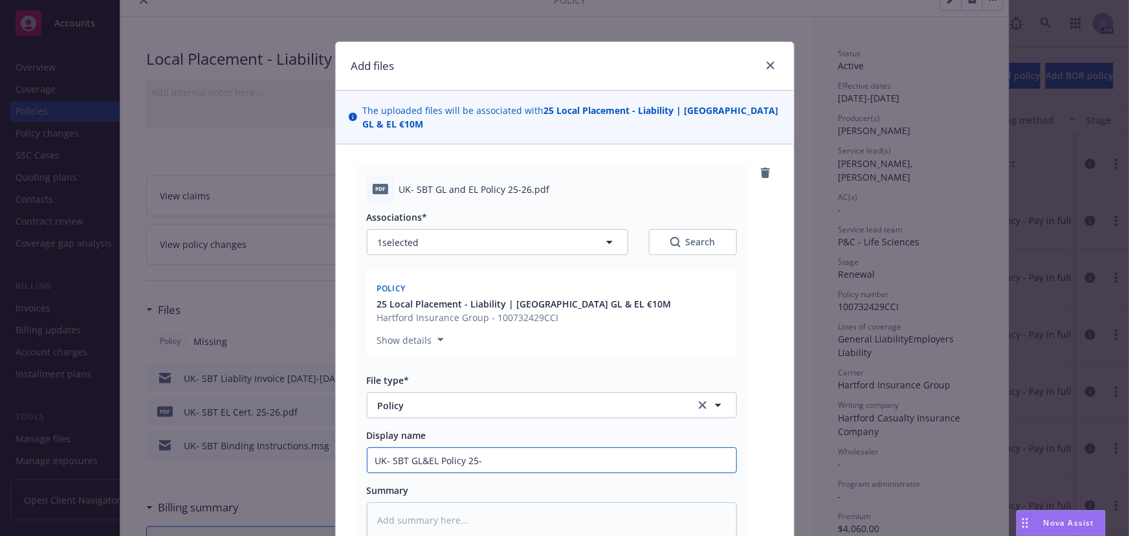
type textarea "x"
type input "UK- SBT GL&EL Policy 25-2"
type textarea "x"
type input "UK- SBT GL&EL Policy 25-26"
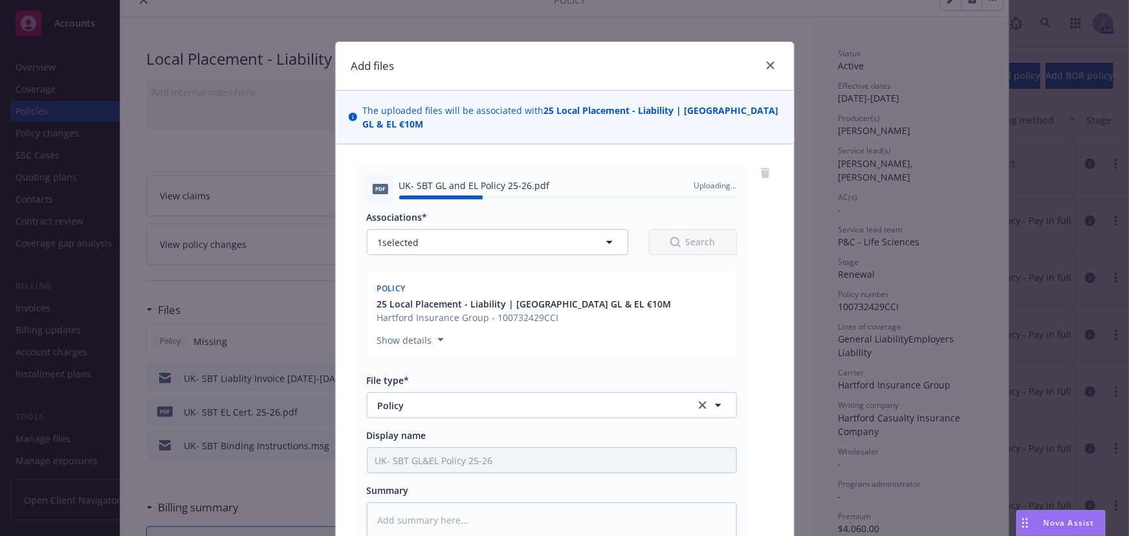
type textarea "x"
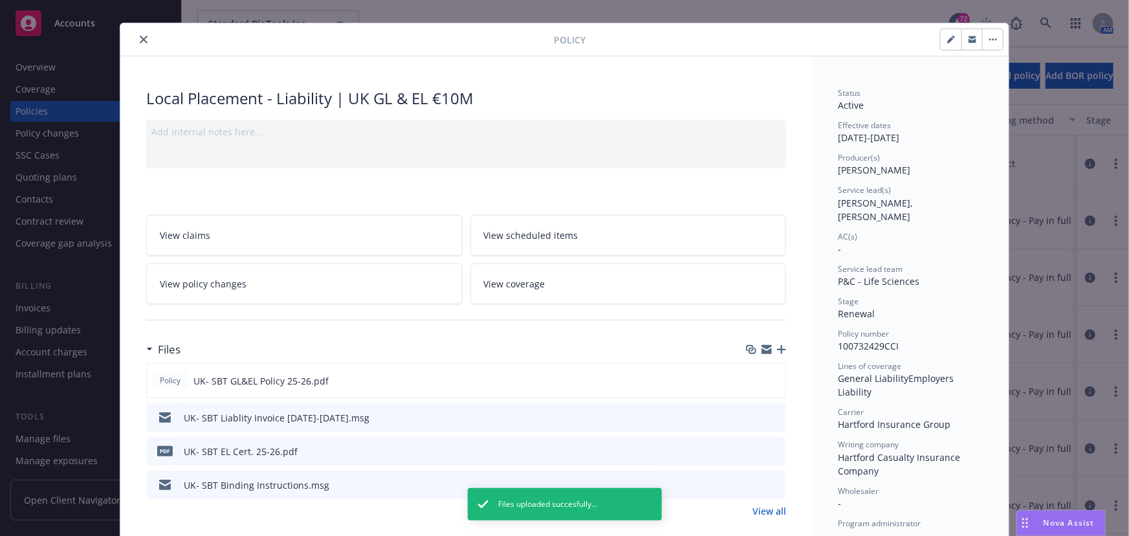
scroll to position [0, 0]
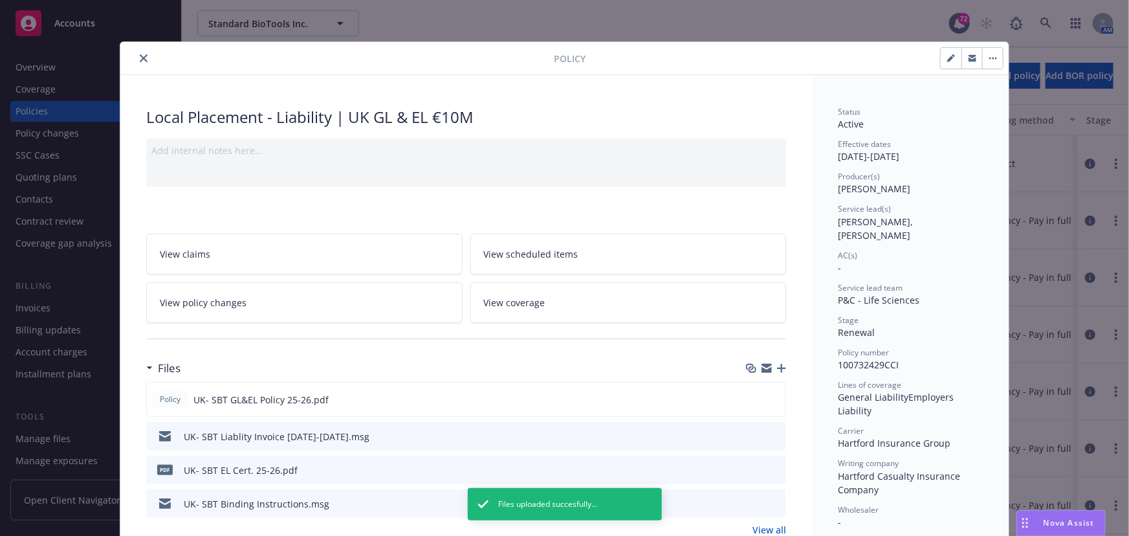
click at [140, 58] on icon "close" at bounding box center [144, 58] width 8 height 8
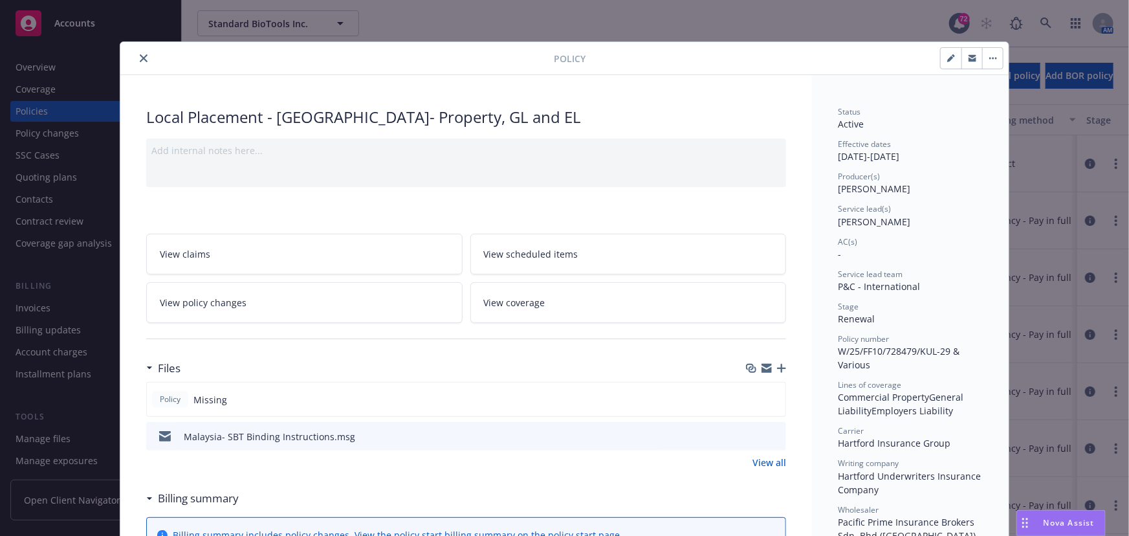
click at [136, 56] on button "close" at bounding box center [144, 58] width 16 height 16
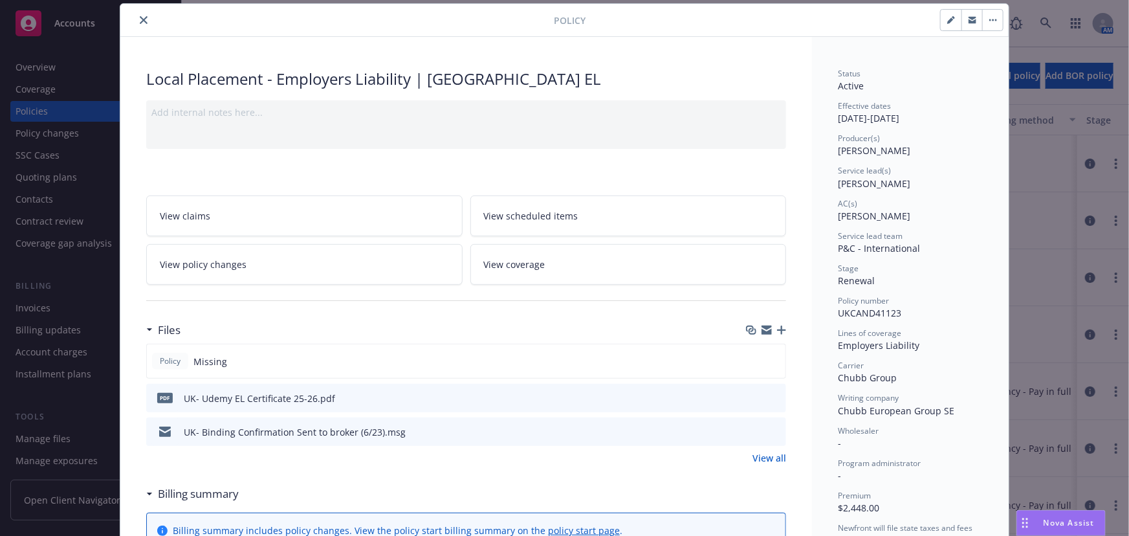
scroll to position [58, 0]
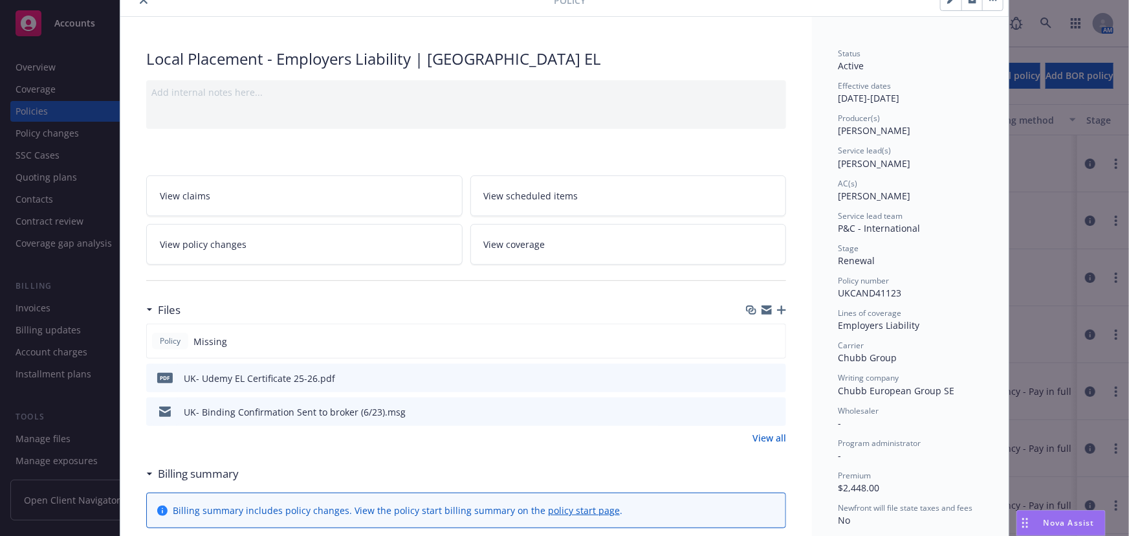
click at [770, 305] on div at bounding box center [766, 310] width 40 height 10
click at [777, 305] on icon "button" at bounding box center [781, 309] width 9 height 9
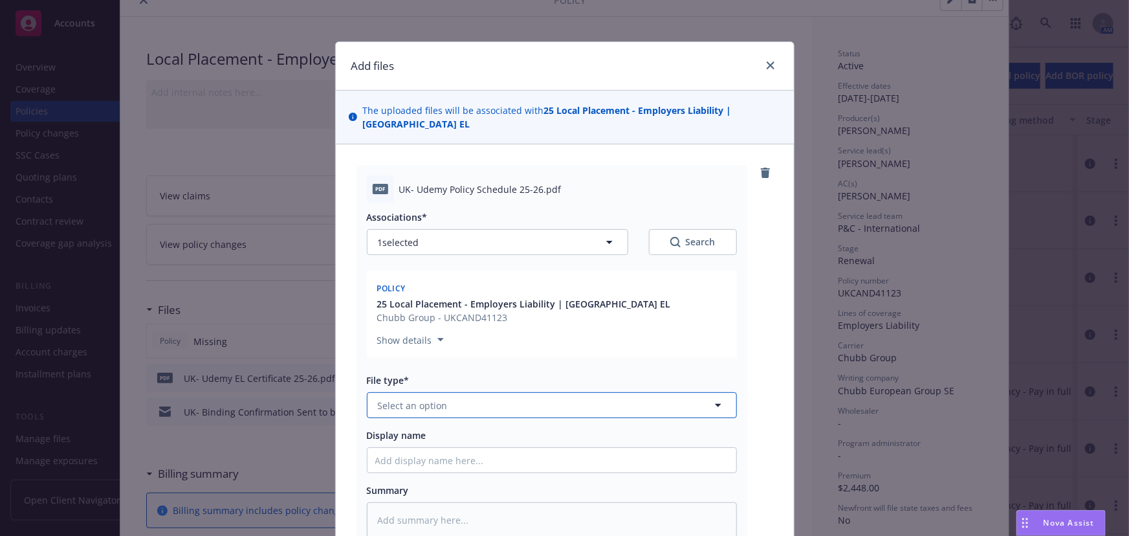
click at [401, 392] on button "Select an option" at bounding box center [552, 405] width 370 height 26
type input "Pol"
click at [405, 432] on div "Policy" at bounding box center [551, 441] width 353 height 19
click at [389, 448] on input "Display name" at bounding box center [551, 460] width 369 height 25
type textarea "x"
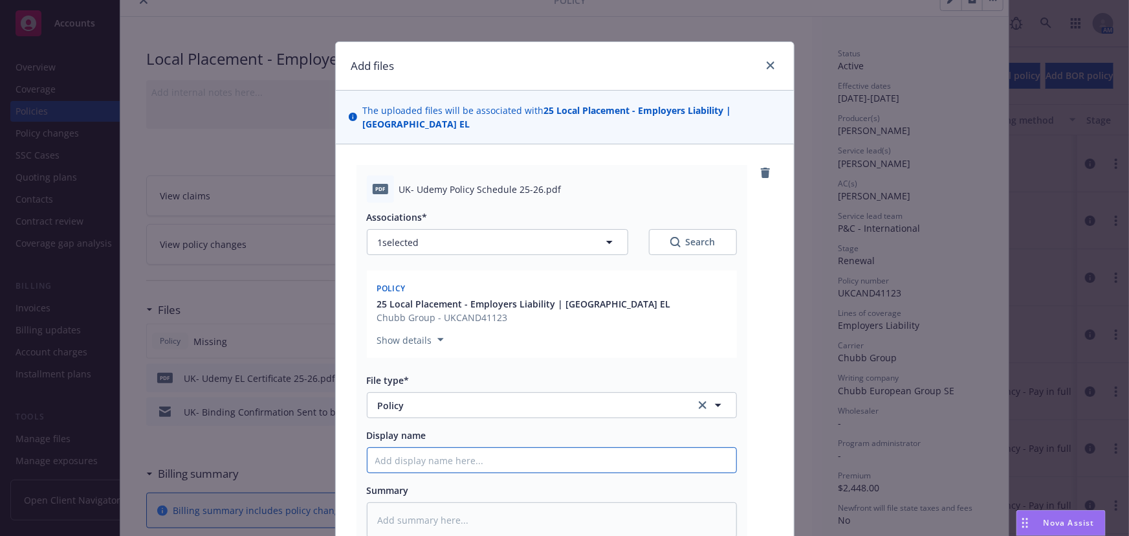
type input "U"
type textarea "x"
type input "UK"
type textarea "x"
type input "UK_"
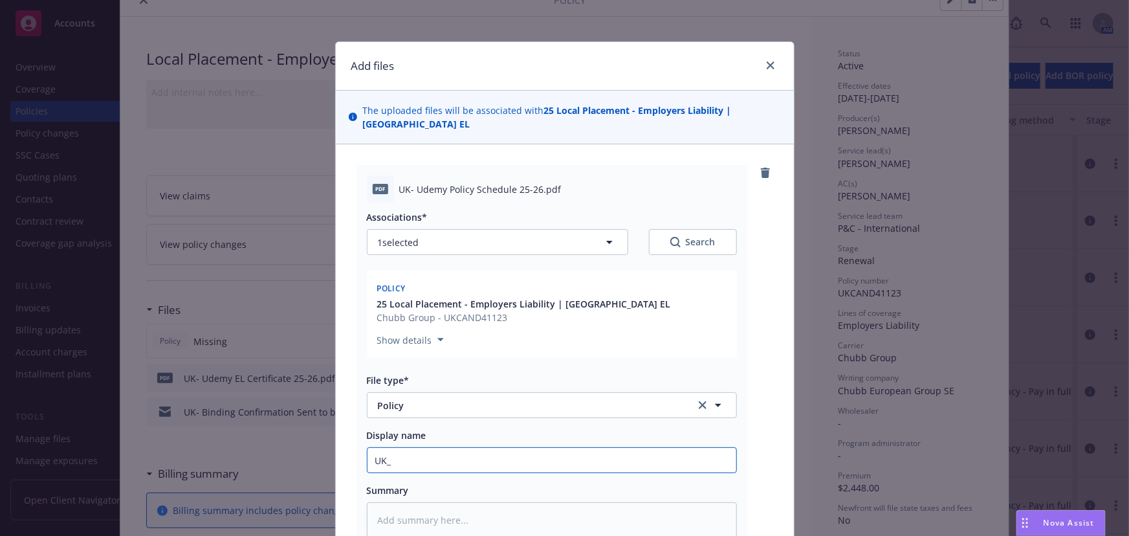
type textarea "x"
type input "UK_"
type textarea "x"
type input "UK_ U"
type textarea "x"
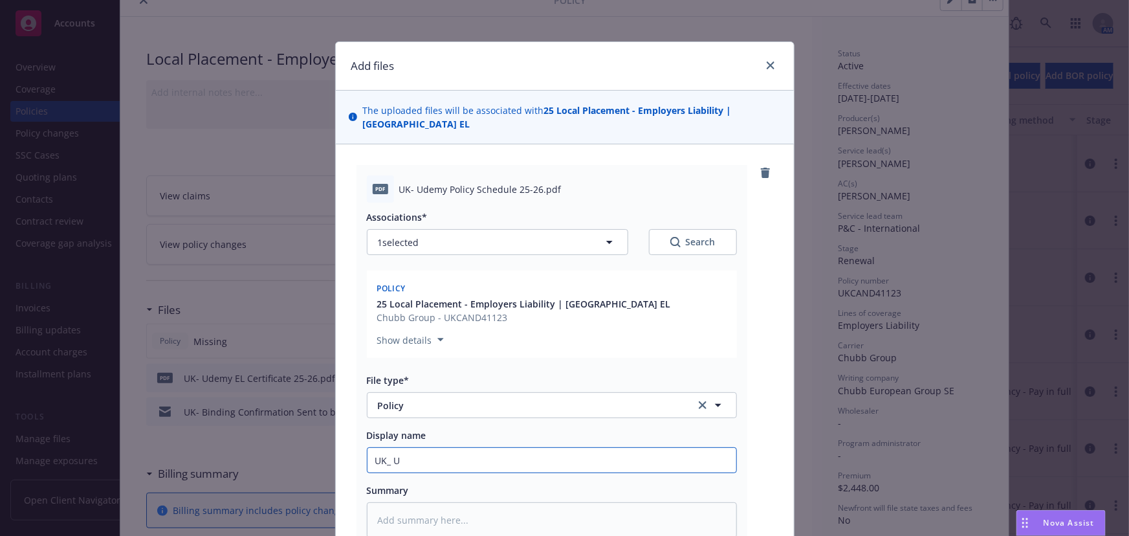
type input "UK_"
type textarea "x"
type input "UK_"
type textarea "x"
type input "UK"
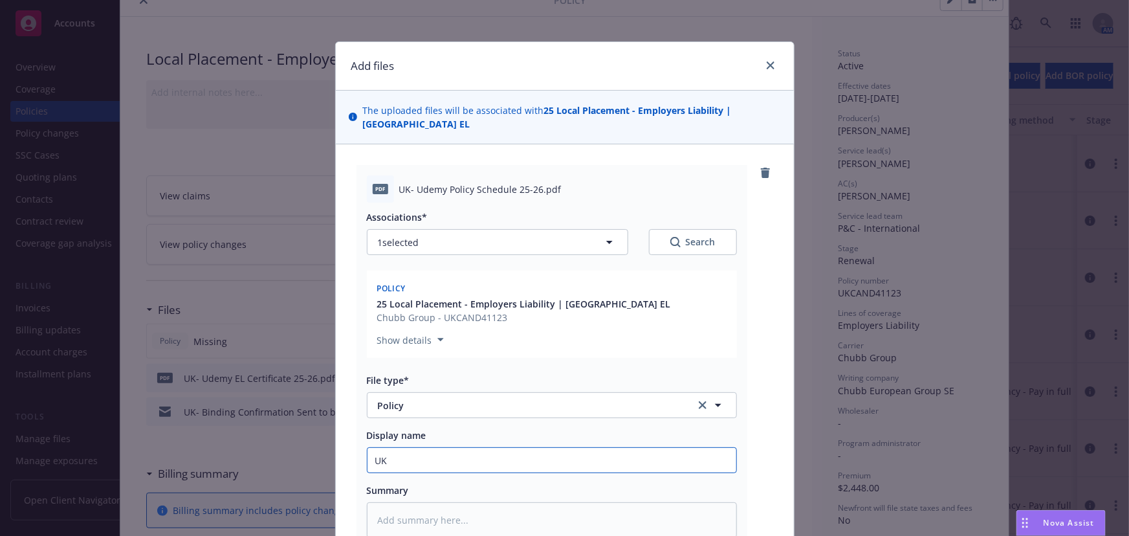
type textarea "x"
type input "UK0"
type textarea "x"
type input "UK0="
type textarea "x"
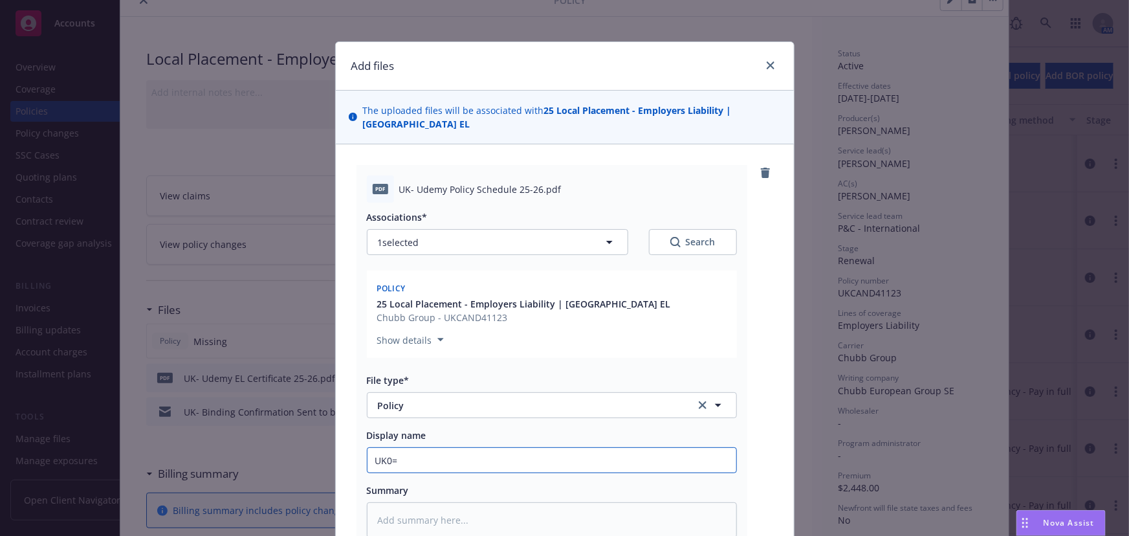
type input "UK0"
type textarea "x"
type input "UK"
type textarea "x"
type input "UK-"
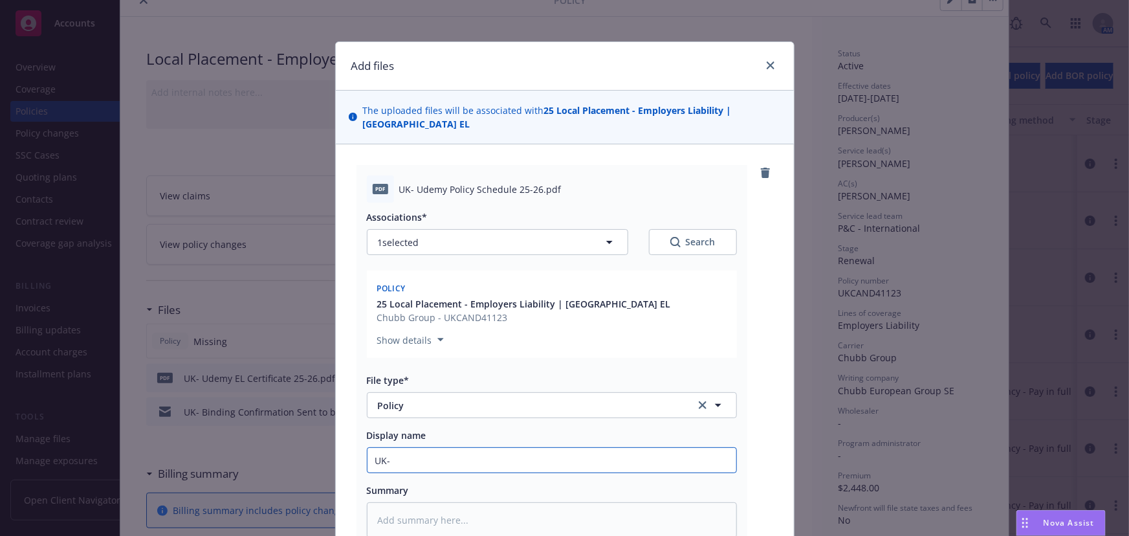
type textarea "x"
type input "UK-"
type textarea "x"
type input "UK- U"
type textarea "x"
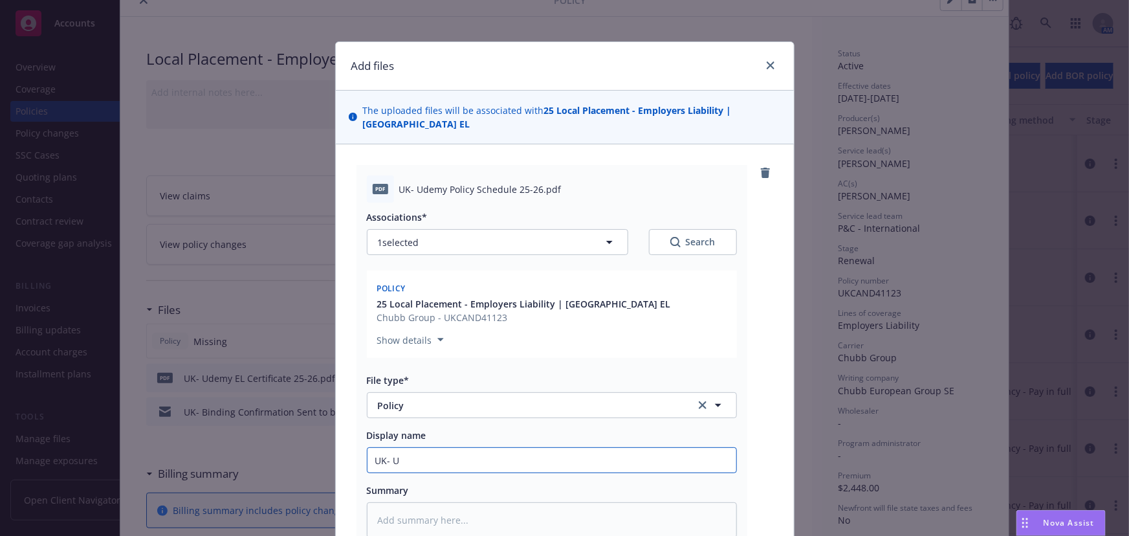
type input "UK- Ud"
type textarea "x"
type input "UK- Ude"
type textarea "x"
type input "UK- Udem"
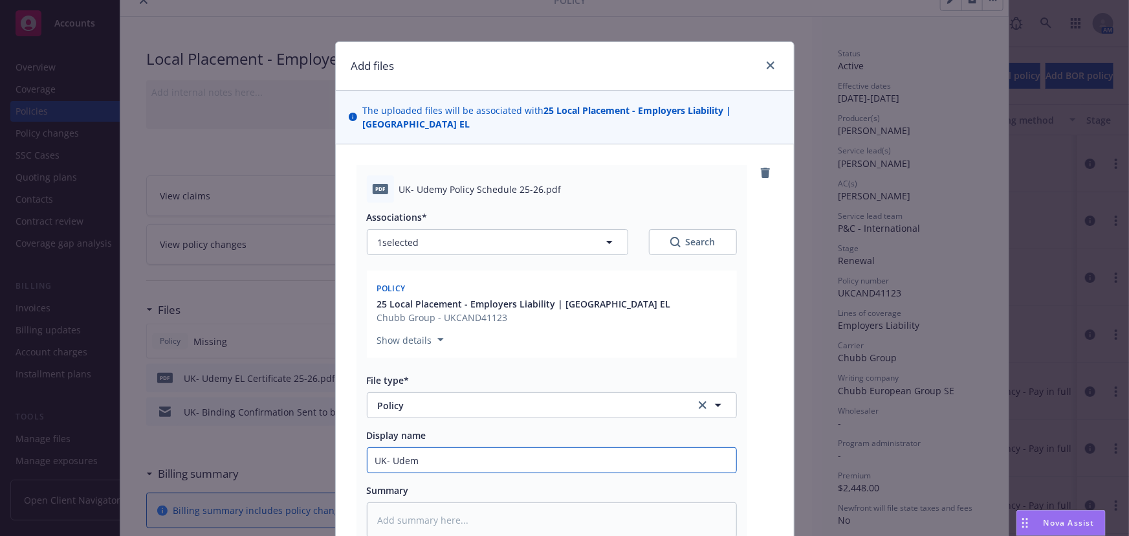
type textarea "x"
type input "UK- Udemy"
type textarea "x"
type input "UK- Udemy"
type textarea "x"
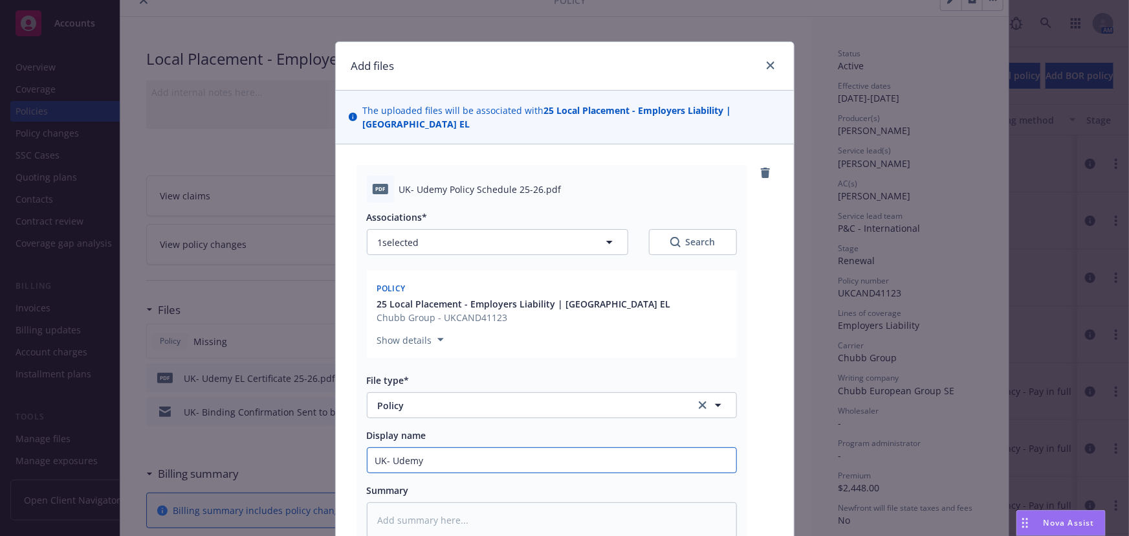
type input "UK- Udemy E"
type textarea "x"
type input "UK- Udemy EL"
type textarea "x"
type input "UK- Udemy EL"
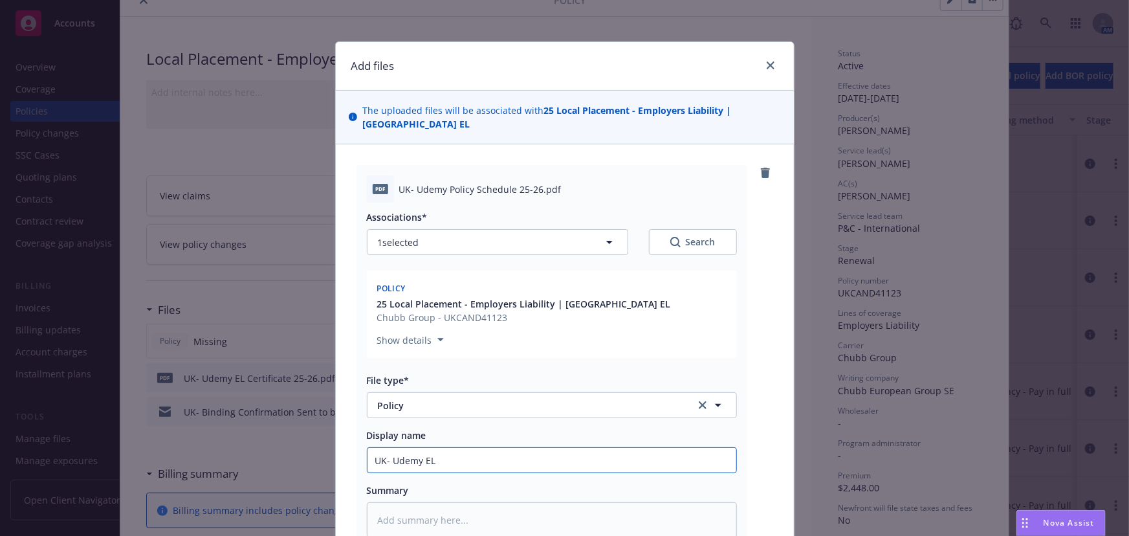
type textarea "x"
type input "UK- Udemy EL P"
type textarea "x"
type input "UK- Udemy EL Po"
type textarea "x"
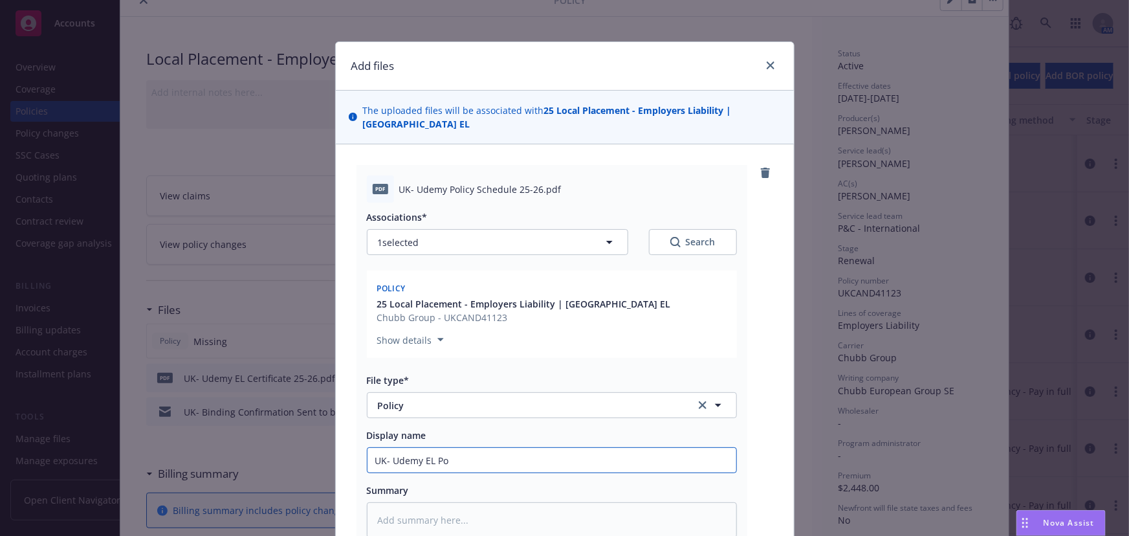
type input "UK- Udemy EL Pol"
type textarea "x"
type input "UK- Udemy EL Poli"
type textarea "x"
type input "UK- Udemy EL Polic"
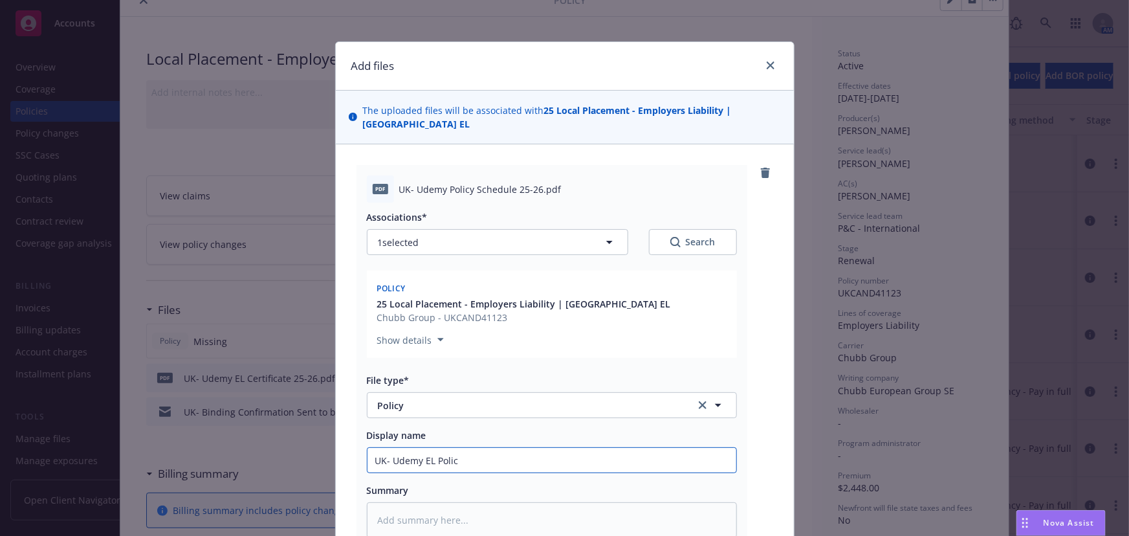
type textarea "x"
type input "UK- Udemy EL Policy"
type textarea "x"
type input "UK- Udemy EL Policy"
type textarea "x"
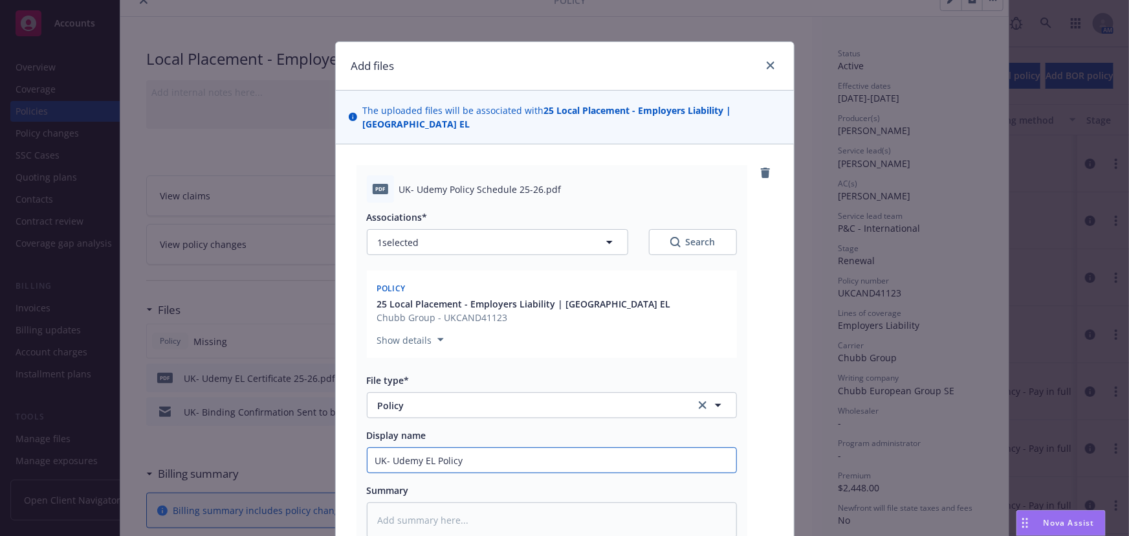
type input "UK- Udemy EL Policy S"
type textarea "x"
type input "UK- Udemy EL Policy Sc"
type textarea "x"
type input "UK- Udemy EL Policy Sch"
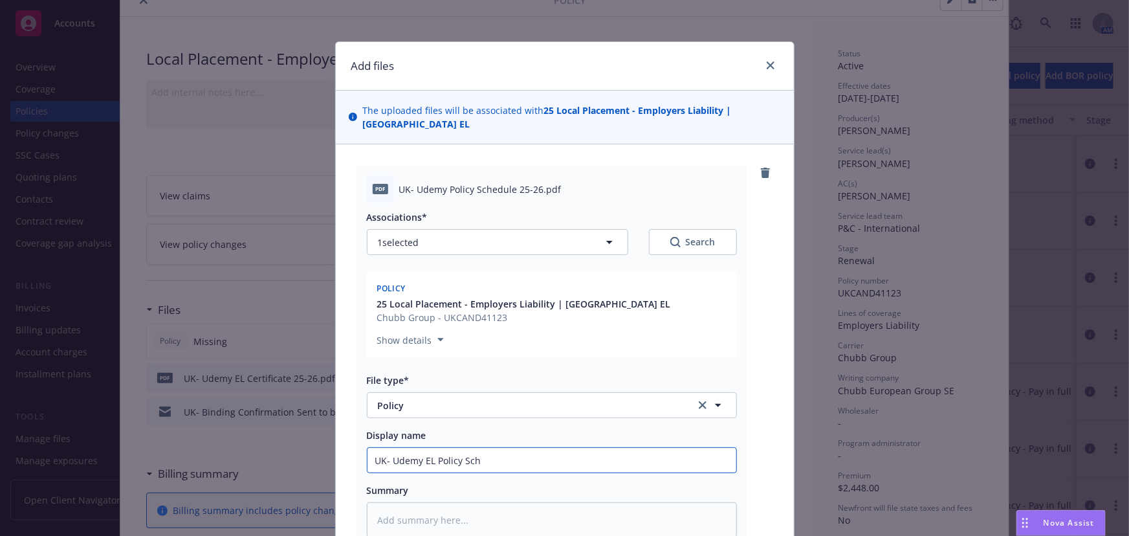
type textarea "x"
type input "UK- Udemy EL Policy Sche"
type textarea "x"
type input "UK- Udemy EL Policy Sched"
type textarea "x"
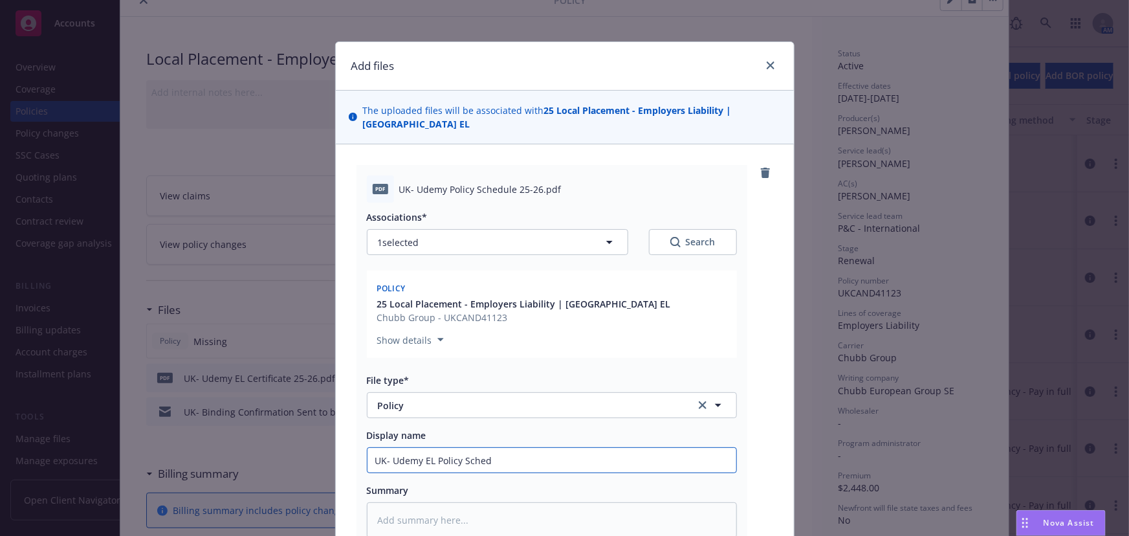
type input "UK- Udemy EL Policy Schedu"
type textarea "x"
type input "UK- Udemy EL Policy Schedul"
type textarea "x"
type input "UK- Udemy EL Policy Schedule"
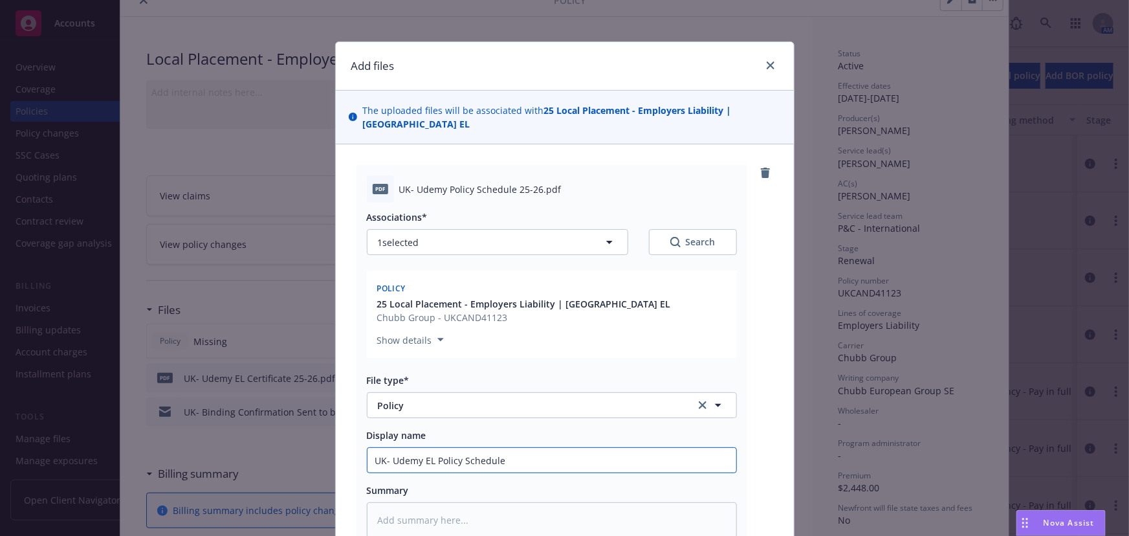
type textarea "x"
type input "UK- Udemy EL Policy Schedule"
type textarea "x"
type input "UK- Udemy EL Policy Schedule 2"
type textarea "x"
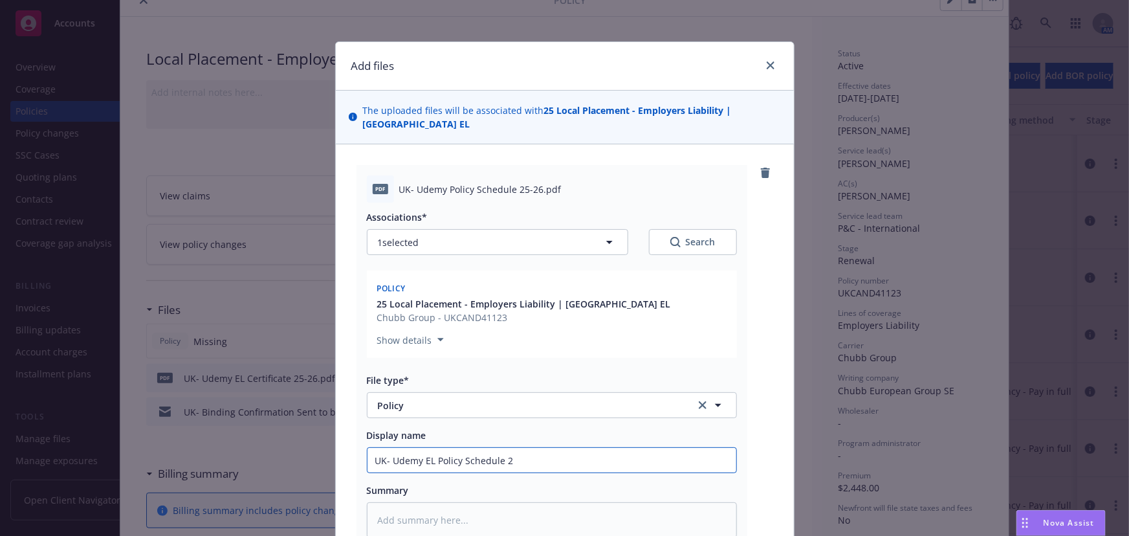
type input "UK- Udemy EL Policy Schedule 25"
type textarea "x"
type input "UK- Udemy EL Policy Schedule 25-"
type textarea "x"
type input "UK- Udemy EL Policy Schedule 25-2"
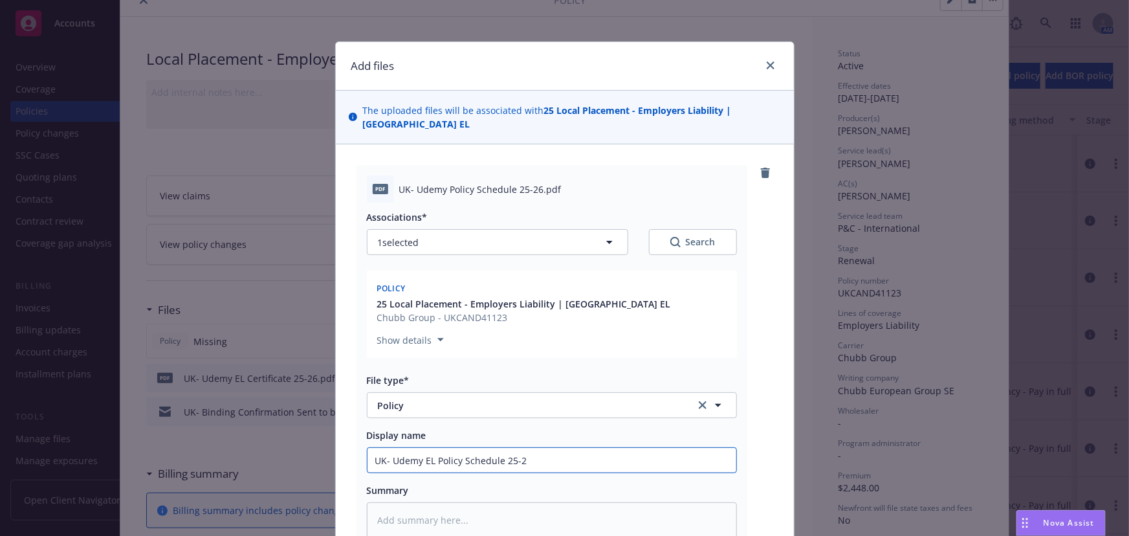
type textarea "x"
type input "UK- Udemy EL Policy Schedule 25-26"
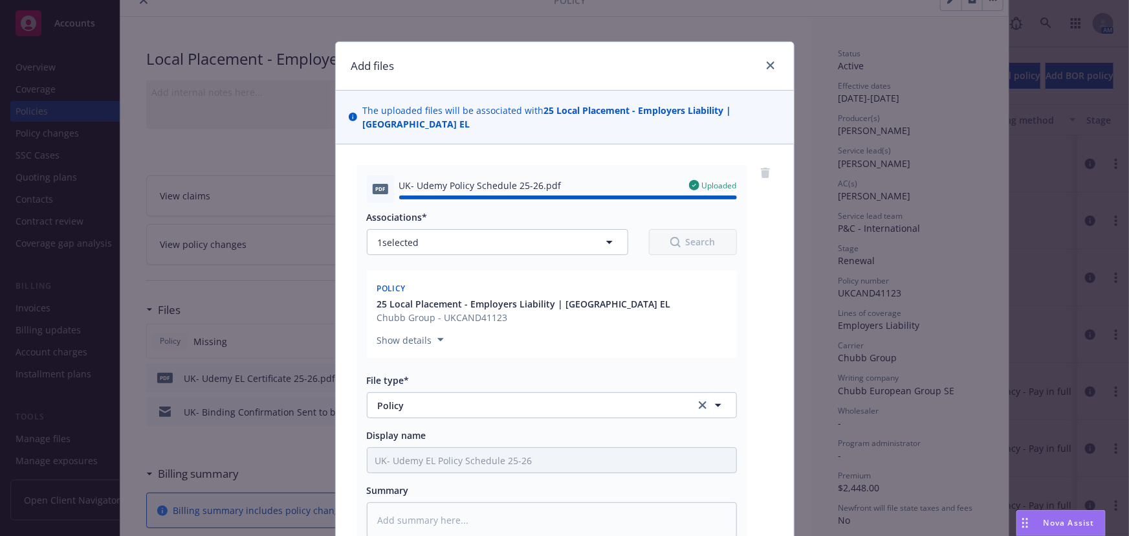
type textarea "x"
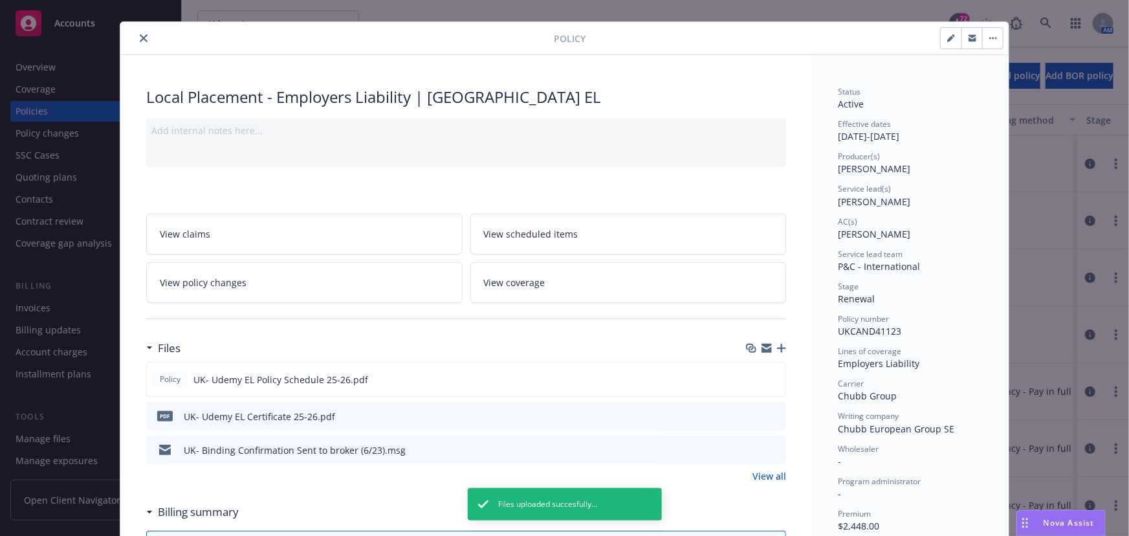
scroll to position [0, 0]
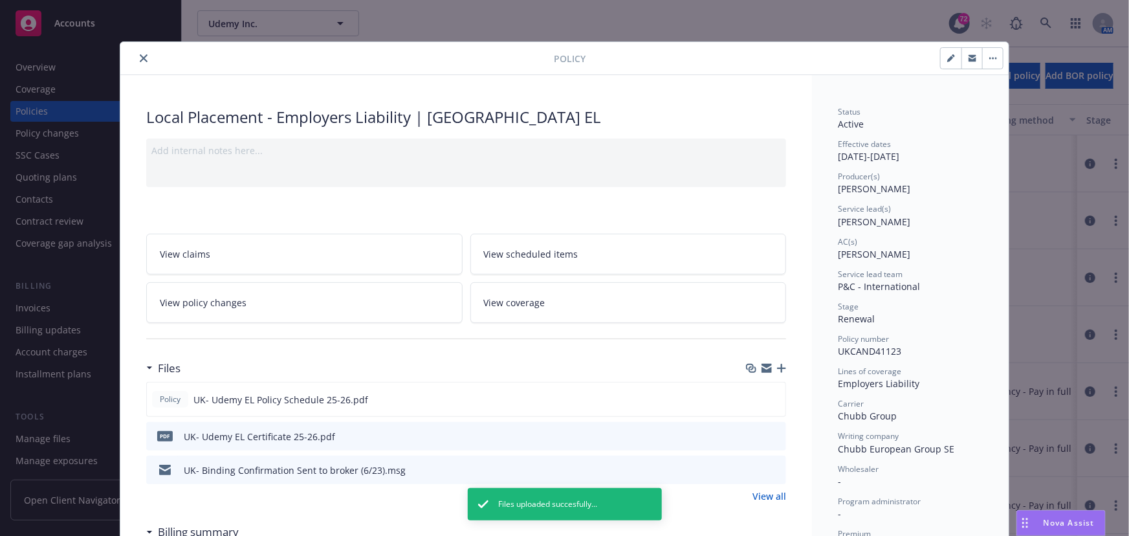
click at [140, 61] on icon "close" at bounding box center [144, 58] width 8 height 8
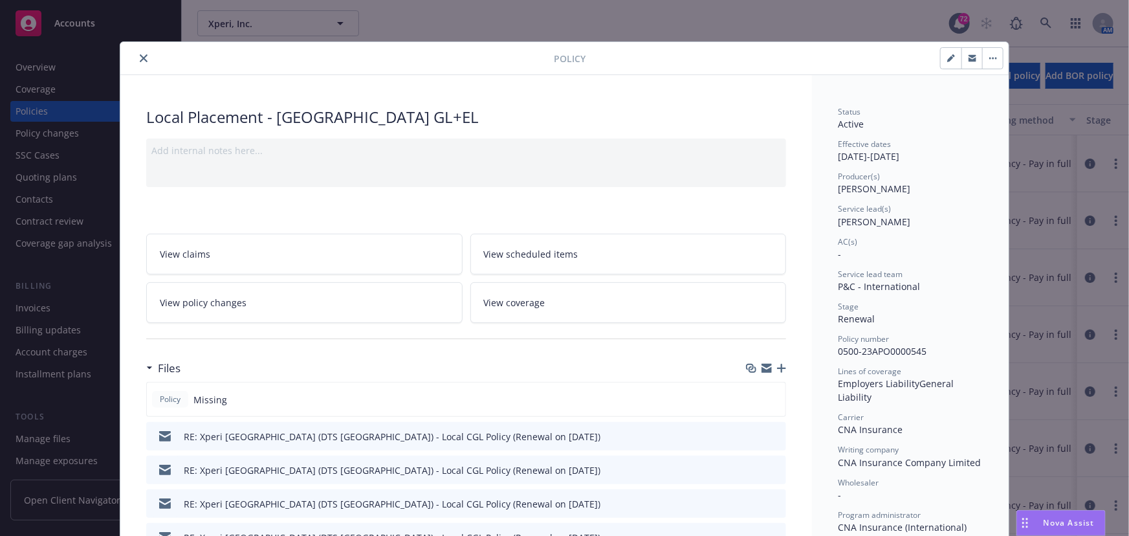
click at [140, 58] on icon "close" at bounding box center [144, 58] width 8 height 8
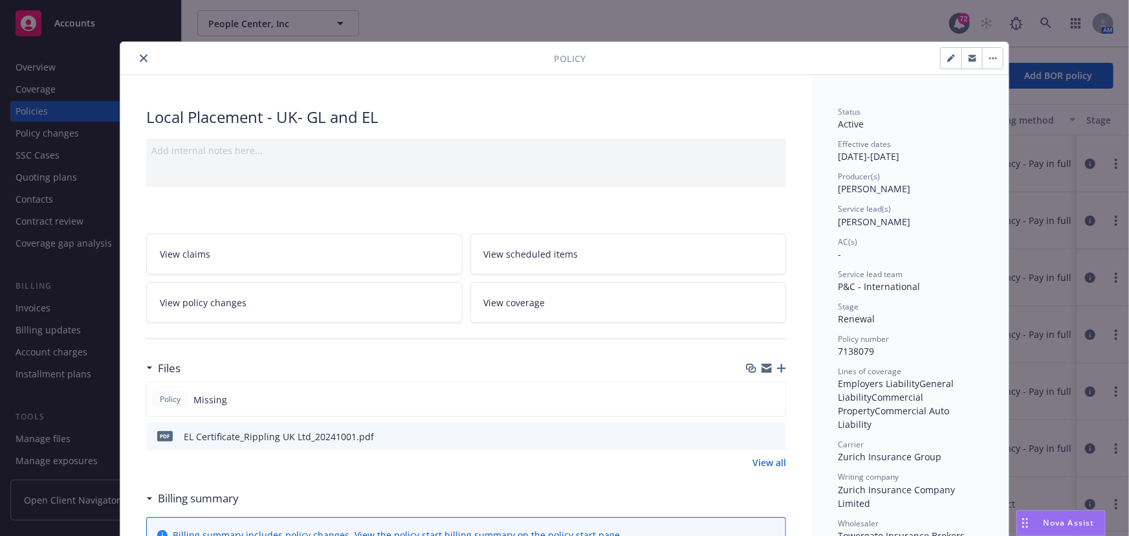
click at [136, 60] on button "close" at bounding box center [144, 58] width 16 height 16
